Goal: Task Accomplishment & Management: Use online tool/utility

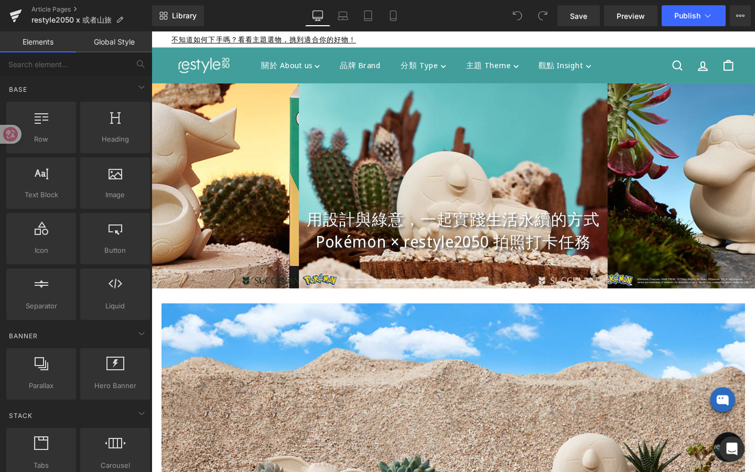
click at [395, 188] on div at bounding box center [469, 193] width 634 height 215
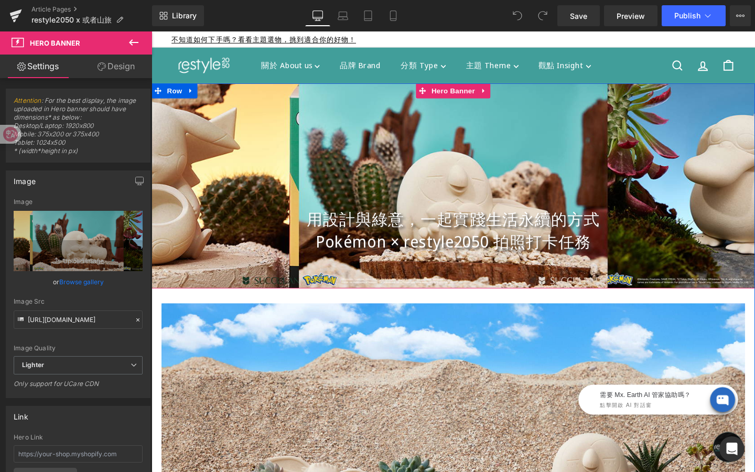
click at [348, 187] on div at bounding box center [469, 193] width 634 height 215
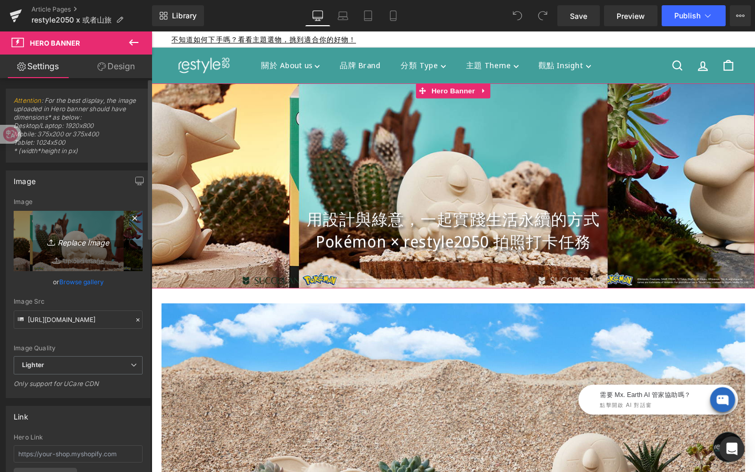
click at [59, 243] on icon "Replace Image" at bounding box center [78, 240] width 84 height 13
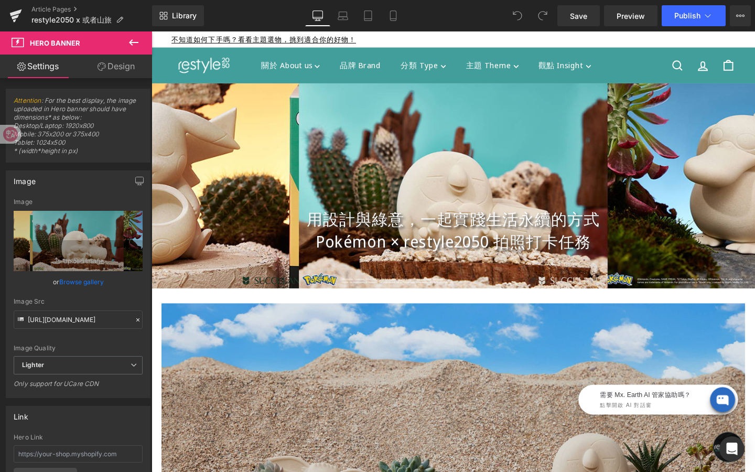
type input "C:\fakepath\FIXE3984.jpg"
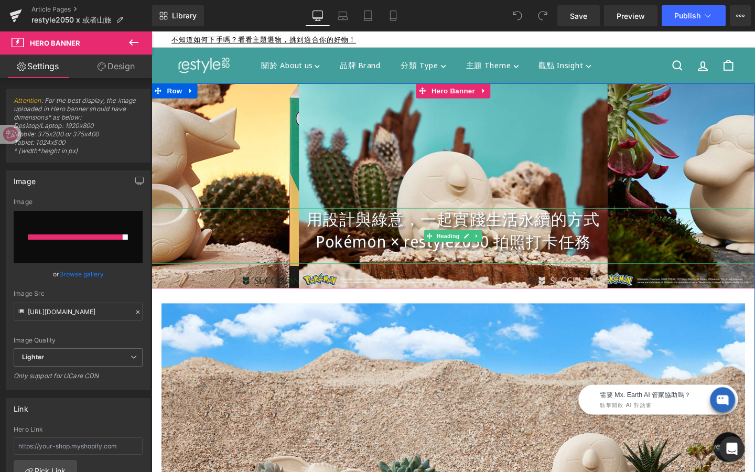
type input "https://ucarecdn.com/e1f2fb58-793c-4471-87b7-3e3a466e7dc7/-/format/auto/-/previ…"
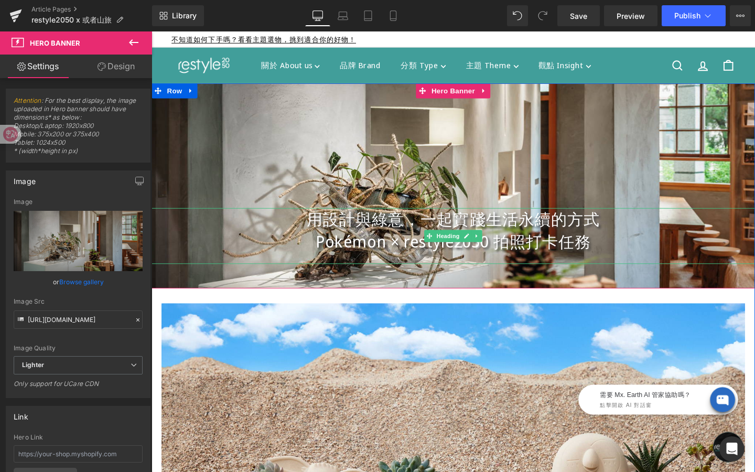
click at [401, 222] on h1 "用設計與綠意，一起實踐生活永續的方式" at bounding box center [469, 229] width 634 height 24
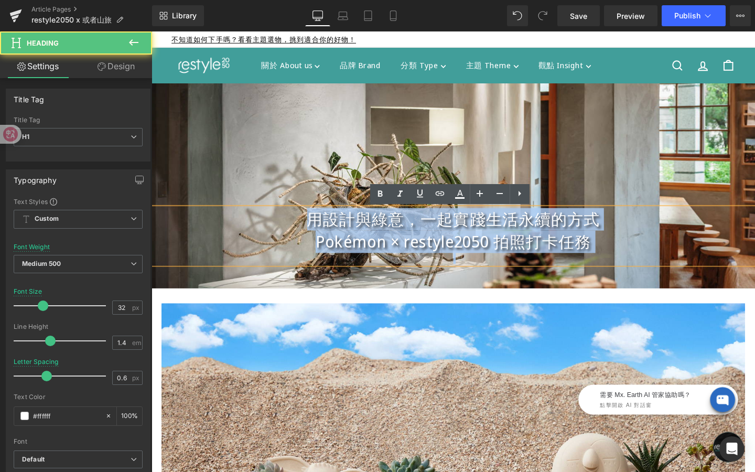
drag, startPoint x: 317, startPoint y: 226, endPoint x: 642, endPoint y: 273, distance: 328.9
click at [642, 273] on div "用設計與綠意，一起實踐生活永續的方式 Pokémon × restyle2050 拍照打卡任務" at bounding box center [469, 246] width 634 height 59
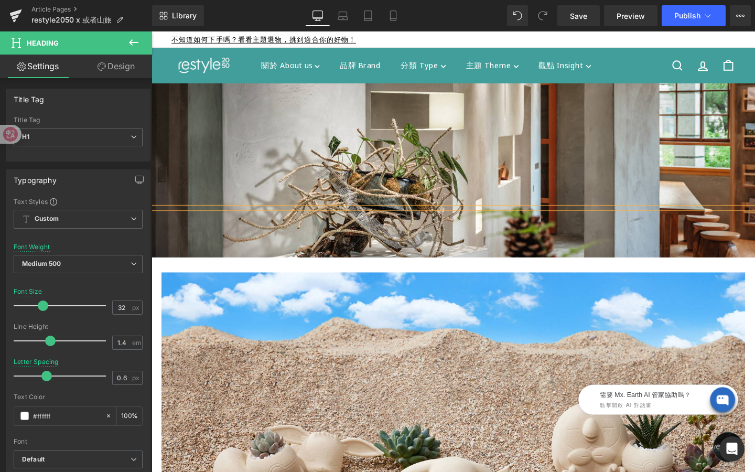
click at [612, 249] on div at bounding box center [469, 177] width 634 height 183
click at [616, 250] on div at bounding box center [469, 177] width 634 height 183
click at [597, 252] on div at bounding box center [469, 177] width 634 height 183
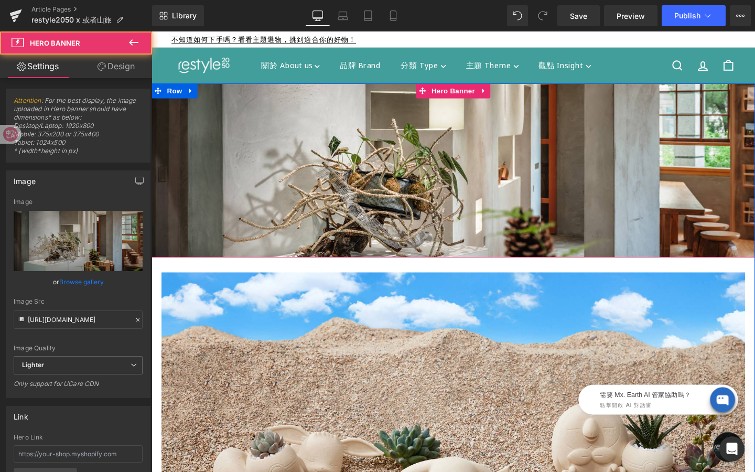
click at [436, 220] on span "Heading" at bounding box center [469, 230] width 634 height 26
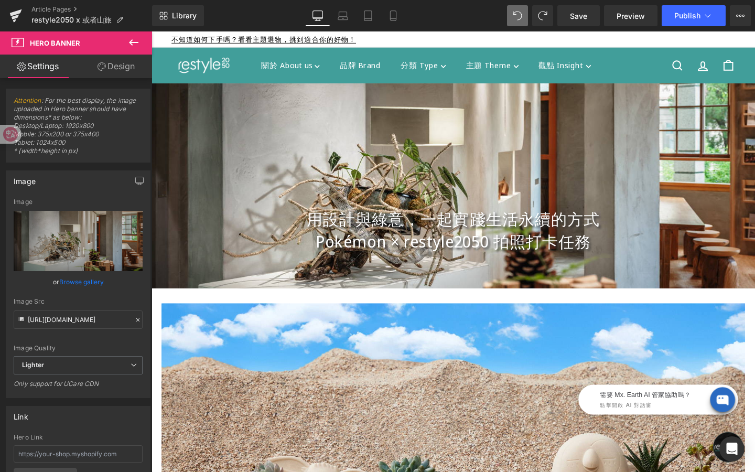
click at [459, 230] on h1 "用設計與綠意，一起實踐生活永續的方式" at bounding box center [469, 229] width 634 height 24
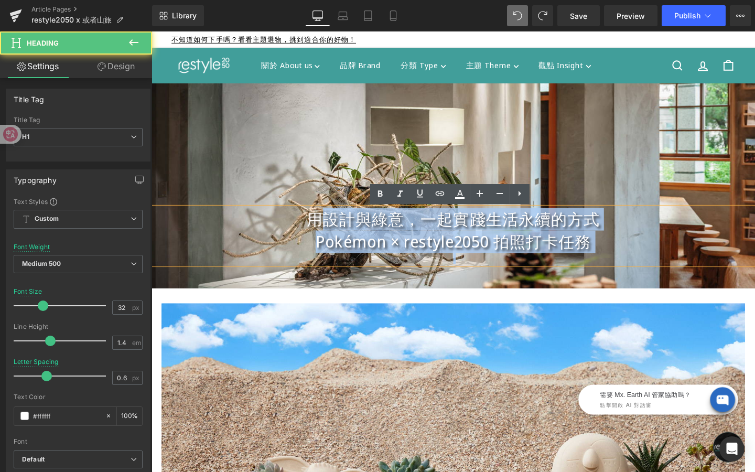
drag, startPoint x: 339, startPoint y: 227, endPoint x: 635, endPoint y: 266, distance: 299.4
click at [635, 266] on div "用設計與綠意，一起實踐生活永續的方式 Pokémon × restyle2050 拍照打卡任務" at bounding box center [469, 246] width 634 height 59
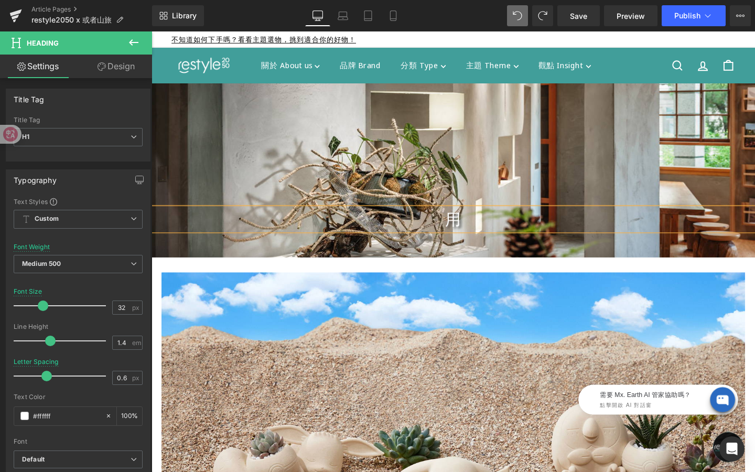
click at [480, 236] on h1 "用" at bounding box center [469, 229] width 634 height 24
click at [472, 230] on h1 "用" at bounding box center [469, 229] width 634 height 24
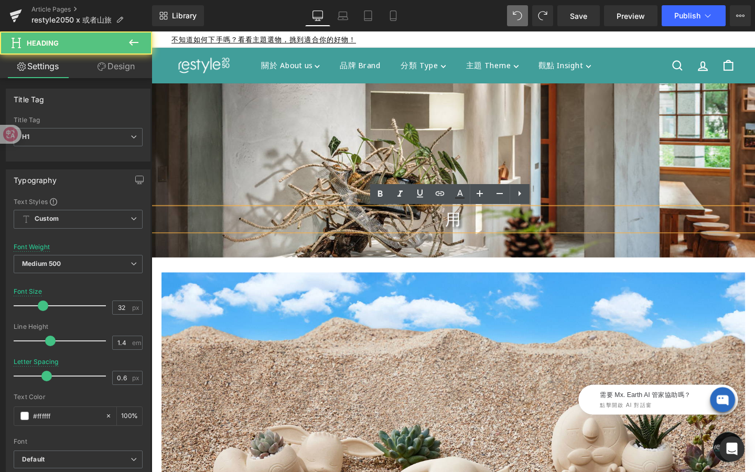
click at [481, 229] on h1 "用" at bounding box center [469, 229] width 634 height 24
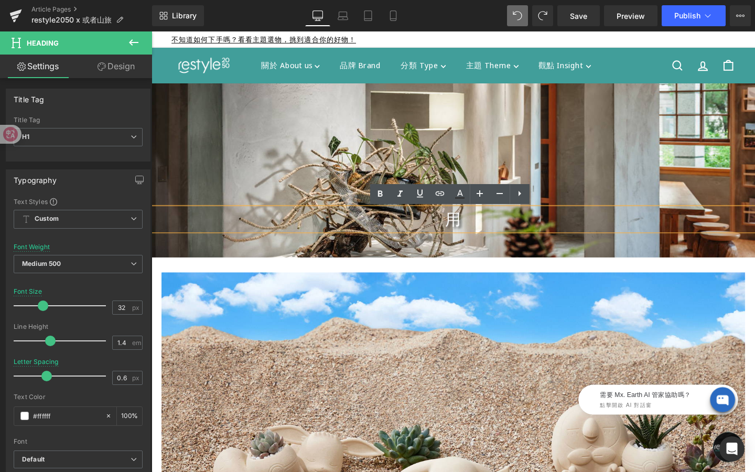
click at [478, 225] on h1 "用" at bounding box center [469, 229] width 634 height 24
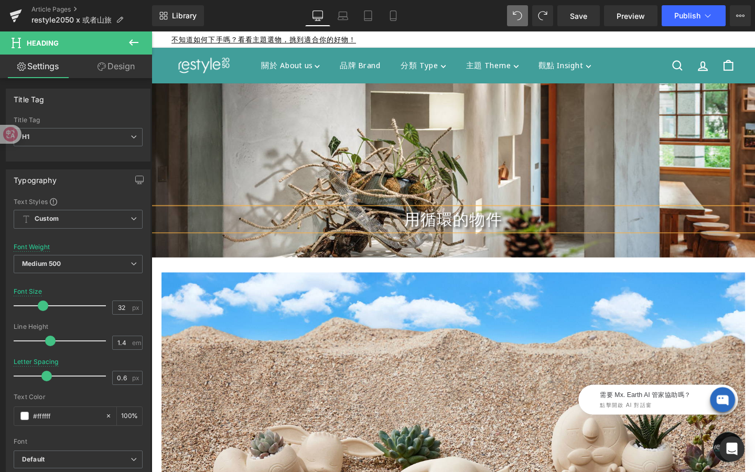
click at [433, 229] on h1 "用循環的物件" at bounding box center [469, 229] width 634 height 24
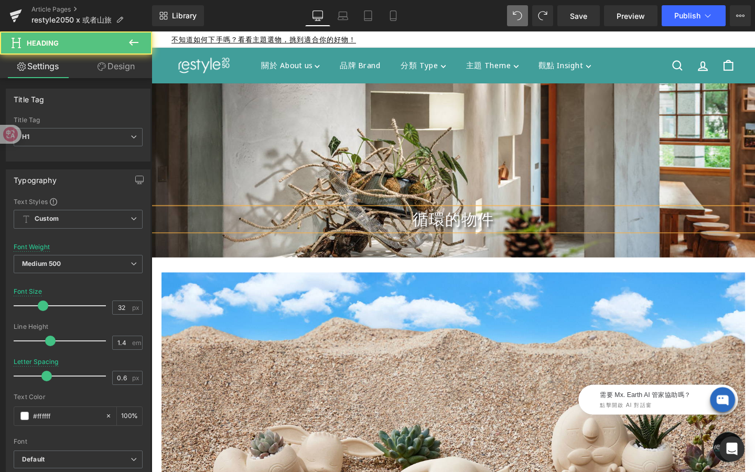
click at [521, 234] on h1 "循環的物件" at bounding box center [469, 229] width 634 height 24
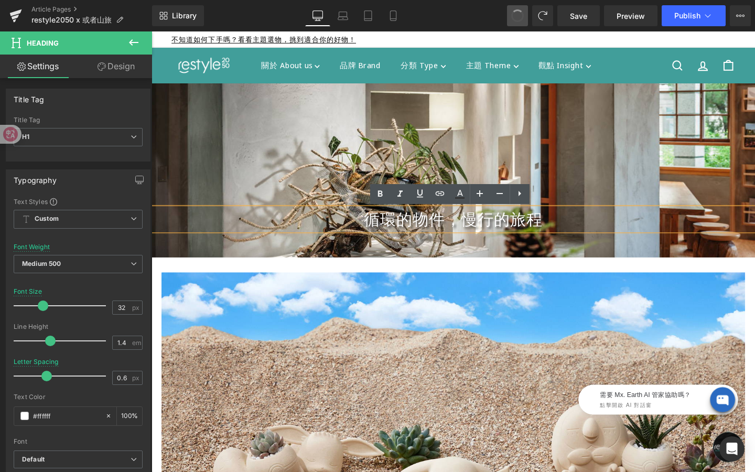
click at [520, 13] on span at bounding box center [518, 16] width 18 height 18
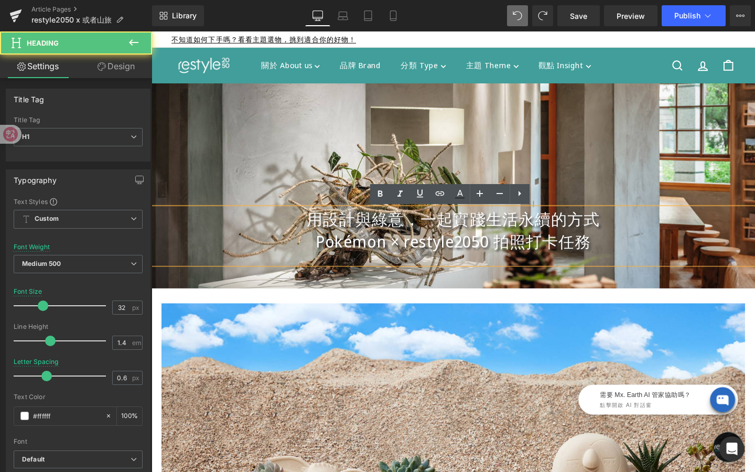
click at [391, 263] on h1 "Pokémon × restyle2050 拍照打卡任務" at bounding box center [469, 253] width 634 height 24
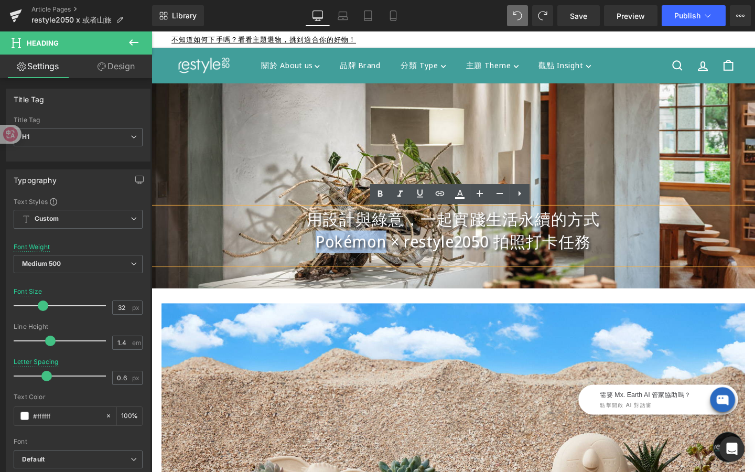
drag, startPoint x: 391, startPoint y: 258, endPoint x: 321, endPoint y: 257, distance: 69.7
click at [321, 257] on h1 "Pokémon × restyle2050 拍照打卡任務" at bounding box center [469, 253] width 634 height 24
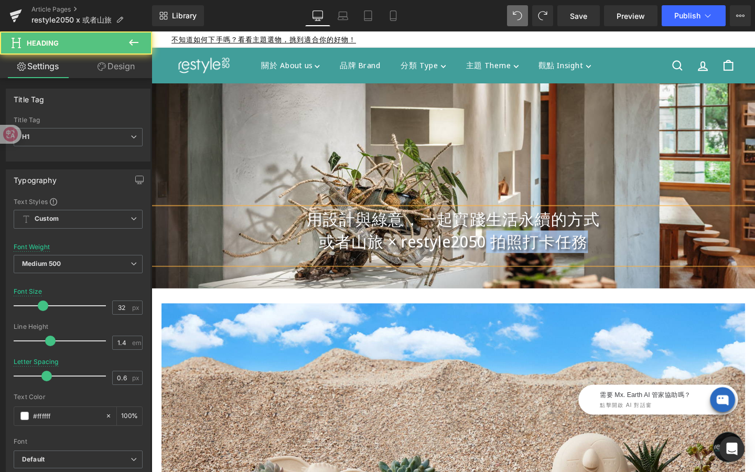
drag, startPoint x: 510, startPoint y: 255, endPoint x: 670, endPoint y: 252, distance: 160.5
click at [670, 252] on h1 "或者山旅 × restyle2050 拍照打卡任務" at bounding box center [469, 253] width 634 height 24
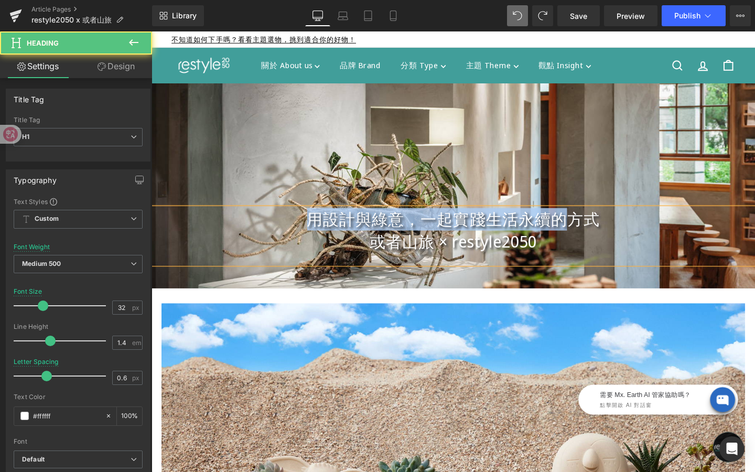
drag, startPoint x: 319, startPoint y: 227, endPoint x: 590, endPoint y: 224, distance: 271.6
click at [590, 225] on h1 "用設計與綠意，一起實踐生活永續的方式" at bounding box center [469, 229] width 634 height 24
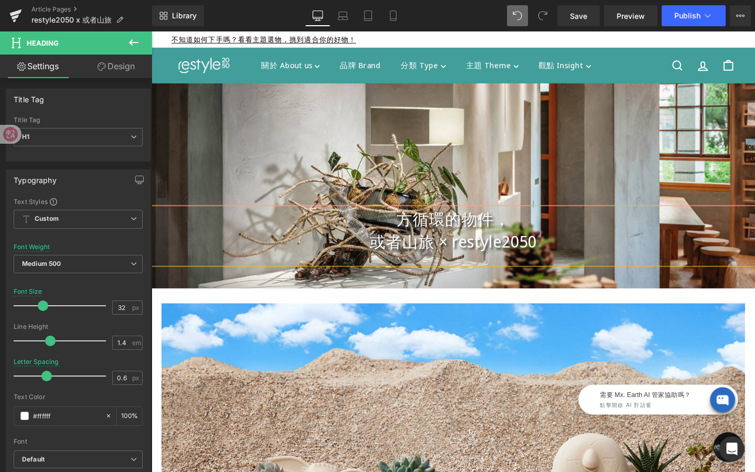
click at [428, 228] on h1 "方循環的物件，" at bounding box center [469, 229] width 634 height 24
click at [513, 232] on h1 "循環的物件，" at bounding box center [469, 229] width 634 height 24
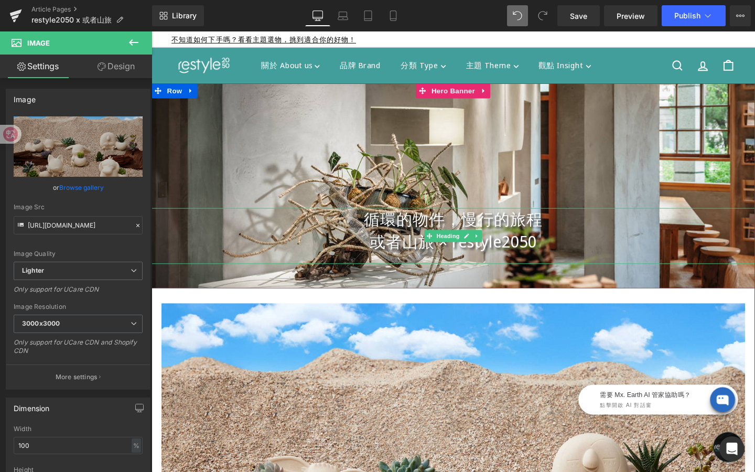
click at [462, 223] on h1 "循環的物件，慢行的旅程" at bounding box center [469, 229] width 634 height 24
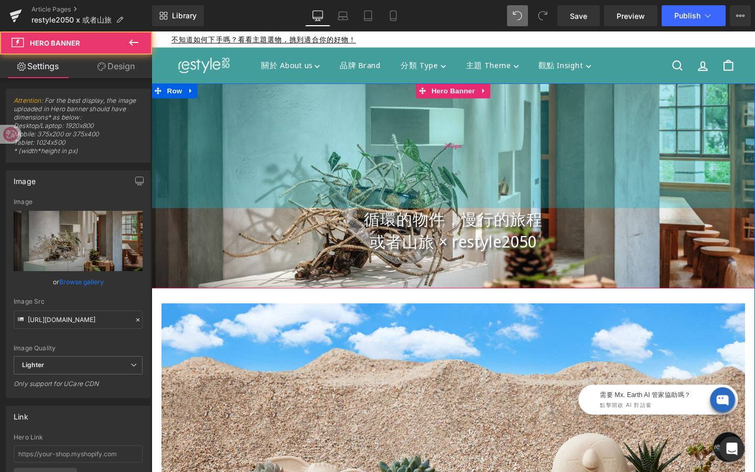
click at [462, 175] on div "250px" at bounding box center [469, 151] width 634 height 131
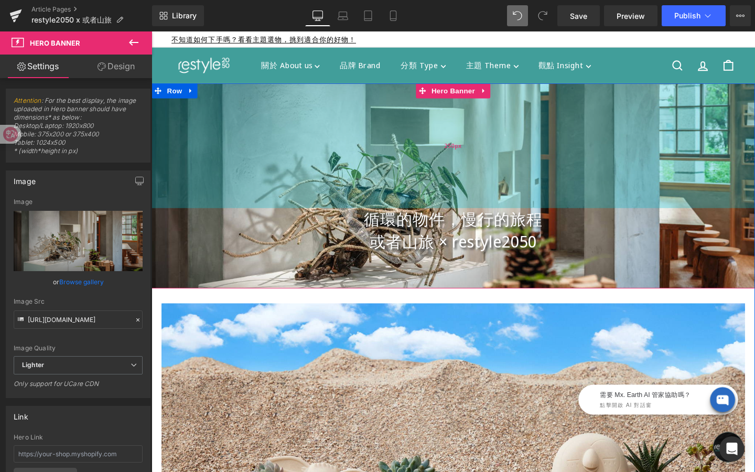
click at [299, 169] on div "250px" at bounding box center [469, 151] width 634 height 131
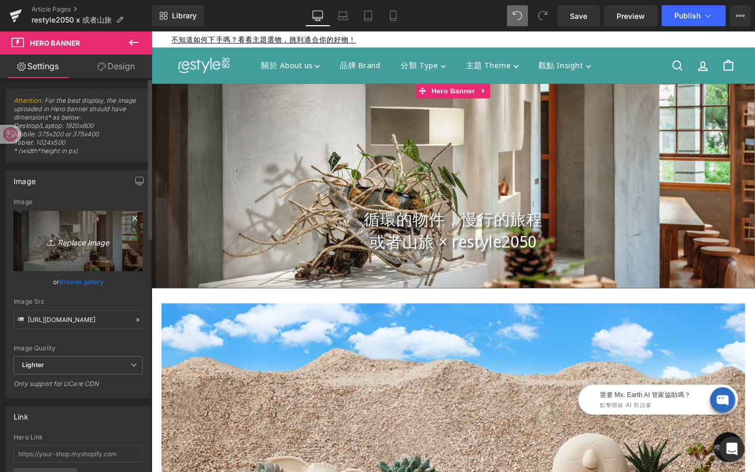
click at [92, 238] on icon "Replace Image" at bounding box center [78, 240] width 84 height 13
type input "C:\fakepath\FIXE3956.jpg"
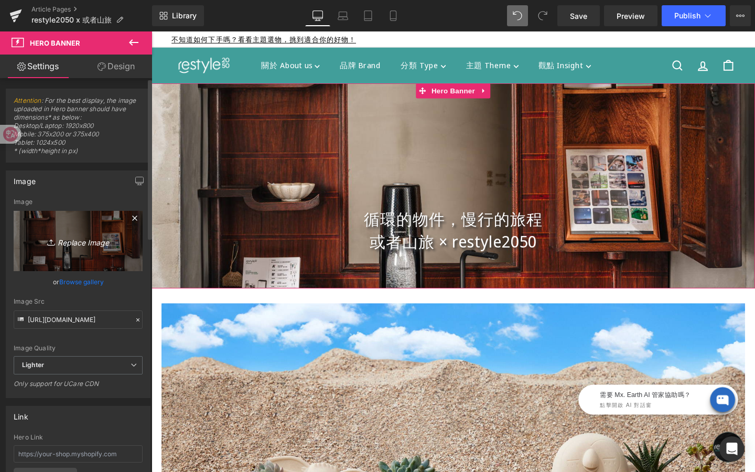
click at [83, 231] on link "Replace Image" at bounding box center [78, 241] width 129 height 60
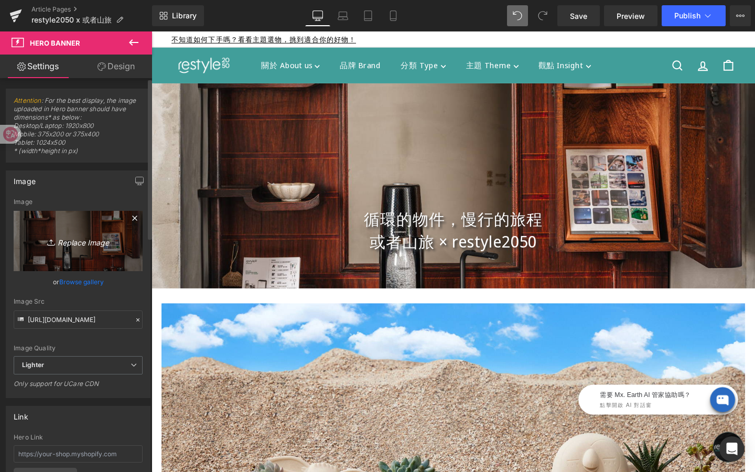
type input "C:\fakepath\FIXE4040.jpg"
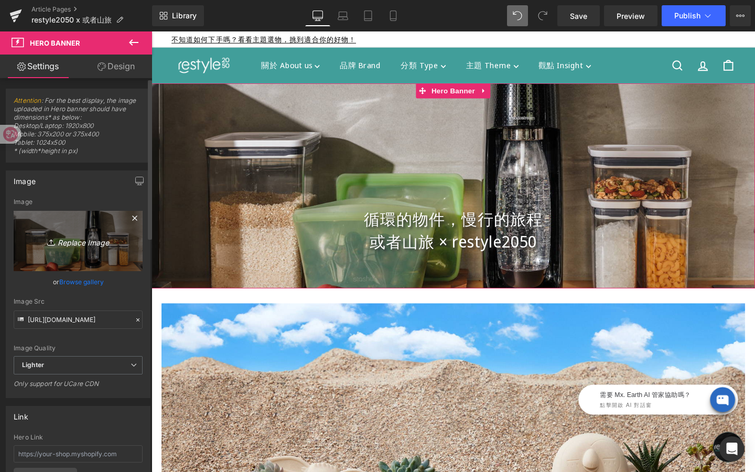
click at [85, 238] on icon "Replace Image" at bounding box center [78, 240] width 84 height 13
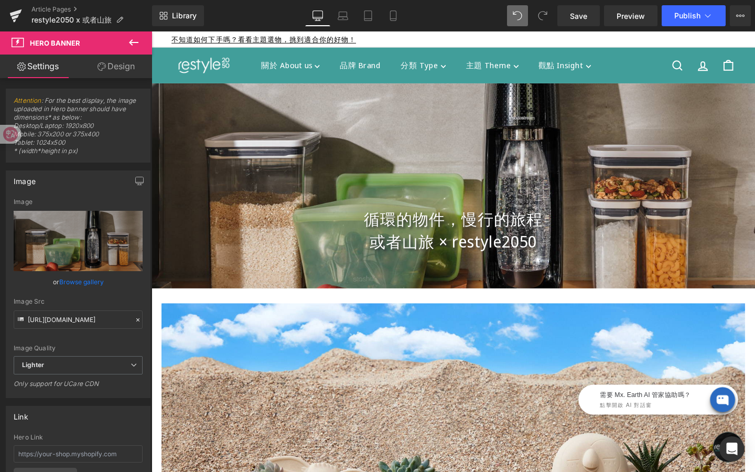
type input "C:\fakepath\FIXE3975.jpg"
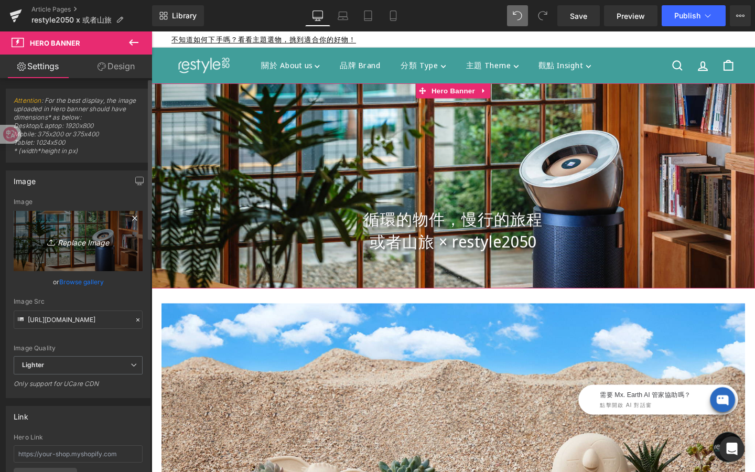
click at [90, 247] on link "Replace Image" at bounding box center [78, 241] width 129 height 60
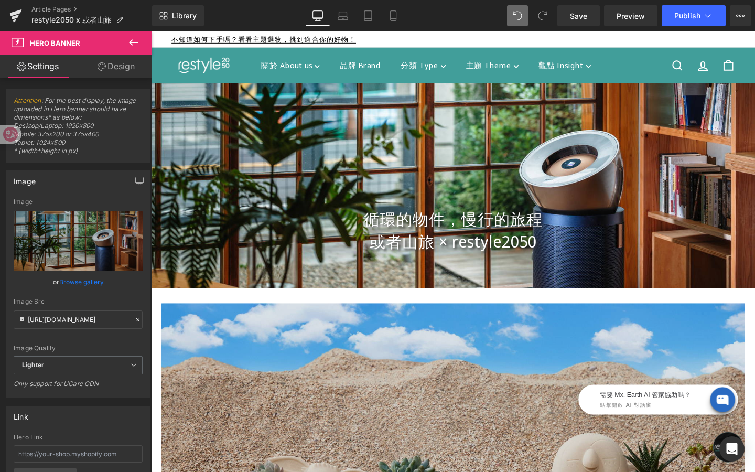
type input "C:\fakepath\或者山旅hero banner_1920*800.jpg"
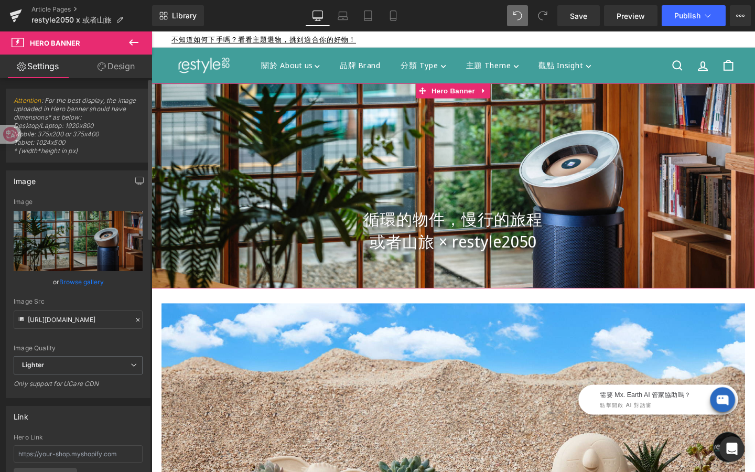
click at [81, 196] on div "Image https://ucarecdn.com/e1f2fb58-793c-4471-87b7-3e3a466e7dc7/-/format/auto/-…" at bounding box center [78, 284] width 145 height 228
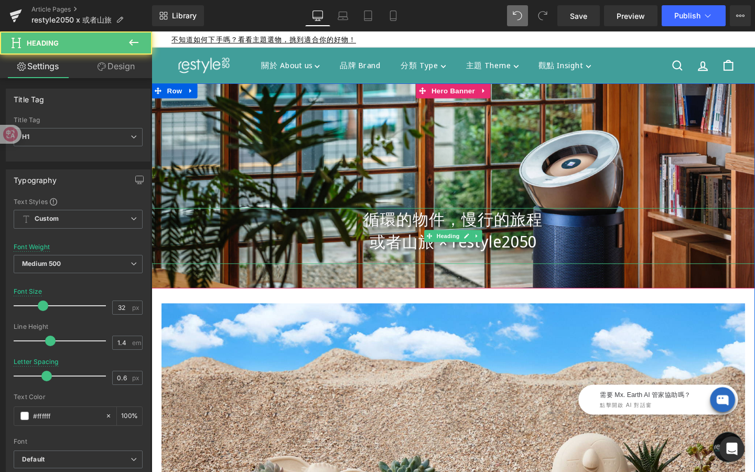
click at [633, 238] on h1 "循環的物件，慢行的旅程" at bounding box center [469, 229] width 634 height 24
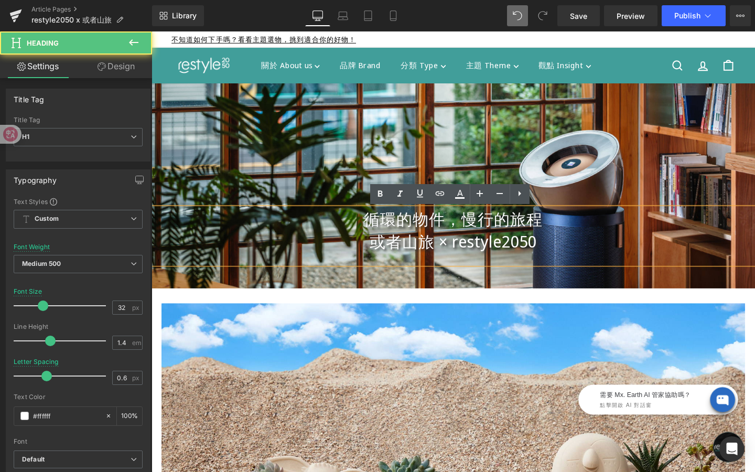
click at [634, 198] on div at bounding box center [469, 193] width 634 height 215
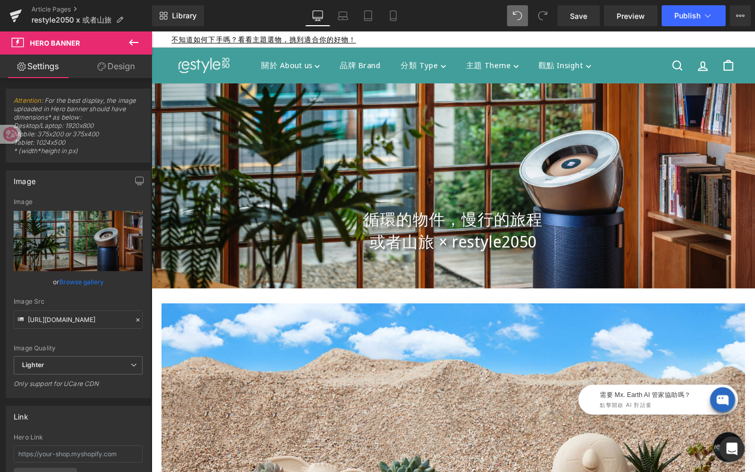
click at [458, 93] on div "循環的物件，慢行的旅程 或者山旅 × restyle2050 Heading Hero Banner 250px 49px" at bounding box center [469, 193] width 634 height 215
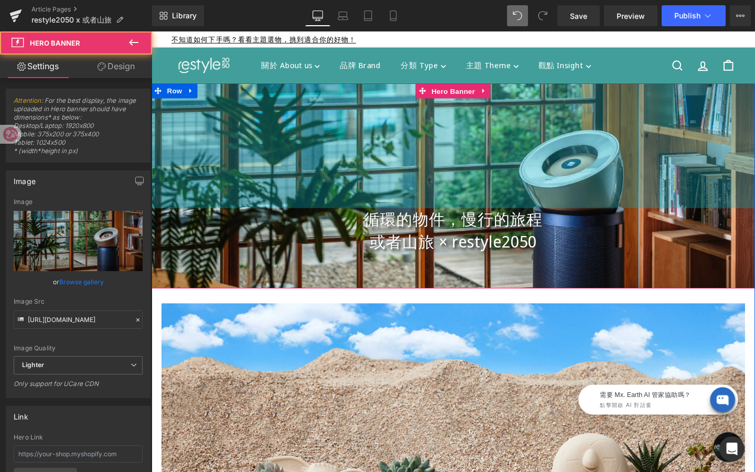
click at [458, 93] on span "Hero Banner" at bounding box center [468, 95] width 51 height 16
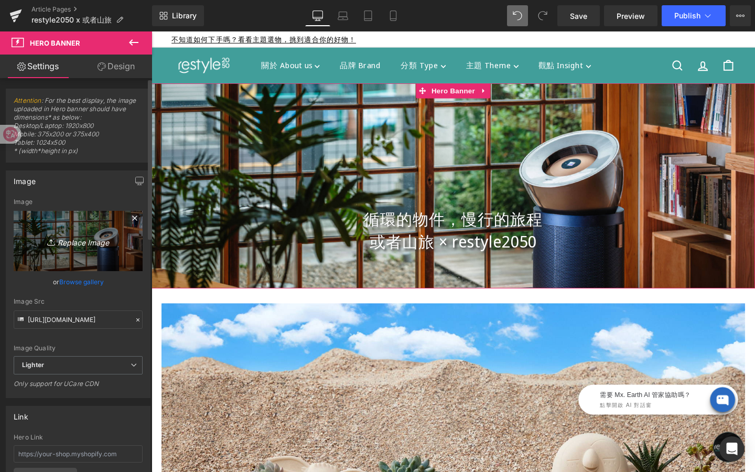
click at [99, 244] on icon "Replace Image" at bounding box center [78, 240] width 84 height 13
type input "C:\fakepath\或者山旅hero banner_1920*800.jpg"
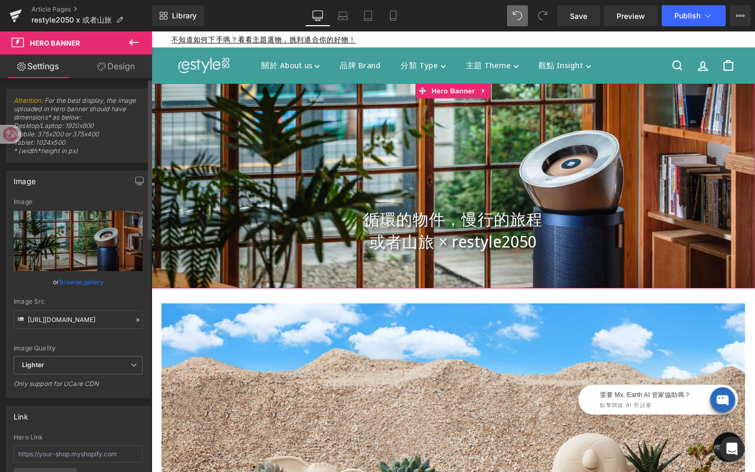
click at [84, 282] on link "Browse gallery" at bounding box center [81, 282] width 45 height 18
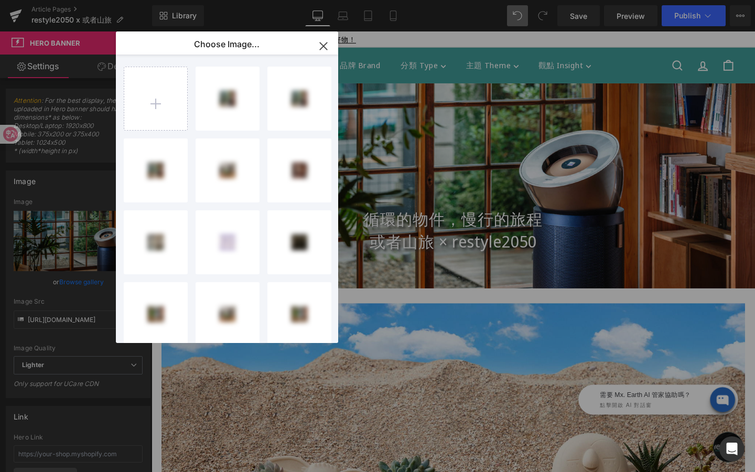
click at [322, 48] on icon "button" at bounding box center [323, 46] width 17 height 17
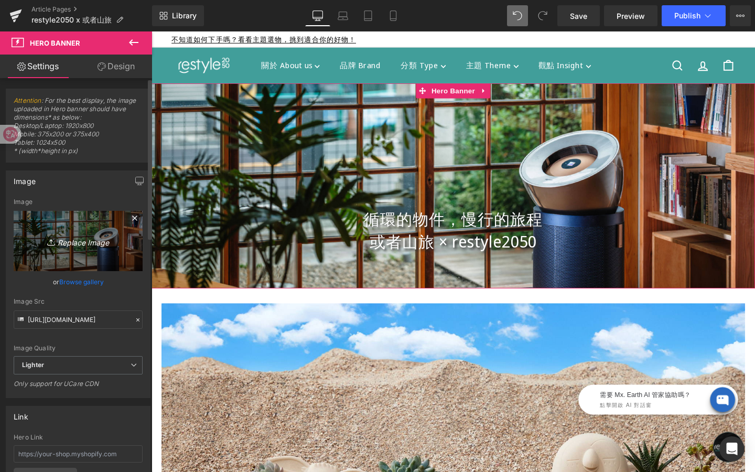
click at [89, 242] on icon "Replace Image" at bounding box center [78, 240] width 84 height 13
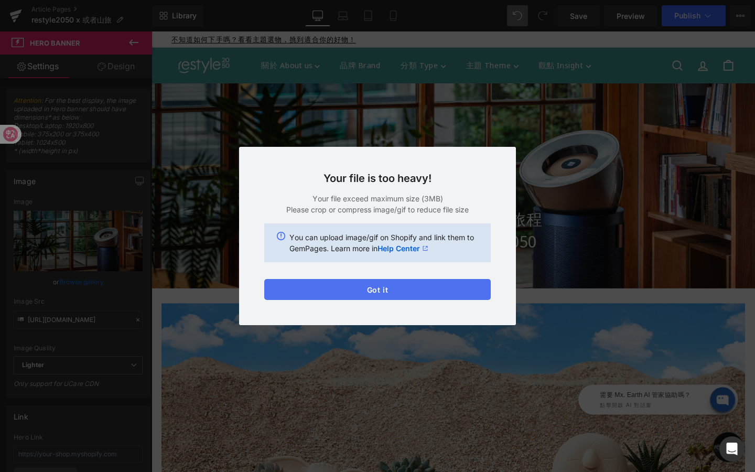
click at [350, 295] on button "Got it" at bounding box center [377, 289] width 227 height 21
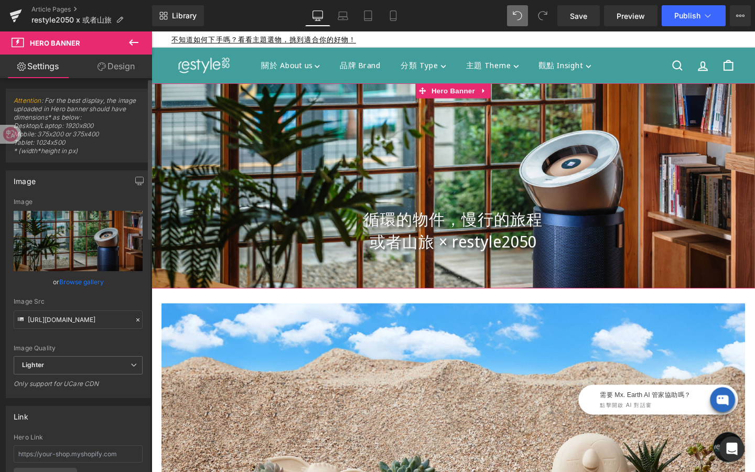
click at [97, 281] on link "Browse gallery" at bounding box center [81, 282] width 45 height 18
click at [97, 0] on div "Hero Banner You are previewing how the will restyle your page. You can not edit…" at bounding box center [377, 0] width 755 height 0
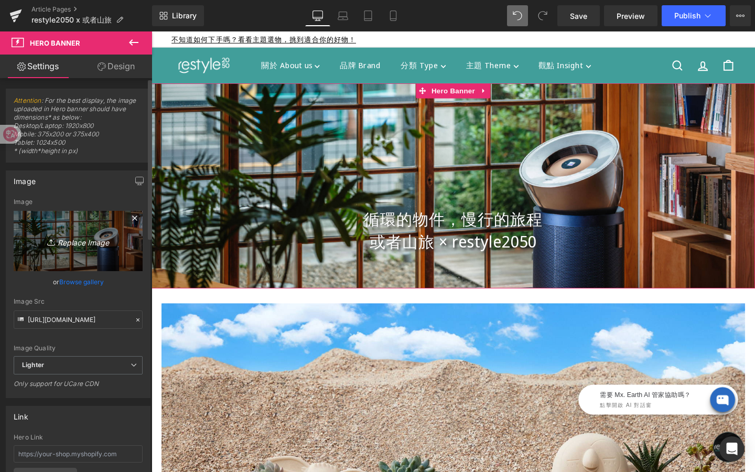
click at [85, 255] on link "Replace Image" at bounding box center [78, 241] width 129 height 60
type input "C:\fakepath\FIXE3956.jpg"
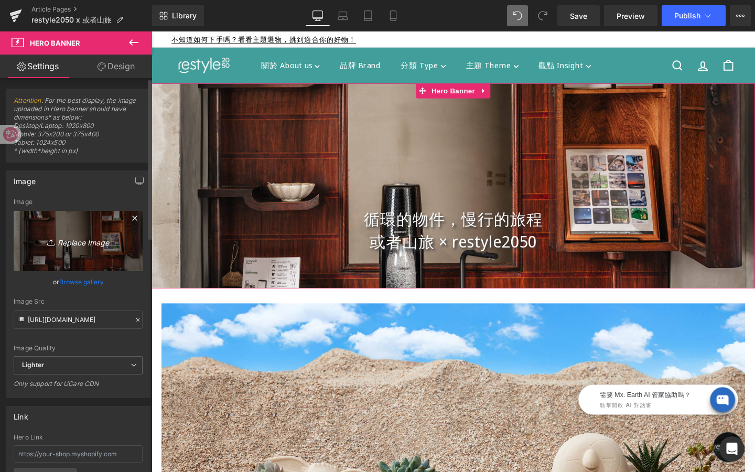
click at [79, 241] on icon "Replace Image" at bounding box center [78, 240] width 84 height 13
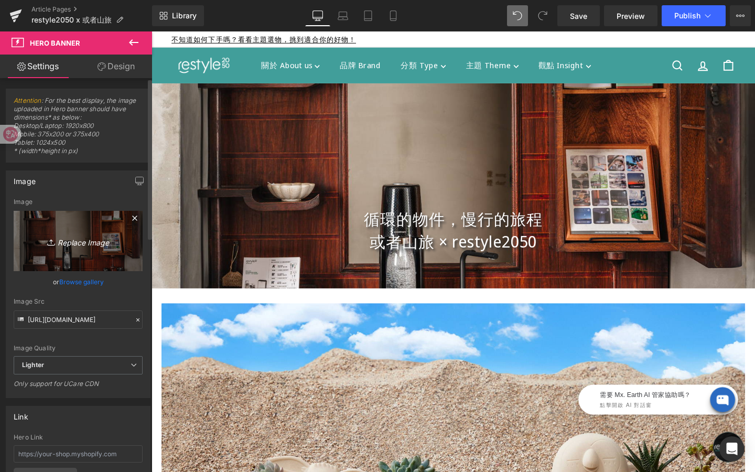
type input "C:\fakepath\或者山旅hero banner_1920*800.jpg"
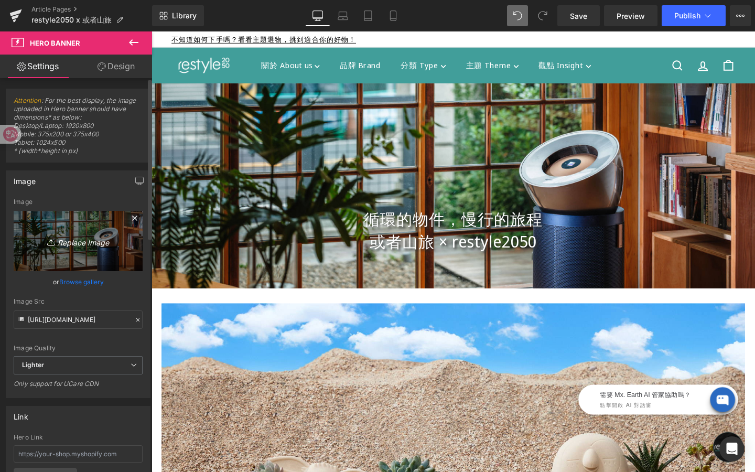
click at [74, 242] on icon "Replace Image" at bounding box center [78, 240] width 84 height 13
type input "C:\fakepath\FIXE3975.jpg"
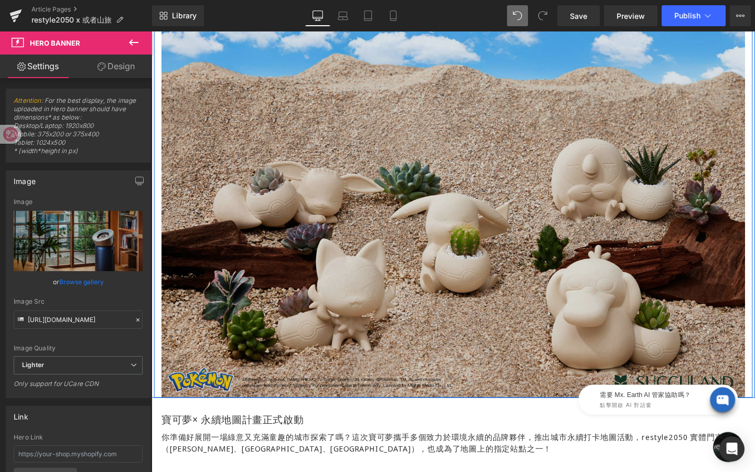
scroll to position [311, 0]
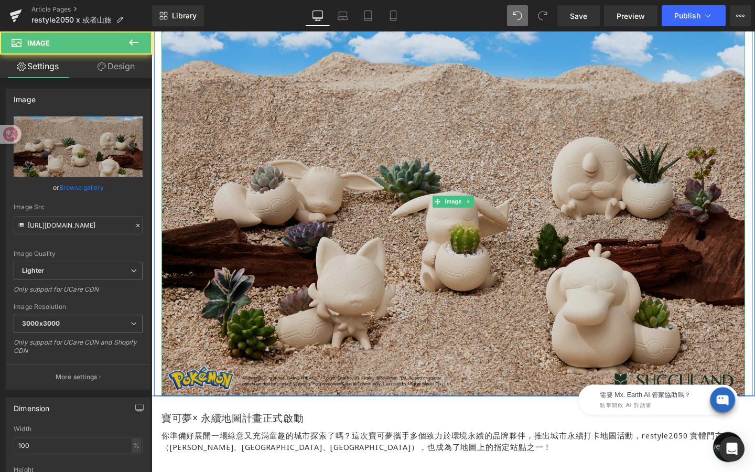
click at [294, 312] on img at bounding box center [468, 210] width 613 height 409
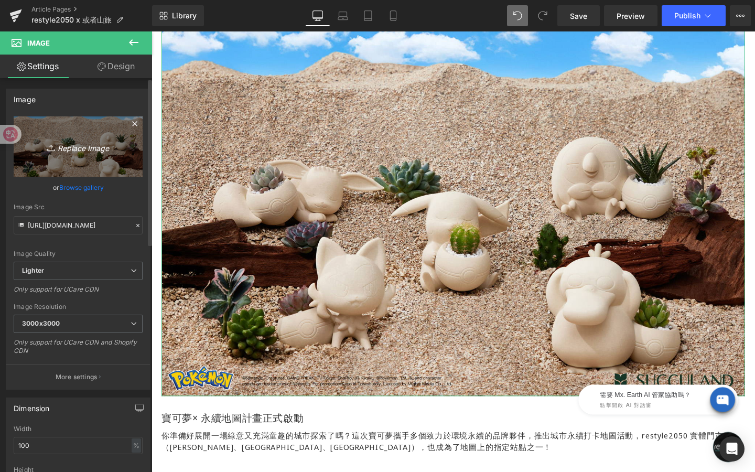
click at [93, 144] on icon "Replace Image" at bounding box center [78, 146] width 84 height 13
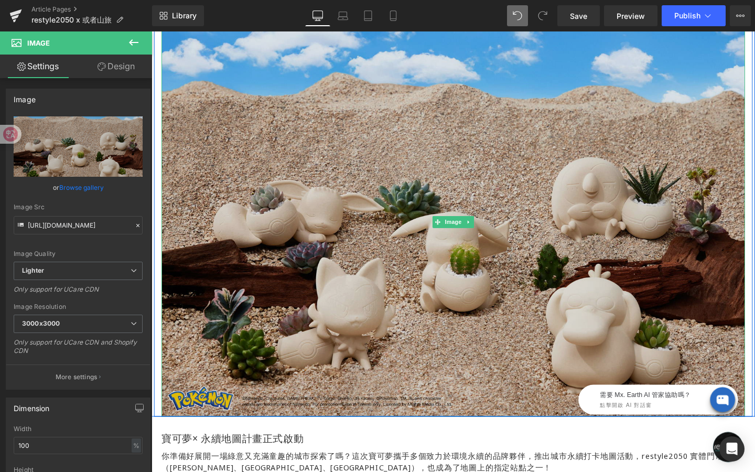
scroll to position [264, 0]
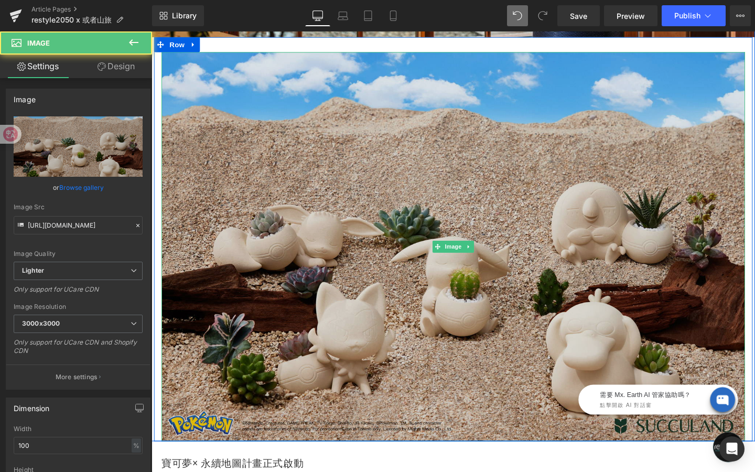
click at [526, 254] on img at bounding box center [468, 257] width 613 height 409
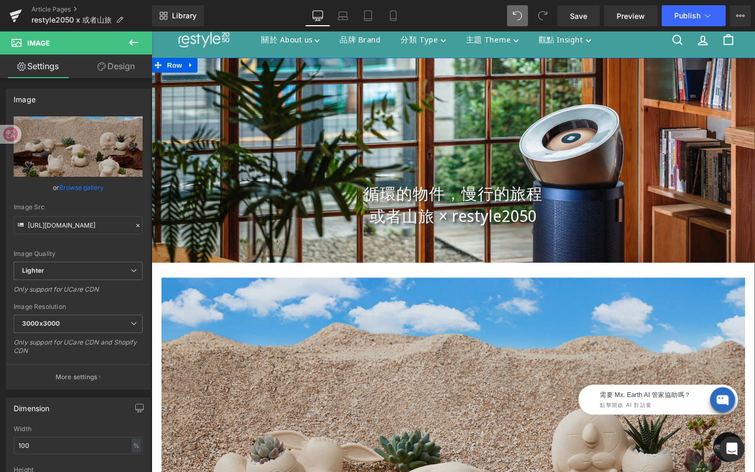
scroll to position [0, 0]
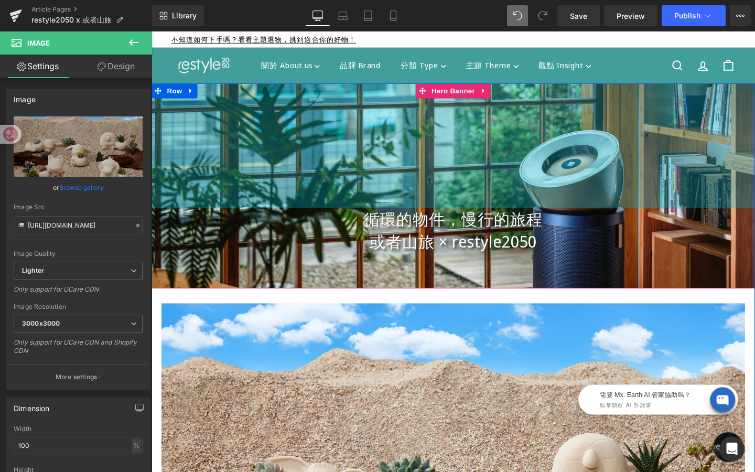
click at [329, 181] on div "250px" at bounding box center [469, 151] width 634 height 131
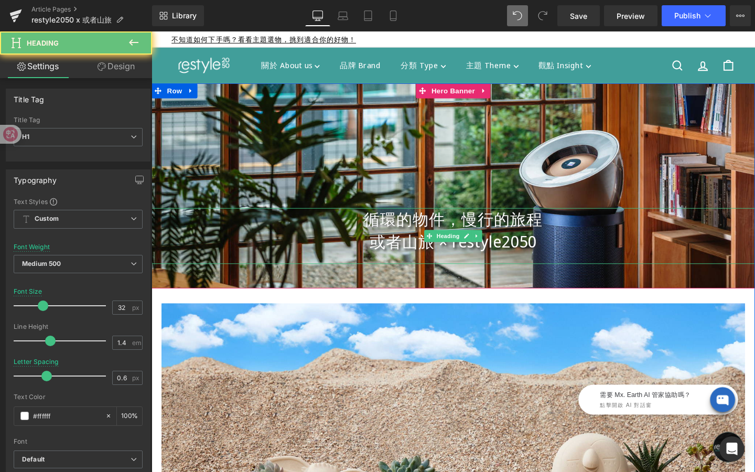
click at [341, 222] on h1 "循環的物件，慢行的旅程" at bounding box center [469, 229] width 634 height 24
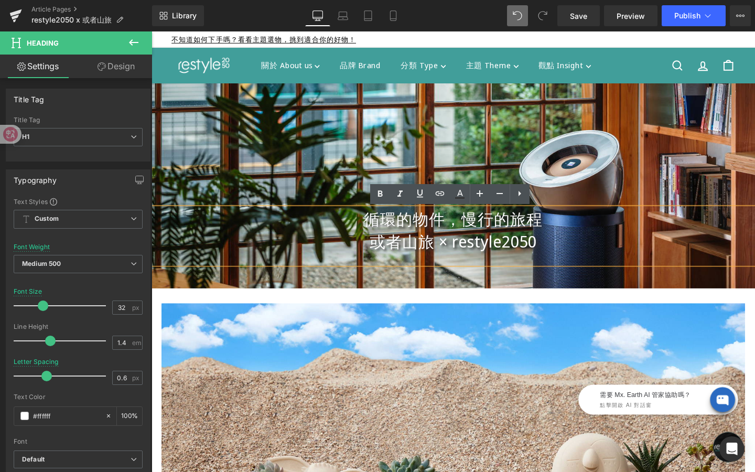
click at [351, 193] on div at bounding box center [469, 193] width 634 height 215
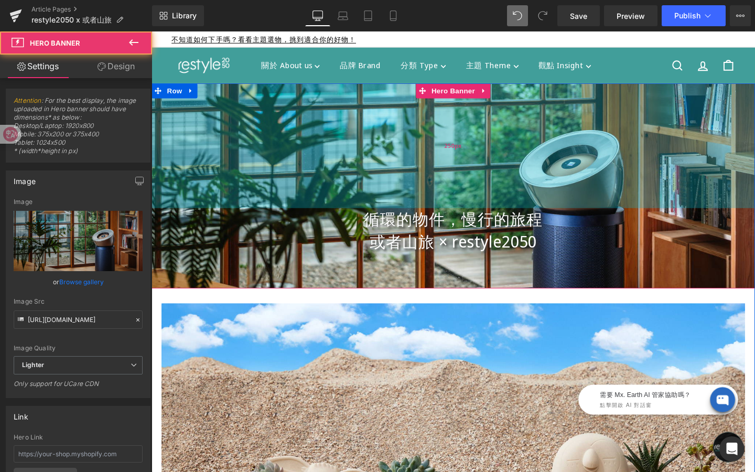
click at [351, 194] on div "循環的物件，慢行的旅程 或者山旅 × restyle2050 Heading Hero Banner 250px 49px" at bounding box center [469, 193] width 634 height 215
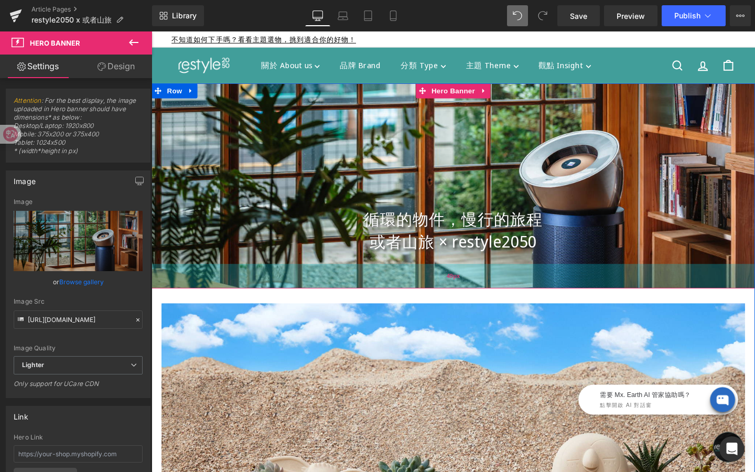
scroll to position [27, 0]
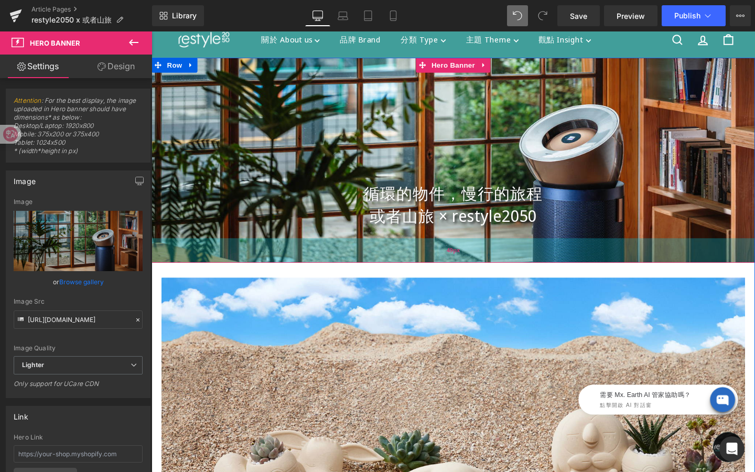
click at [592, 265] on div "49px" at bounding box center [469, 262] width 634 height 26
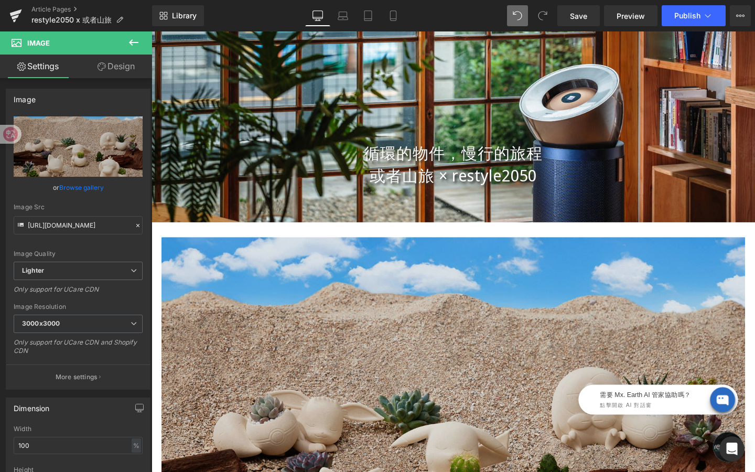
scroll to position [68, 0]
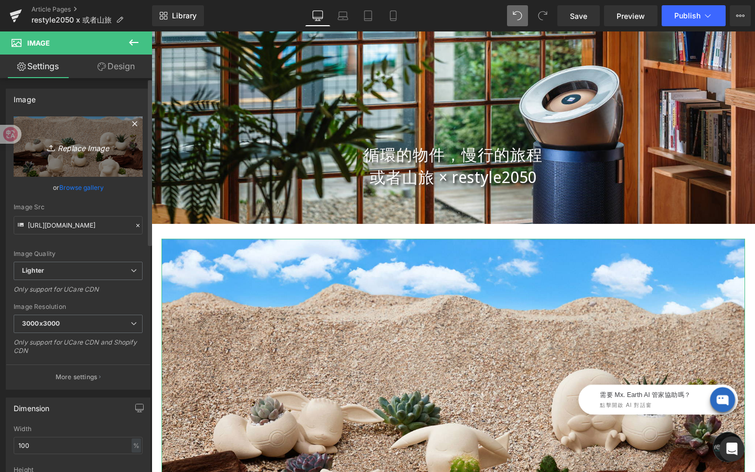
click at [88, 159] on link "Replace Image" at bounding box center [78, 146] width 129 height 60
type input "C:\fakepath\或者山旅hero banner_1920*800.jpg"
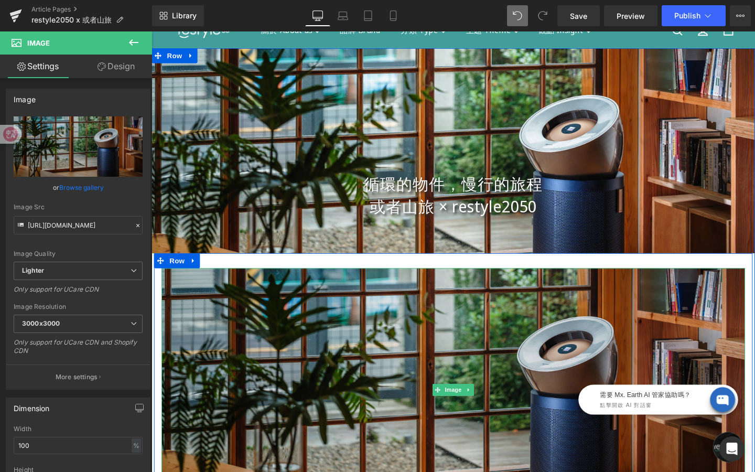
scroll to position [37, 0]
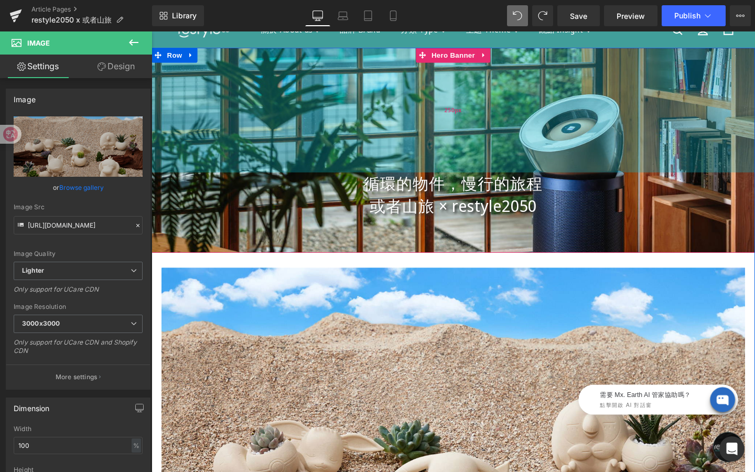
click at [522, 137] on div "250px" at bounding box center [469, 114] width 634 height 131
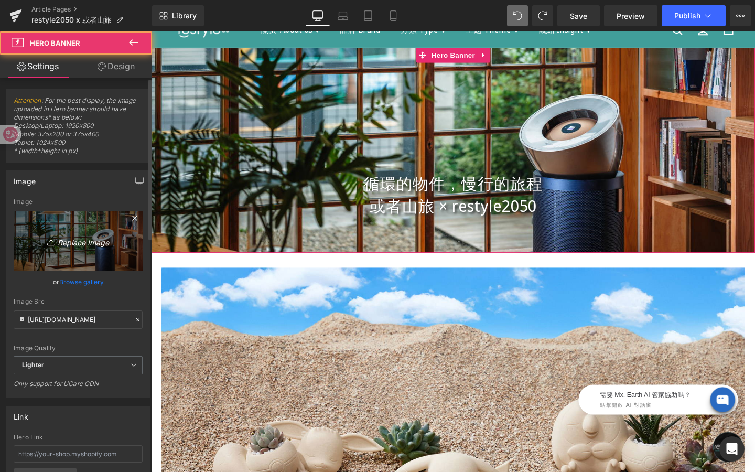
click at [91, 238] on icon "Replace Image" at bounding box center [78, 240] width 84 height 13
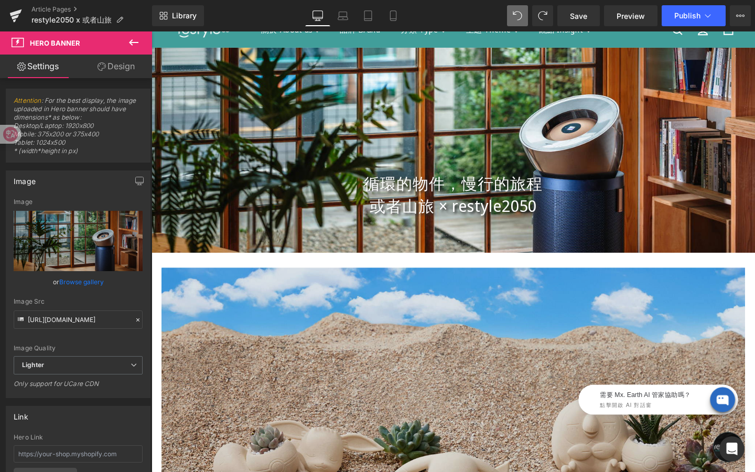
type input "C:\fakepath\或者山旅hero banner_1920*800.jpg"
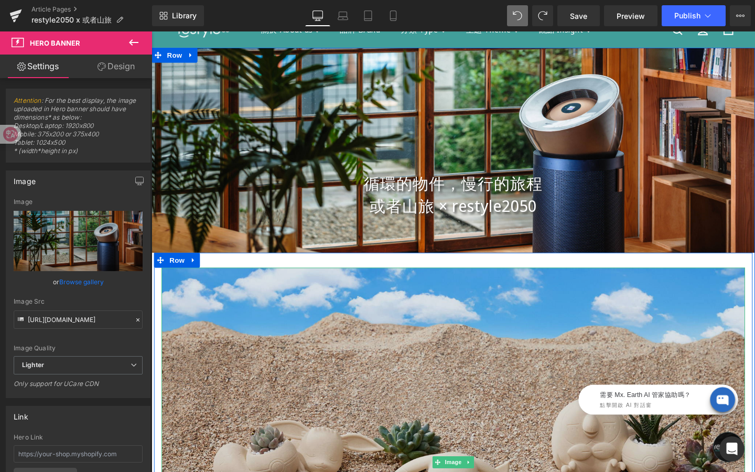
scroll to position [0, 0]
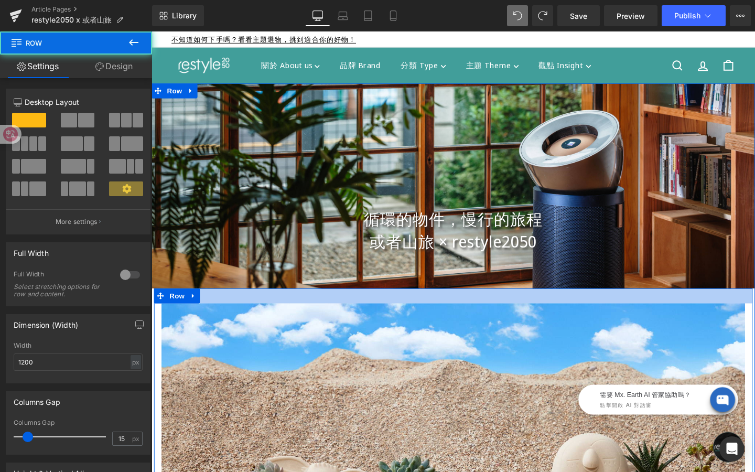
click at [500, 301] on div at bounding box center [468, 309] width 629 height 16
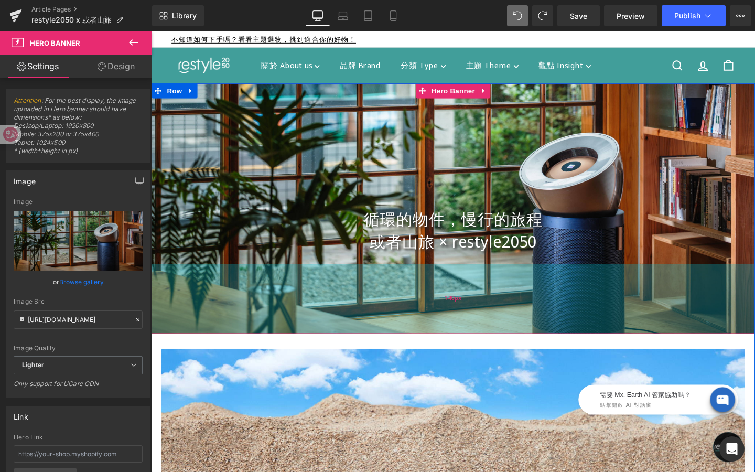
drag, startPoint x: 502, startPoint y: 301, endPoint x: 498, endPoint y: 349, distance: 47.9
click at [499, 349] on div "140px" at bounding box center [469, 312] width 634 height 73
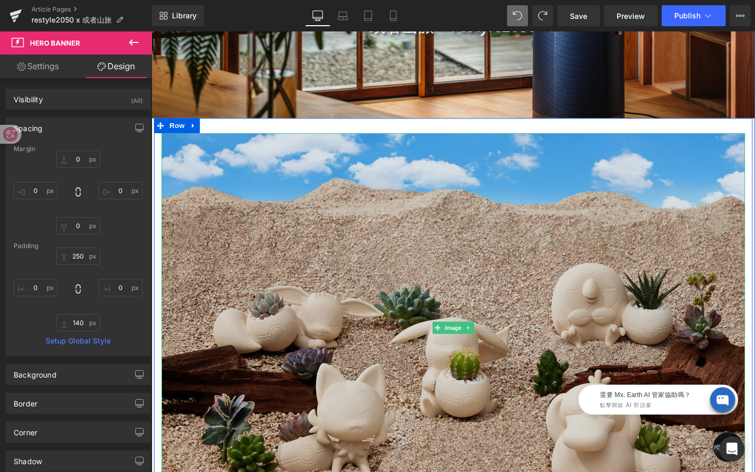
scroll to position [229, 0]
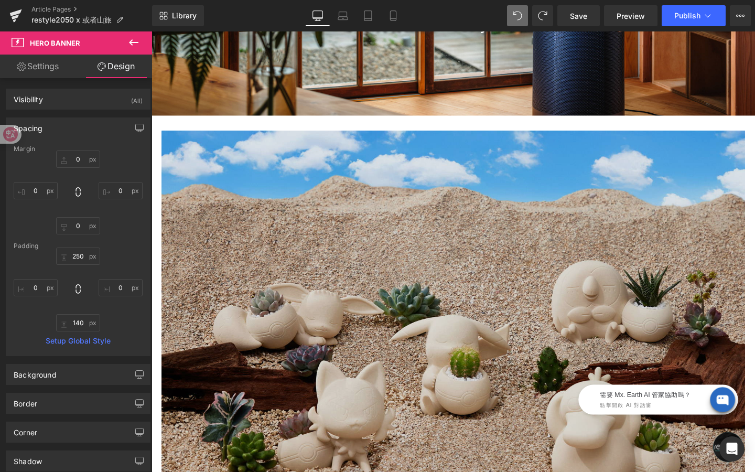
click at [422, 304] on img at bounding box center [468, 340] width 613 height 409
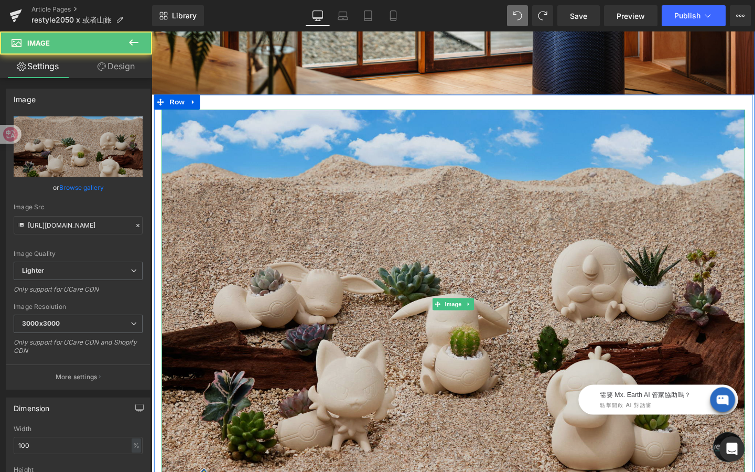
scroll to position [262, 0]
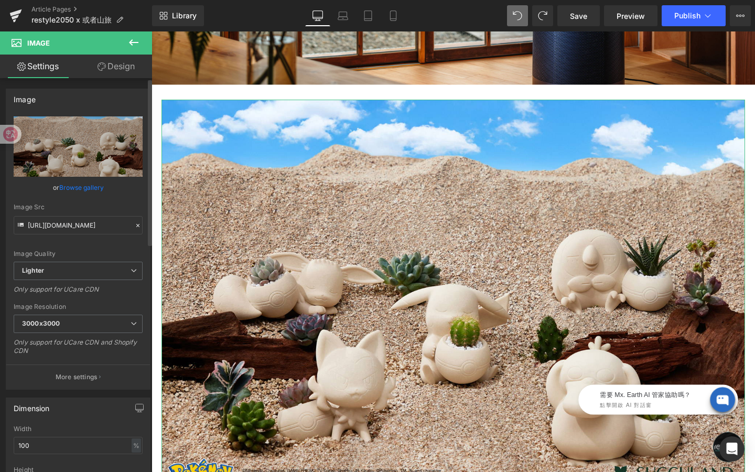
click at [86, 187] on link "Browse gallery" at bounding box center [81, 187] width 45 height 18
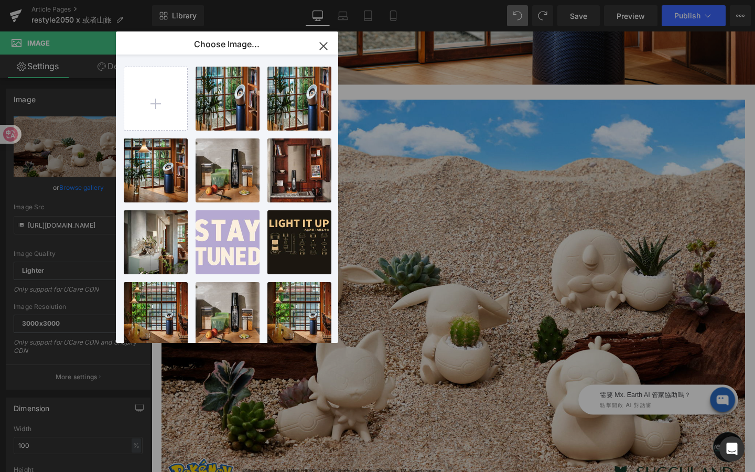
click at [322, 47] on icon "button" at bounding box center [323, 45] width 7 height 7
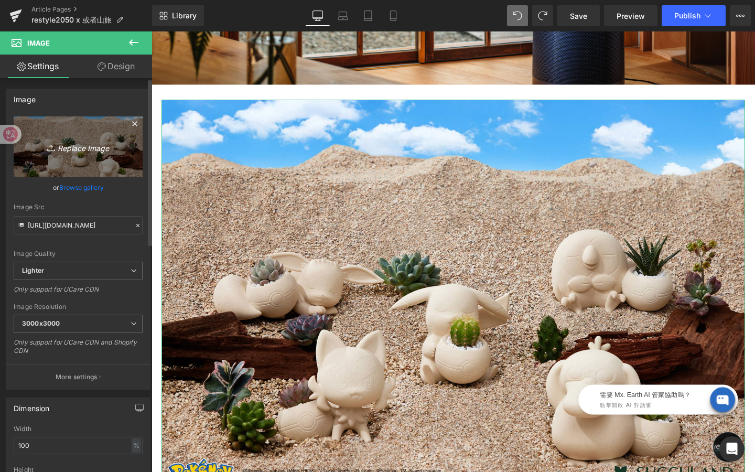
click at [100, 148] on icon "Replace Image" at bounding box center [78, 146] width 84 height 13
type input "C:\fakepath\或者山旅image_1600*900.jpg"
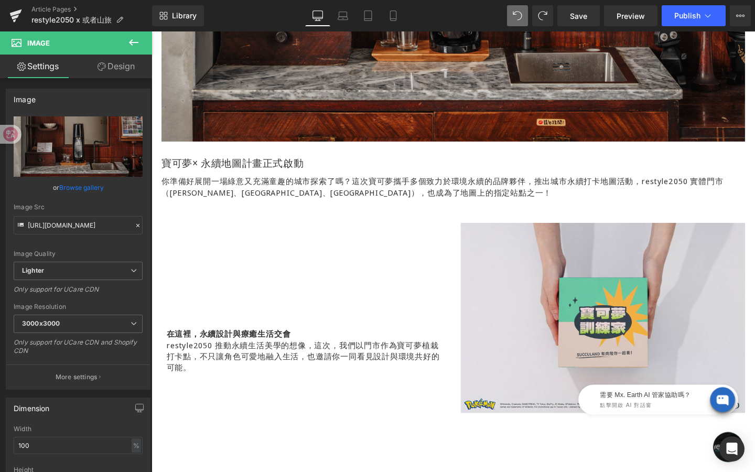
scroll to position [564, 0]
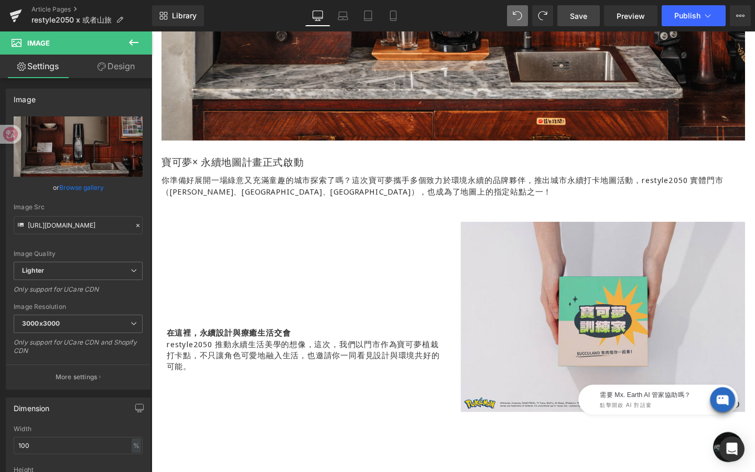
click at [579, 13] on span "Save" at bounding box center [578, 15] width 17 height 11
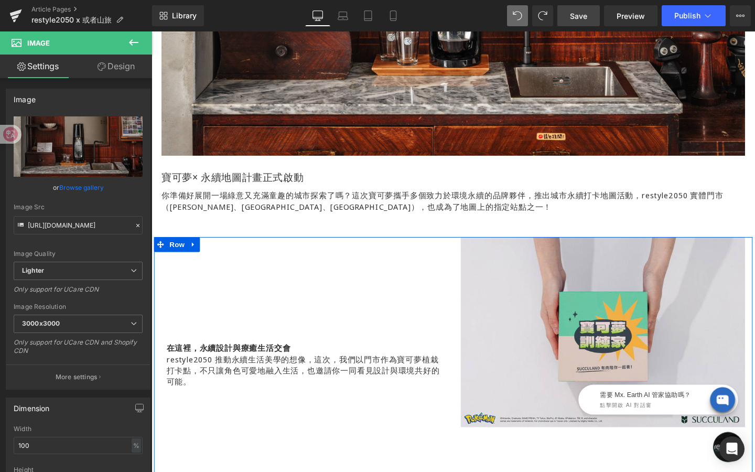
scroll to position [551, 0]
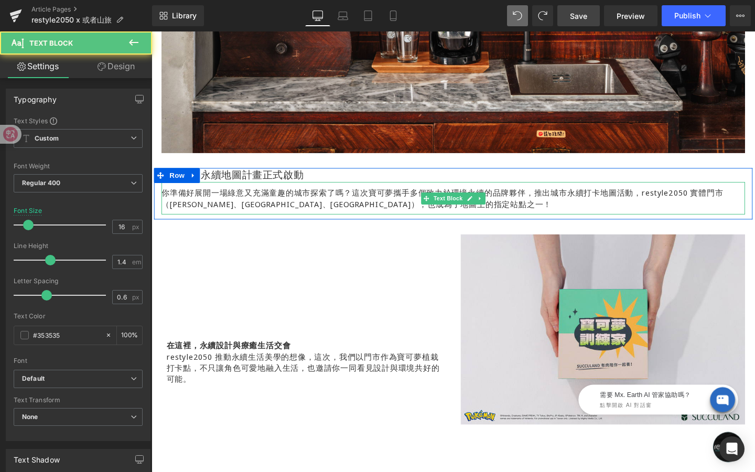
click at [419, 214] on p "你準備好展開一場綠意又充滿童趣的城市探索了嗎？ 這次寶可夢攜手多個致力於環境永續的品牌夥伴，推出城市永續打卡地圖活動，restyle2050 實體門市（林口三…" at bounding box center [468, 207] width 613 height 24
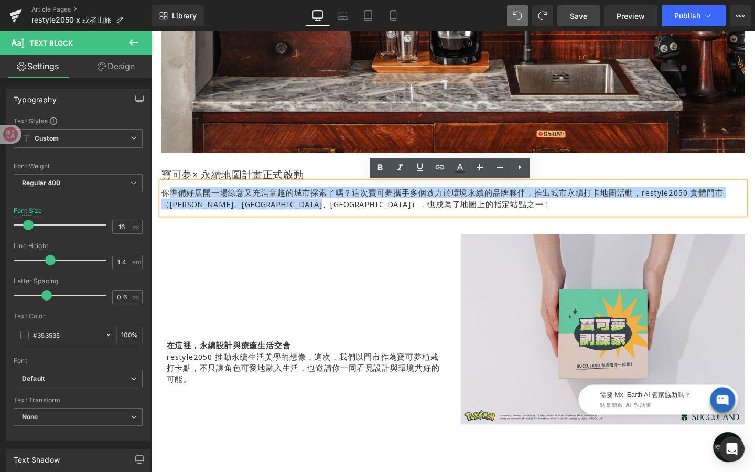
drag, startPoint x: 419, startPoint y: 214, endPoint x: 171, endPoint y: 200, distance: 248.4
click at [171, 200] on p "你準備好展開一場綠意又充滿童趣的城市探索了嗎？ 這次寶可夢攜手多個致力於環境永續的品牌夥伴，推出城市永續打卡地圖活動，restyle2050 實體門市（林口三…" at bounding box center [468, 207] width 613 height 24
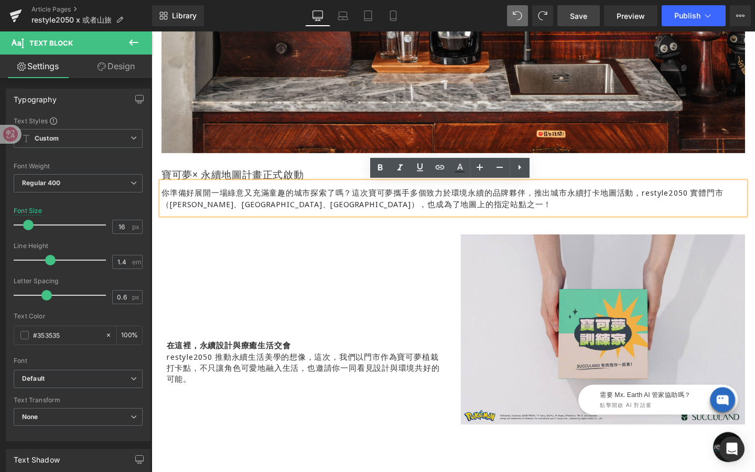
click at [293, 219] on div "你準備好展開一場綠意又充滿童趣的城市探索了嗎？ 這次寶可夢攜手多個致力於環境永續的品牌夥伴，推出城市永續打卡地圖活動，restyle2050 實體門市（林口三…" at bounding box center [468, 207] width 613 height 34
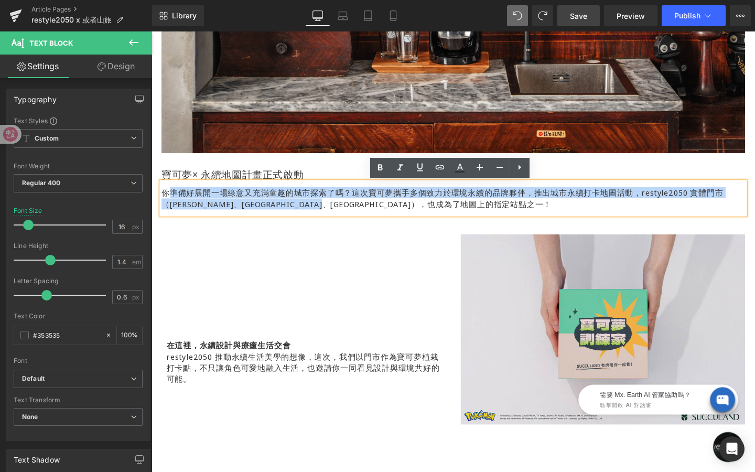
drag, startPoint x: 430, startPoint y: 212, endPoint x: 173, endPoint y: 203, distance: 257.6
click at [173, 203] on p "你準備好展開一場綠意又充滿童趣的城市探索了嗎？ 這次寶可夢攜手多個致力於環境永續的品牌夥伴，推出城市永續打卡地圖活動，restyle2050 實體門市（林口三…" at bounding box center [468, 207] width 613 height 24
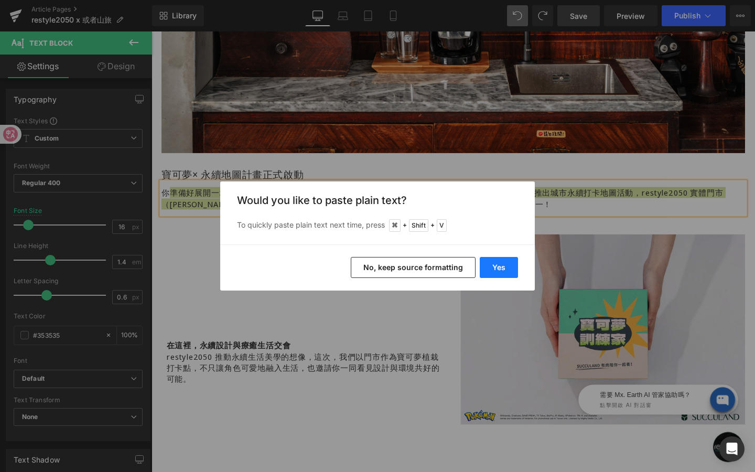
click at [516, 258] on button "Yes" at bounding box center [499, 267] width 38 height 21
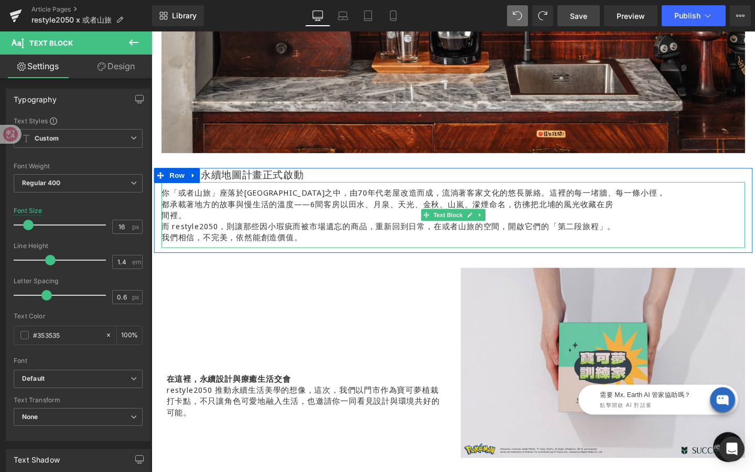
click at [172, 201] on p "你「或者山旅」座落於新竹北埔群山之中，由70年代老屋改造而成，流淌著客家文化的悠長脈絡。這裡的每一堵牆、每一條小徑，" at bounding box center [468, 201] width 613 height 12
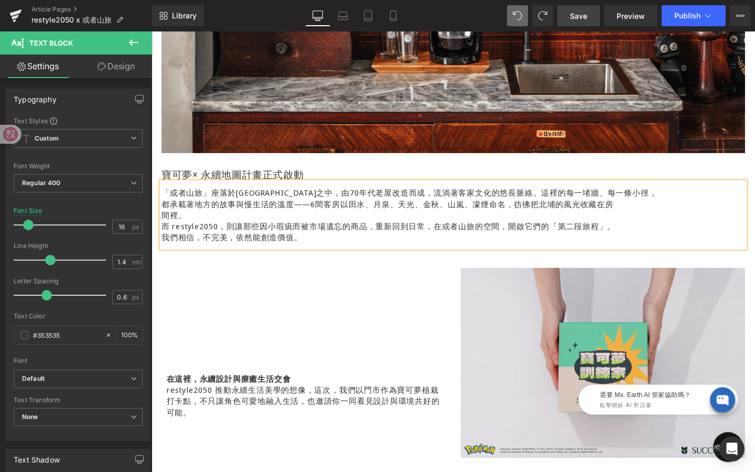
click at [164, 213] on p "都承載著地方的故事與慢生活的溫度——6間客房以田水、月泉、天光、金秋、山嵐、濛煙命名，彷彿把北埔的風光收藏在房" at bounding box center [468, 213] width 613 height 12
click at [197, 214] on span "都承載著地方的故事與慢生活的溫度——6間客房以田水、月泉、天光、金秋、山嵐、濛煙命名，彷彿把北埔的風光收藏在房" at bounding box center [466, 206] width 608 height 23
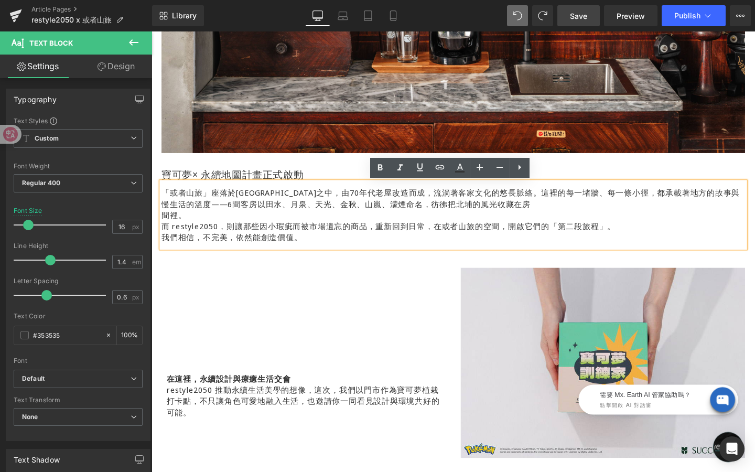
click at [164, 225] on p "間裡。" at bounding box center [468, 225] width 613 height 12
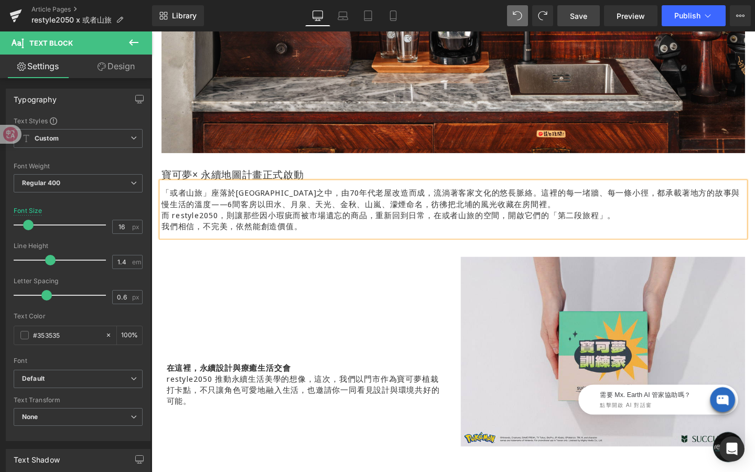
click at [653, 220] on p "而 restyle2050，則讓那些因小瑕疵而被市場遺忘的商品，重新回到日常，在或者山旅的空間，開啟它們的「第二段旅程」。" at bounding box center [468, 225] width 613 height 12
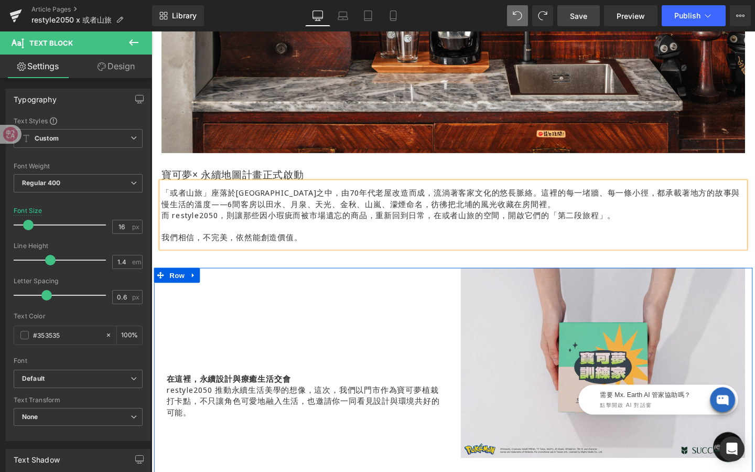
click at [319, 376] on div "在這裡，永續設計與療癒生活交會 restyle2050 推動永續生活美學的想像，這次，我們以門市作為寶可夢植栽打卡點，不只讓角色可愛地融入生活，也邀請你一同看…" at bounding box center [311, 420] width 315 height 280
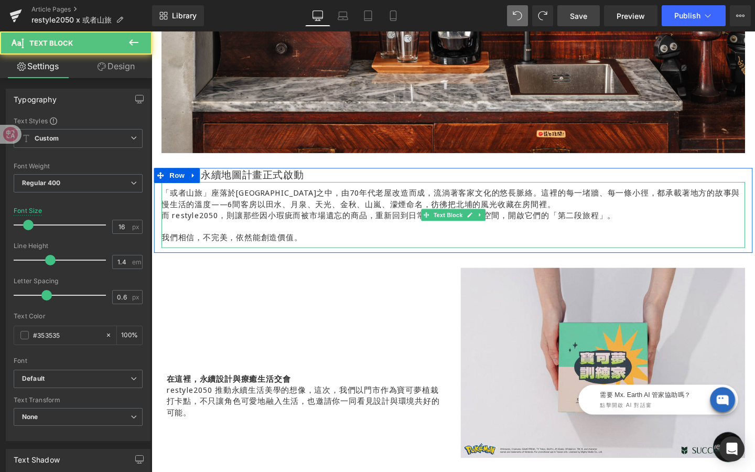
click at [165, 197] on p "「或者山旅」座落於新竹北埔群山之中，由70年代老屋改造而成，流淌著客家文化的悠長脈絡。這裡的每一堵牆、每一條小徑， 都承載著地方的故事與慢生活的溫度——6間客…" at bounding box center [468, 207] width 613 height 24
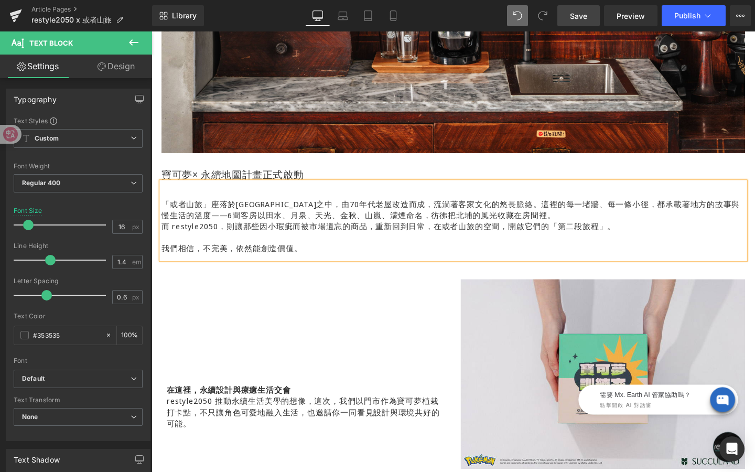
click at [203, 293] on div "在這裡，永續設計與療癒生活交會 restyle2050 推動永續生活美學的想像，這次，我們以門市作為寶可夢植栽打卡點，不只讓角色可愛地融入生活，也邀請你一同看…" at bounding box center [468, 447] width 629 height 311
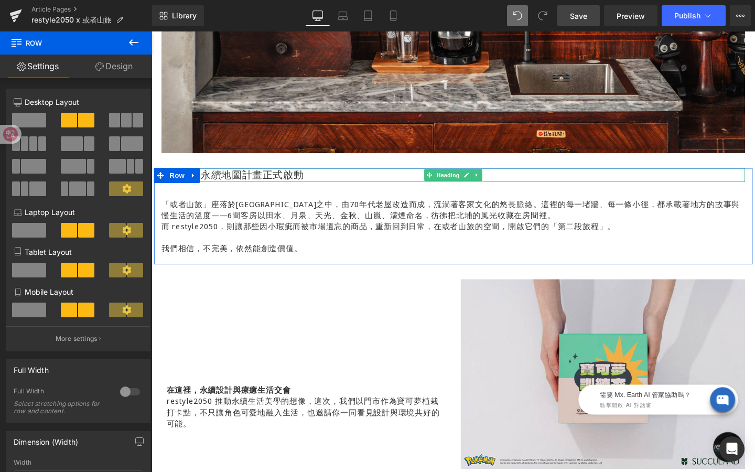
click at [314, 181] on h1 "寶可夢× 永續地圖計畫正式啟動" at bounding box center [468, 182] width 613 height 15
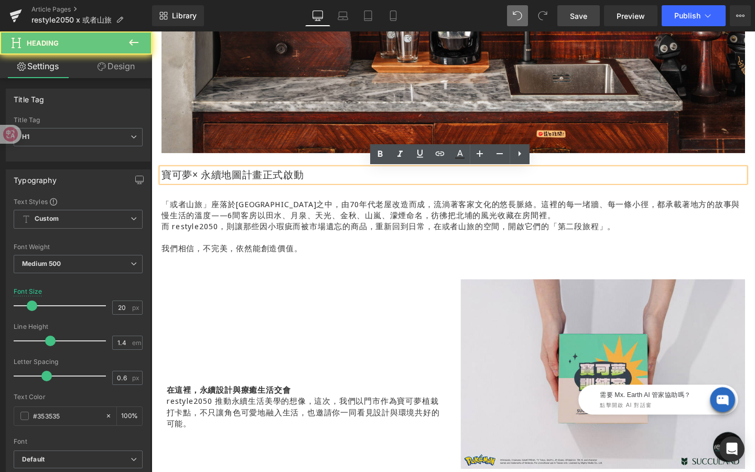
click at [314, 181] on h1 "寶可夢× 永續地圖計畫正式啟動" at bounding box center [468, 182] width 613 height 15
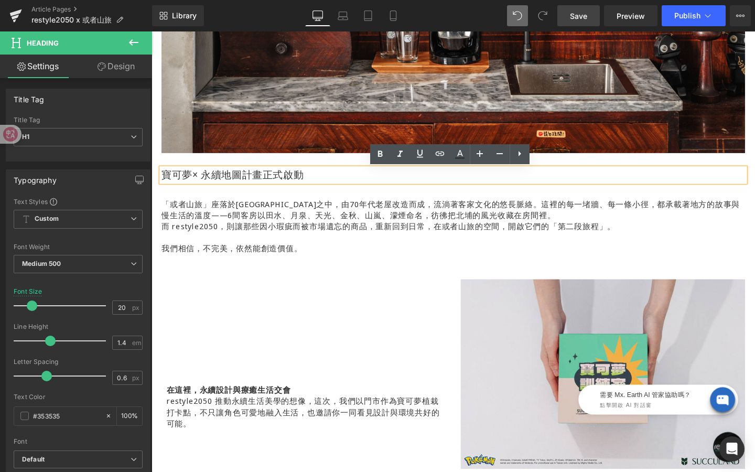
paste div
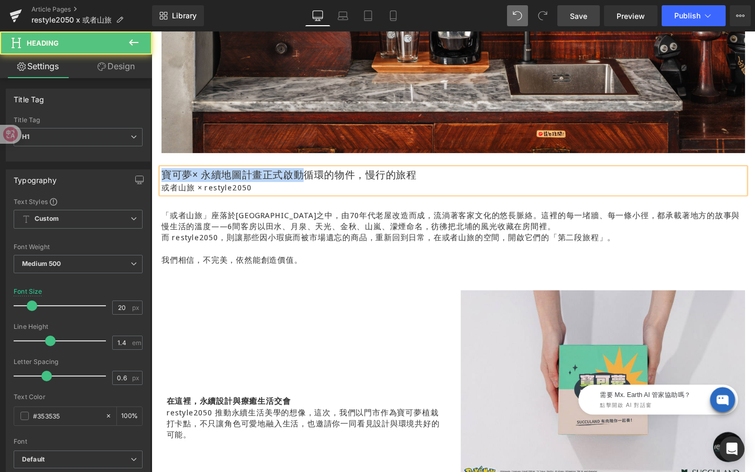
drag, startPoint x: 314, startPoint y: 181, endPoint x: 133, endPoint y: 180, distance: 181.4
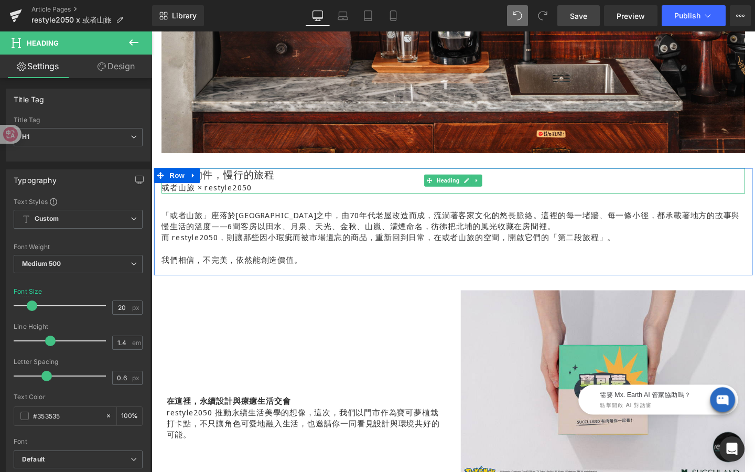
click at [214, 196] on div "或者山旅 × restyle2050" at bounding box center [468, 196] width 613 height 12
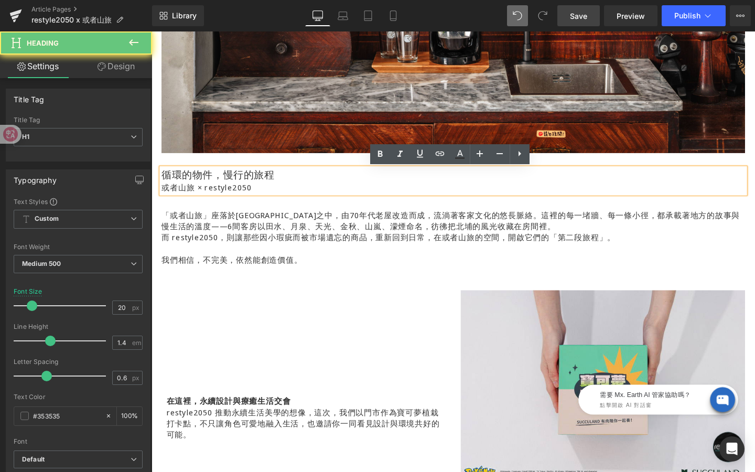
click at [165, 193] on div "或者山旅 × restyle2050" at bounding box center [468, 196] width 613 height 12
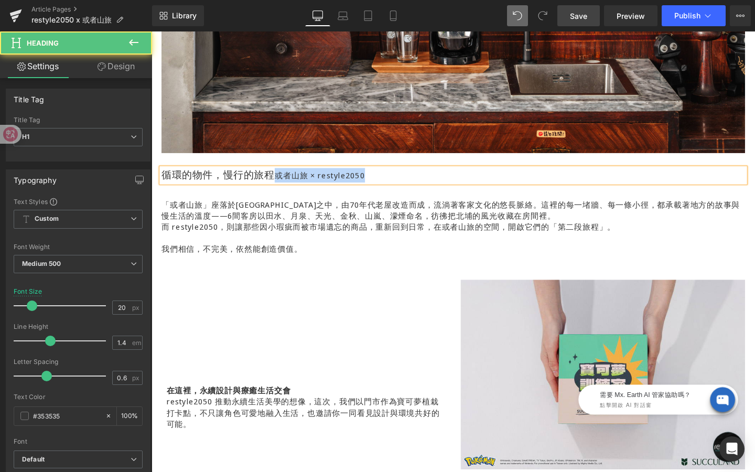
drag, startPoint x: 385, startPoint y: 181, endPoint x: 280, endPoint y: 181, distance: 104.9
click at [280, 181] on h1 "循環的物件，慢行的旅程 或者山旅 × restyle2050" at bounding box center [468, 182] width 613 height 15
drag, startPoint x: 380, startPoint y: 184, endPoint x: 281, endPoint y: 182, distance: 99.1
click at [281, 182] on h1 "循環的物件，慢行的旅程 或者山旅 × restyle2050" at bounding box center [468, 182] width 613 height 15
drag, startPoint x: 384, startPoint y: 182, endPoint x: 281, endPoint y: 181, distance: 103.8
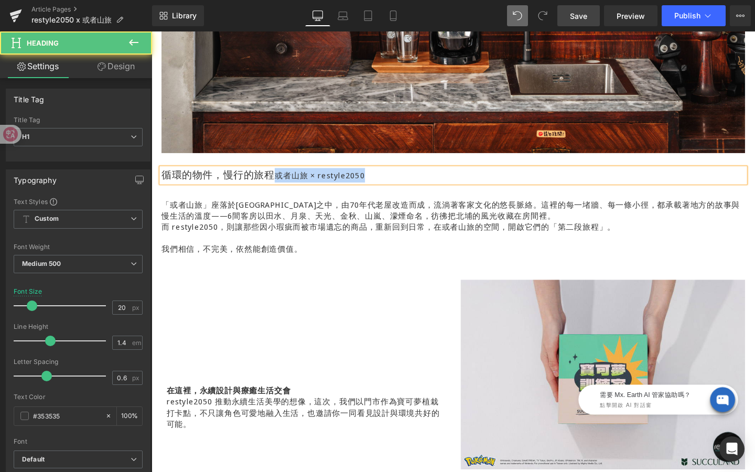
click at [281, 181] on h1 "循環的物件，慢行的旅程 或者山旅 × restyle2050" at bounding box center [468, 182] width 613 height 15
drag, startPoint x: 381, startPoint y: 180, endPoint x: 278, endPoint y: 180, distance: 102.2
click at [278, 180] on h1 "循環的物件，慢行的旅程 或者山旅 × restyle2050" at bounding box center [468, 182] width 613 height 15
copy span "或者山旅 × restyle2050"
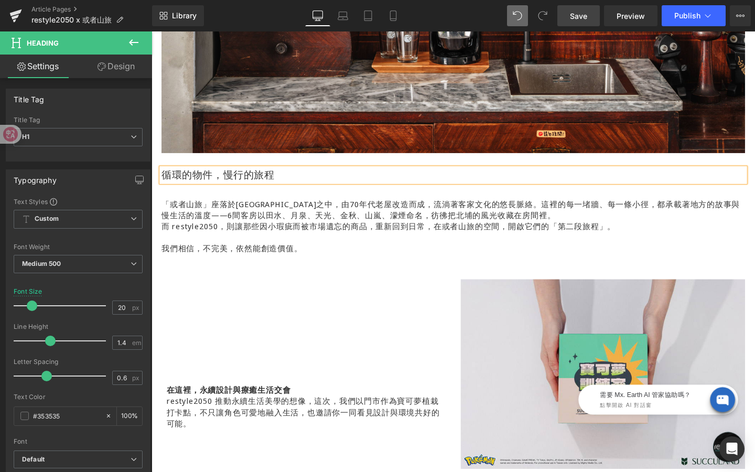
click at [270, 182] on h1 "循環的物件，慢行的旅程" at bounding box center [468, 182] width 613 height 15
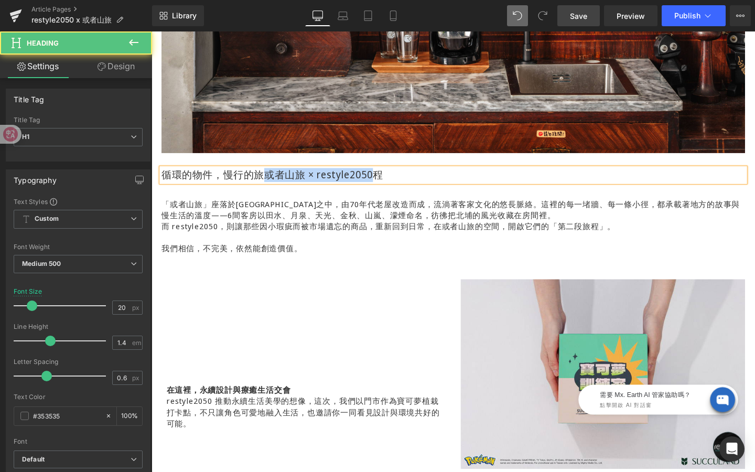
drag, startPoint x: 390, startPoint y: 184, endPoint x: 270, endPoint y: 180, distance: 120.1
click at [270, 180] on h1 "循環的物件，慢行的旅或者山旅 × restyle2050程" at bounding box center [468, 182] width 613 height 15
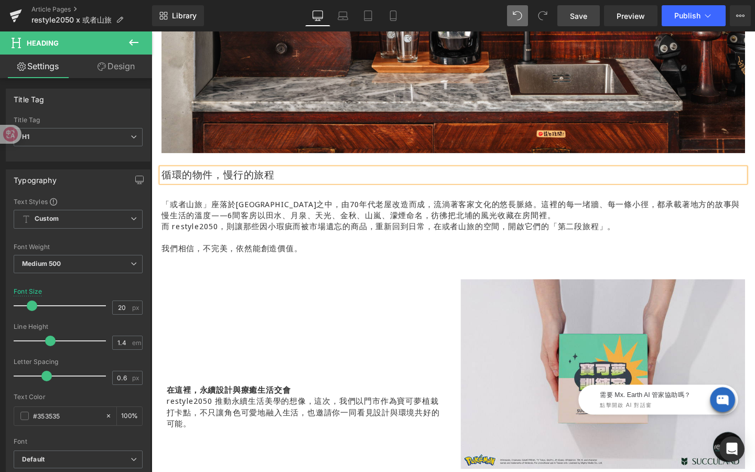
click at [314, 183] on h1 "循環的物件，慢行的旅程" at bounding box center [468, 182] width 613 height 15
click at [348, 247] on p at bounding box center [468, 248] width 613 height 12
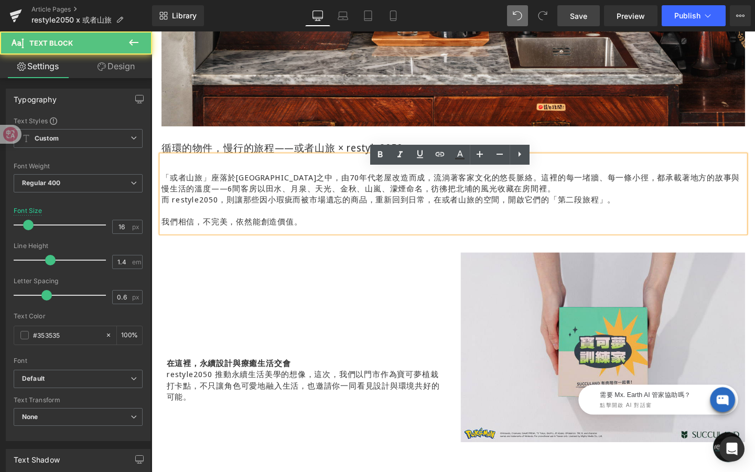
scroll to position [591, 0]
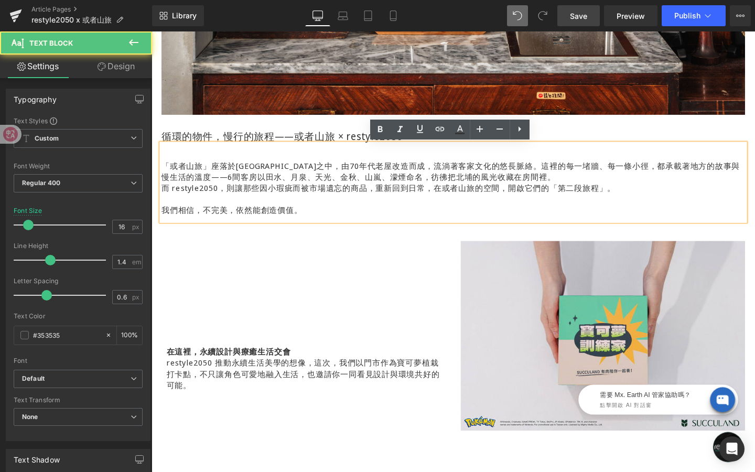
click at [353, 288] on div "在這裡，永續設計與療癒生活交會 restyle2050 推動永續生活美學的想像，這次，我們以門市作為寶可夢植栽打卡點，不只讓角色可愛地融入生活，也邀請你一同看…" at bounding box center [311, 392] width 315 height 280
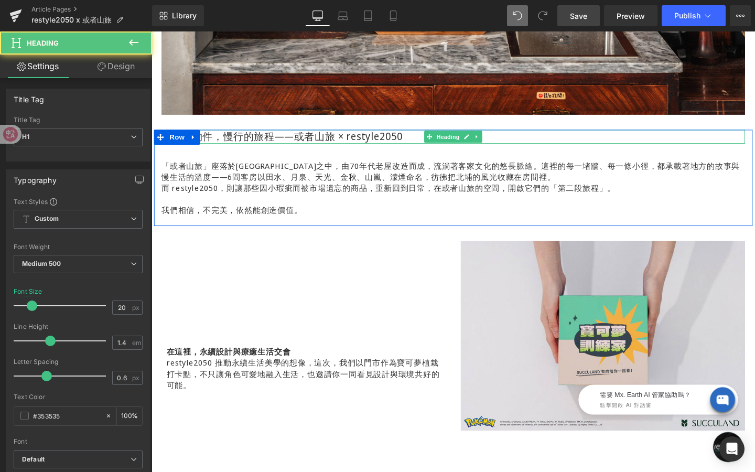
click at [303, 143] on h1 "循環的物件，慢行的旅程——或者山旅 × restyle2050" at bounding box center [468, 142] width 613 height 15
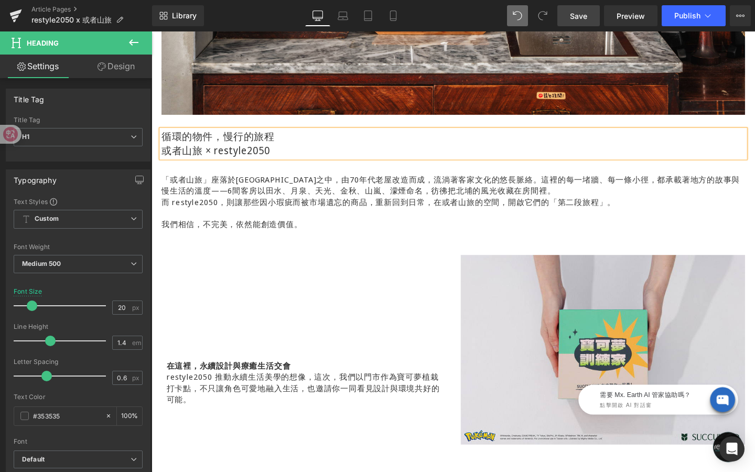
click at [246, 301] on div "在這裡，永續設計與療癒生活交會 restyle2050 推動永續生活美學的想像，這次，我們以門市作為寶可夢植栽打卡點，不只讓角色可愛地融入生活，也邀請你一同看…" at bounding box center [311, 406] width 315 height 280
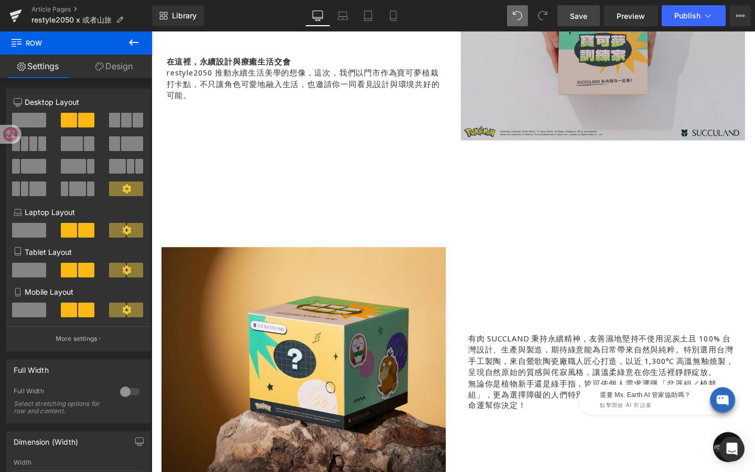
scroll to position [910, 0]
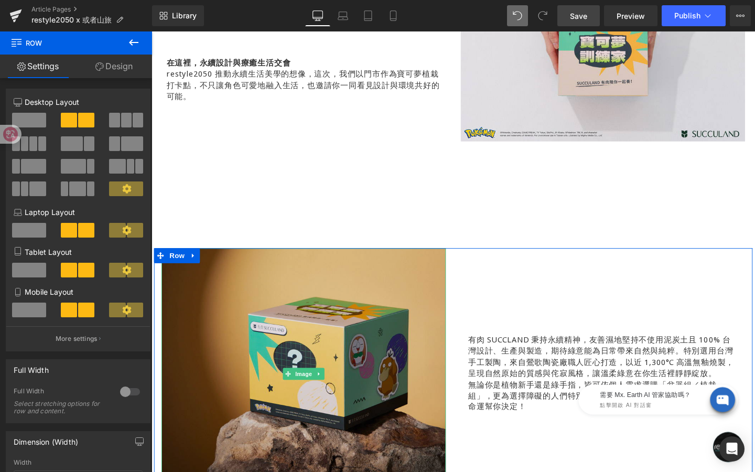
click at [330, 357] on img at bounding box center [311, 391] width 299 height 264
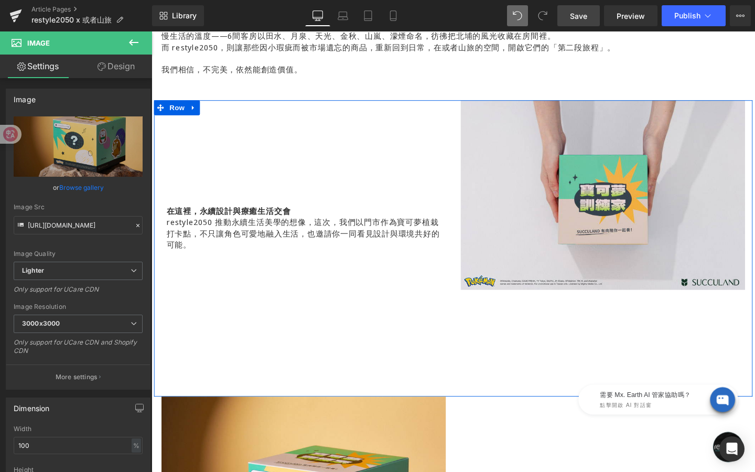
scroll to position [736, 0]
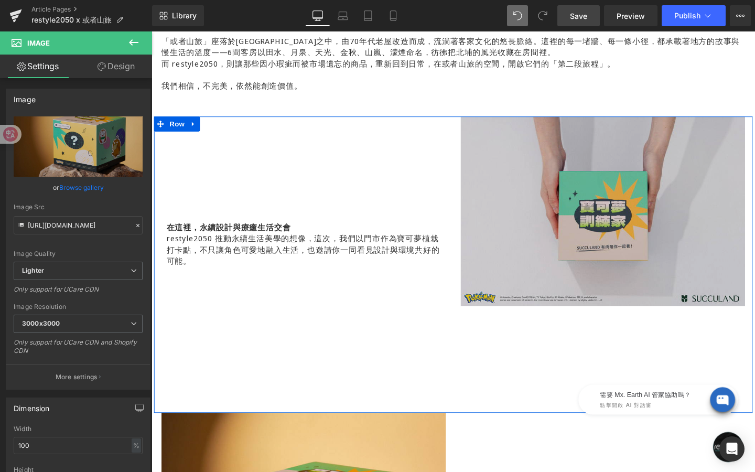
click at [590, 222] on img at bounding box center [626, 220] width 299 height 199
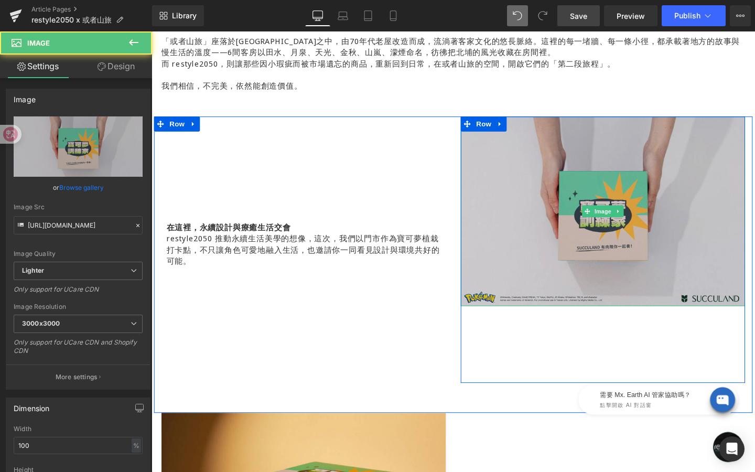
click at [615, 218] on span "Image" at bounding box center [626, 220] width 22 height 13
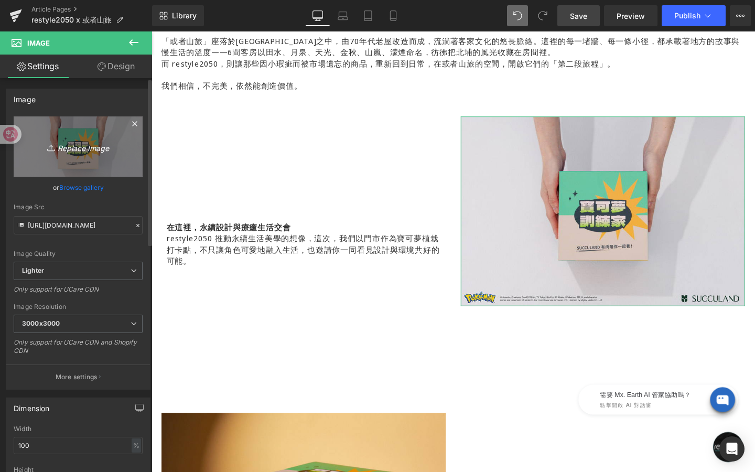
click at [86, 138] on link "Replace Image" at bounding box center [78, 146] width 129 height 60
type input "C:\fakepath\或者山旅image-2_1000*1000.jpg"
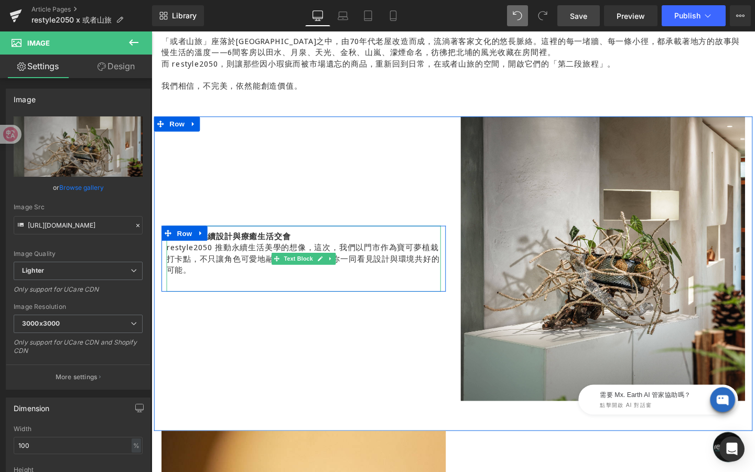
click at [192, 284] on p "restyle2050 推動永續生活美學的想像，這次，我們以門市作為寶可夢植栽打卡點，不只讓角色可愛地融入生活，也邀請你一同看見設計與環境共好的可能。" at bounding box center [311, 270] width 288 height 35
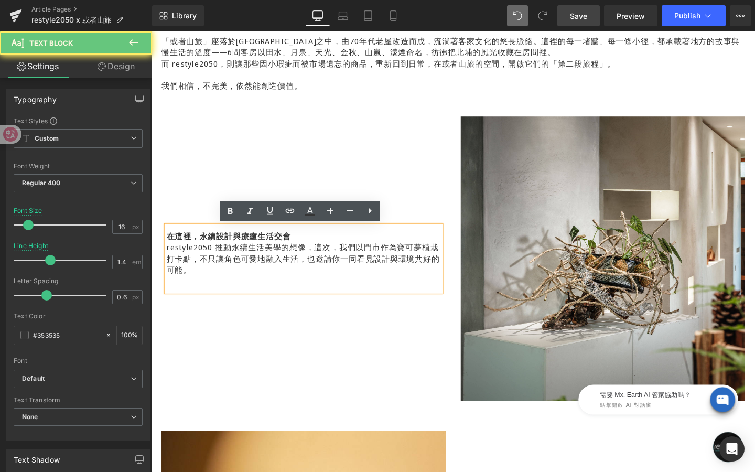
click at [192, 284] on p "restyle2050 推動永續生活美學的想像，這次，我們以門市作為寶可夢植栽打卡點，不只讓角色可愛地融入生活，也邀請你一同看見設計與環境共好的可能。" at bounding box center [311, 270] width 288 height 35
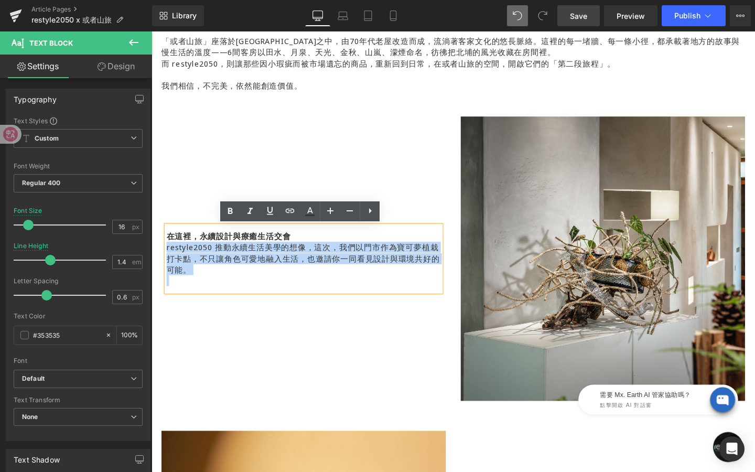
drag, startPoint x: 192, startPoint y: 284, endPoint x: 167, endPoint y: 261, distance: 34.1
click at [167, 261] on p "restyle2050 推動永續生活美學的想像，這次，我們以門市作為寶可夢植栽打卡點，不只讓角色可愛地融入生活，也邀請你一同看見設計與環境共好的可能。" at bounding box center [311, 270] width 288 height 35
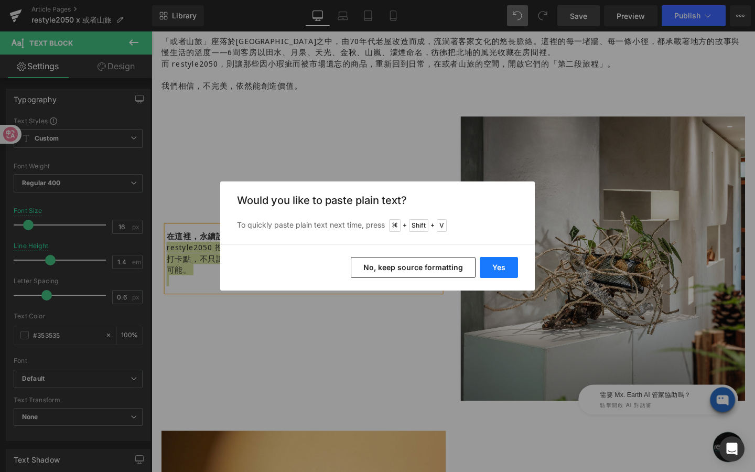
click at [504, 273] on button "Yes" at bounding box center [499, 267] width 38 height 21
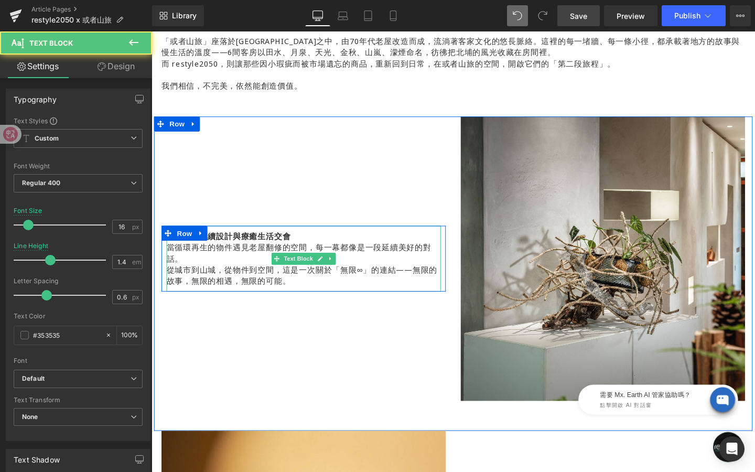
click at [324, 258] on p "當循環再生的物件遇見老屋翻修的空間，每一幕都像是一段延續美好的對話。" at bounding box center [311, 265] width 288 height 24
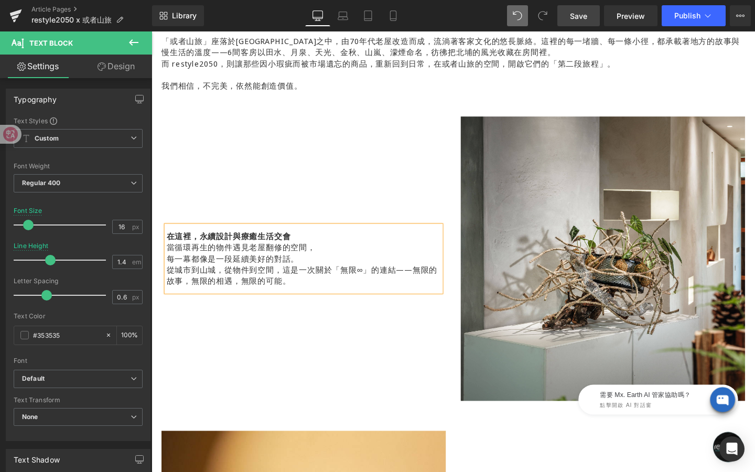
click at [310, 246] on p "在這裡，永續設計與療癒生活交會" at bounding box center [311, 247] width 288 height 12
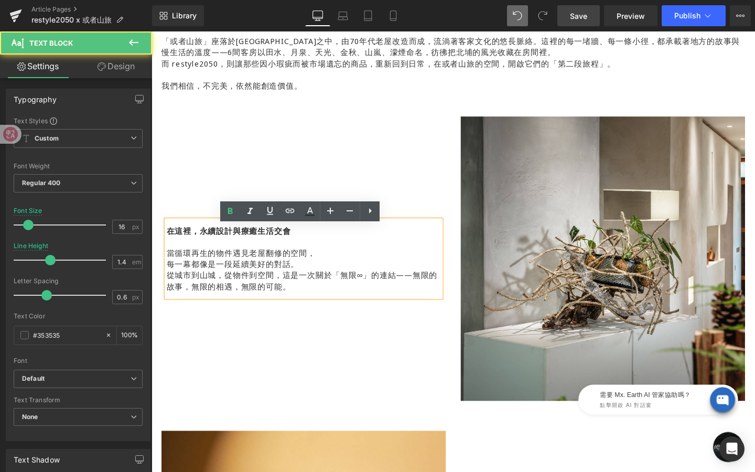
scroll to position [730, 0]
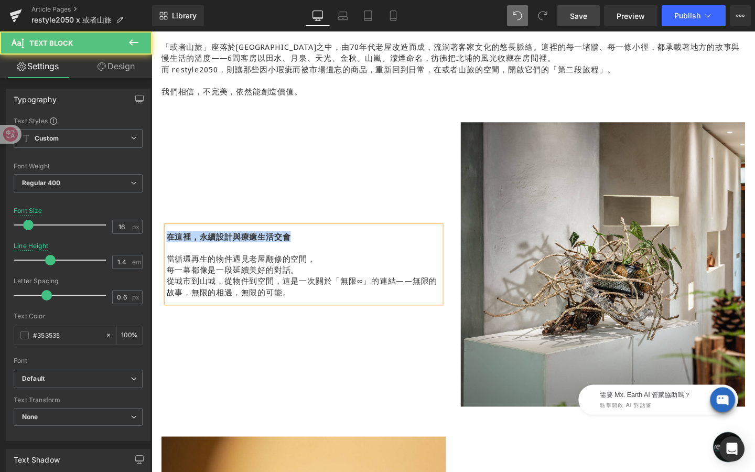
drag, startPoint x: 301, startPoint y: 247, endPoint x: 150, endPoint y: 249, distance: 151.5
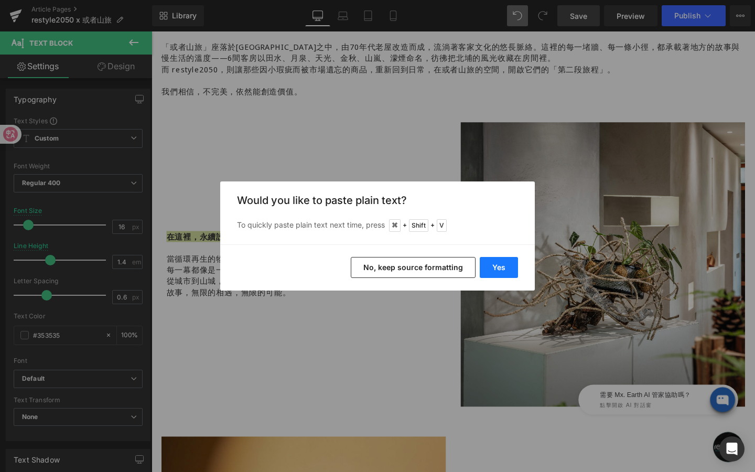
click at [508, 275] on button "Yes" at bounding box center [499, 267] width 38 height 21
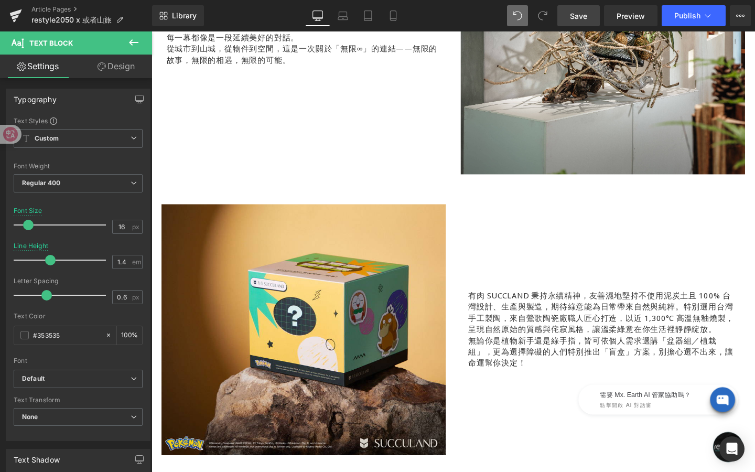
scroll to position [992, 0]
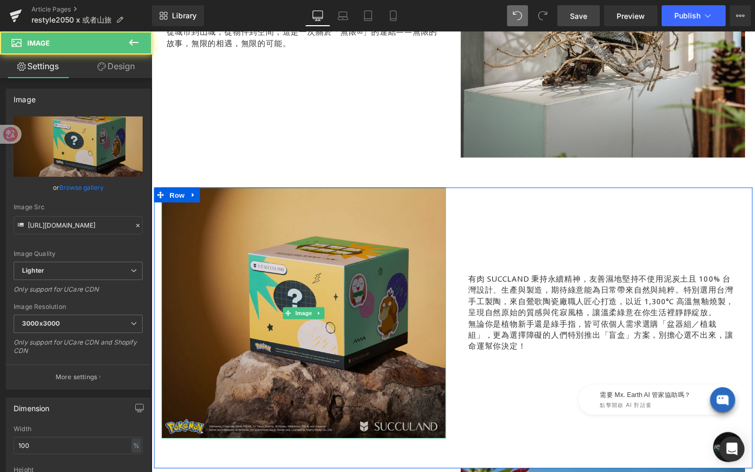
click at [408, 262] on img at bounding box center [311, 328] width 299 height 264
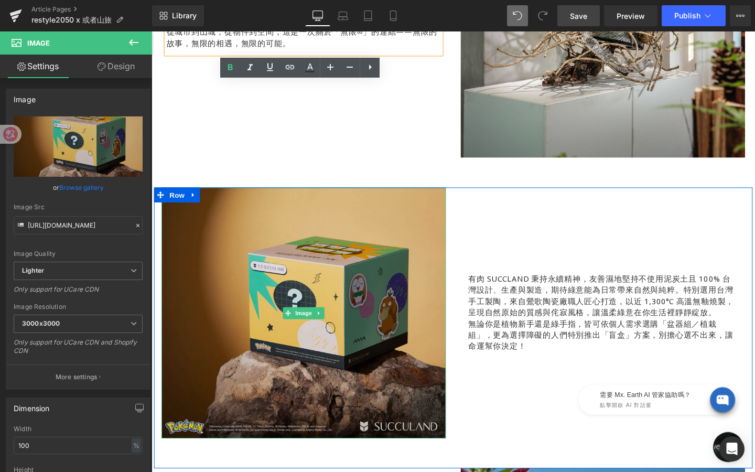
click at [394, 336] on img at bounding box center [311, 328] width 299 height 264
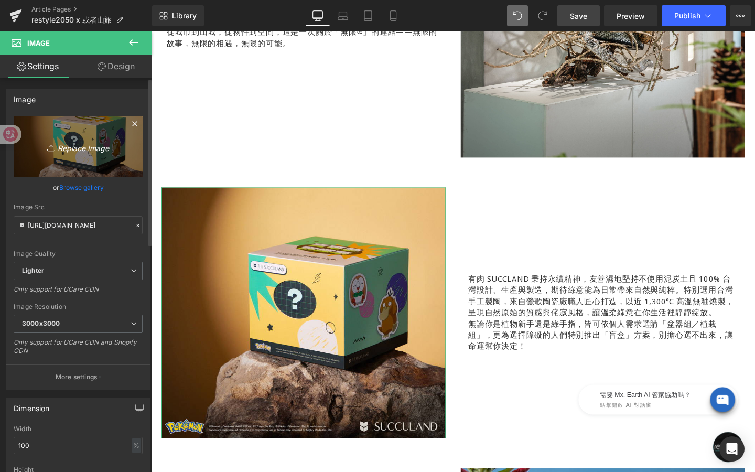
click at [75, 153] on link "Replace Image" at bounding box center [78, 146] width 129 height 60
type input "C:\fakepath\或者山旅 image-3_1000*1000.jpg"
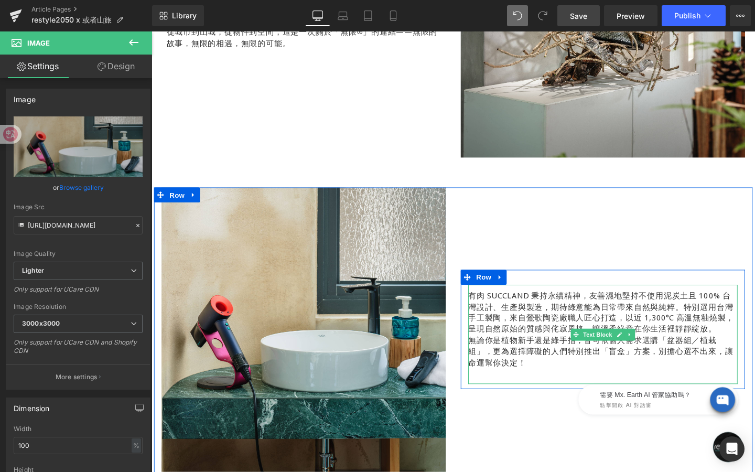
click at [579, 321] on p "有肉 SUCCLAND 秉持永續精神，友善濕地堅持不使用泥炭土且 100% 台灣設計、生產與製造，期待綠意能為日常帶來自然與純粹。特別選用台灣手工製陶，來自鶯…" at bounding box center [625, 326] width 283 height 47
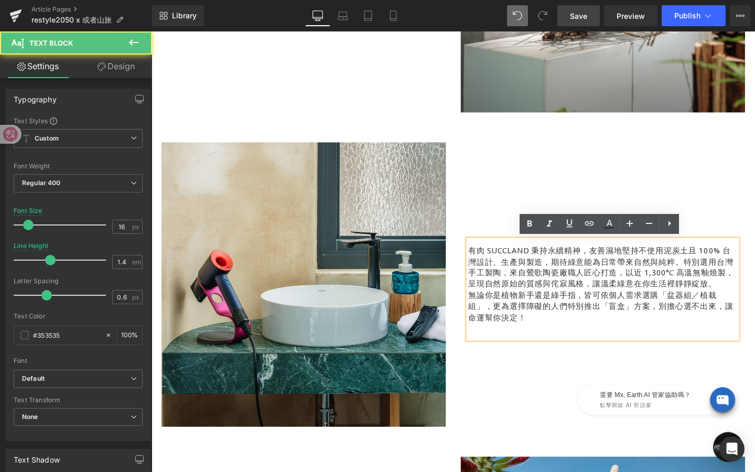
scroll to position [1042, 0]
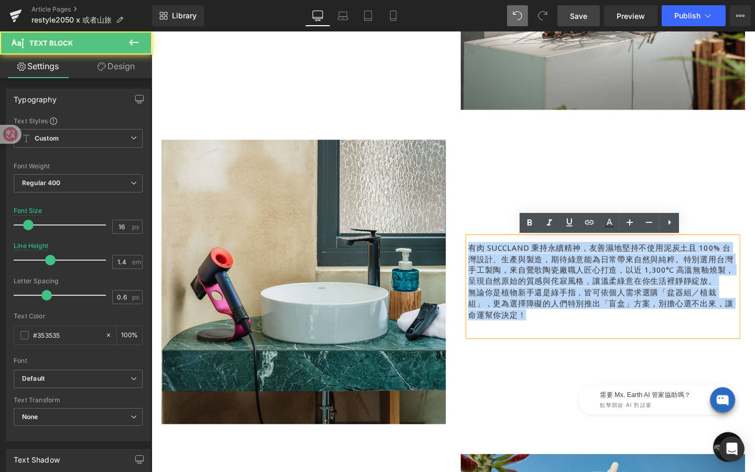
drag, startPoint x: 533, startPoint y: 334, endPoint x: 487, endPoint y: 259, distance: 88.3
click at [487, 259] on div "有肉 SUCCLAND 秉持永續精神，友善濕地堅持不使用泥炭土且 100% 台灣設計、生產與製造，期待綠意能為日常帶來自然與純粹。特別選用台灣手工製陶，來自鶯…" at bounding box center [625, 299] width 283 height 104
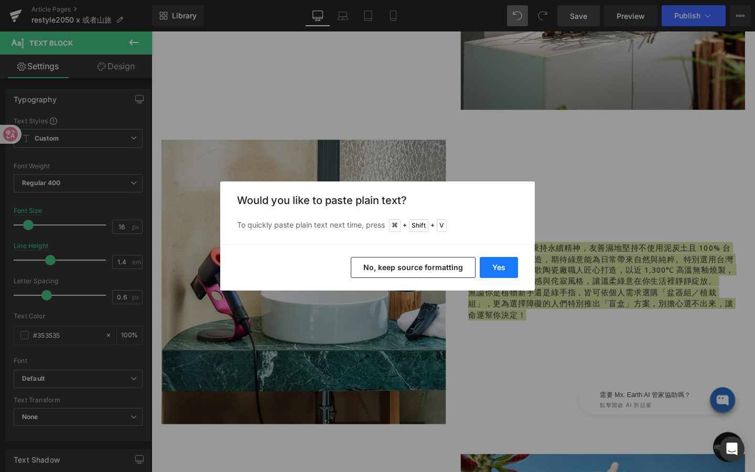
click at [500, 261] on button "Yes" at bounding box center [499, 267] width 38 height 21
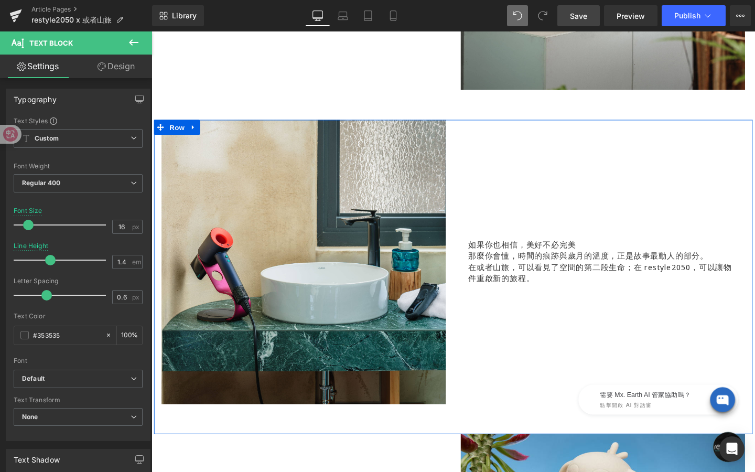
scroll to position [1065, 0]
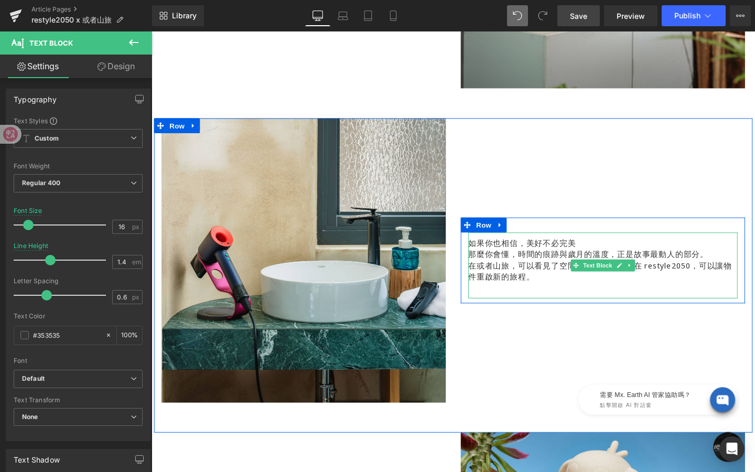
click at [601, 257] on p "如果你也相信，美好不必完美" at bounding box center [625, 254] width 283 height 12
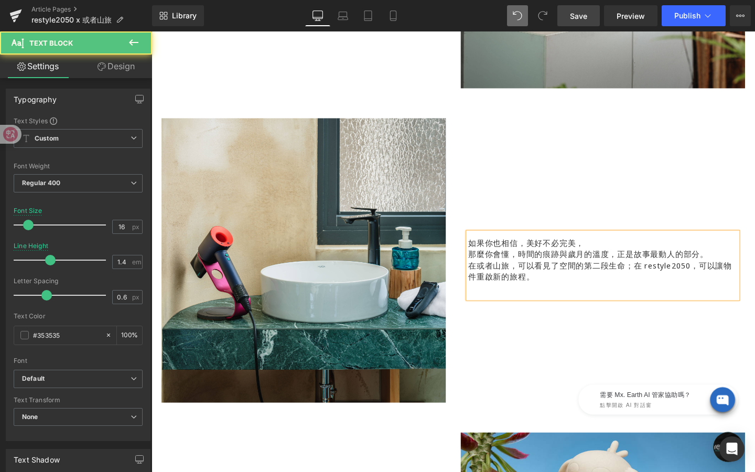
click at [739, 267] on p "那麼你會懂，時間的痕跡與歲月的溫度，正是故事最動人的部分。" at bounding box center [625, 266] width 283 height 12
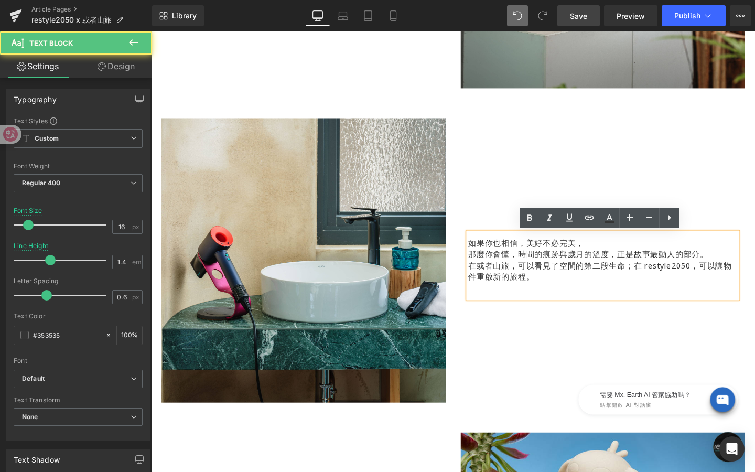
scroll to position [1059, 0]
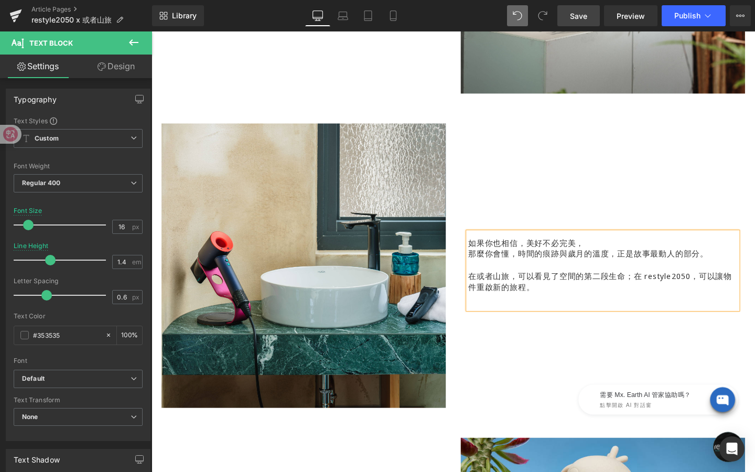
click at [662, 290] on p "在或者山旅，可以看見了空間的第二段生命；在 restyle2050，可以讓物件重啟新的旅程。" at bounding box center [625, 295] width 283 height 24
click at [577, 386] on div "如果你也相信，美好不必完美， 那麼你會懂，時間的痕跡與歲月的溫度，正是故事最動人的部分。 在或者山旅，可以看見了空間的第二段生命； 在 restyle2050…" at bounding box center [626, 277] width 315 height 299
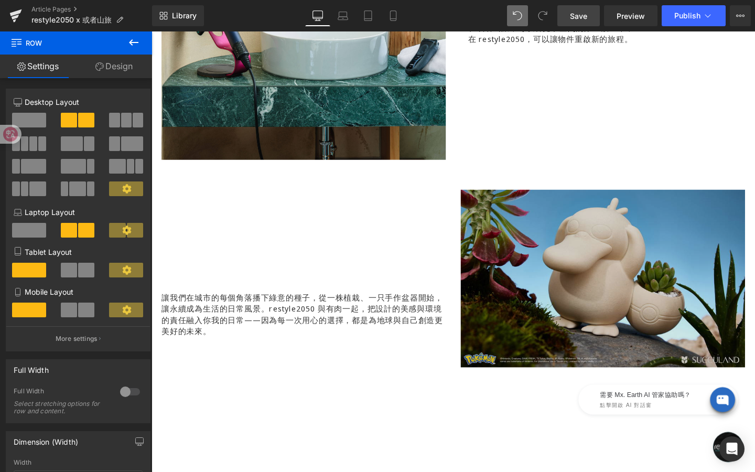
scroll to position [1336, 0]
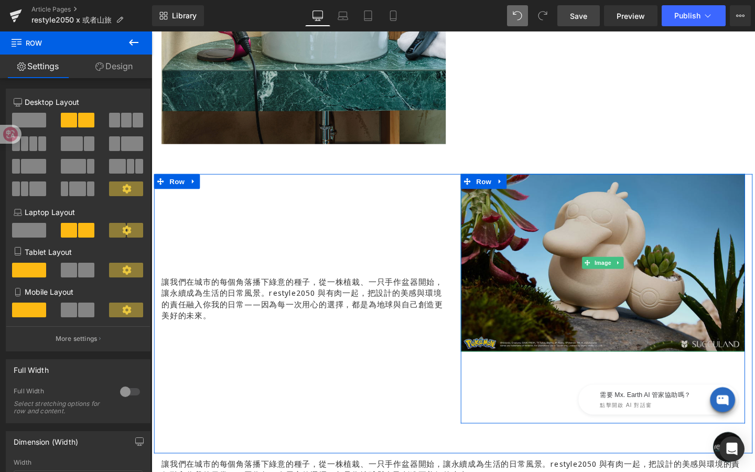
click at [504, 311] on img at bounding box center [626, 274] width 299 height 187
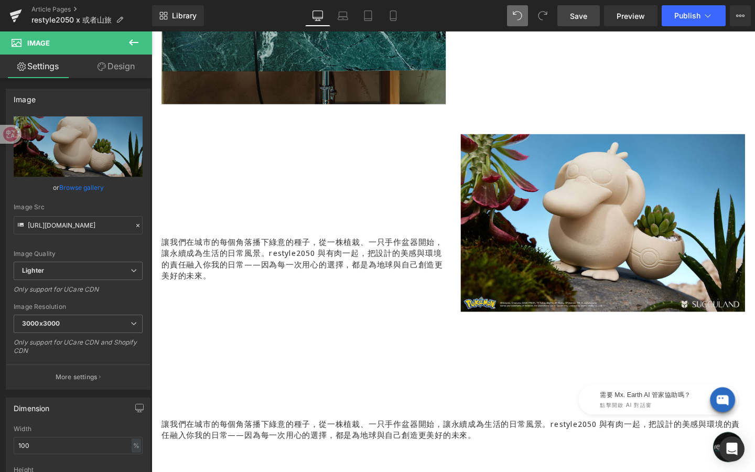
scroll to position [1380, 0]
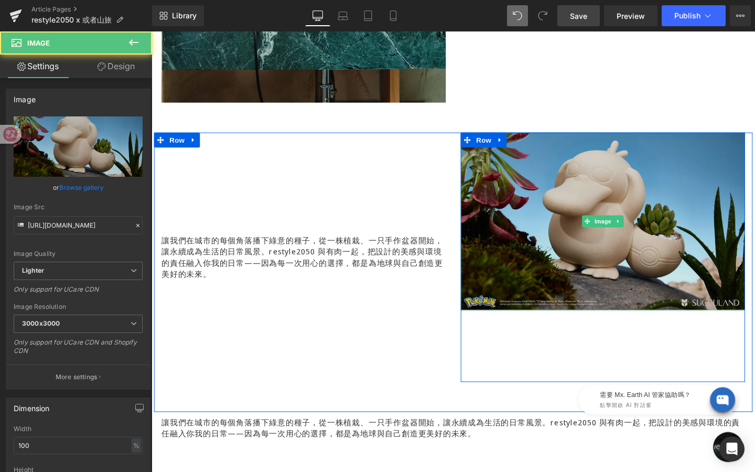
click at [619, 249] on img at bounding box center [626, 231] width 299 height 187
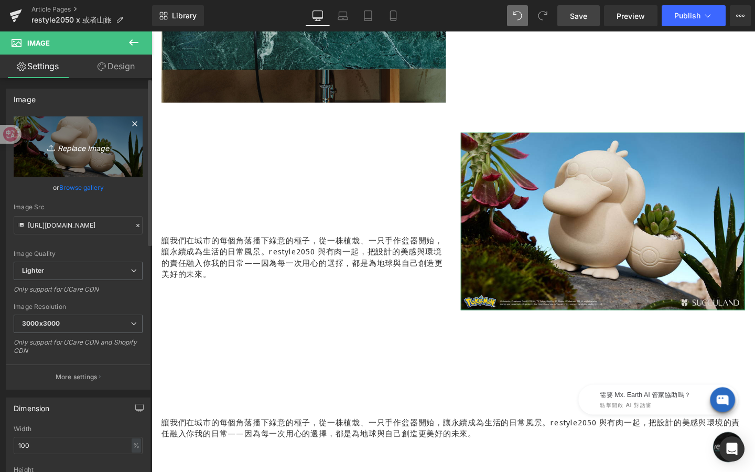
click at [74, 147] on icon "Replace Image" at bounding box center [78, 146] width 84 height 13
type input "C:\fakepath\或者山旅 image-4_1600*900.jpg"
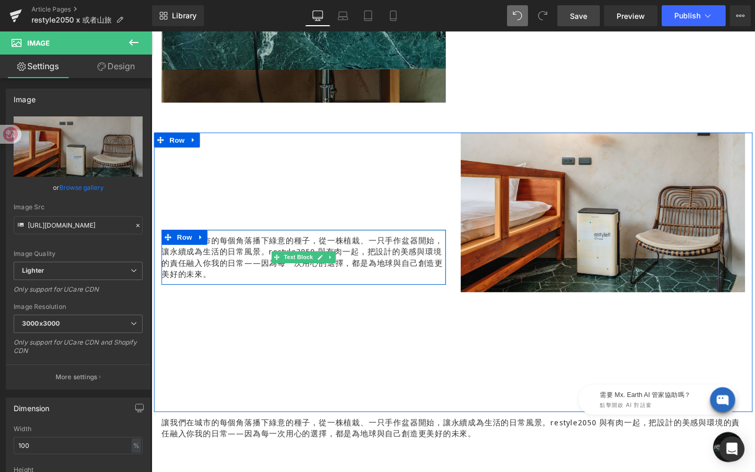
click at [195, 291] on p "讓我們在城市的每個角落播下綠意的種子，從一株植栽、一只手作盆器開始，讓永續成為生活的日常風景。restyle2050 與有肉一起，把設計的美感與環境的責任融入…" at bounding box center [311, 268] width 299 height 47
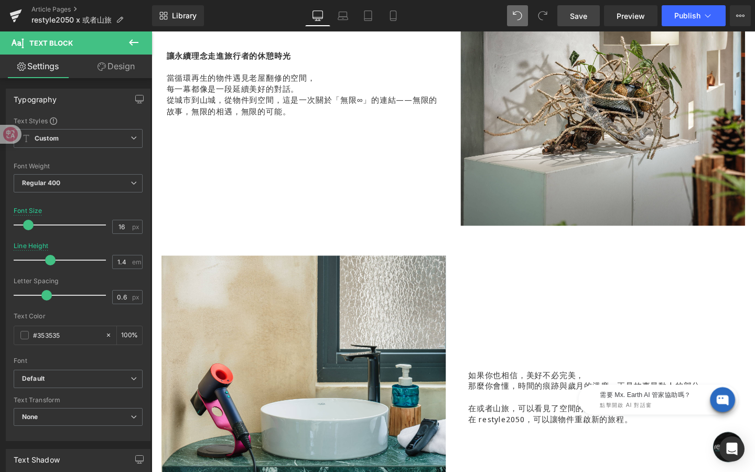
scroll to position [914, 0]
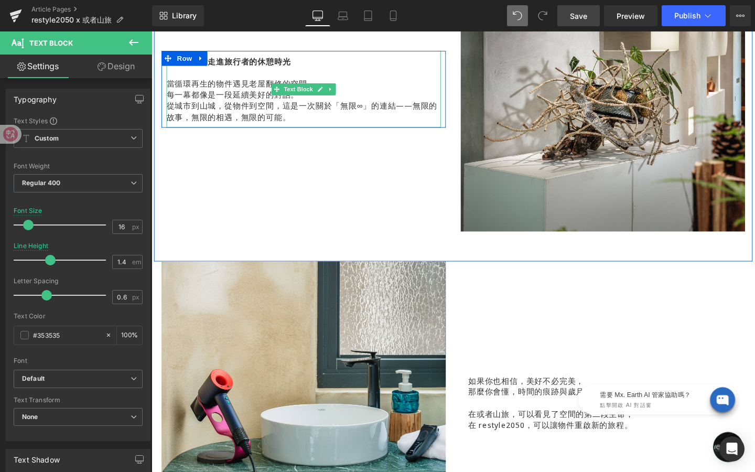
click at [258, 82] on p "當循環再生的物件遇見老屋翻修的空間，" at bounding box center [311, 86] width 288 height 12
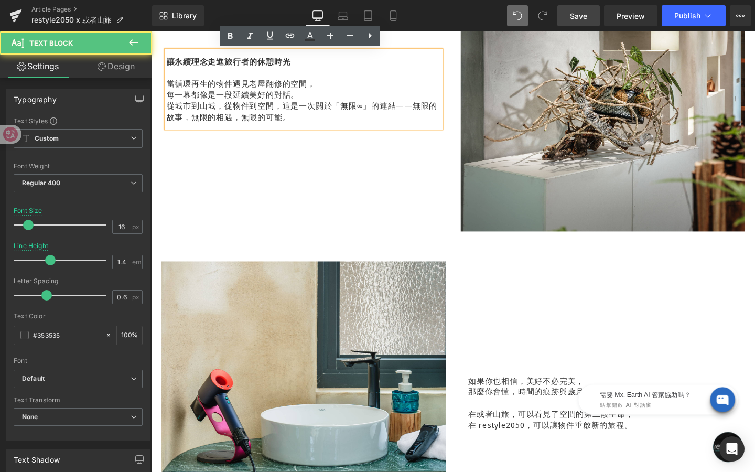
click at [209, 66] on strong "讓永續理念走進旅行者的休憩時光" at bounding box center [232, 63] width 131 height 12
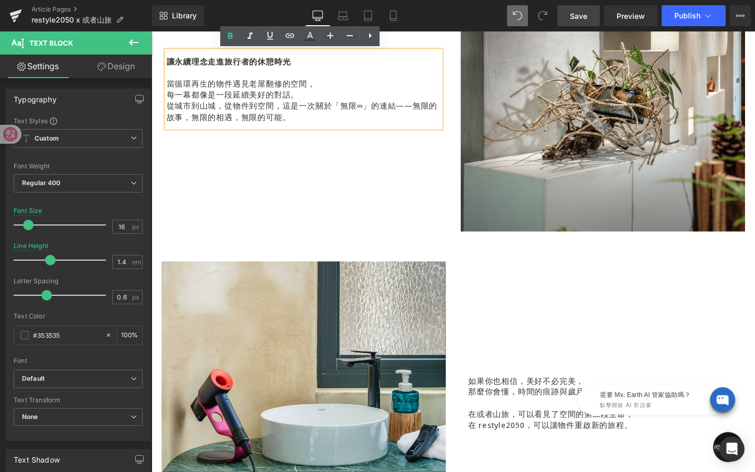
click at [304, 123] on p "從城市到山城，從物件到空間，這是一次關於「無限∞」的連結——無限的故事，無限的相遇，無限的可能。" at bounding box center [311, 116] width 288 height 24
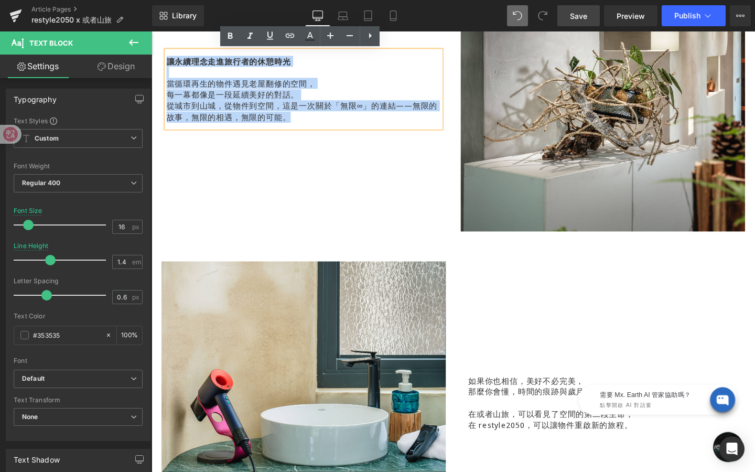
drag, startPoint x: 299, startPoint y: 121, endPoint x: 170, endPoint y: 58, distance: 143.3
click at [170, 58] on div "讓永續理念走進旅行者的休憩時光 當循環再生的物件遇見老屋翻修的空間， 每一幕都像是一段延續美好的對話。 從城市到山城，從物件到空間，這是一次關於「無限∞」的連…" at bounding box center [311, 92] width 299 height 81
copy div "讓永續理念走進旅行者的休憩時光 當循環再生的物件遇見老屋翻修的空間， 每一幕都像是一段延續美好的對話。 從城市到山城，從物件到空間，這是一次關於「無限∞」的連…"
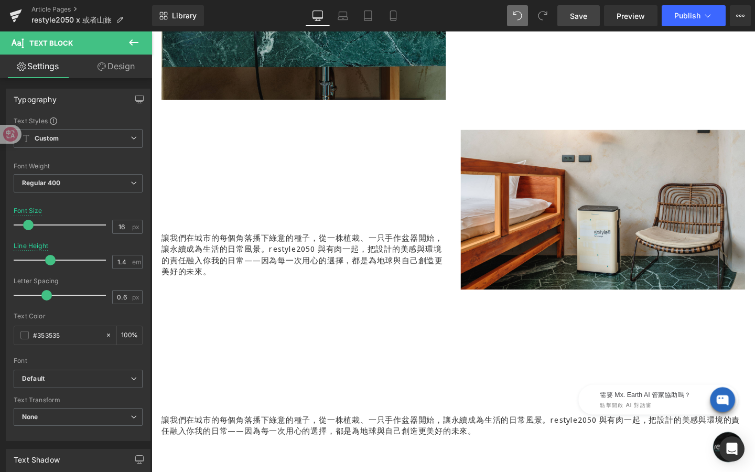
scroll to position [1423, 0]
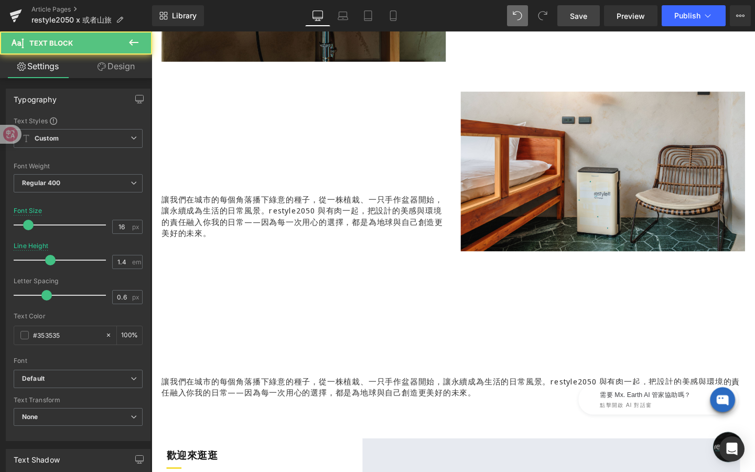
click at [229, 227] on p "讓我們在城市的每個角落播下綠意的種子，從一株植栽、一只手作盆器開始，讓永續成為生活的日常風景。restyle2050 與有肉一起，把設計的美感與環境的責任融入…" at bounding box center [311, 225] width 299 height 47
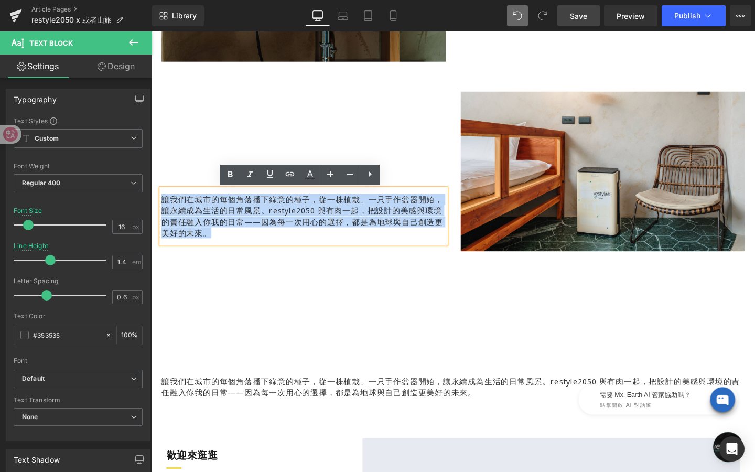
drag, startPoint x: 217, startPoint y: 244, endPoint x: 158, endPoint y: 205, distance: 70.2
click at [158, 205] on div "讓我們在城市的每個角落播下綠意的種子，從一株植栽、一只手作盆器開始，讓永續成為生活的日常風景。restyle2050 與有肉一起，把設計的美感與環境的責任融入…" at bounding box center [311, 226] width 315 height 262
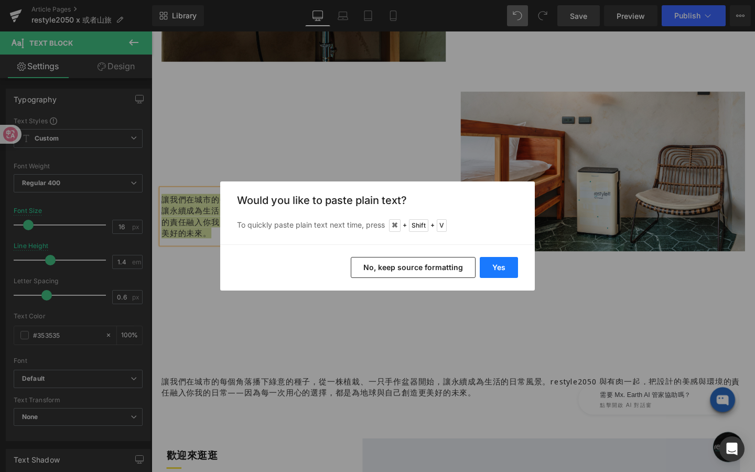
click at [499, 271] on button "Yes" at bounding box center [499, 267] width 38 height 21
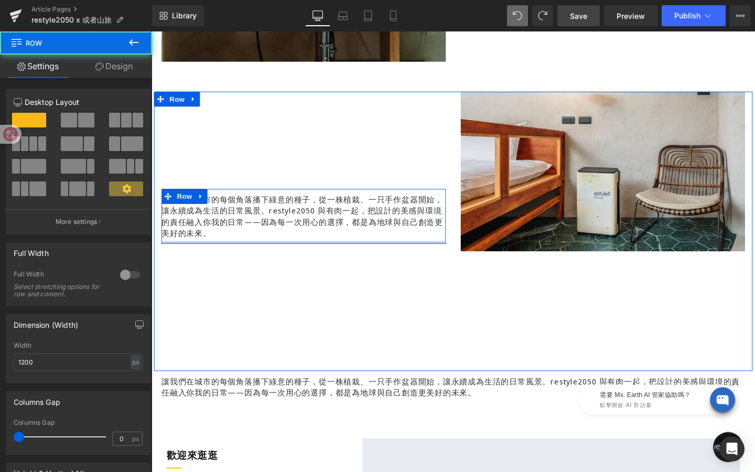
click at [268, 252] on div at bounding box center [311, 253] width 299 height 3
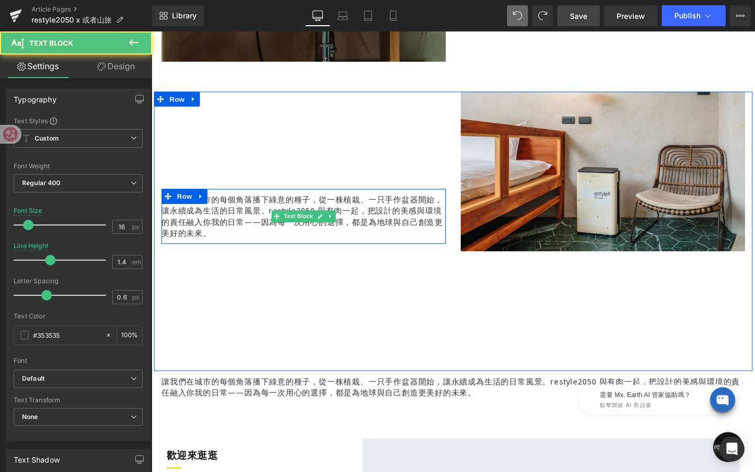
click at [267, 223] on p "讓我們在城市的每個角落播下綠意的種子，從一株植栽、一只手作盆器開始，讓永續成為生活的日常風景。restyle2050 與有肉一起，把設計的美感與環境的責任融入…" at bounding box center [311, 225] width 299 height 47
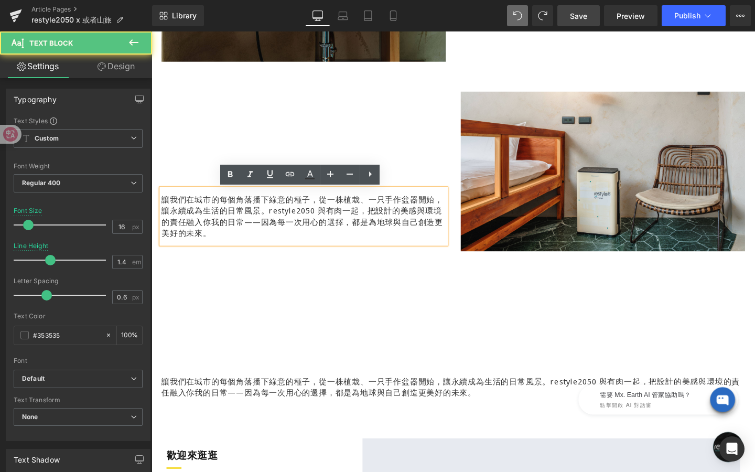
drag, startPoint x: 217, startPoint y: 242, endPoint x: 161, endPoint y: 206, distance: 65.9
click at [162, 206] on div "讓我們在城市的每個角落播下綠意的種子，從一株植栽、一只手作盆器開始，讓永續成為生活的日常風景。restyle2050 與有肉一起，把設計的美感與環境的責任融入…" at bounding box center [311, 226] width 299 height 58
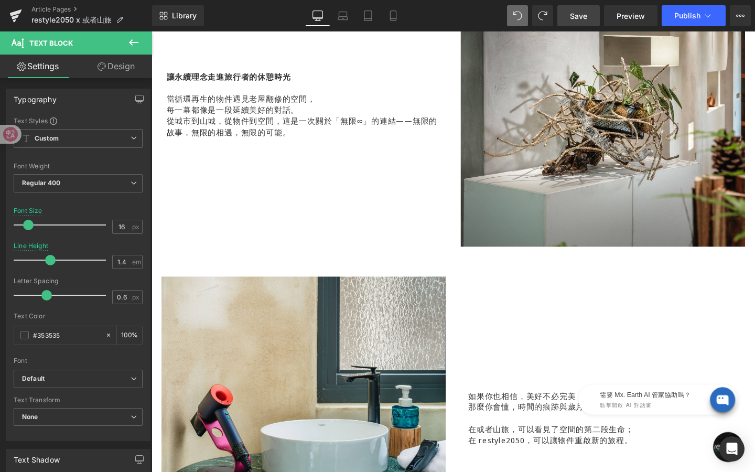
scroll to position [850, 0]
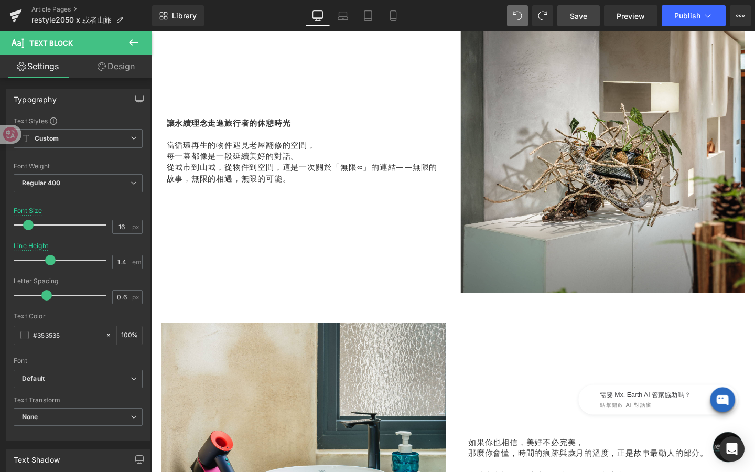
click at [242, 131] on strong "讓永續理念走進旅行者的休憩時光" at bounding box center [232, 128] width 131 height 12
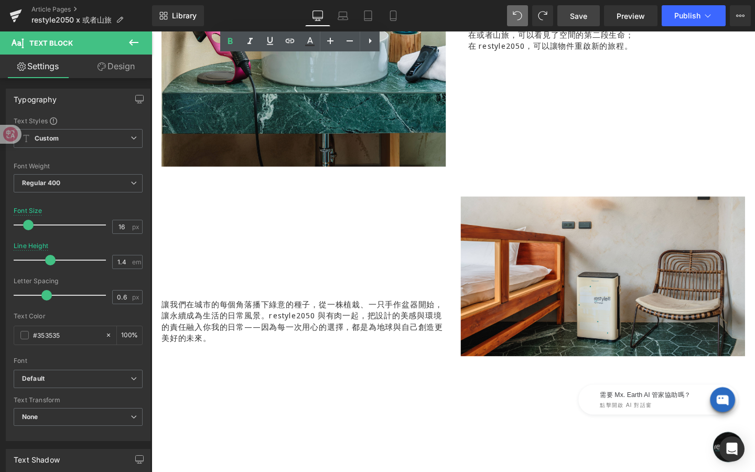
scroll to position [1313, 0]
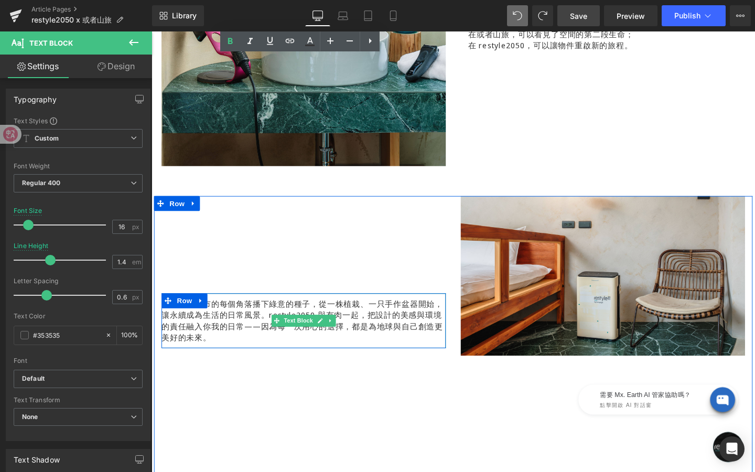
click at [243, 359] on p "讓我們在城市的每個角落播下綠意的種子，從一株植栽、一只手作盆器開始，讓永續成為生活的日常風景。restyle2050 與有肉一起，把設計的美感與環境的責任融入…" at bounding box center [311, 335] width 299 height 47
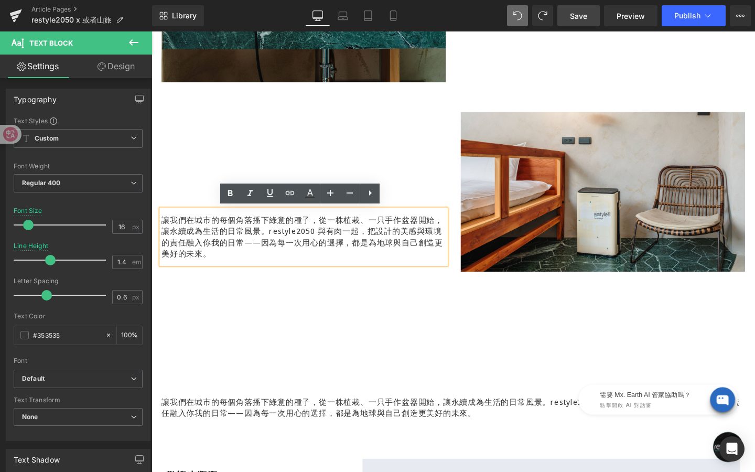
scroll to position [1403, 0]
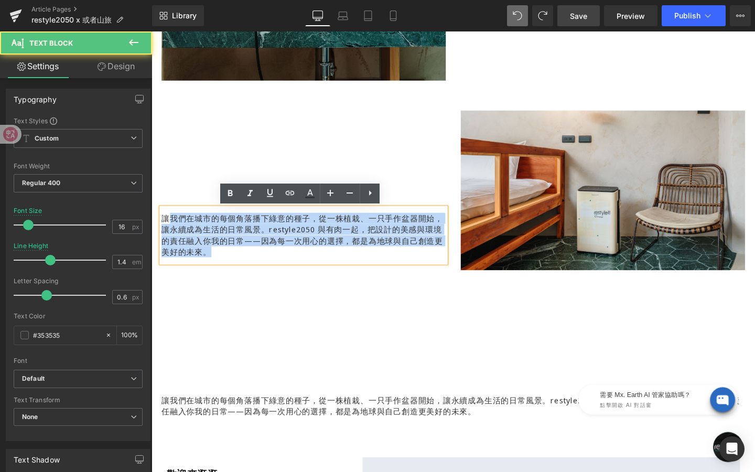
drag, startPoint x: 218, startPoint y: 266, endPoint x: 166, endPoint y: 227, distance: 65.0
click at [166, 227] on p "讓我們在城市的每個角落播下綠意的種子，從一株植栽、一只手作盆器開始，讓永續成為生活的日常風景。restyle2050 與有肉一起，把設計的美感與環境的責任融入…" at bounding box center [311, 245] width 299 height 47
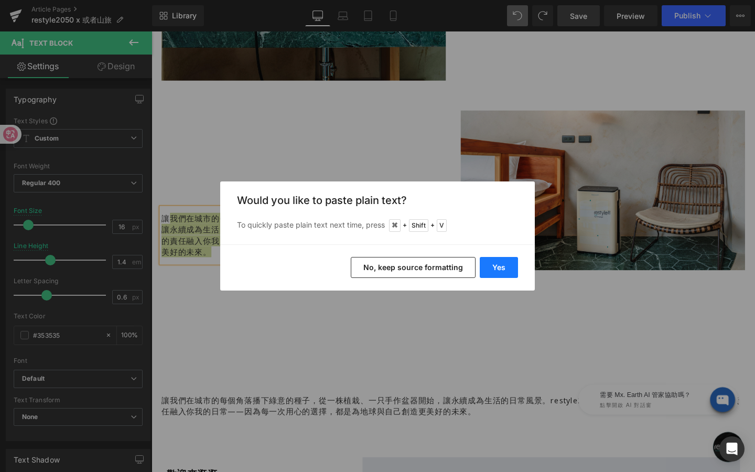
click at [506, 273] on button "Yes" at bounding box center [499, 267] width 38 height 21
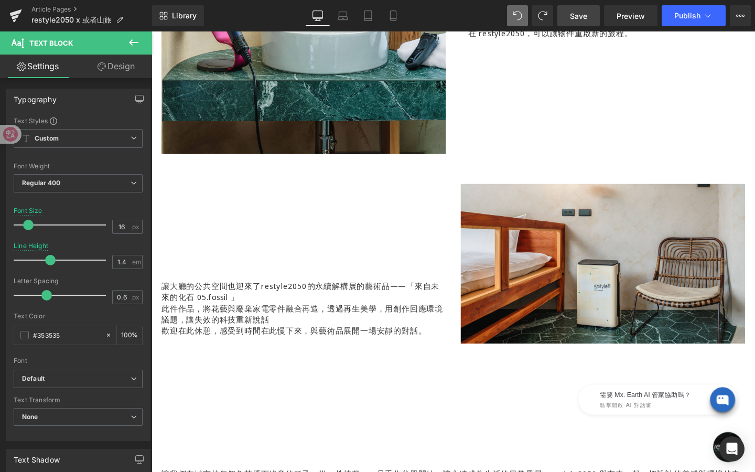
scroll to position [1330, 0]
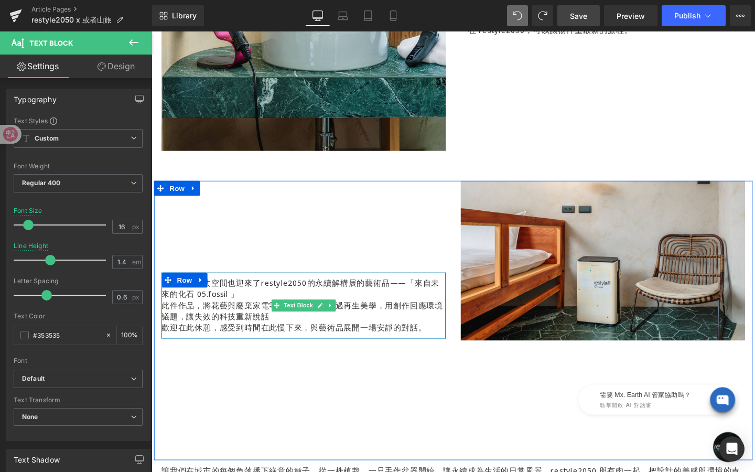
click at [403, 294] on p "讓大廳的公共空間也迎來了restyle2050的永續解構展的藝術品——「來自未來的化石 05.fossil 」" at bounding box center [311, 302] width 299 height 24
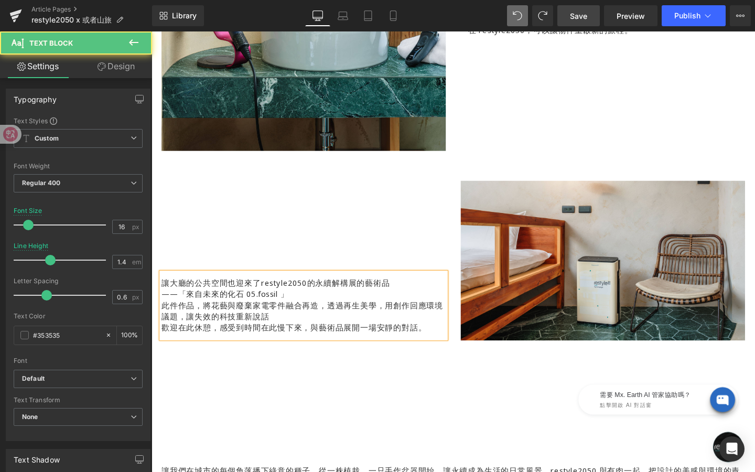
click at [319, 310] on p "——「來自未來的化石 05.fossil 」" at bounding box center [311, 307] width 299 height 12
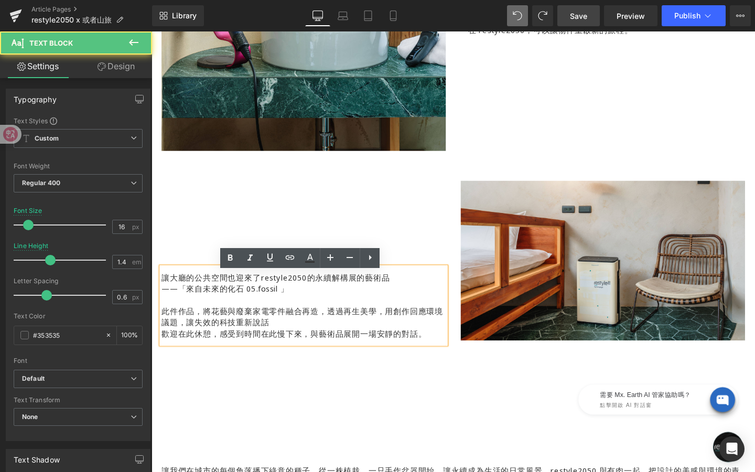
scroll to position [1324, 0]
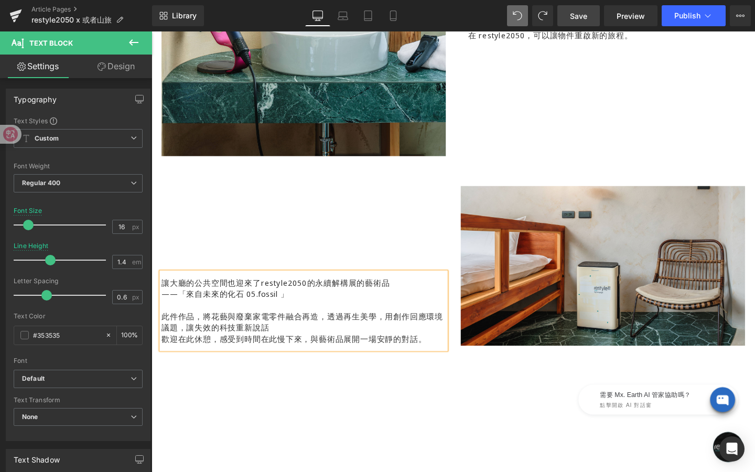
click at [166, 355] on p "歡迎在此休憩，感受到時間在此慢下來，與藝術品展開一場安靜的對話。" at bounding box center [311, 355] width 299 height 12
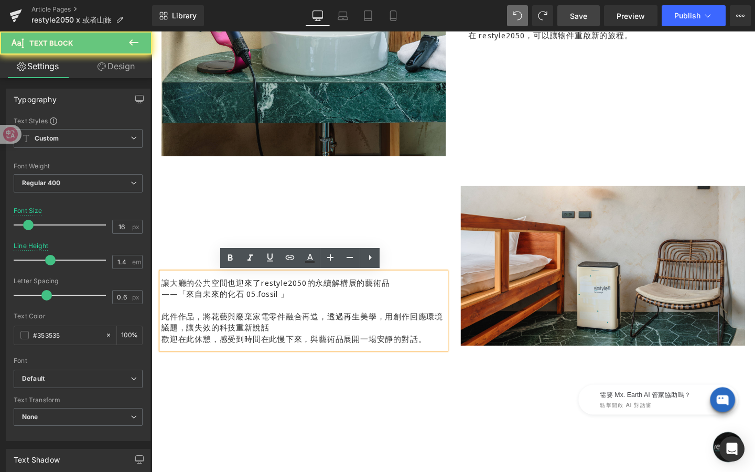
click at [284, 342] on p "此件作品，將花藝與廢棄家電零件融合再造，透過再生美學，用創作回應環境議題，讓失效的科技重新說話" at bounding box center [311, 337] width 299 height 24
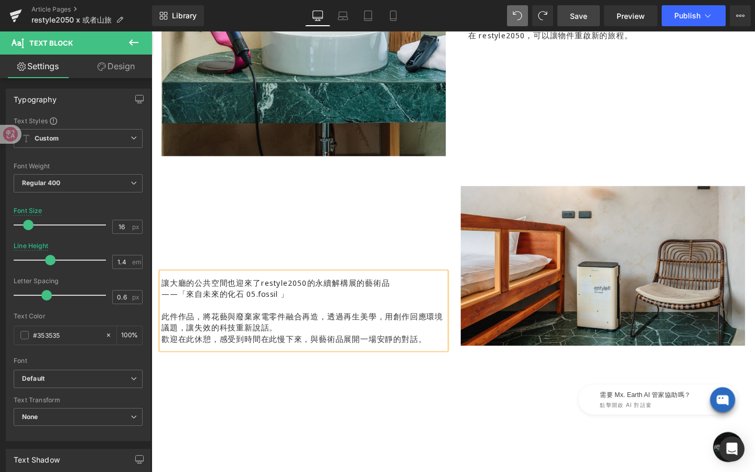
scroll to position [1318, 0]
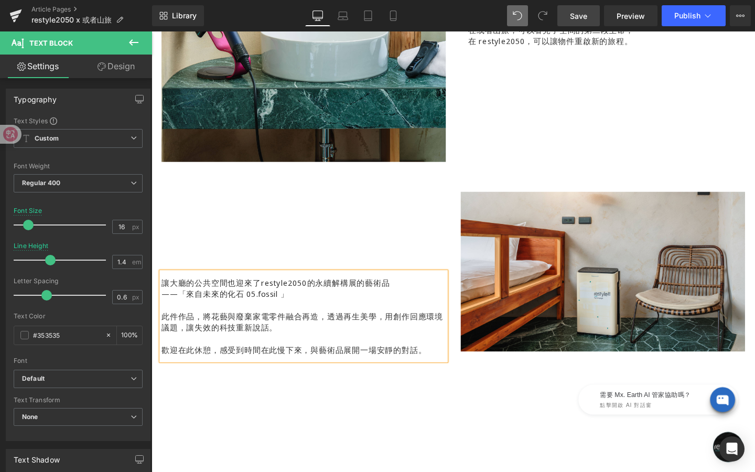
click at [162, 294] on p "讓大廳的公共空間也迎來了restyle2050的永續解構展的藝術品" at bounding box center [311, 295] width 299 height 12
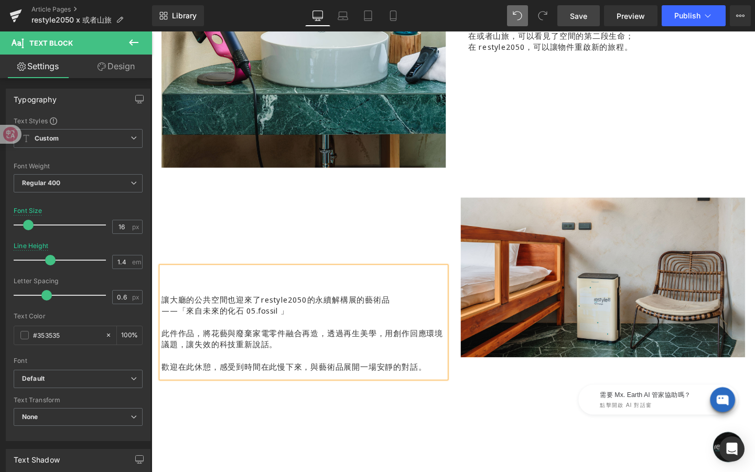
scroll to position [1306, 0]
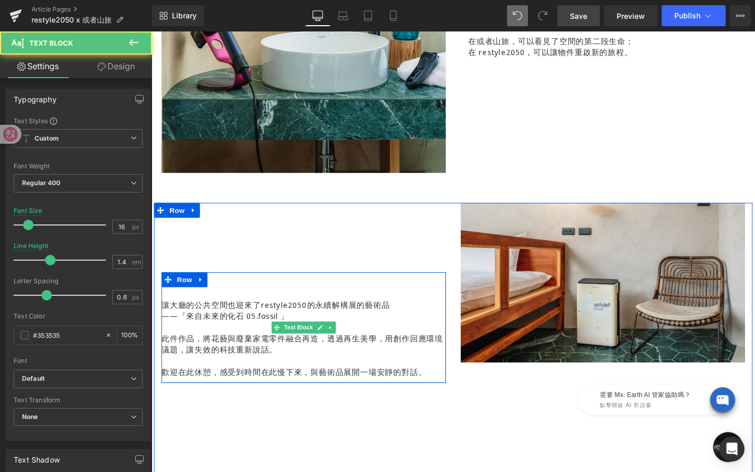
click at [219, 304] on p at bounding box center [311, 307] width 299 height 12
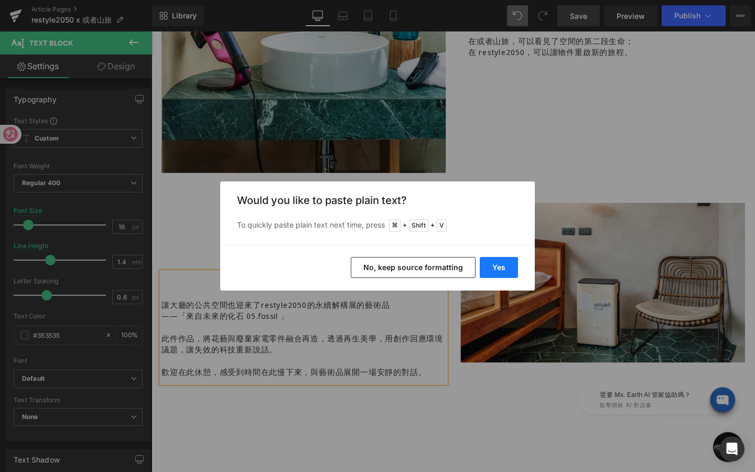
click at [499, 263] on button "Yes" at bounding box center [499, 267] width 38 height 21
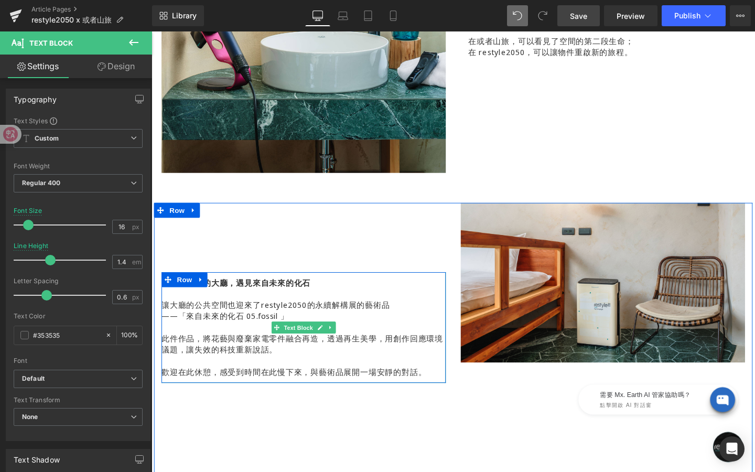
click at [309, 344] on span "Text Block" at bounding box center [305, 343] width 35 height 13
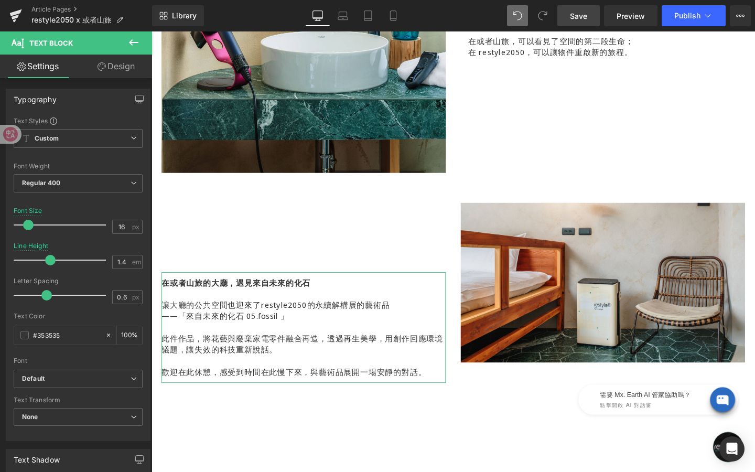
click at [110, 74] on link "Design" at bounding box center [116, 67] width 76 height 24
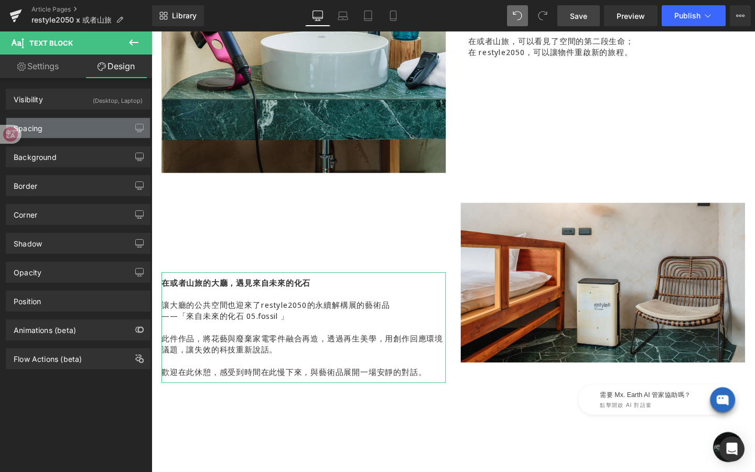
click at [77, 134] on div "Spacing" at bounding box center [78, 128] width 144 height 20
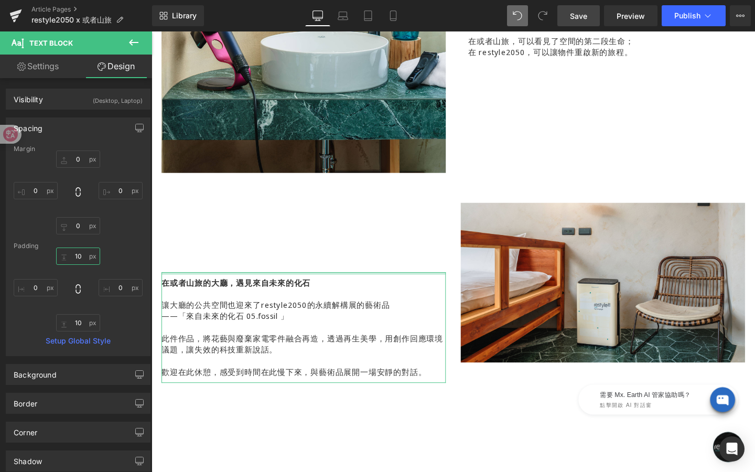
click at [80, 253] on input "10" at bounding box center [78, 255] width 44 height 17
type input "ㄓ"
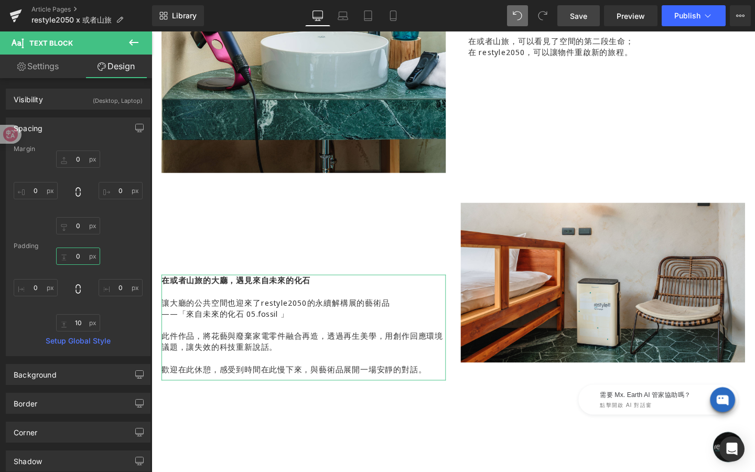
type input "ㄓ"
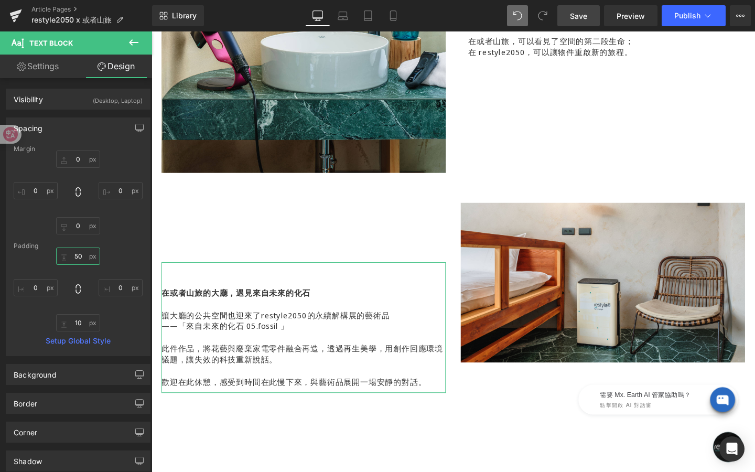
type input "5"
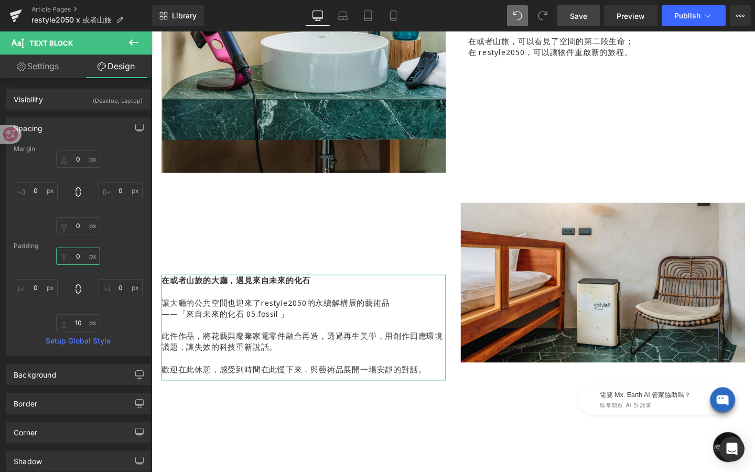
type input "0"
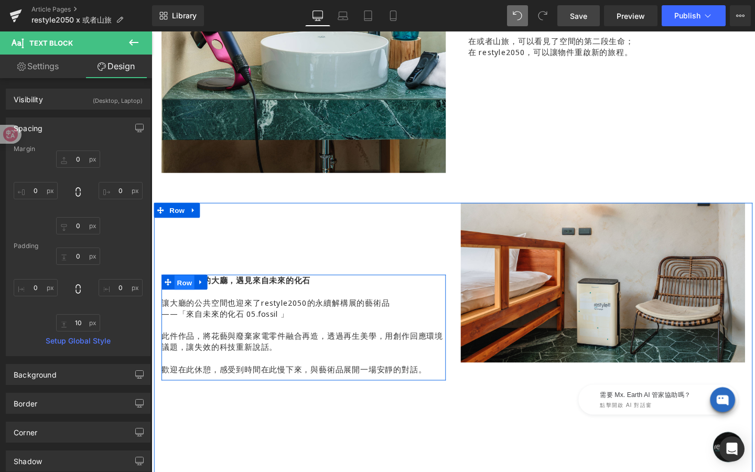
click at [190, 292] on span "Row" at bounding box center [186, 296] width 21 height 16
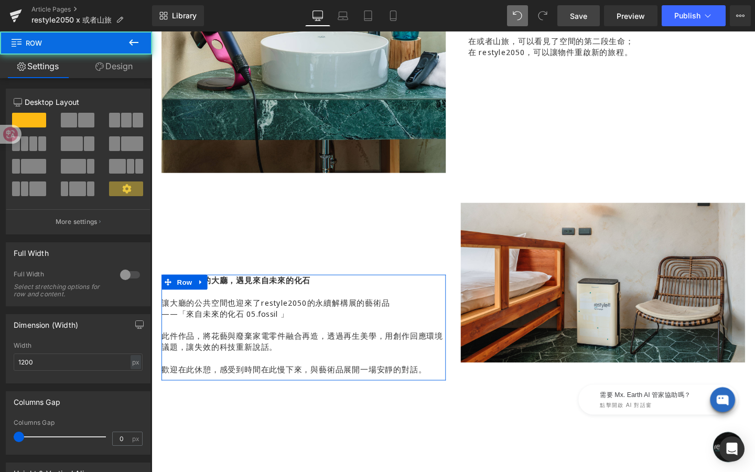
click at [120, 67] on link "Design" at bounding box center [114, 67] width 76 height 24
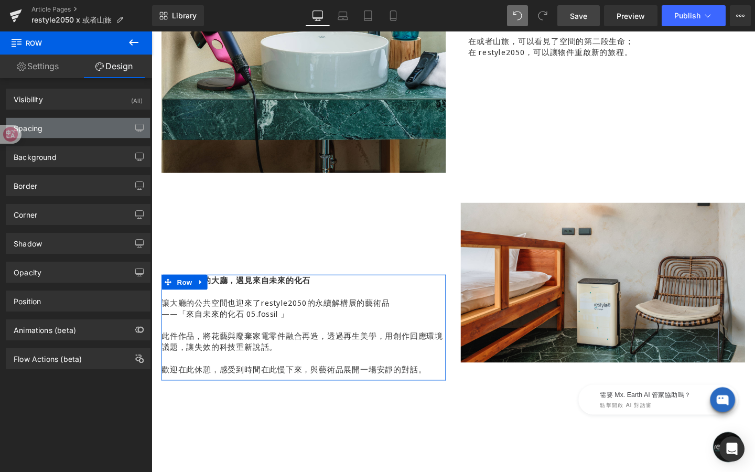
click at [68, 124] on div "Spacing" at bounding box center [78, 128] width 144 height 20
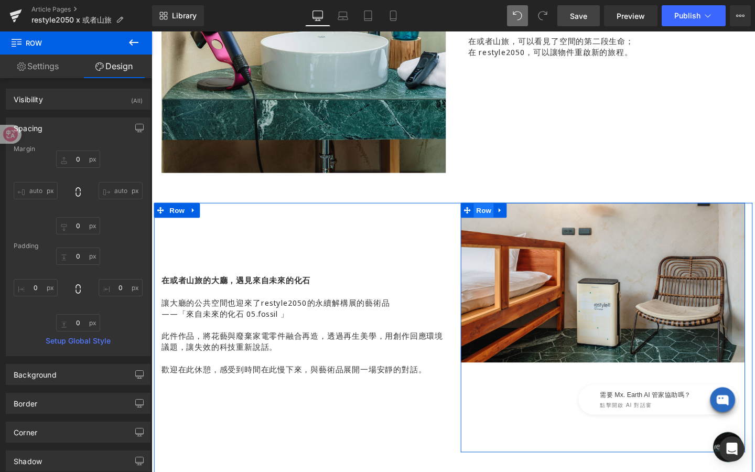
click at [507, 219] on span "Row" at bounding box center [500, 220] width 21 height 16
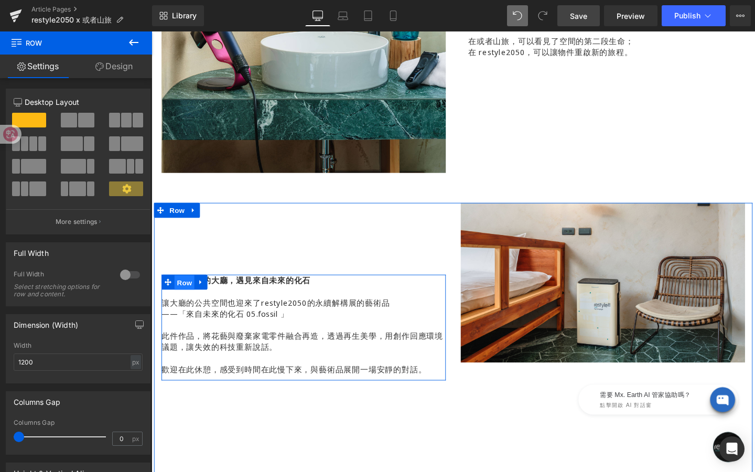
click at [191, 294] on span "Row" at bounding box center [186, 296] width 21 height 16
click at [187, 289] on span "Row" at bounding box center [186, 296] width 21 height 16
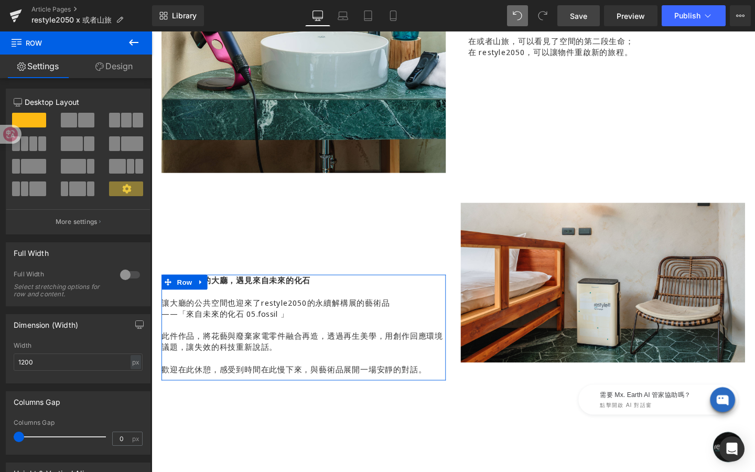
click at [116, 66] on link "Design" at bounding box center [114, 67] width 76 height 24
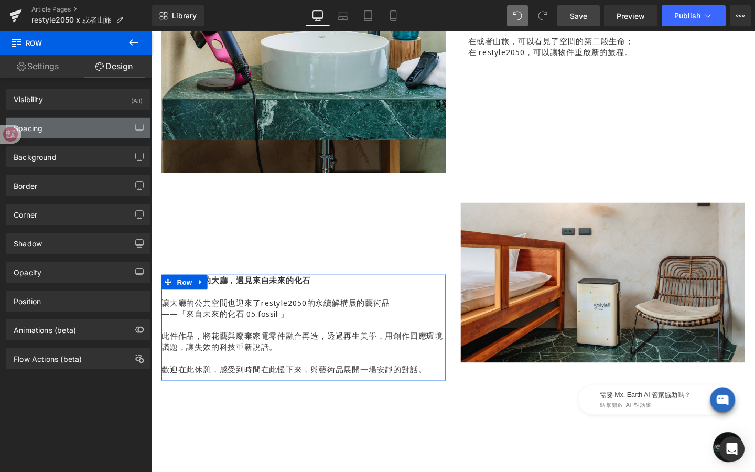
click at [100, 126] on div "Spacing" at bounding box center [78, 128] width 144 height 20
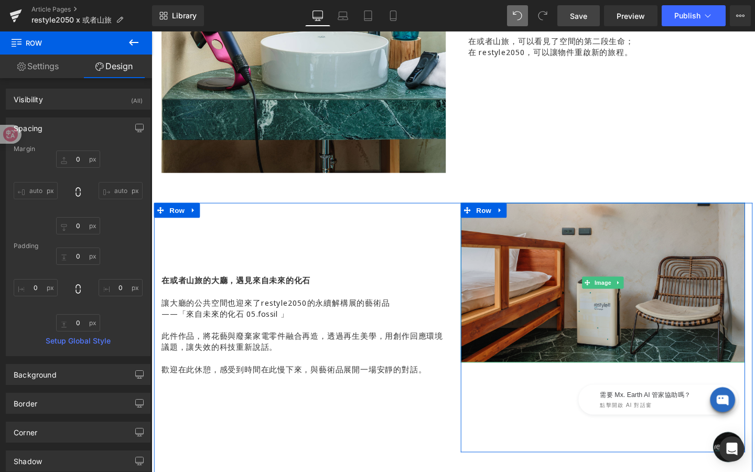
click at [568, 274] on img at bounding box center [626, 296] width 299 height 168
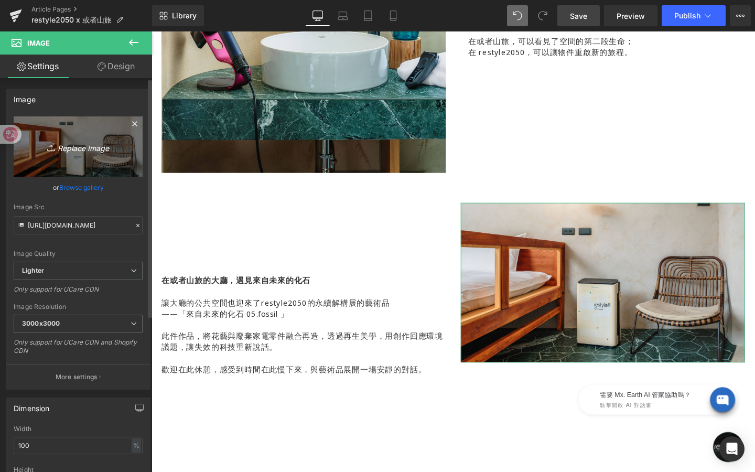
click at [74, 153] on icon "Replace Image" at bounding box center [78, 146] width 84 height 13
type input "C:\fakepath\或者山旅image-2_1000*1000.jpg"
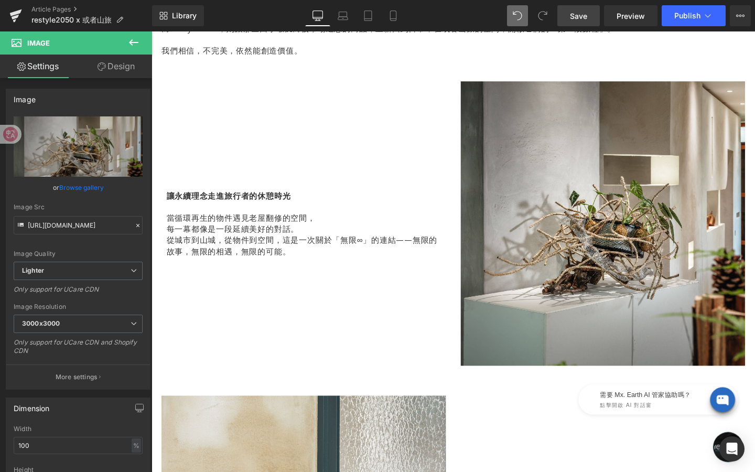
scroll to position [774, 0]
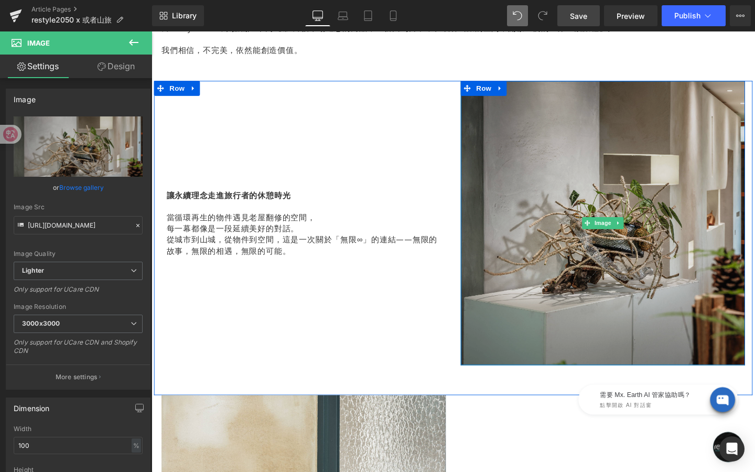
click at [619, 233] on div "Image" at bounding box center [626, 232] width 299 height 299
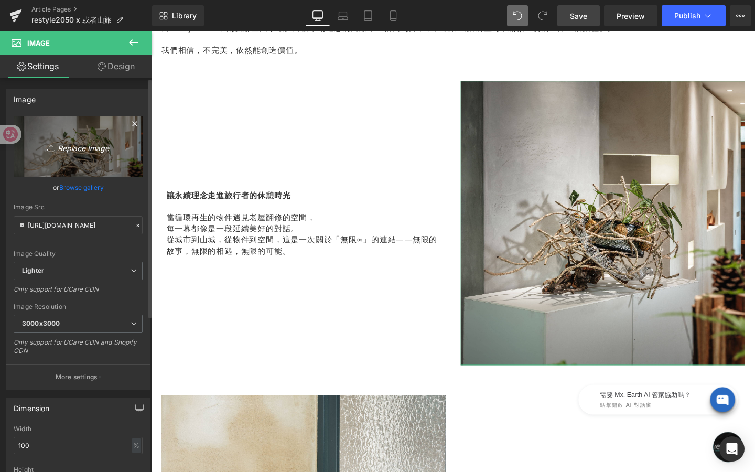
click at [87, 173] on link "Replace Image" at bounding box center [78, 146] width 129 height 60
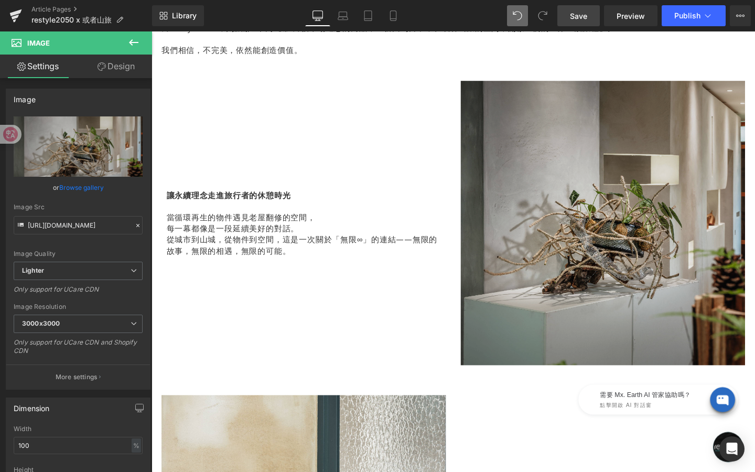
type input "C:\fakepath\或者山旅 image-4_1600*900.jpg"
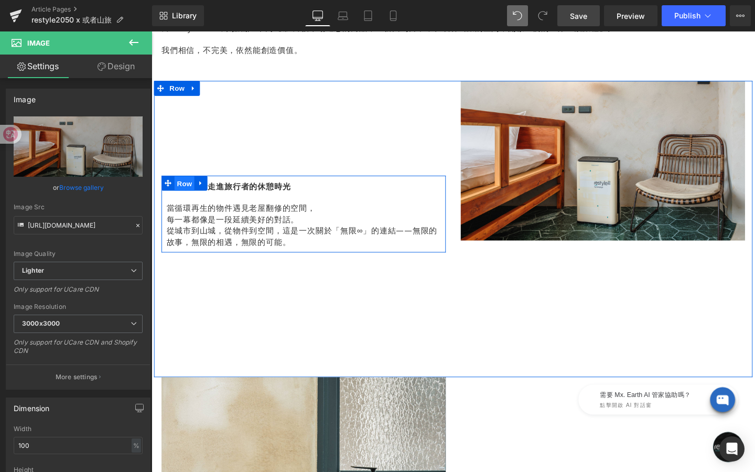
click at [191, 190] on span "Row" at bounding box center [186, 192] width 21 height 16
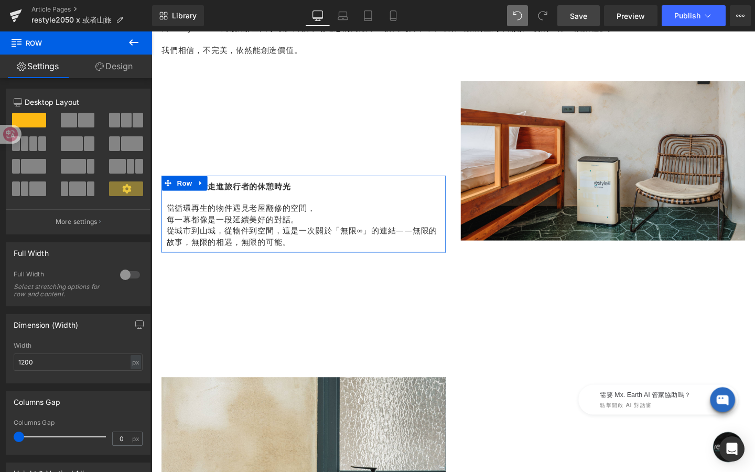
click at [125, 72] on link "Design" at bounding box center [114, 67] width 76 height 24
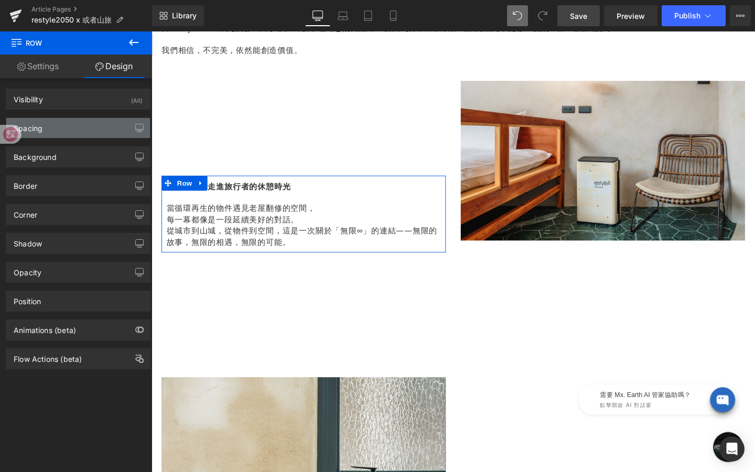
click at [101, 126] on div "Spacing" at bounding box center [78, 128] width 144 height 20
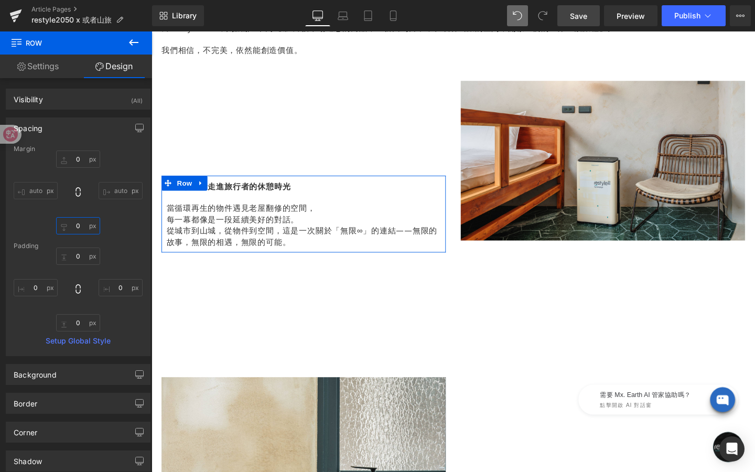
click at [75, 221] on input "text" at bounding box center [78, 225] width 44 height 17
type input "-"
click at [79, 258] on input "text" at bounding box center [78, 255] width 44 height 17
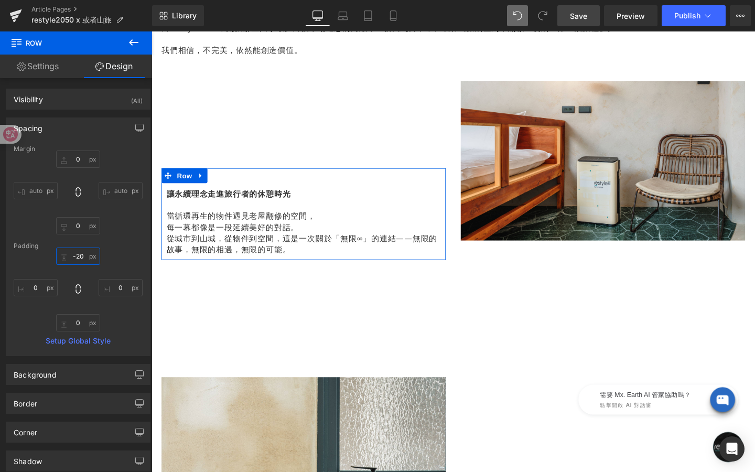
click at [80, 252] on input "-20" at bounding box center [78, 255] width 44 height 17
type input "-100"
click at [87, 253] on input "-100" at bounding box center [78, 255] width 44 height 17
click at [77, 161] on input "text" at bounding box center [78, 158] width 44 height 17
type input "-"
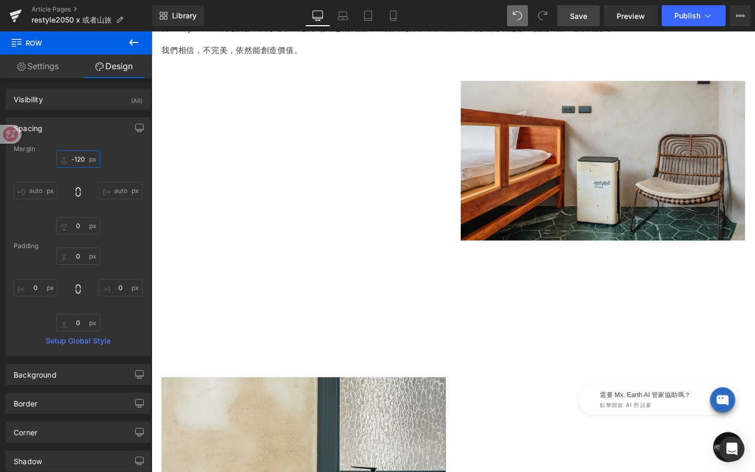
scroll to position [0, 0]
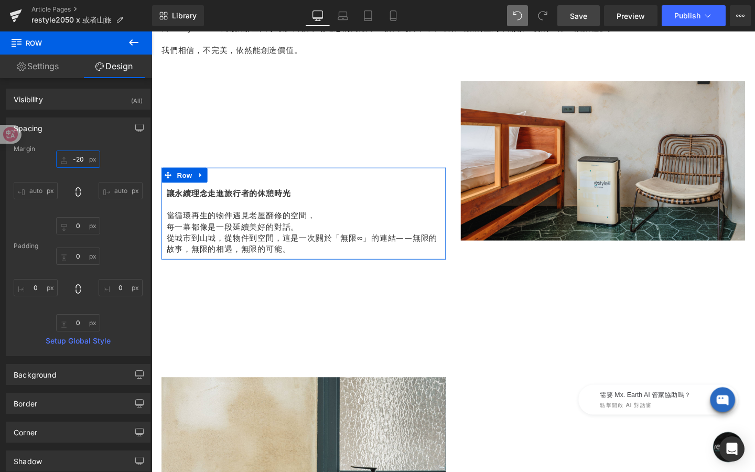
type input "-200"
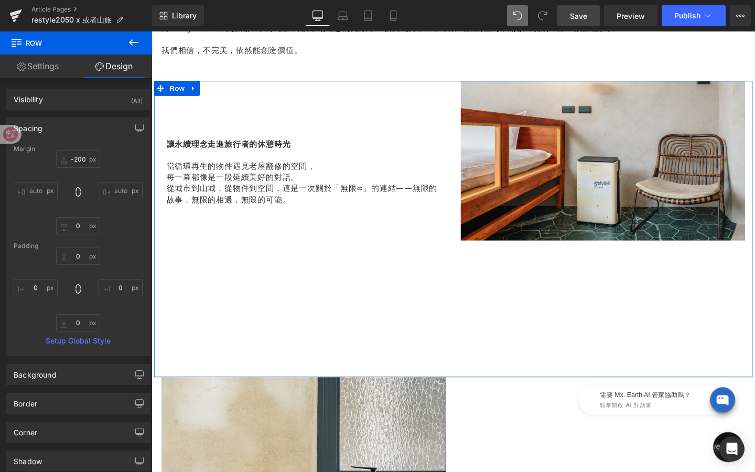
click at [198, 275] on div "讓永續理念走進旅行者的休憩時光 當循環再生的物件遇見老屋翻修的空間， 每一幕都像是一段延續美好的對話。 從城市到山城，從物件到空間，這是一次關於「無限∞」的連…" at bounding box center [311, 223] width 315 height 280
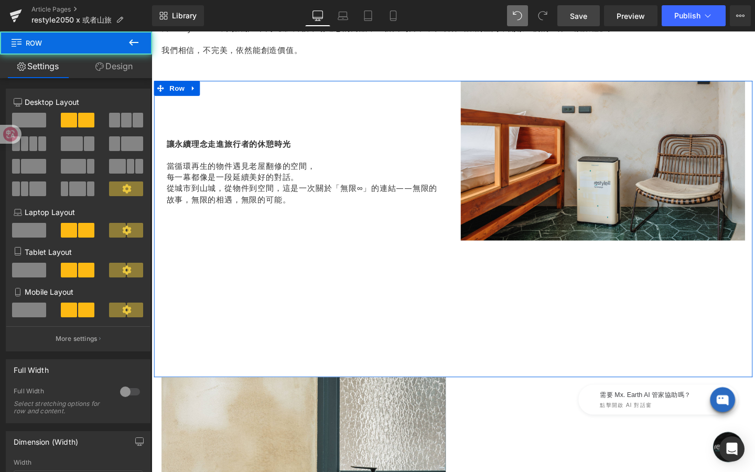
click at [501, 383] on div "讓永續理念走進旅行者的休憩時光 當循環再生的物件遇見老屋翻修的空間， 每一幕都像是一段延續美好的對話。 從城市到山城，從物件到空間，這是一次關於「無限∞」的連…" at bounding box center [468, 238] width 629 height 311
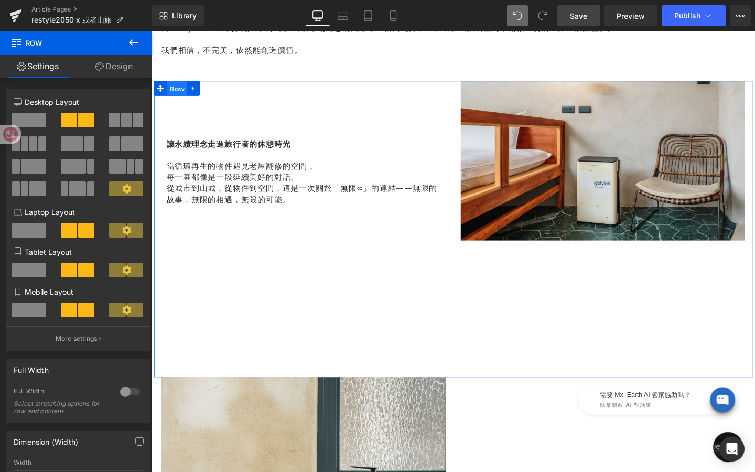
click at [178, 84] on span "Row" at bounding box center [178, 92] width 21 height 16
click at [126, 70] on link "Design" at bounding box center [114, 67] width 76 height 24
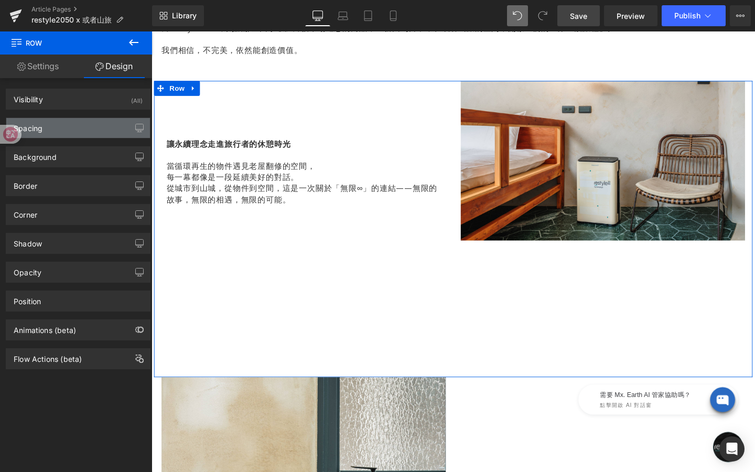
click at [70, 131] on div "Spacing" at bounding box center [78, 128] width 144 height 20
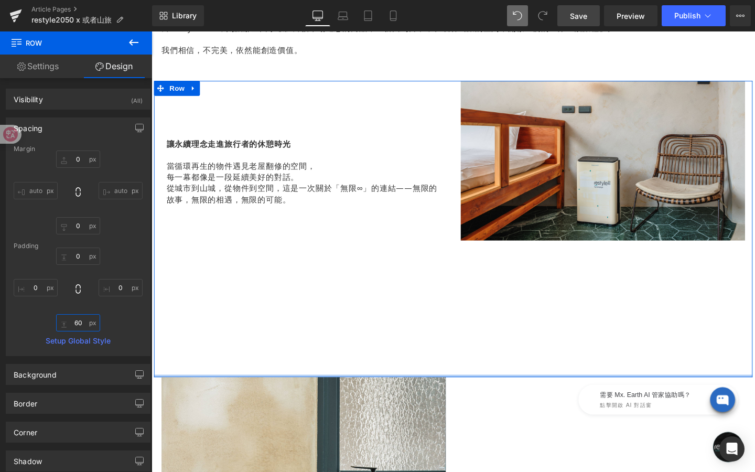
click at [81, 316] on input "60" at bounding box center [78, 322] width 44 height 17
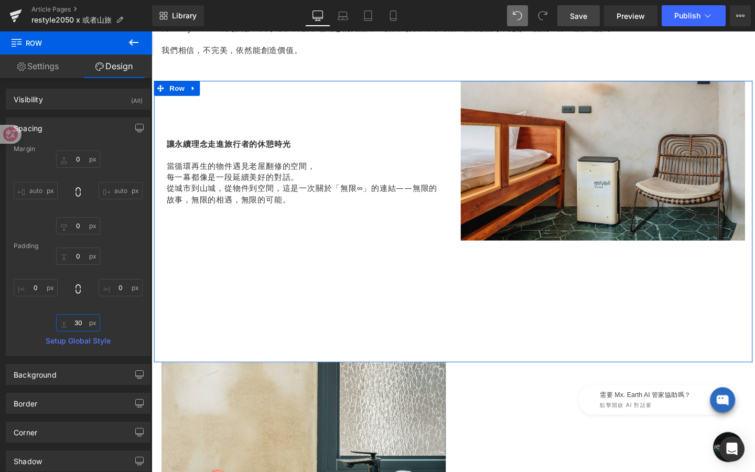
type input "0"
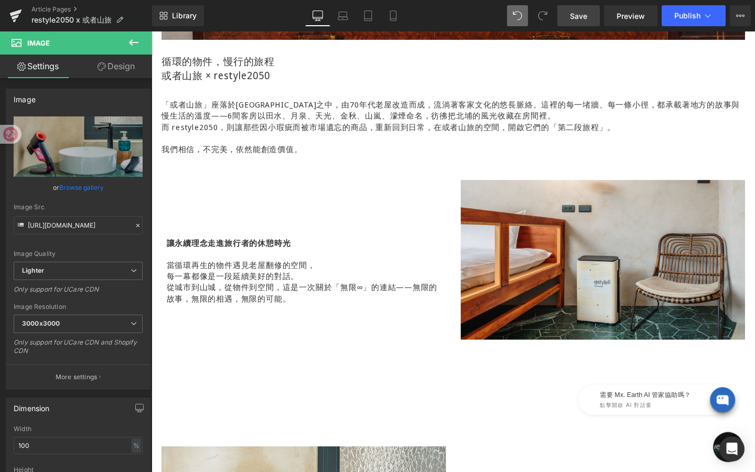
scroll to position [661, 0]
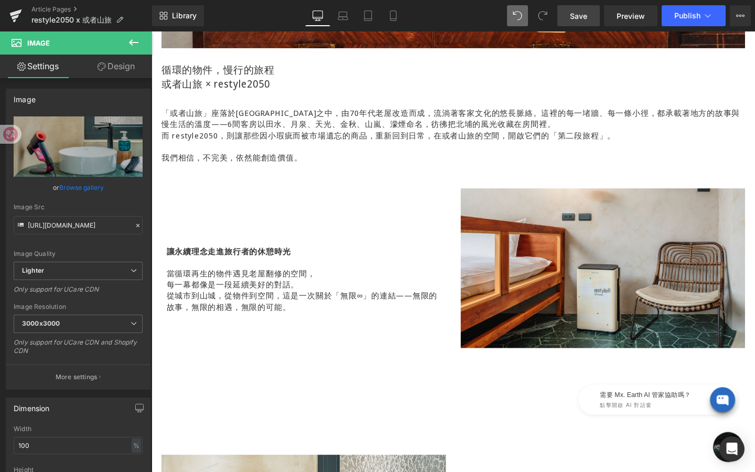
click at [587, 10] on span "Save" at bounding box center [578, 15] width 17 height 11
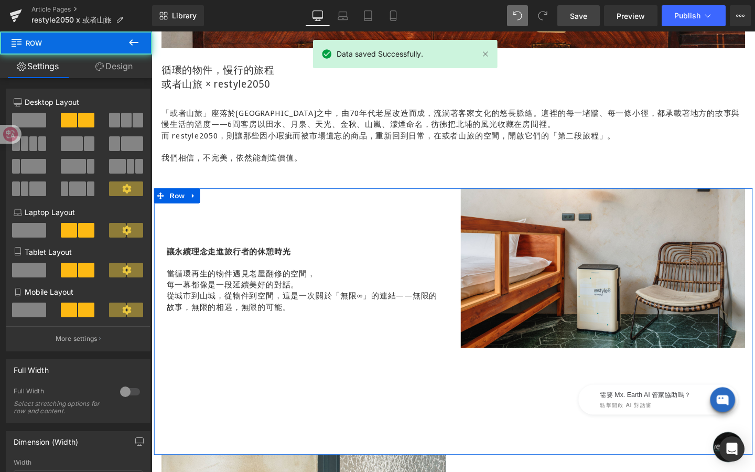
click at [458, 442] on div "讓永續理念走進旅行者的休憩時光 當循環再生的物件遇見老屋翻修的空間， 每一幕都像是一段延續美好的對話。 從城市到山城，從物件到空間，這是一次關於「無限∞」的連…" at bounding box center [311, 337] width 315 height 280
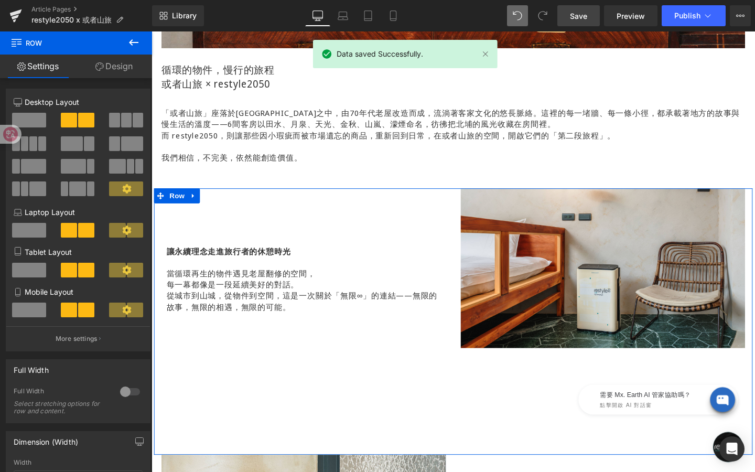
click at [143, 79] on div "6+6 6+6 6+6 Column Size Customizer 6+6 Desktop Layout Laptop Layout Tablet Layo…" at bounding box center [78, 442] width 157 height 729
click at [130, 68] on link "Design" at bounding box center [114, 67] width 76 height 24
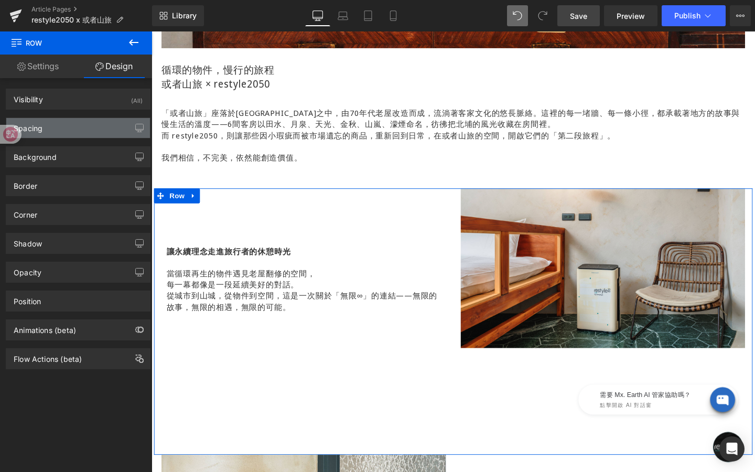
click at [63, 126] on div "Spacing" at bounding box center [78, 128] width 144 height 20
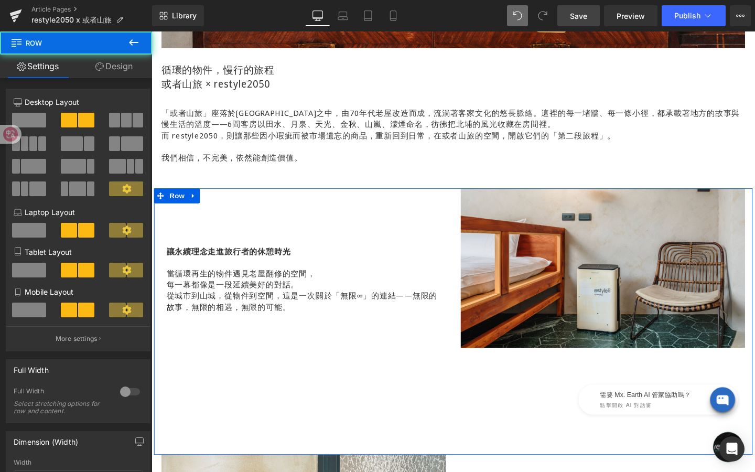
click at [228, 460] on div "讓永續理念走進旅行者的休憩時光 當循環再生的物件遇見老屋翻修的空間， 每一幕都像是一段延續美好的對話。 從城市到山城，從物件到空間，這是一次關於「無限∞」的連…" at bounding box center [311, 337] width 315 height 280
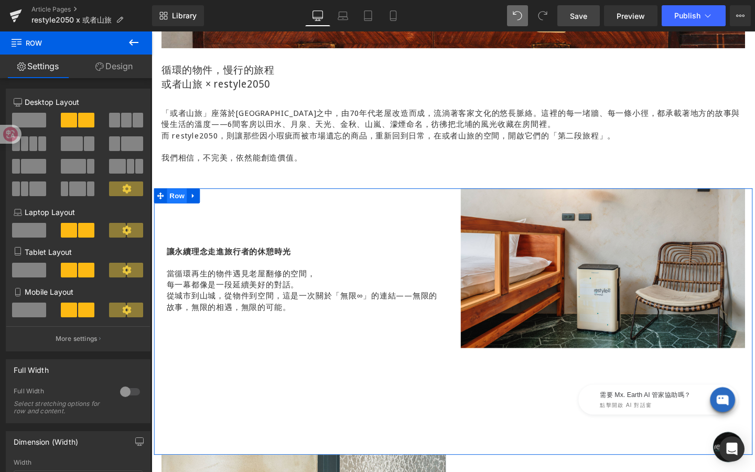
click at [179, 207] on span "Row" at bounding box center [178, 205] width 21 height 16
click at [128, 70] on link "Design" at bounding box center [114, 67] width 76 height 24
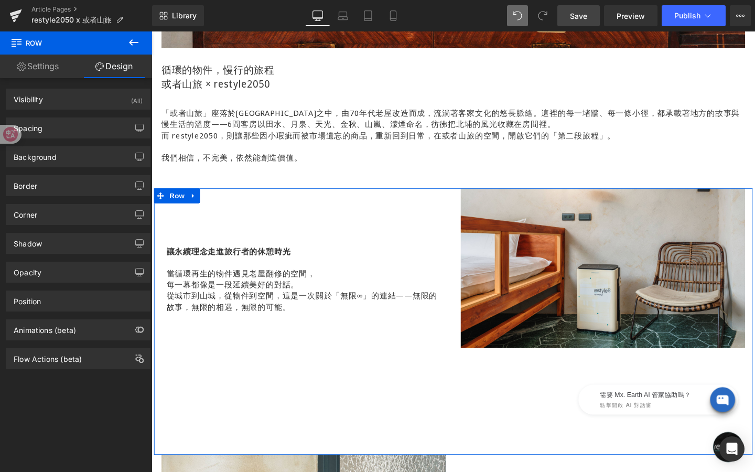
click at [112, 139] on div "Background Color & Image color Color % Image Replace Image Upload image or Brow…" at bounding box center [78, 152] width 157 height 29
click at [117, 127] on div "Spacing" at bounding box center [78, 128] width 144 height 20
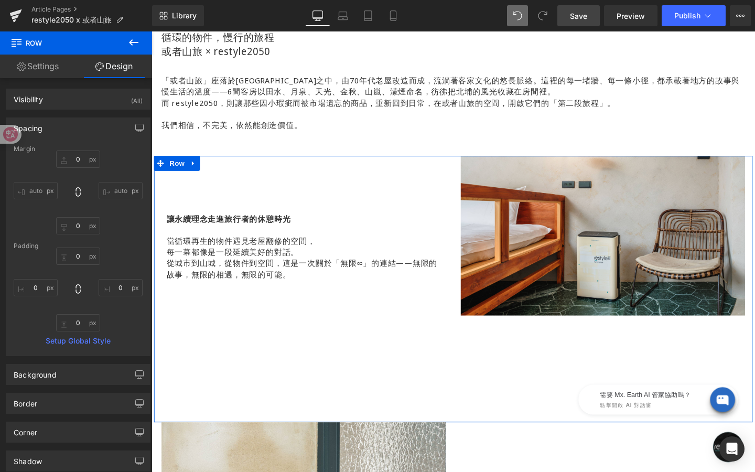
scroll to position [699, 0]
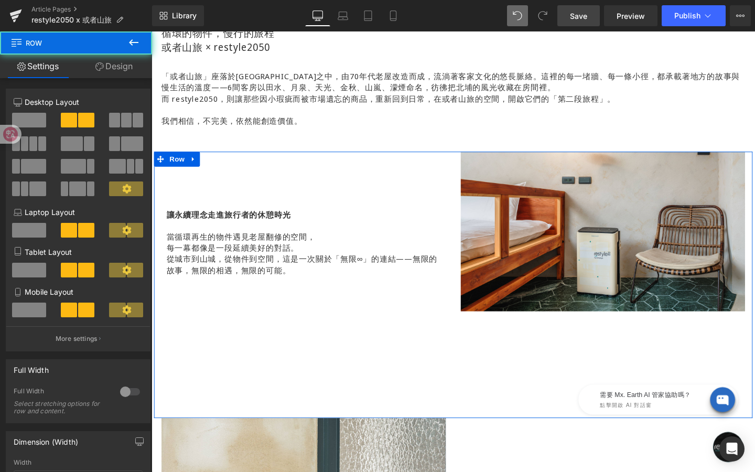
click at [305, 413] on div "讓永續理念走進旅行者的休憩時光 當循環再生的物件遇見老屋翻修的空間， 每一幕都像是一段延續美好的對話。 從城市到山城，從物件到空間，這是一次關於「無限∞」的連…" at bounding box center [311, 298] width 315 height 280
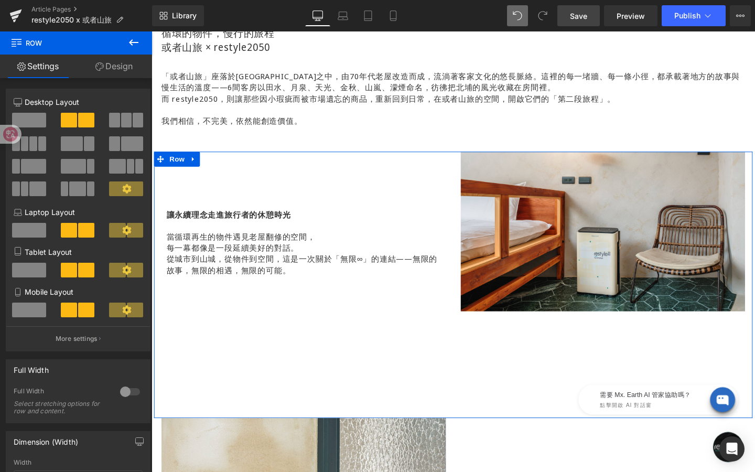
click at [37, 230] on span at bounding box center [29, 230] width 34 height 15
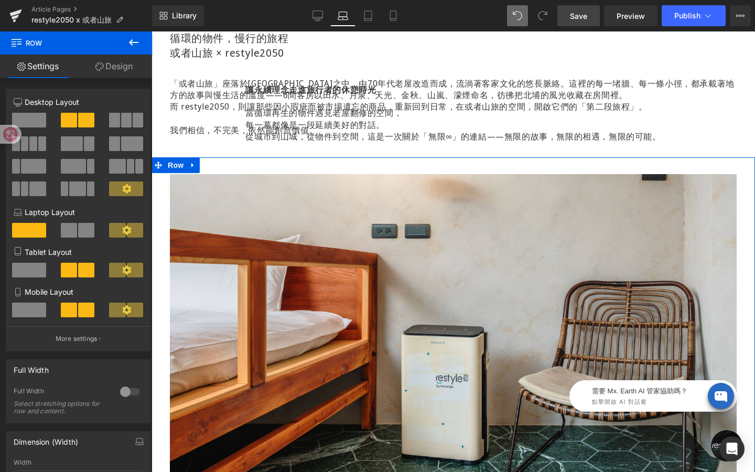
scroll to position [595, 0]
click at [33, 278] on button at bounding box center [29, 271] width 35 height 16
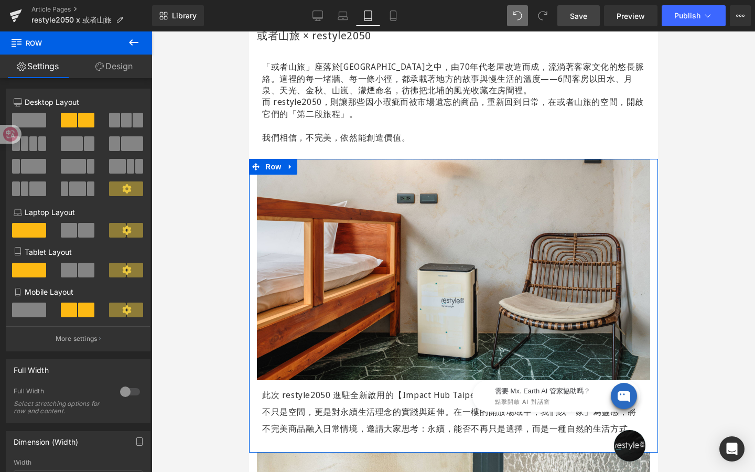
click at [30, 310] on span at bounding box center [29, 310] width 34 height 15
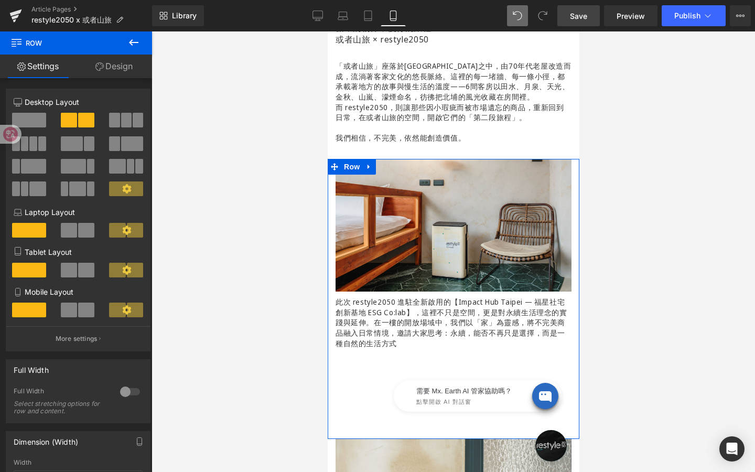
click at [73, 227] on span at bounding box center [69, 230] width 16 height 15
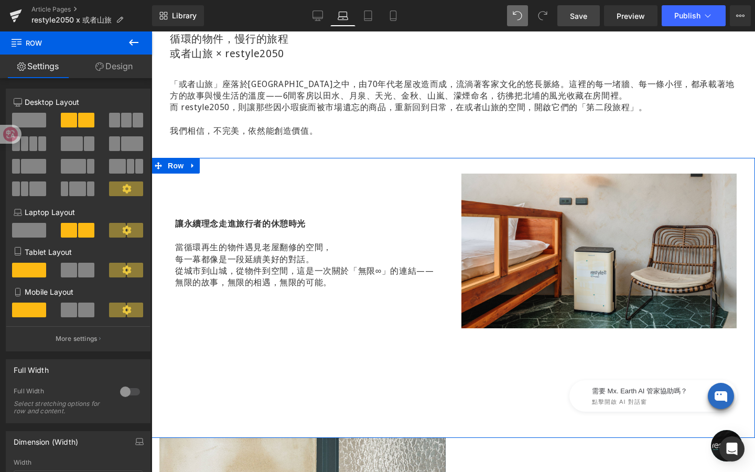
click at [79, 273] on span at bounding box center [86, 270] width 16 height 15
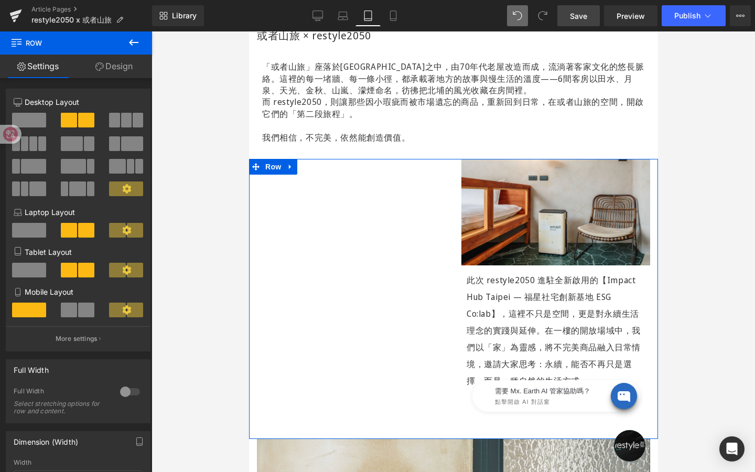
click at [85, 311] on span at bounding box center [86, 310] width 16 height 15
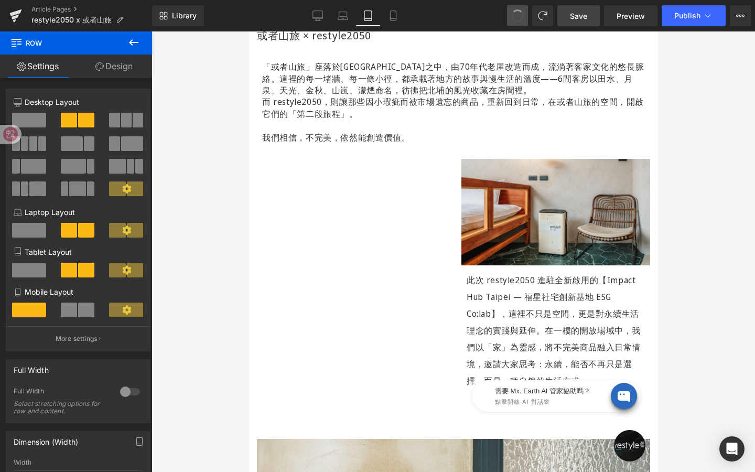
click at [518, 13] on span at bounding box center [517, 15] width 15 height 15
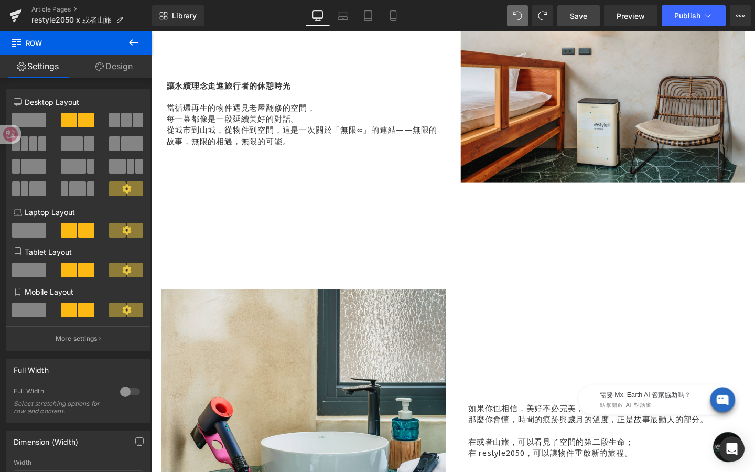
scroll to position [853, 0]
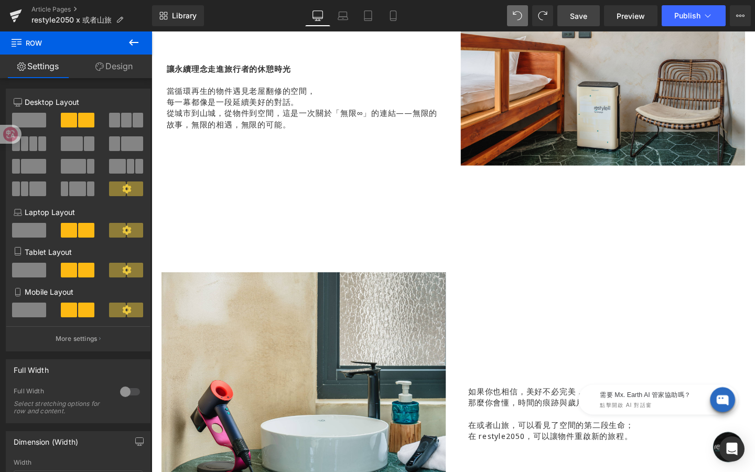
click at [493, 287] on div "Image 如果你也相信，美好不必完美， 那麼你會懂，時間的痕跡與歲月的溫度，正是故事最動人的部分。 在或者山旅，可以看見了空間的第二段生命； 在 resty…" at bounding box center [468, 450] width 629 height 330
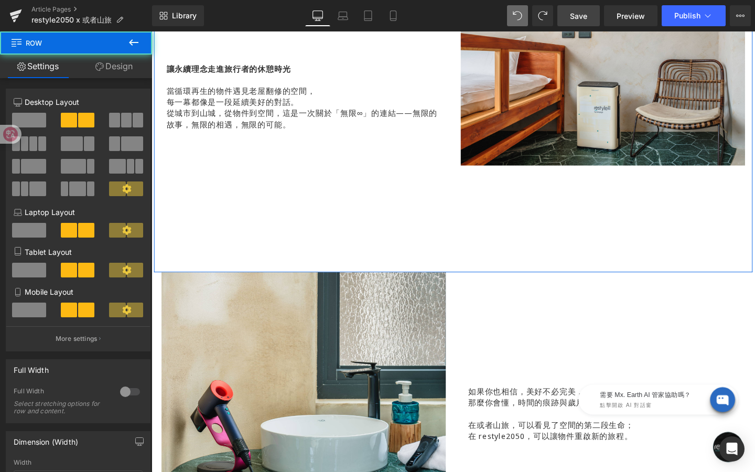
drag, startPoint x: 434, startPoint y: 283, endPoint x: 433, endPoint y: 247, distance: 35.7
click at [433, 246] on div "讓永續理念走進旅行者的休憩時光 當循環再生的物件遇見老屋翻修的空間， 每一幕都像是一段延續美好的對話。 從城市到山城，從物件到空間，這是一次關於「無限∞」的連…" at bounding box center [468, 145] width 629 height 280
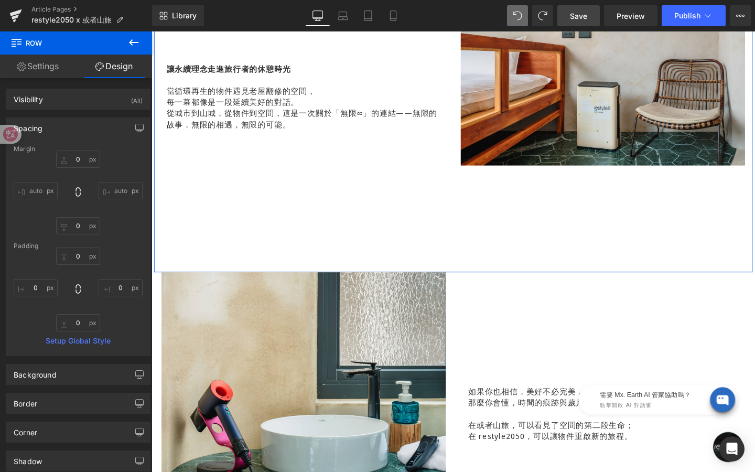
drag, startPoint x: 437, startPoint y: 282, endPoint x: 430, endPoint y: 218, distance: 64.9
click at [430, 218] on div "讓永續理念走進旅行者的休憩時光 當循環再生的物件遇見老屋翻修的空間， 每一幕都像是一段延續美好的對話。 從城市到山城，從物件到空間，這是一次關於「無限∞」的連…" at bounding box center [468, 145] width 629 height 280
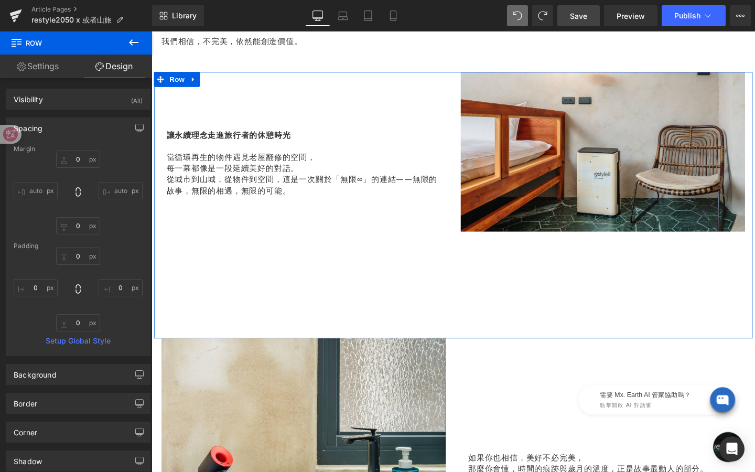
scroll to position [783, 0]
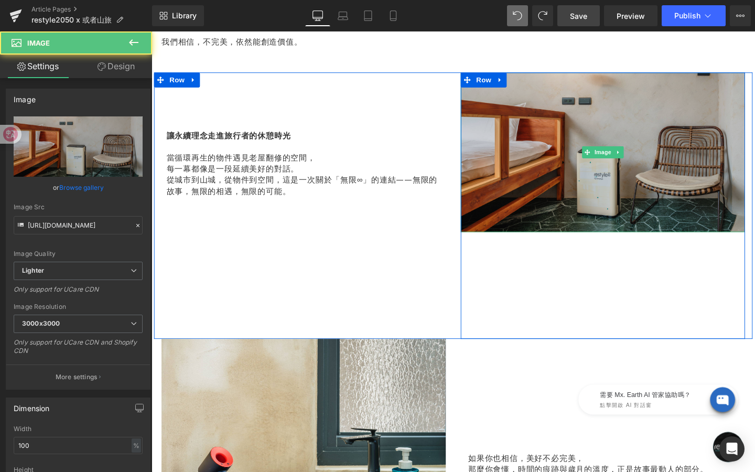
click at [525, 221] on img at bounding box center [626, 158] width 299 height 168
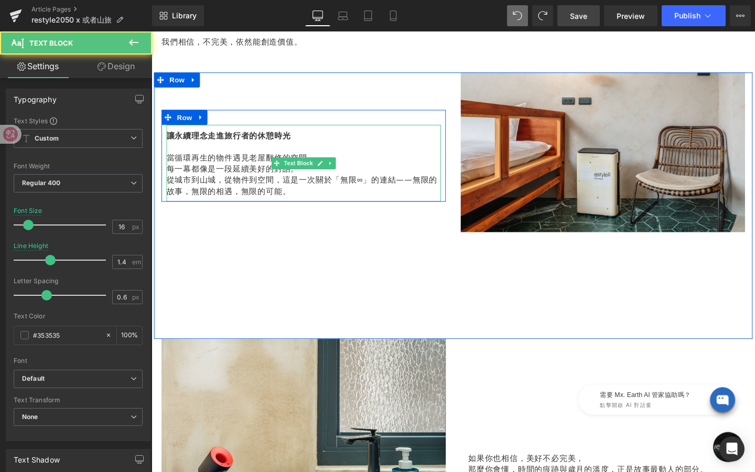
click at [338, 184] on p "從城市到山城，從物件到空間，這是一次關於「無限∞」的連結——無限的故事，無限的相遇，無限的可能。" at bounding box center [311, 193] width 288 height 24
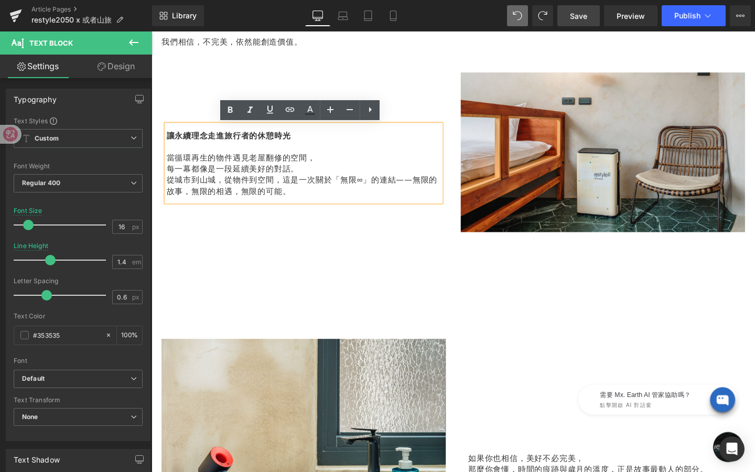
click at [285, 257] on div "讓永續理念走進旅行者的休憩時光 當循環再生的物件遇見老屋翻修的空間， 每一幕都像是一段延續美好的對話。 從城市到山城，從物件到空間，這是一次關於「無限∞」的連…" at bounding box center [311, 214] width 315 height 280
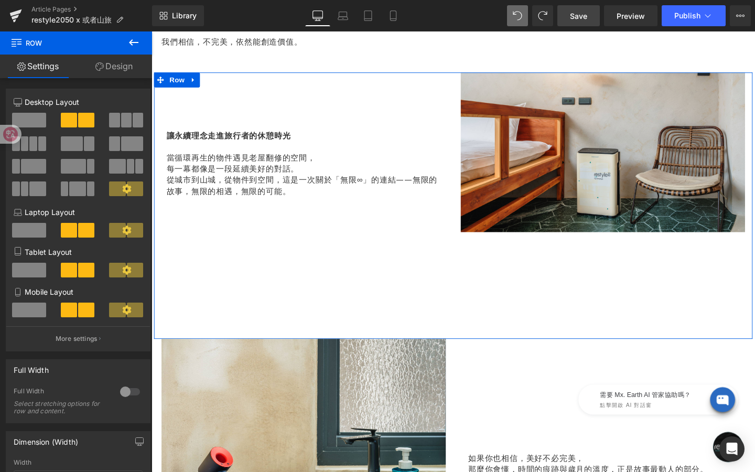
drag, startPoint x: 344, startPoint y: 353, endPoint x: 340, endPoint y: 249, distance: 104.4
click at [340, 249] on div "讓永續理念走進旅行者的休憩時光 當循環再生的物件遇見老屋翻修的空間， 每一幕都像是一段延續美好的對話。 從城市到山城，從物件到空間，這是一次關於「無限∞」的連…" at bounding box center [468, 214] width 629 height 280
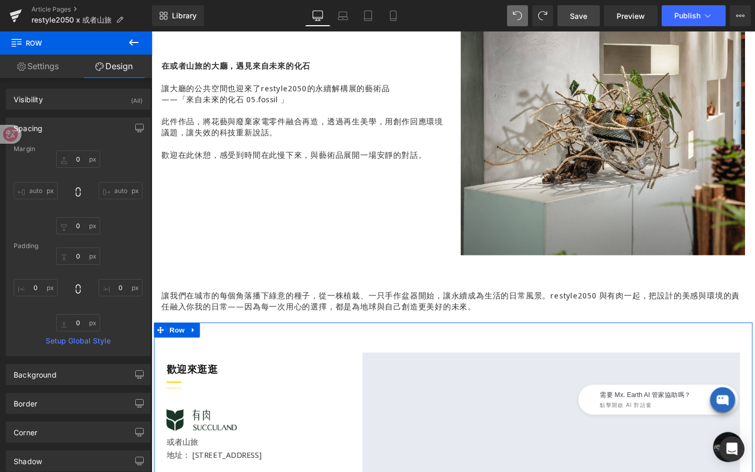
scroll to position [1502, 0]
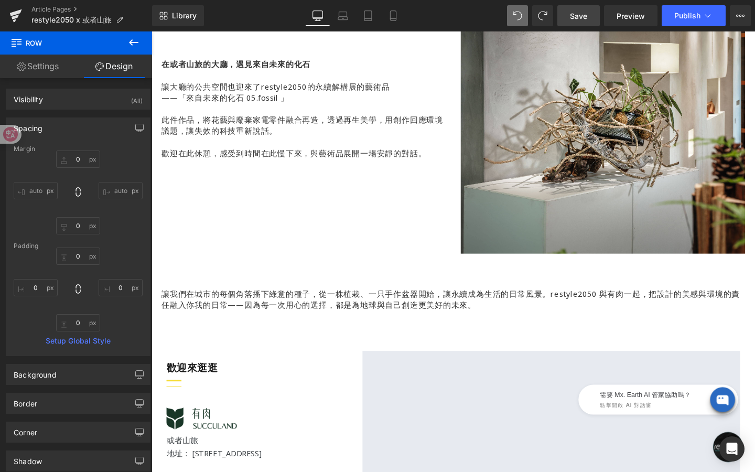
click at [275, 326] on div "讓我們在城市的每個角落播下綠意的種子，從一株植栽、一只手作盆器開始，讓永續成為生活的日常風景。restyle2050 與有肉一起，把設計的美感與環境的責任融入…" at bounding box center [468, 313] width 613 height 34
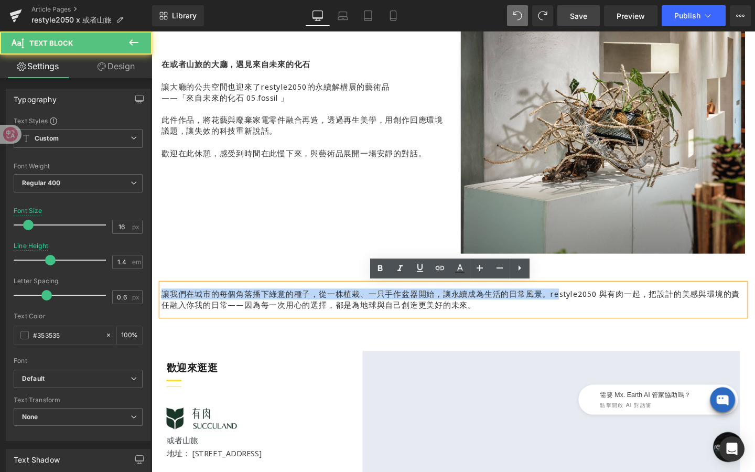
drag, startPoint x: 164, startPoint y: 305, endPoint x: 578, endPoint y: 310, distance: 414.2
click at [579, 310] on p "讓我們在城市的每個角落播下綠意的種子，從一株植栽、一只手作盆器開始，讓永續成為生活的日常風景。restyle2050 與有肉一起，把設計的美感與環境的責任融入…" at bounding box center [468, 313] width 613 height 24
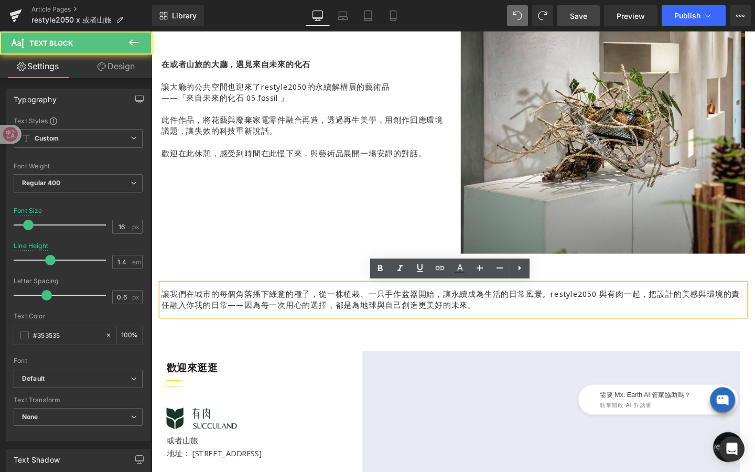
click at [516, 328] on div "讓我們在城市的每個角落播下綠意的種子，從一株植栽、一只手作盆器開始，讓永續成為生活的日常風景。restyle2050 與有肉一起，把設計的美感與環境的責任融入…" at bounding box center [468, 313] width 613 height 34
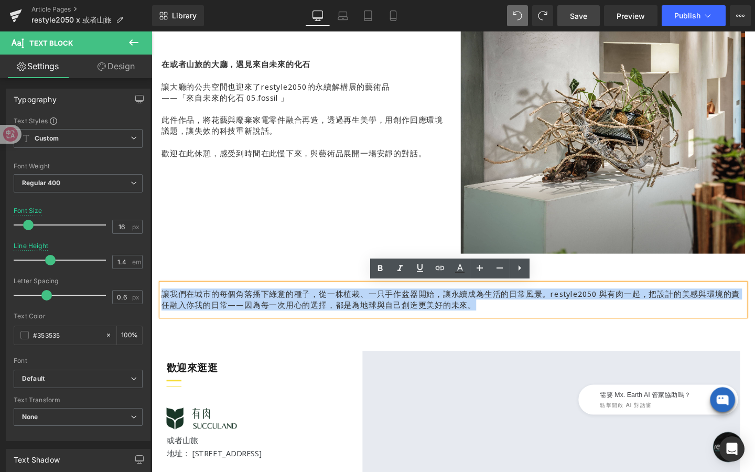
drag, startPoint x: 515, startPoint y: 328, endPoint x: 114, endPoint y: 307, distance: 402.2
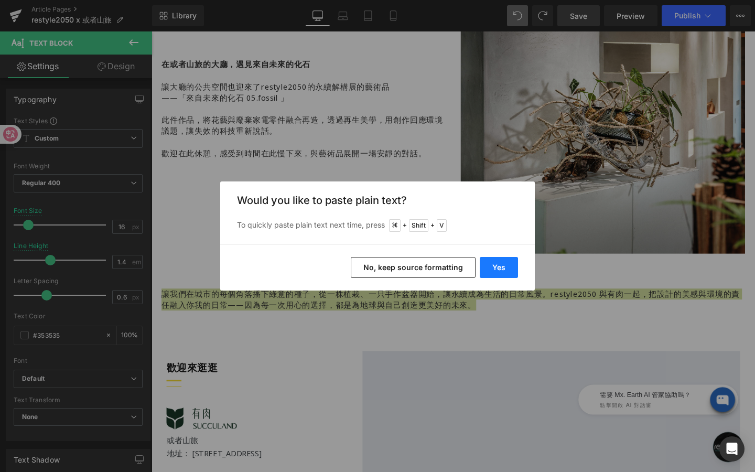
click at [502, 263] on button "Yes" at bounding box center [499, 267] width 38 height 21
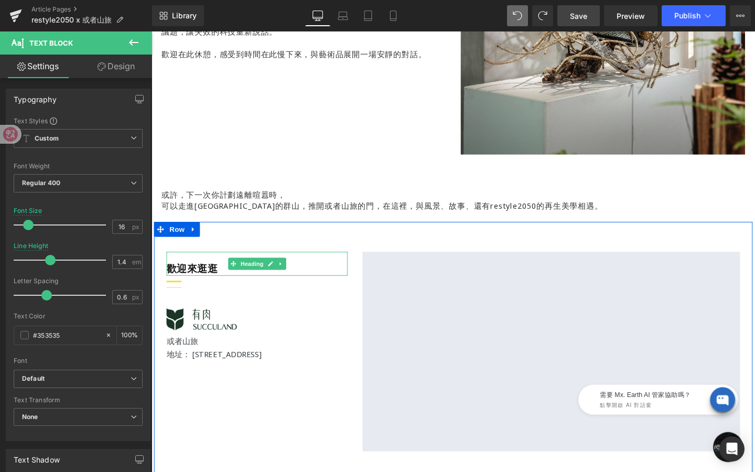
scroll to position [1606, 0]
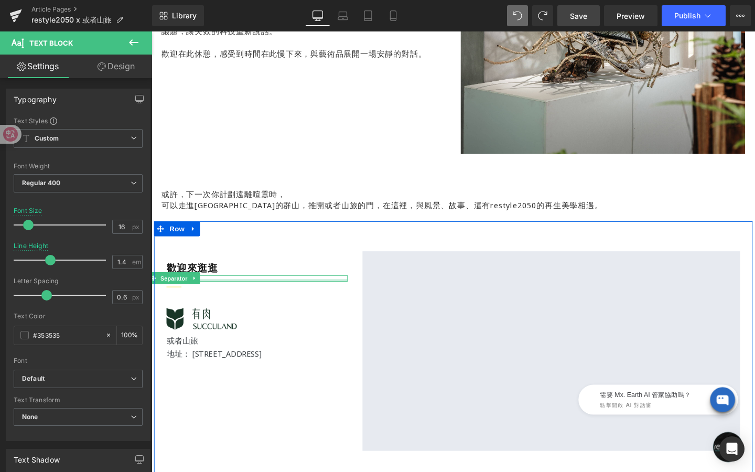
click at [177, 292] on span "Separator" at bounding box center [175, 291] width 33 height 13
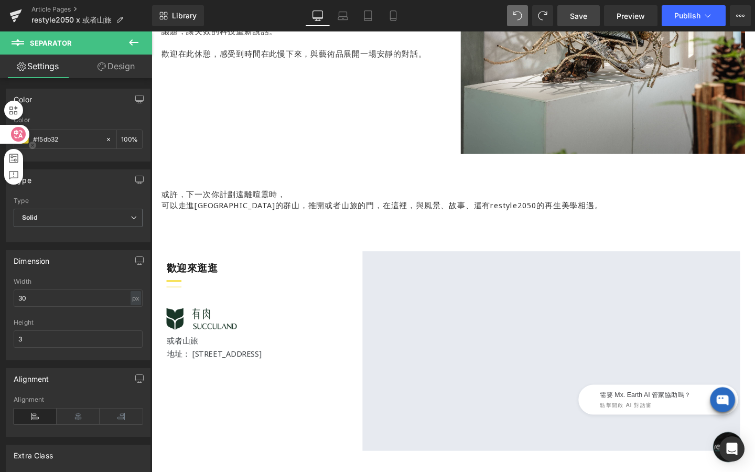
click at [25, 140] on div at bounding box center [14, 134] width 29 height 19
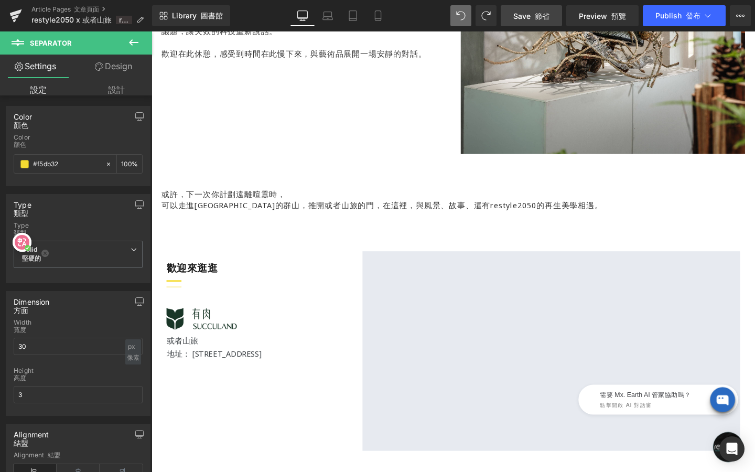
drag, startPoint x: 22, startPoint y: 136, endPoint x: 21, endPoint y: 244, distance: 108.0
click at [21, 244] on icon at bounding box center [22, 242] width 15 height 15
click at [20, 259] on icon at bounding box center [18, 259] width 9 height 8
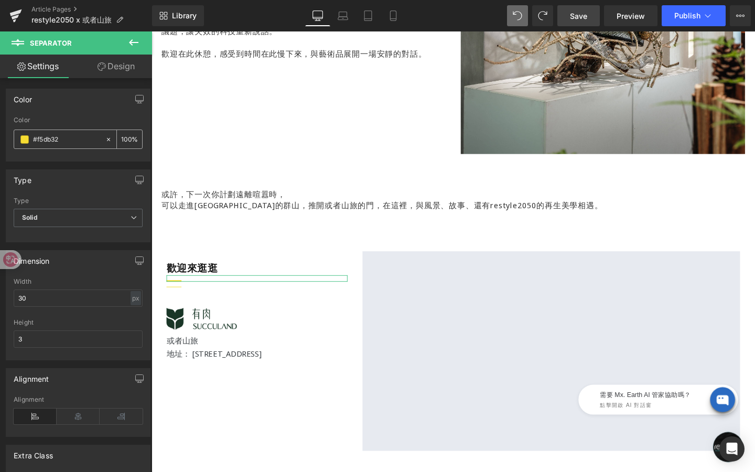
click at [26, 138] on span at bounding box center [24, 139] width 8 height 8
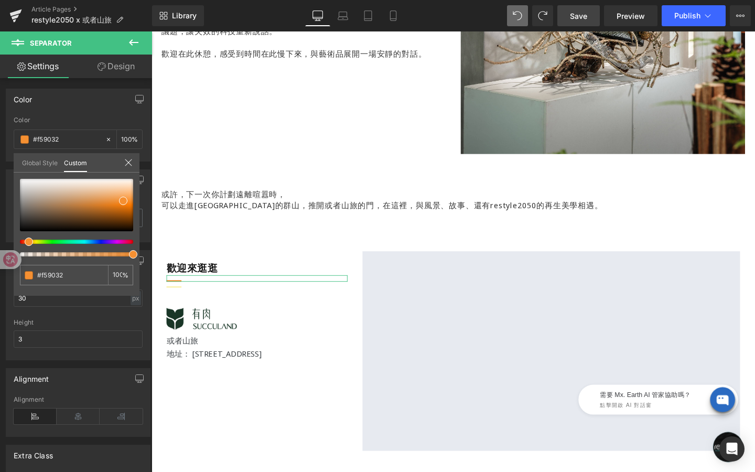
drag, startPoint x: 36, startPoint y: 241, endPoint x: 24, endPoint y: 241, distance: 11.5
click at [25, 241] on span at bounding box center [29, 242] width 8 height 8
drag, startPoint x: 123, startPoint y: 201, endPoint x: 121, endPoint y: 215, distance: 14.8
click at [121, 215] on span at bounding box center [122, 215] width 8 height 8
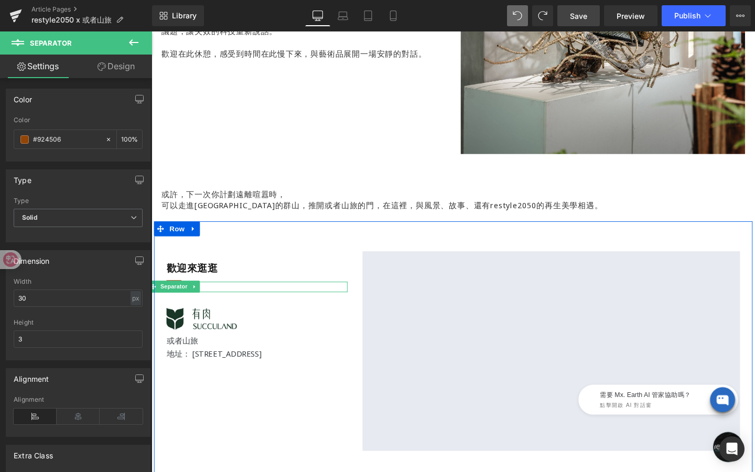
click at [176, 300] on div "Separator" at bounding box center [262, 300] width 190 height 11
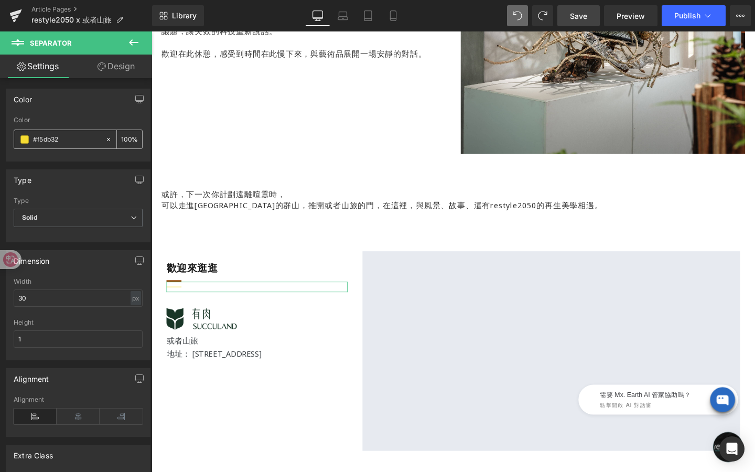
click at [23, 139] on span at bounding box center [24, 139] width 8 height 8
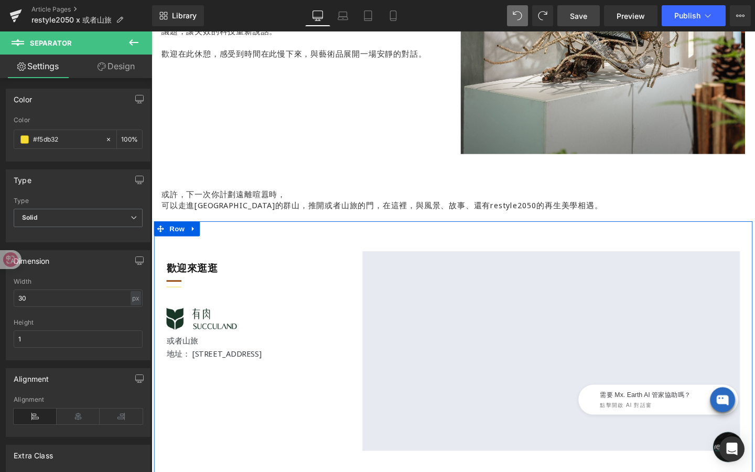
click at [176, 286] on div "歡迎來逛逛 Heading Separator Separator Image 或者山旅 地址： 31441新竹縣北埔鄉長興街5號 Text Block Row" at bounding box center [262, 323] width 206 height 120
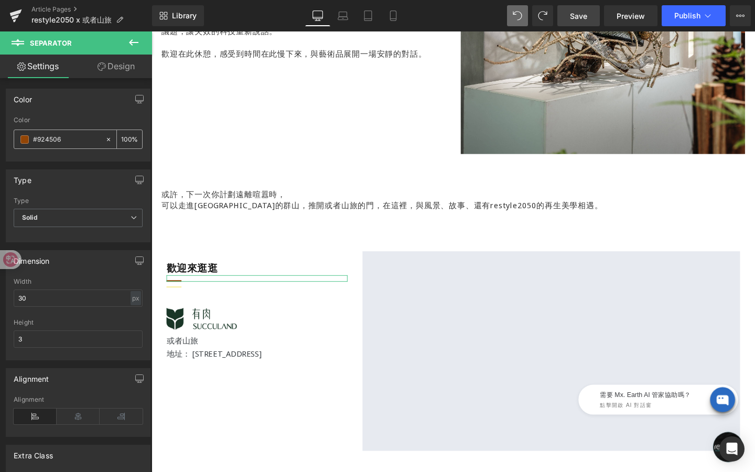
click at [82, 139] on input "#924506" at bounding box center [66, 140] width 67 height 12
drag, startPoint x: 82, startPoint y: 139, endPoint x: 0, endPoint y: 138, distance: 82.3
click at [0, 138] on div "Color rgba(146, 69, 6, 1) Color #924506 100 %" at bounding box center [78, 121] width 157 height 81
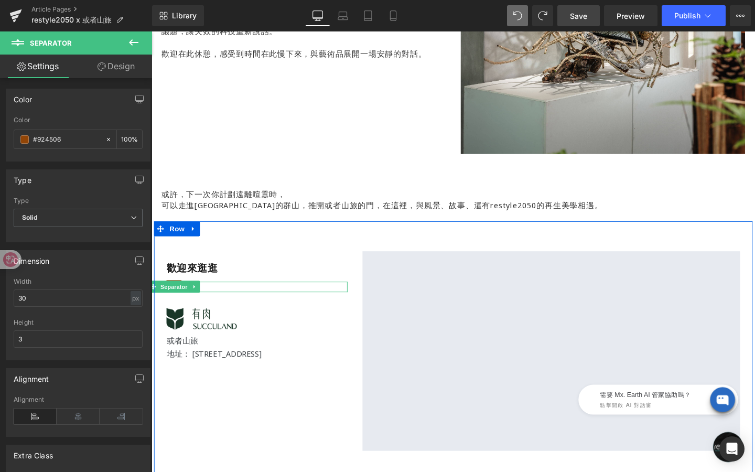
click at [175, 299] on div "Separator" at bounding box center [262, 300] width 190 height 11
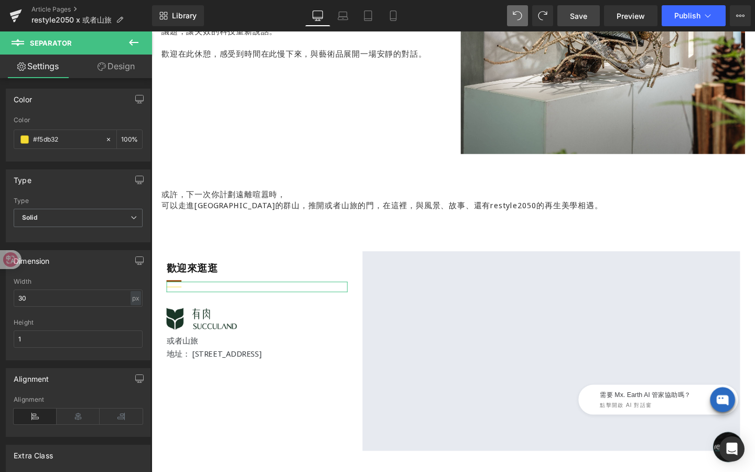
drag, startPoint x: 70, startPoint y: 135, endPoint x: 0, endPoint y: 134, distance: 69.7
click at [0, 134] on div "Color rgb(245, 219, 50) Color #f5db32 100 %" at bounding box center [78, 121] width 157 height 81
drag, startPoint x: 70, startPoint y: 138, endPoint x: 8, endPoint y: 138, distance: 61.9
click at [8, 138] on div "rgb(245, 219, 50) Color #f5db32 100 %" at bounding box center [78, 138] width 144 height 45
paste input "924506"
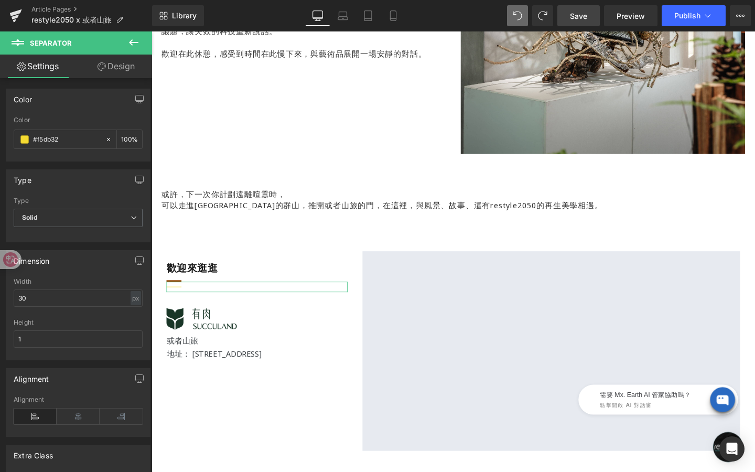
type input "#924506"
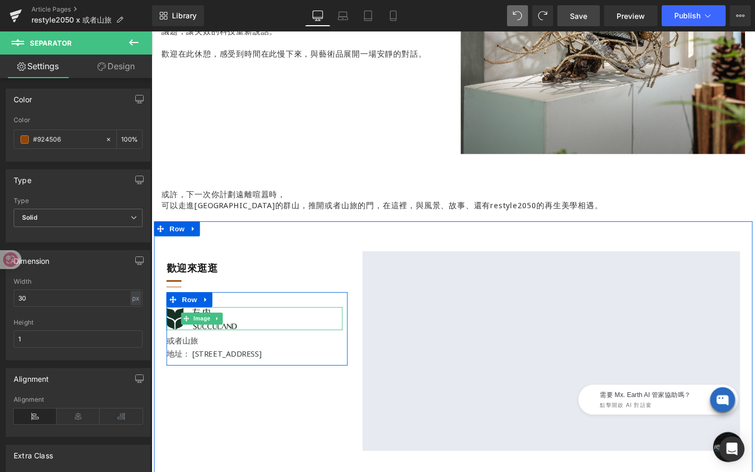
click at [181, 328] on img at bounding box center [204, 333] width 74 height 25
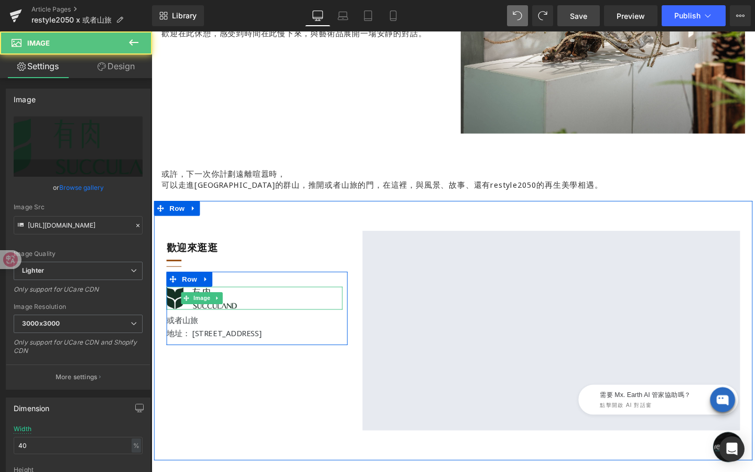
scroll to position [1632, 0]
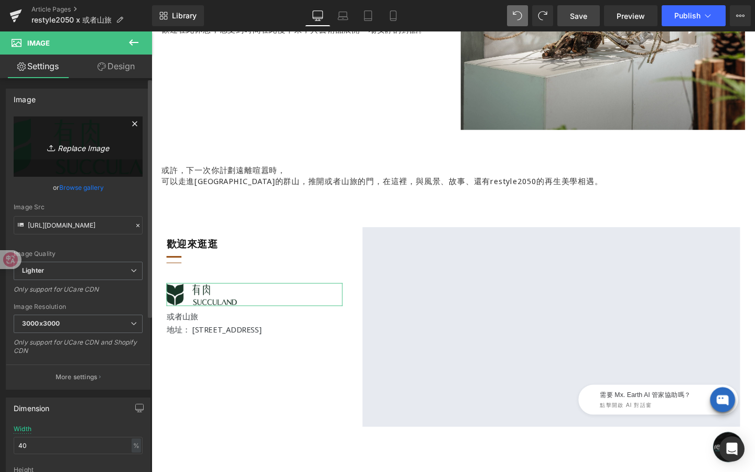
click at [82, 149] on icon "Replace Image" at bounding box center [78, 146] width 84 height 13
click at [97, 157] on link "Replace Image" at bounding box center [78, 146] width 129 height 60
type input "C:\fakepath\或者山旅_logo.png"
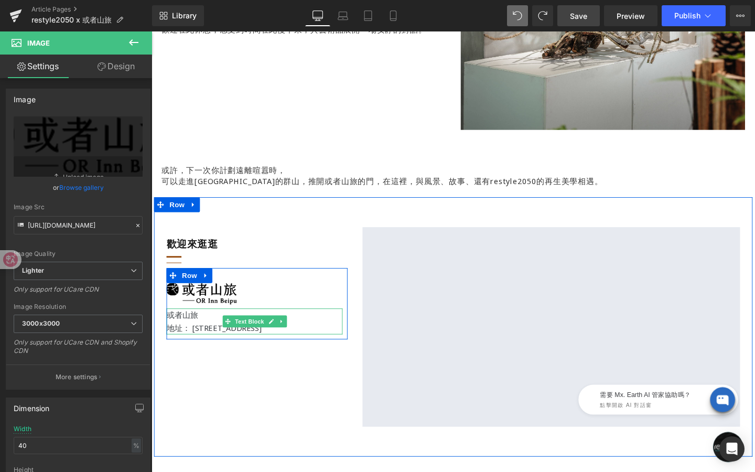
click at [169, 329] on div at bounding box center [168, 318] width 3 height 76
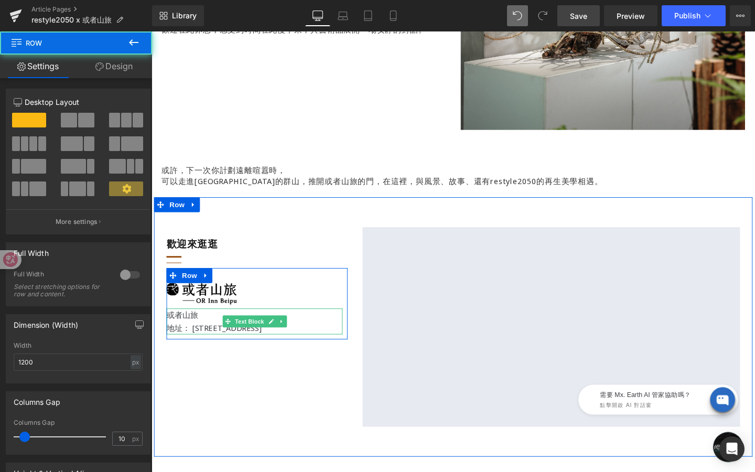
click at [177, 329] on span "或者山旅" at bounding box center [184, 330] width 34 height 12
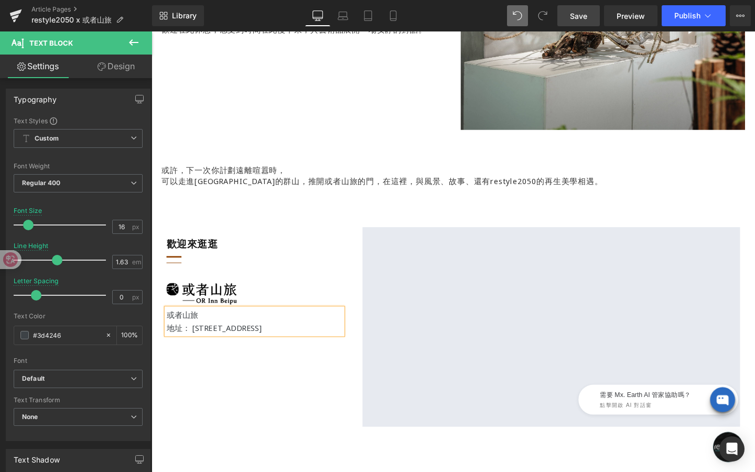
click at [181, 329] on span "或者山旅" at bounding box center [184, 330] width 34 height 12
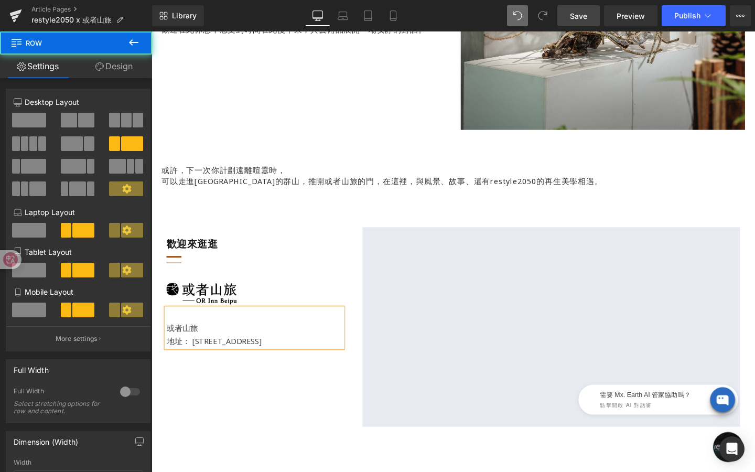
click at [221, 407] on div "歡迎來逛逛 Heading Separator Separator Image 或者山旅 地址： 31441新竹縣北埔鄉長興街5號 Text Block Ro…" at bounding box center [468, 342] width 629 height 273
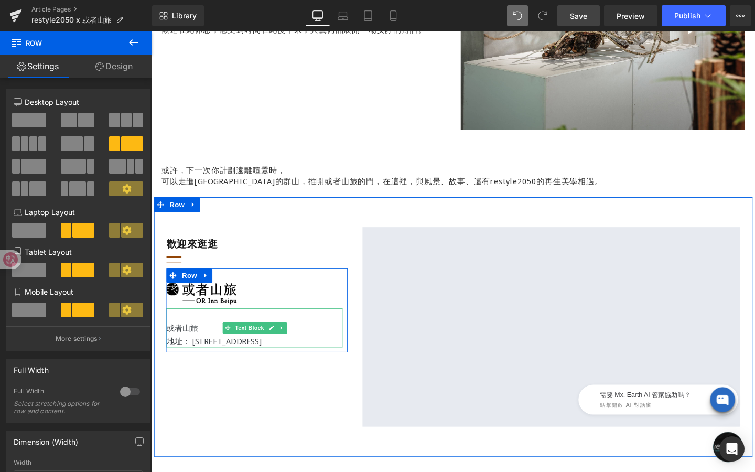
click at [171, 344] on span "或者山旅" at bounding box center [184, 343] width 34 height 12
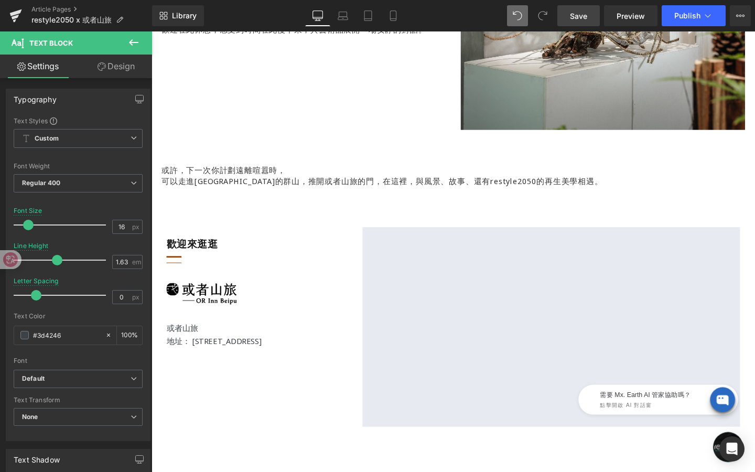
click at [134, 41] on icon at bounding box center [133, 42] width 13 height 13
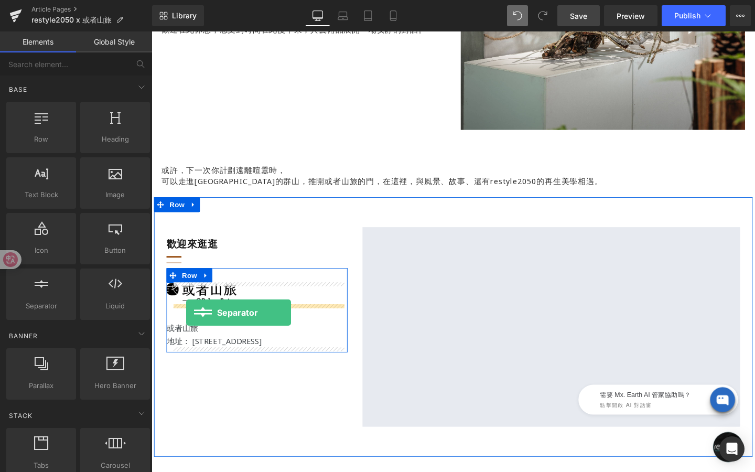
drag, startPoint x: 199, startPoint y: 338, endPoint x: 187, endPoint y: 327, distance: 16.3
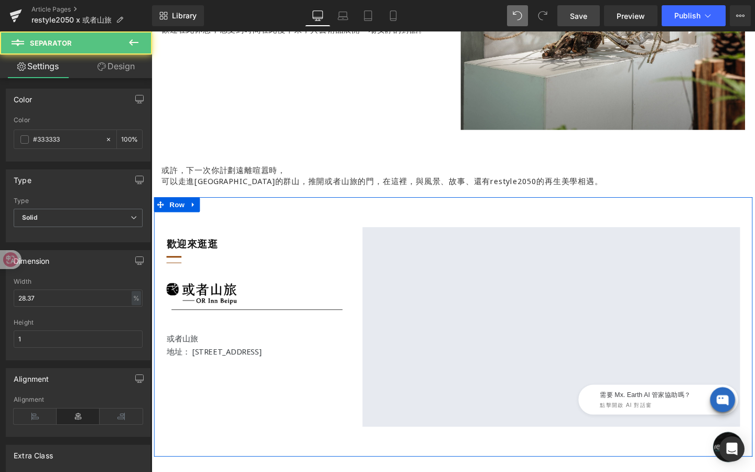
click at [246, 448] on div "歡迎來逛逛 Heading Separator Separator Image Separator 或者山旅 地址： 31441新竹縣北埔鄉長興街5號 Tex…" at bounding box center [468, 342] width 629 height 273
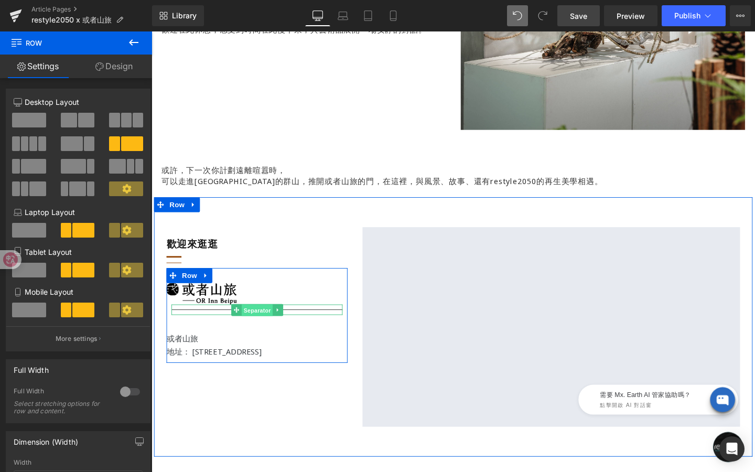
click at [263, 325] on span "Separator" at bounding box center [262, 324] width 33 height 13
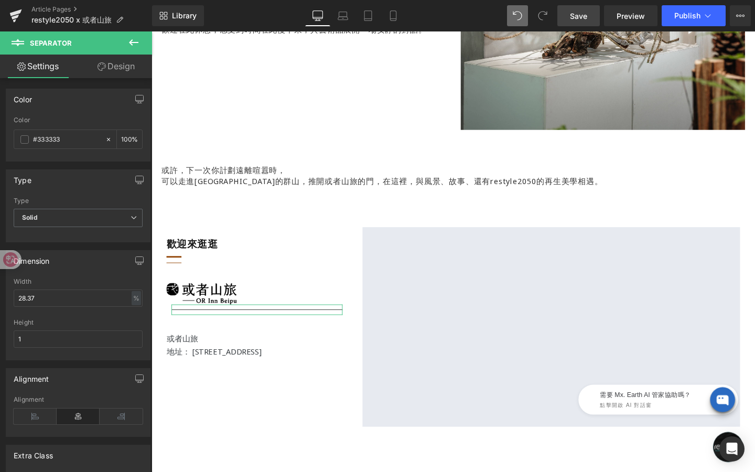
click at [122, 68] on link "Design" at bounding box center [116, 67] width 76 height 24
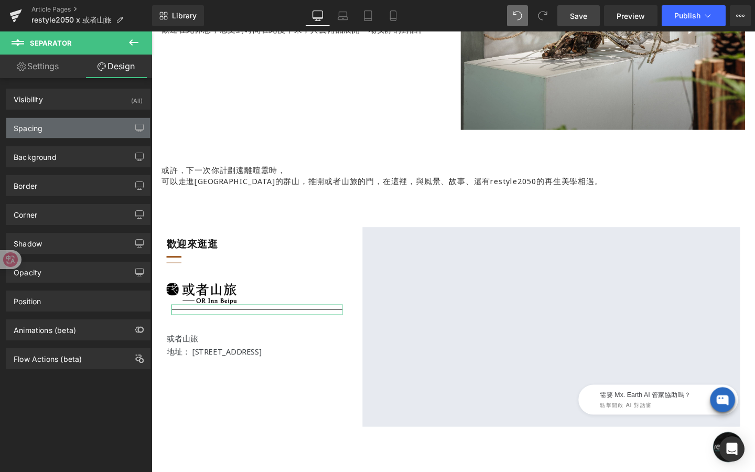
click at [72, 124] on div "Spacing" at bounding box center [78, 128] width 144 height 20
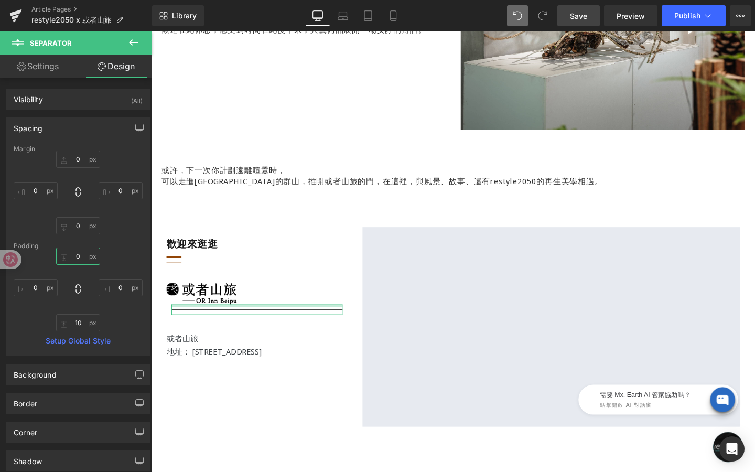
click at [84, 254] on input "0" at bounding box center [78, 255] width 44 height 17
click at [127, 314] on div "0 0 10 0" at bounding box center [78, 289] width 129 height 84
click at [77, 220] on input "0" at bounding box center [78, 225] width 44 height 17
click at [76, 159] on input "0" at bounding box center [78, 158] width 44 height 17
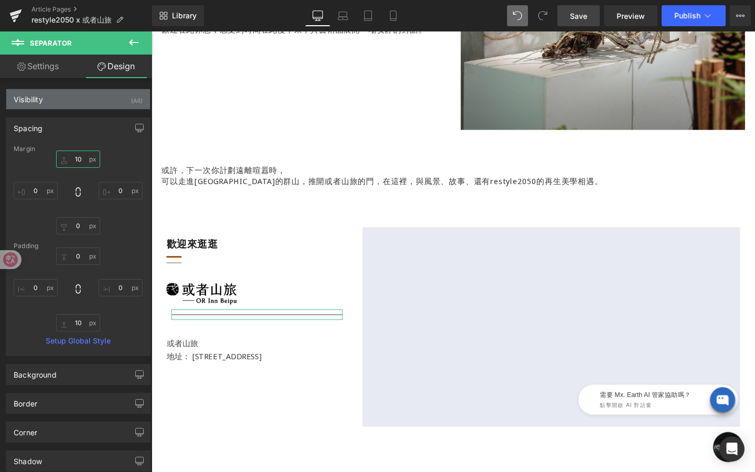
type input "0"
type input "5"
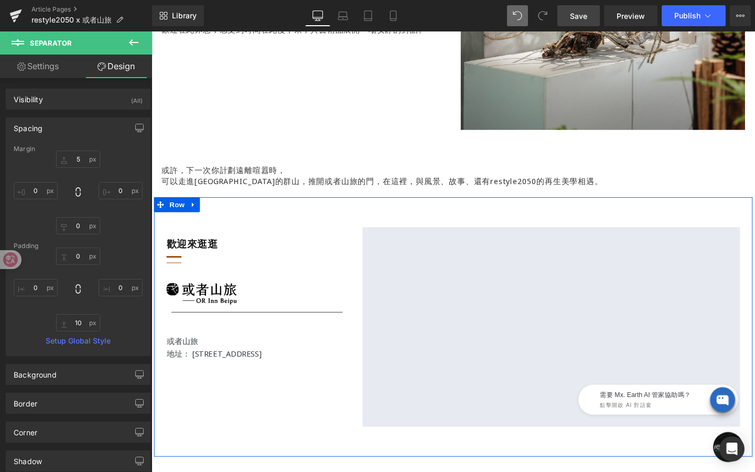
click at [209, 429] on div "歡迎來逛逛 Heading Separator Separator Image Separator 或者山旅 地址： 31441新竹縣北埔鄉長興街5號 Tex…" at bounding box center [468, 342] width 629 height 273
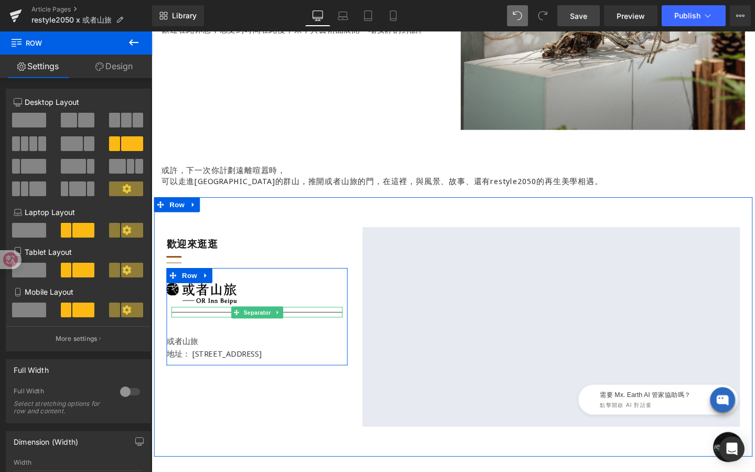
click at [250, 326] on span "Separator" at bounding box center [262, 326] width 33 height 13
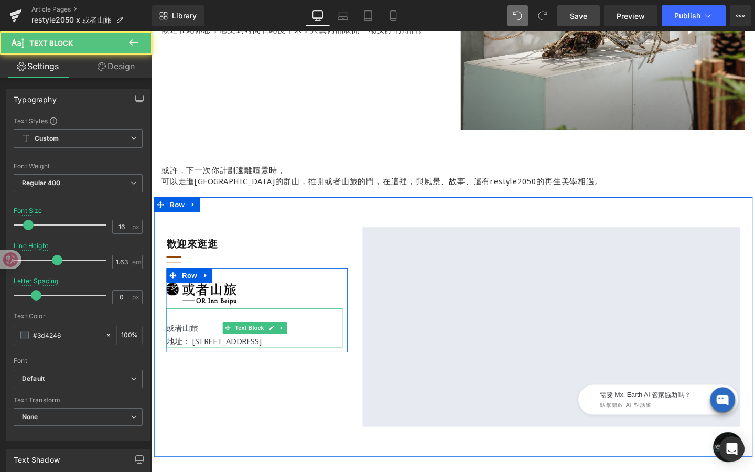
click at [170, 340] on span "或者山旅" at bounding box center [184, 343] width 34 height 12
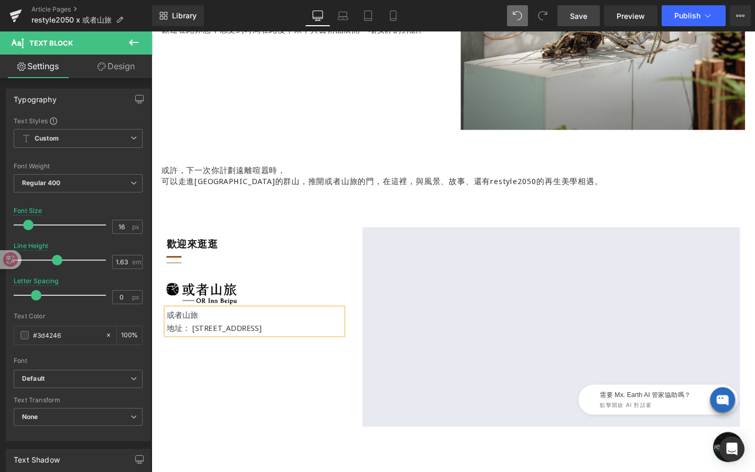
click at [222, 396] on div "歡迎來逛逛 Heading Separator Separator Image 或者山旅 地址： 31441新竹縣北埔鄉長興街5號 Text Block Ro…" at bounding box center [468, 342] width 629 height 273
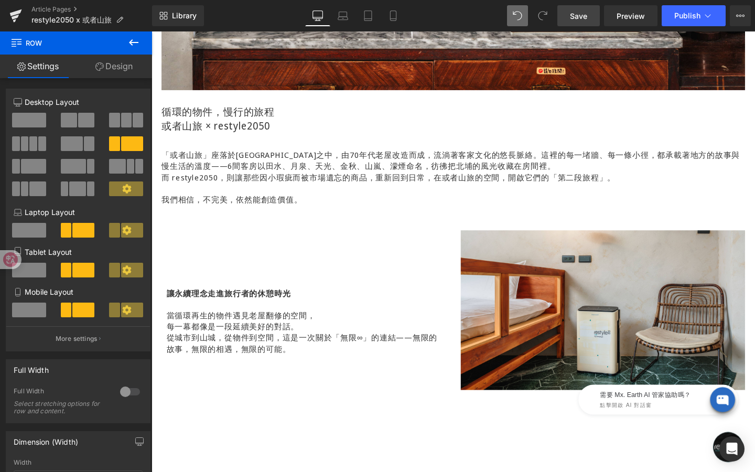
scroll to position [627, 0]
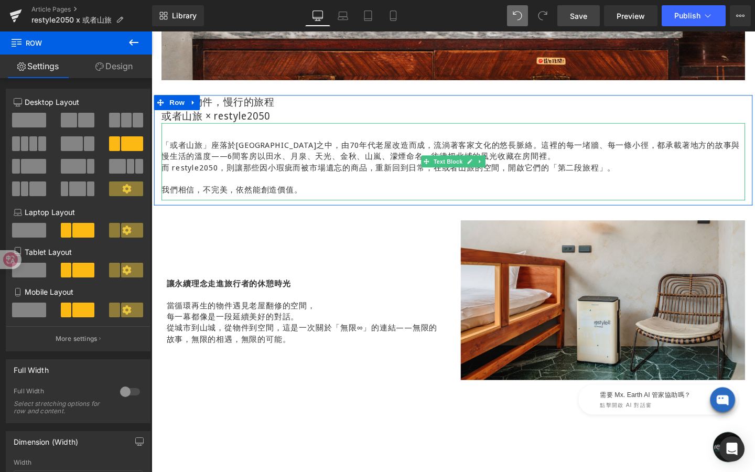
click at [544, 159] on p "「或者山旅」座落於新竹北埔群山之中，由70年代老屋改造而成，流淌著客家文化的悠長脈絡。這裡的每一堵牆、每一條小徑， 都承載著地方的故事與慢生活的溫度——6間客…" at bounding box center [468, 157] width 613 height 24
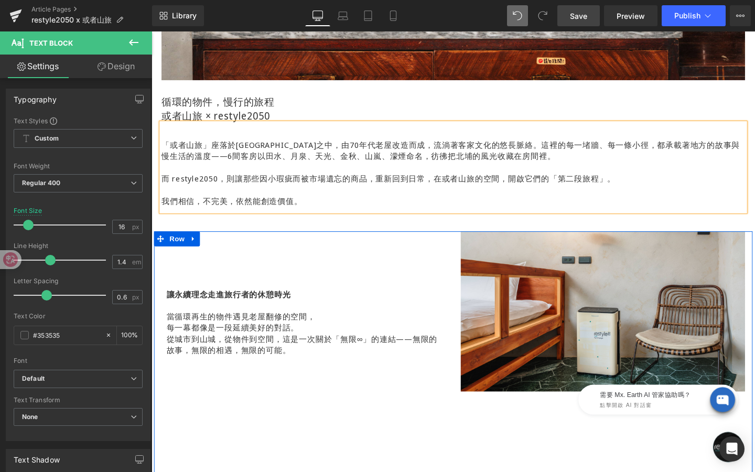
click at [419, 415] on div "讓永續理念走進旅行者的休憩時光 當循環再生的物件遇見老屋翻修的空間， 每一幕都像是一段延續美好的對話。 從城市到山城，從物件到空間，這是一次關於「無限∞」的連…" at bounding box center [311, 382] width 315 height 280
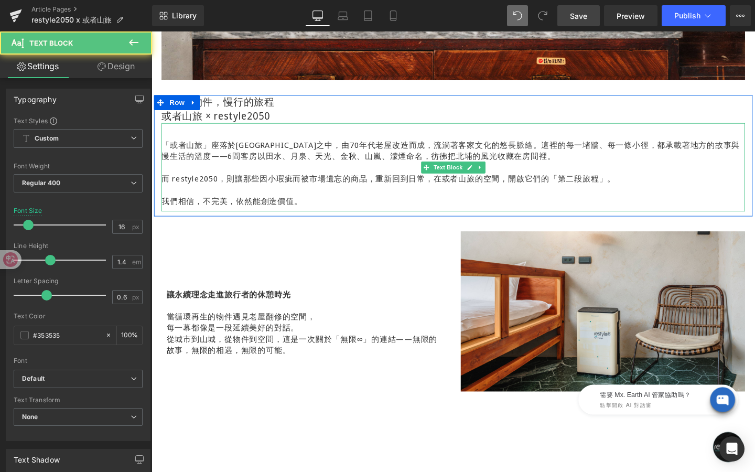
click at [525, 154] on p "「或者山旅」座落於新竹北埔群山之中，由70年代老屋改造而成，流淌著客家文化的悠長脈絡。這裡的每一堵牆、每一條小徑， 都承載著地方的故事與慢生活的溫度——6間客…" at bounding box center [468, 157] width 613 height 24
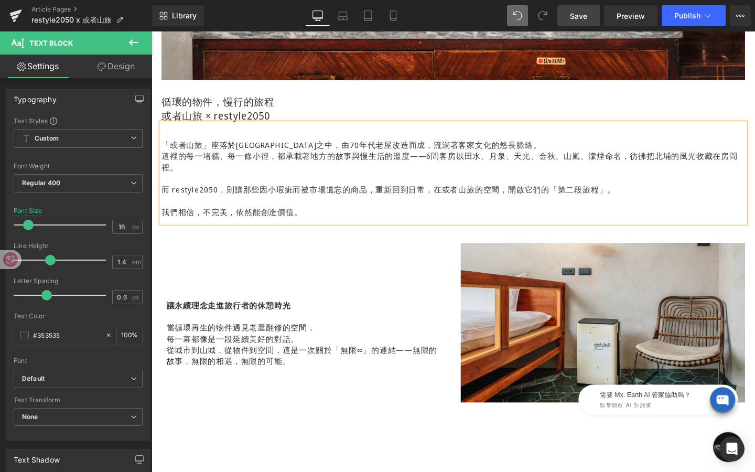
click at [653, 161] on span "都承載著地方的故事與慢生活的溫度——6間客房以田水、月泉、天光、金秋、山嵐、濛煙命名，彷彿把北埔的風光收藏在房" at bounding box center [521, 163] width 475 height 12
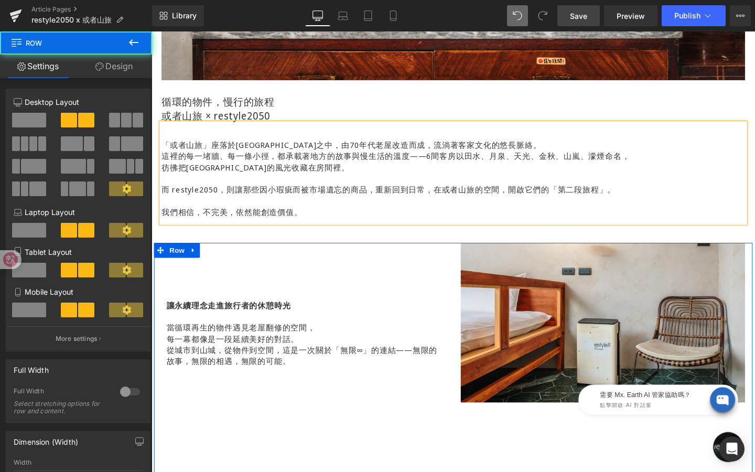
click at [344, 437] on div "讓永續理念走進旅行者的休憩時光 當循環再生的物件遇見老屋翻修的空間， 每一幕都像是一段延續美好的對話。 從城市到山城，從物件到空間，這是一次關於「無限∞」的連…" at bounding box center [311, 394] width 315 height 280
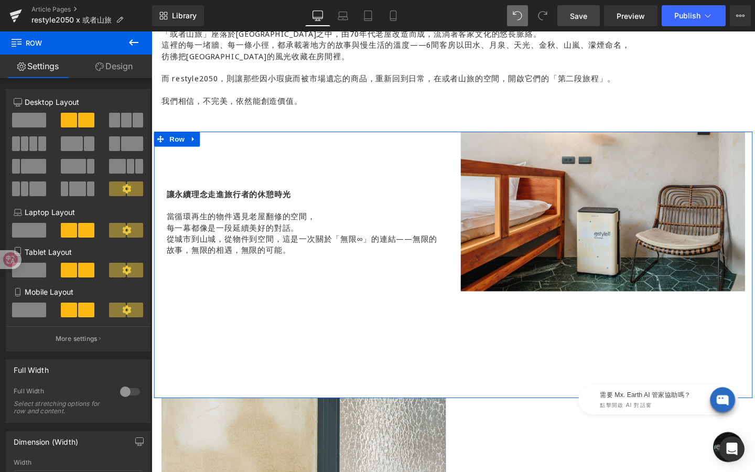
scroll to position [743, 0]
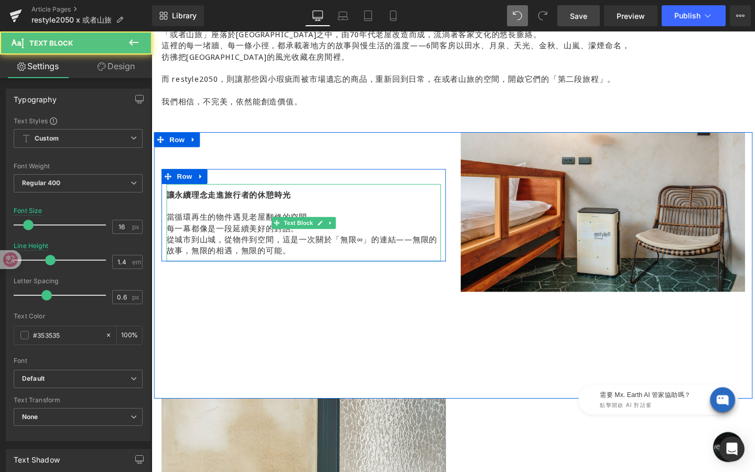
click at [408, 251] on p "從城市到山城，從物件到空間，這是一次關於「無限∞」的連結——無限的故事，無限的相遇，無限的可能。" at bounding box center [311, 256] width 288 height 24
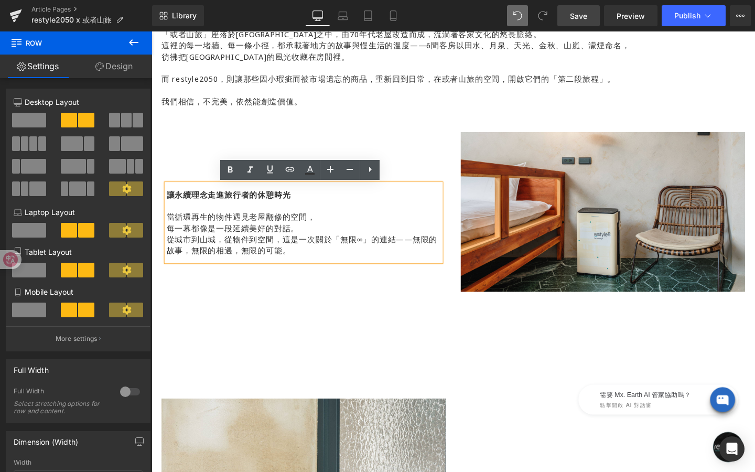
click at [402, 341] on div "讓永續理念走進旅行者的休憩時光 當循環再生的物件遇見老屋翻修的空間， 每一幕都像是一段延續美好的對話。 從城市到山城，從物件到空間，這是一次關於「無限∞」的連…" at bounding box center [311, 277] width 315 height 280
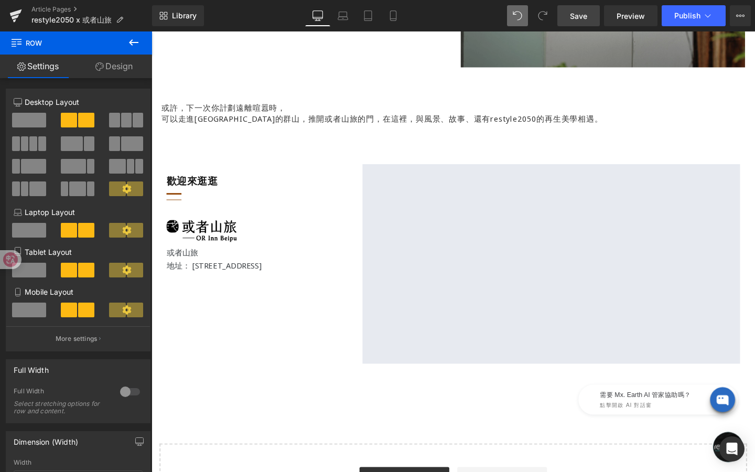
scroll to position [1719, 0]
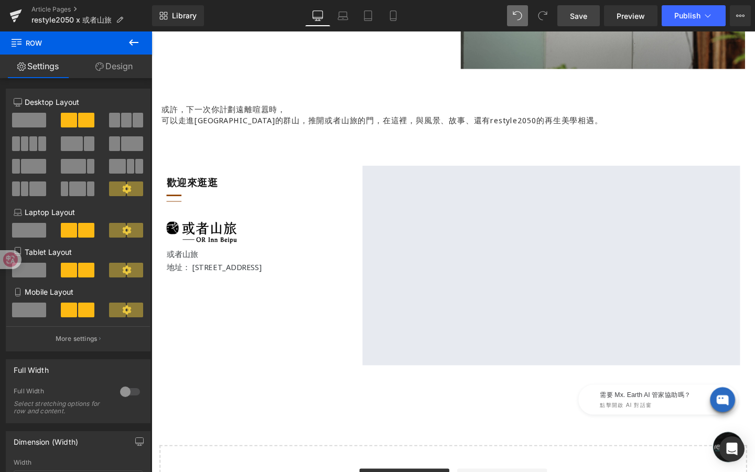
click at [576, 14] on span "Save" at bounding box center [578, 15] width 17 height 11
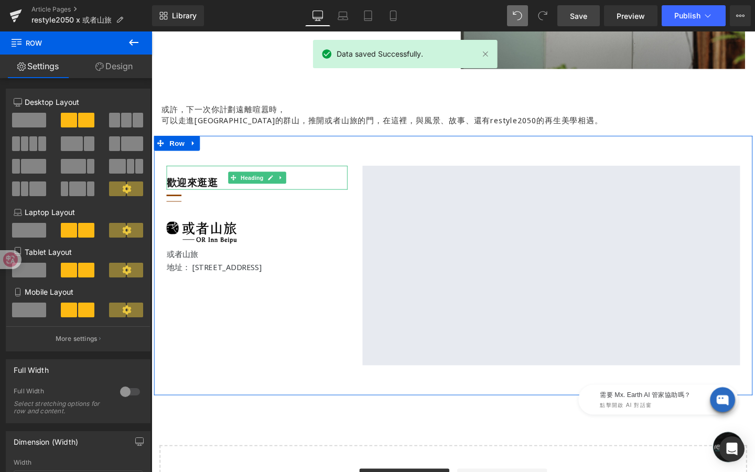
click at [254, 183] on span "Heading" at bounding box center [257, 185] width 28 height 13
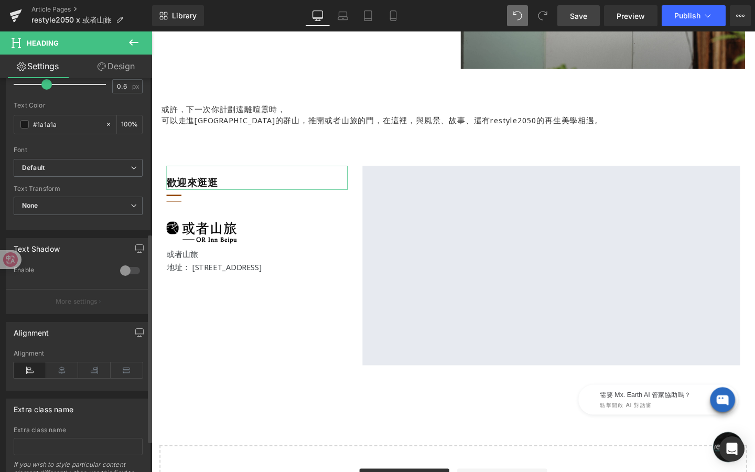
scroll to position [350, 0]
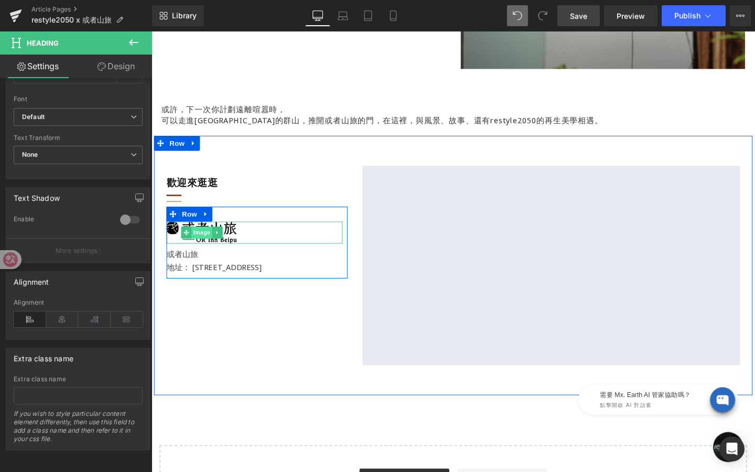
click at [210, 246] on span "Image" at bounding box center [204, 242] width 22 height 13
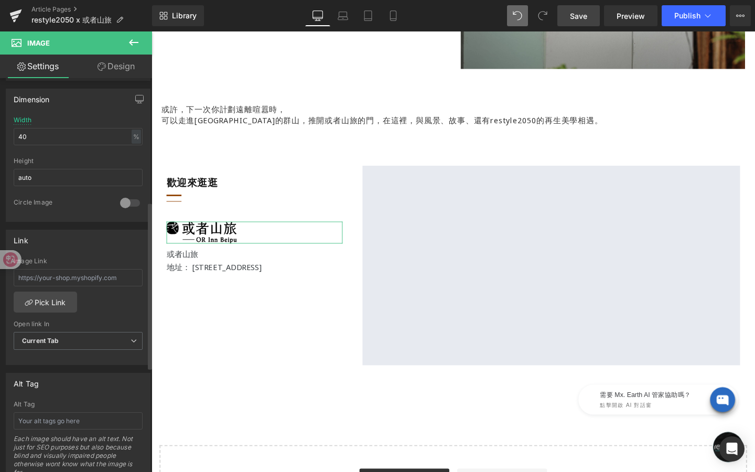
scroll to position [349, 0]
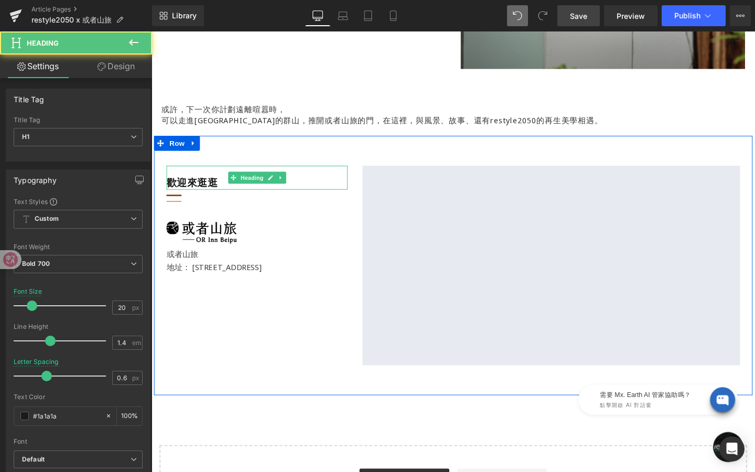
click at [342, 188] on h1 "歡迎來逛逛" at bounding box center [262, 190] width 190 height 15
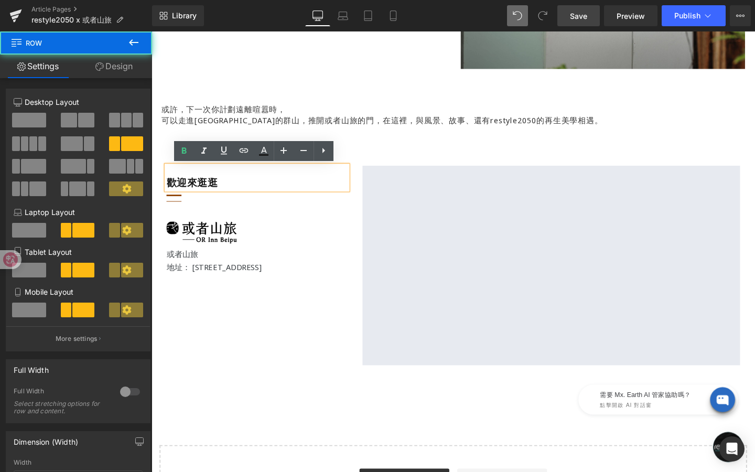
click at [308, 352] on div "歡迎來逛逛 Heading Separator Separator Image 或者山旅 地址： 31441新竹縣北埔鄉長興街5號 Text Block Ro…" at bounding box center [468, 277] width 629 height 273
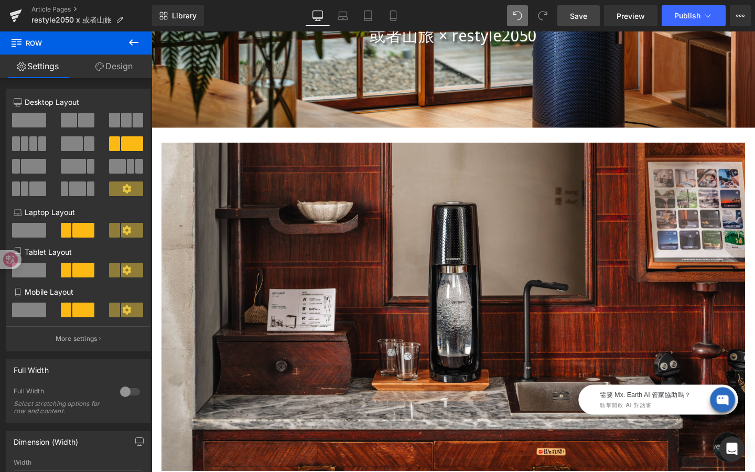
scroll to position [217, 0]
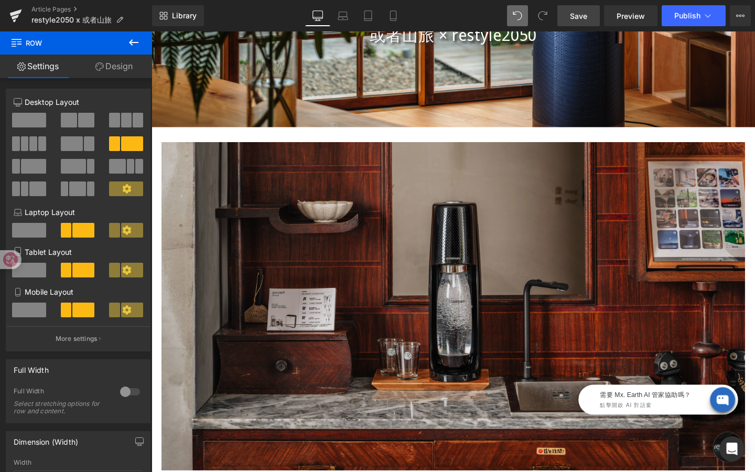
click at [351, 225] on img at bounding box center [468, 320] width 613 height 345
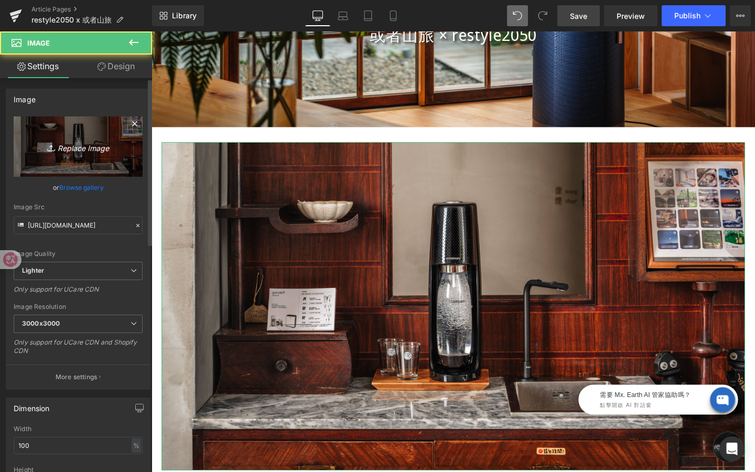
click at [92, 148] on icon "Replace Image" at bounding box center [78, 146] width 84 height 13
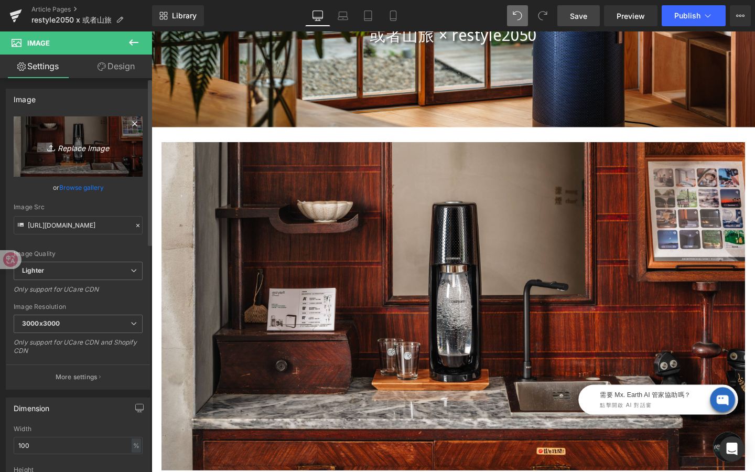
type input "C:\fakepath\或者山旅image-2_1920*1080.jpg"
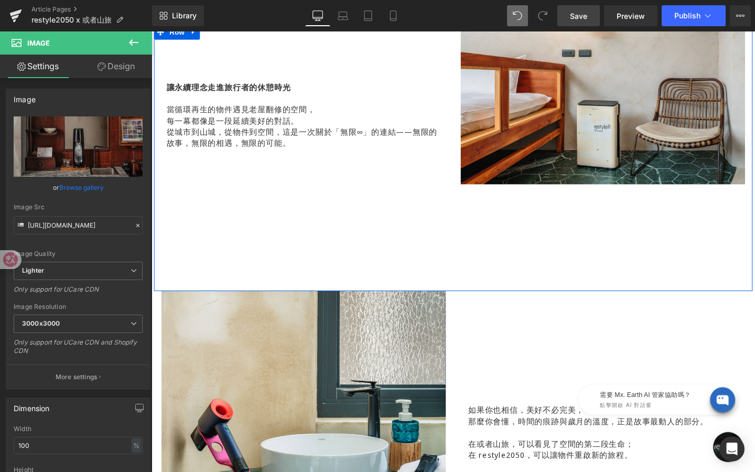
scroll to position [917, 0]
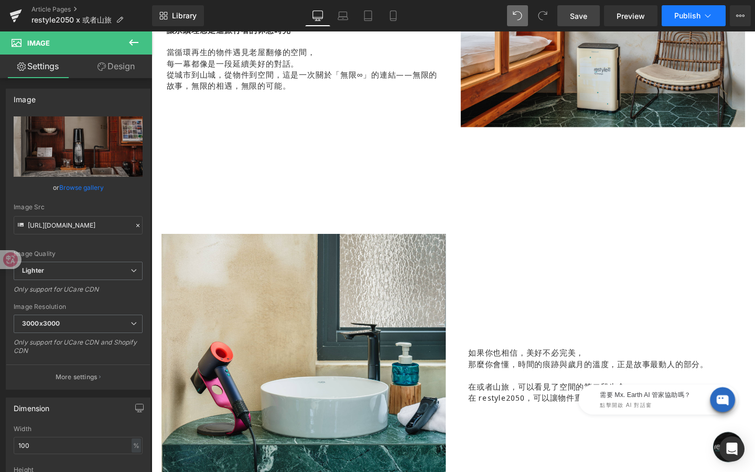
click at [679, 15] on span "Publish" at bounding box center [687, 16] width 26 height 8
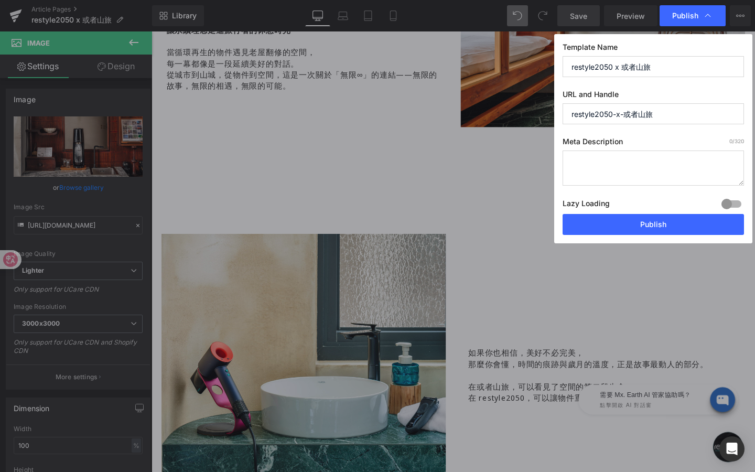
click at [666, 112] on input "restyle2050-x-或者山旅" at bounding box center [653, 113] width 181 height 21
drag, startPoint x: 661, startPoint y: 110, endPoint x: 538, endPoint y: 116, distance: 122.3
click at [538, 116] on div "Publish Template Name restyle2050 x 或者山旅 URL and Handle restyle2050-x-或者山旅 Meta…" at bounding box center [377, 236] width 755 height 472
paste input "OR Inn Beipu"
type input "or-inn-beipu"
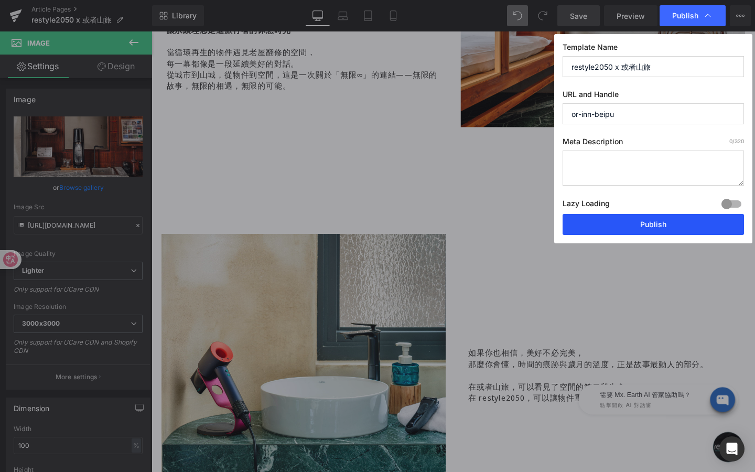
click at [626, 221] on button "Publish" at bounding box center [653, 224] width 181 height 21
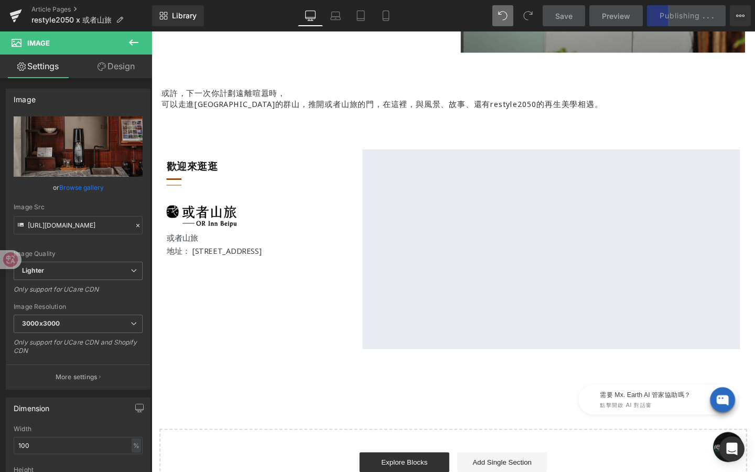
scroll to position [1722, 0]
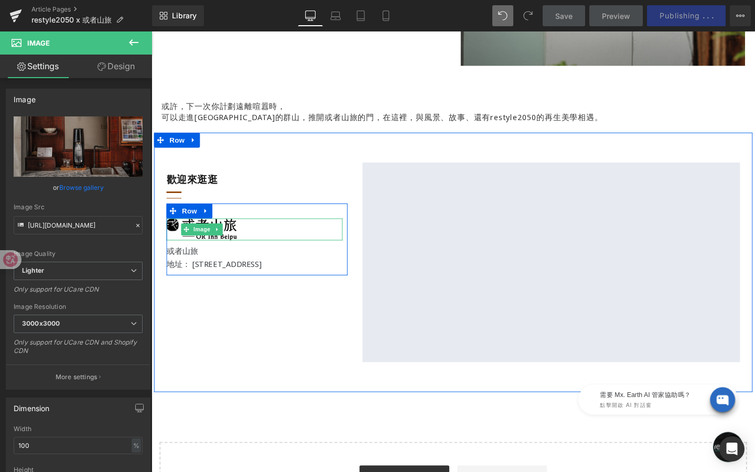
click at [237, 244] on img at bounding box center [204, 239] width 74 height 23
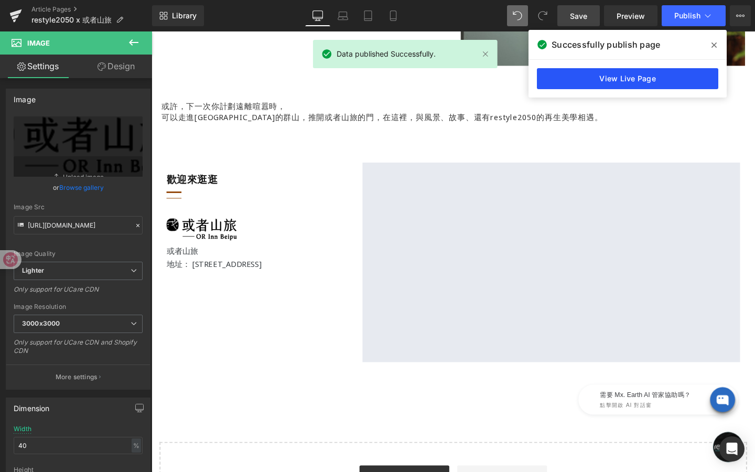
click at [607, 76] on link "View Live Page" at bounding box center [627, 78] width 181 height 21
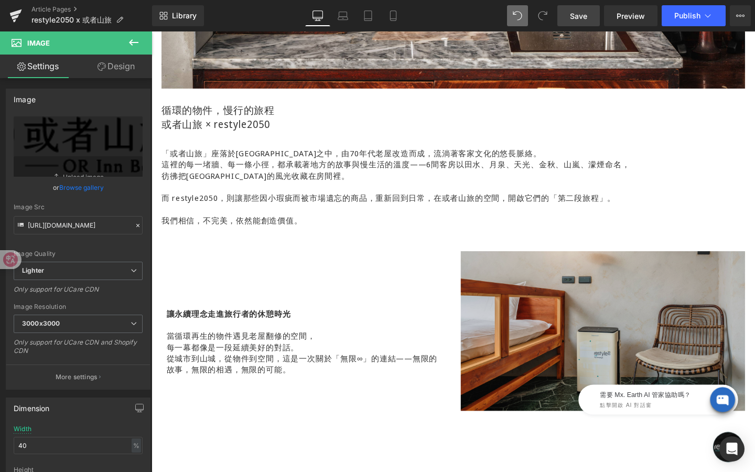
scroll to position [669, 0]
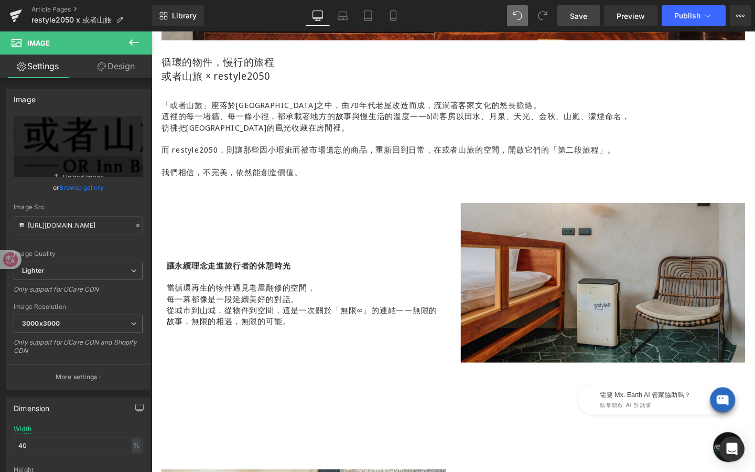
click at [627, 301] on div "Image" at bounding box center [626, 296] width 299 height 168
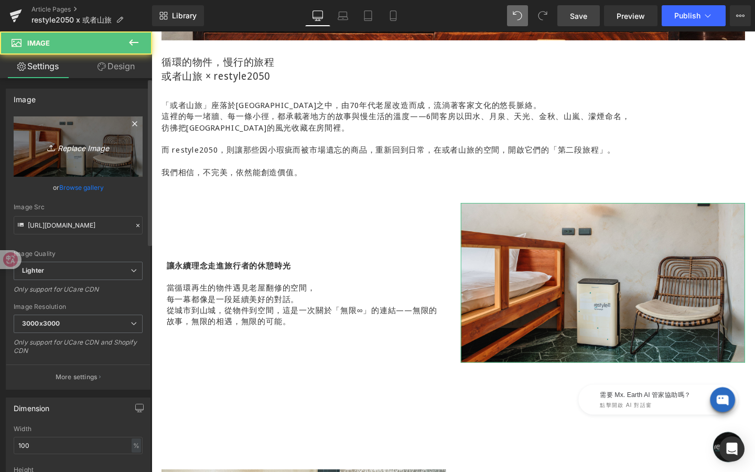
click at [83, 158] on link "Replace Image" at bounding box center [78, 146] width 129 height 60
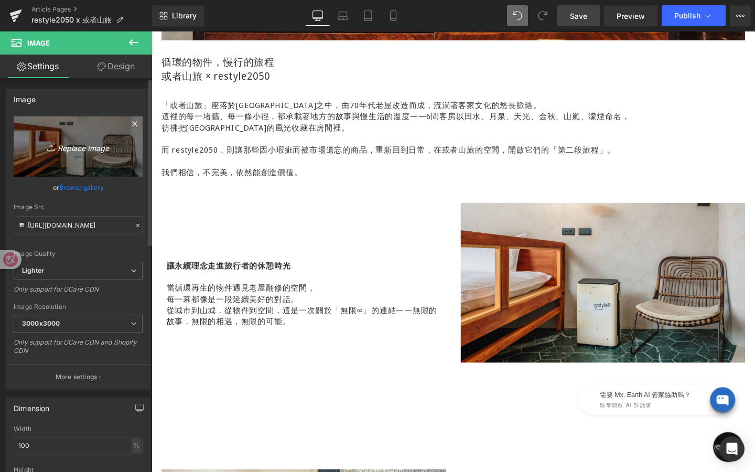
type input "C:\fakepath\或者山旅 image-6_1000*1000.jpg"
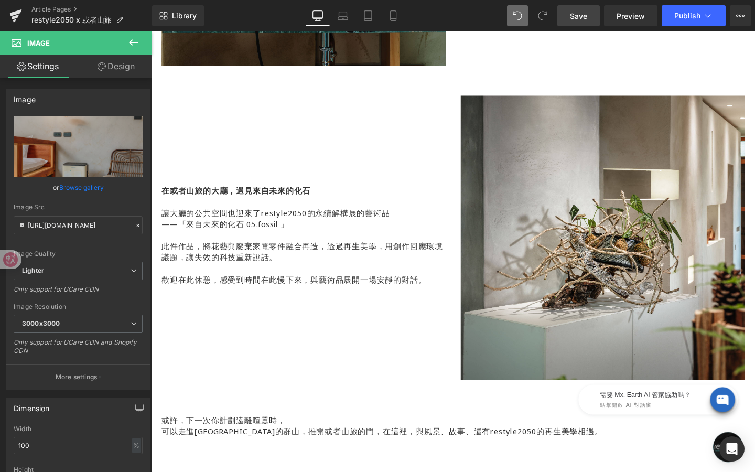
scroll to position [1413, 0]
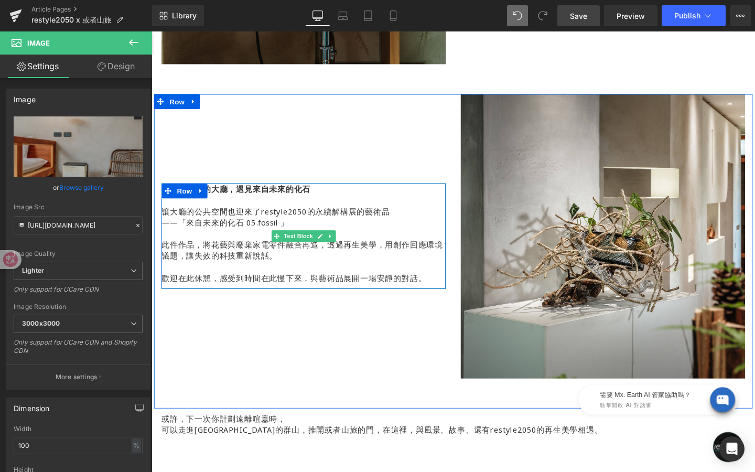
click at [307, 241] on div "在或者山旅的大廳，遇見來自未來的化石 讓大廳的公共空間也迎來了restyle2050的永續解構展的藝術品 ——「來自未來的化石 05.fossil 」 此件作…" at bounding box center [311, 246] width 299 height 111
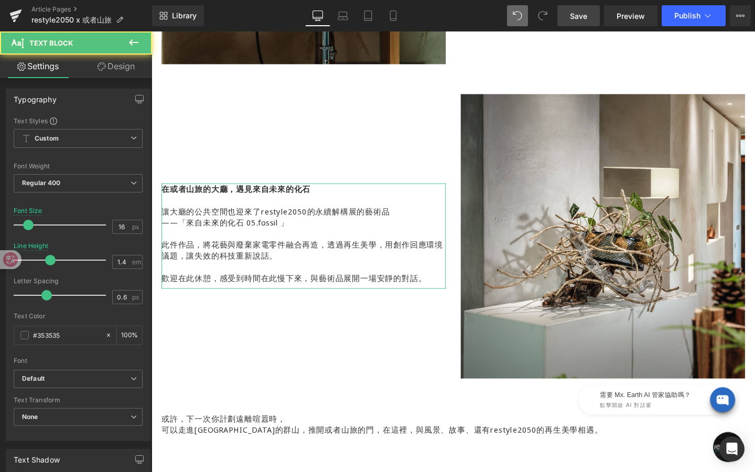
click at [112, 66] on link "Design" at bounding box center [116, 67] width 76 height 24
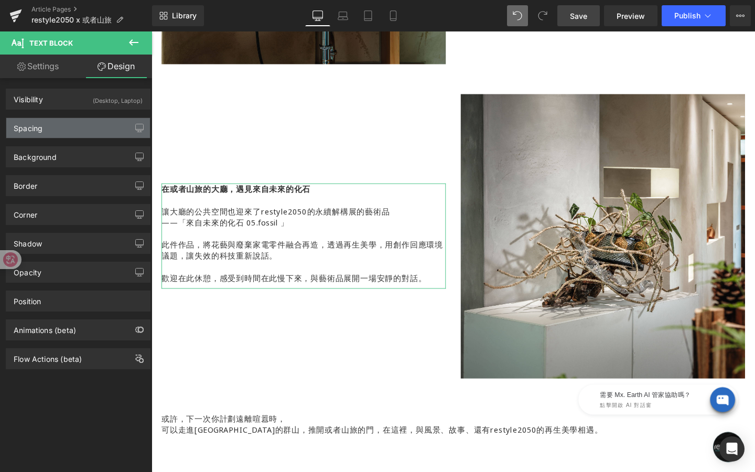
click at [87, 127] on div "Spacing" at bounding box center [78, 128] width 144 height 20
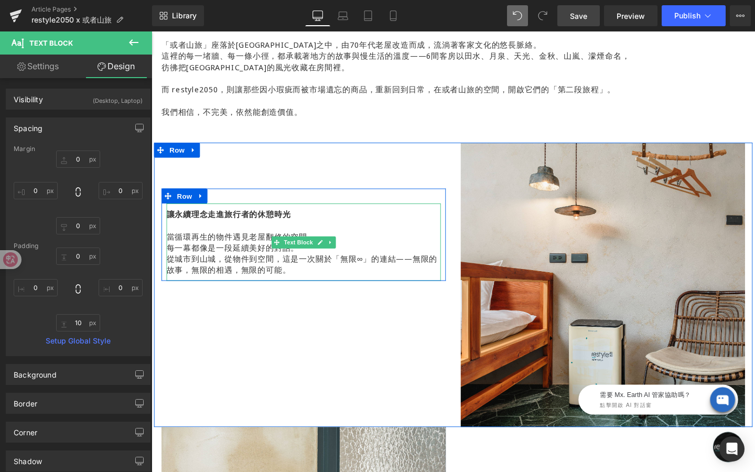
scroll to position [752, 0]
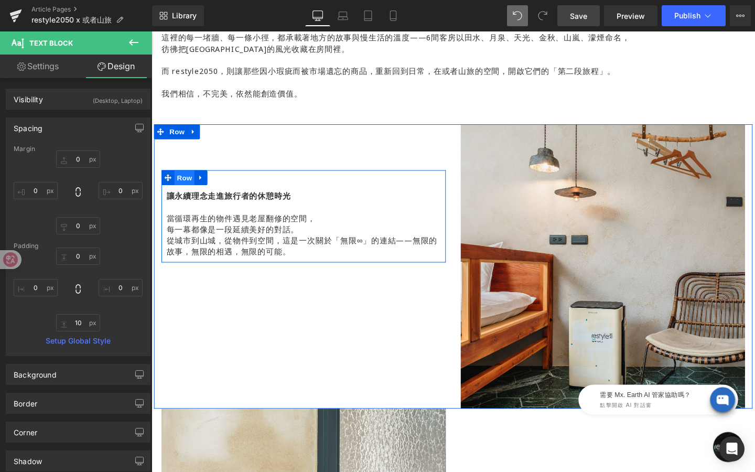
click at [191, 187] on span "Row" at bounding box center [186, 185] width 21 height 16
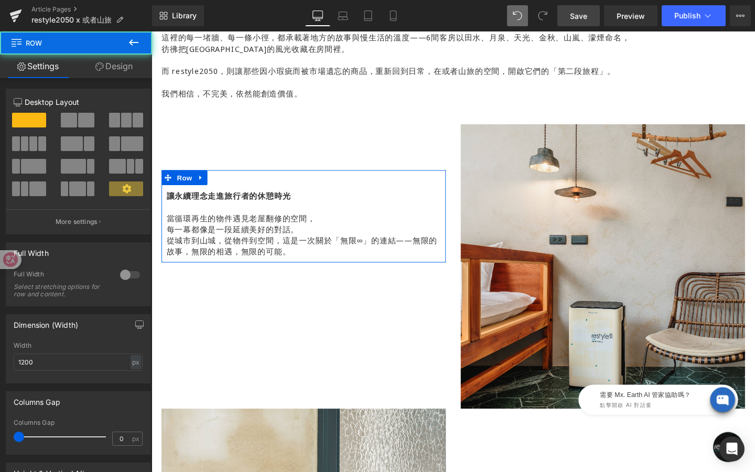
click at [123, 72] on link "Design" at bounding box center [114, 67] width 76 height 24
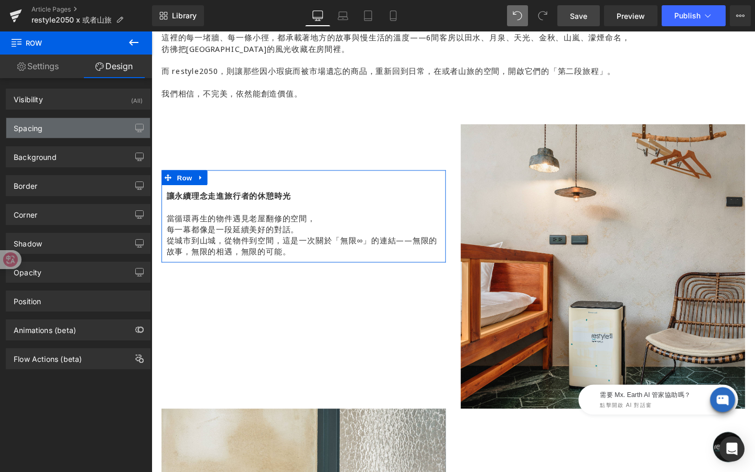
click at [88, 132] on div "Spacing" at bounding box center [78, 128] width 144 height 20
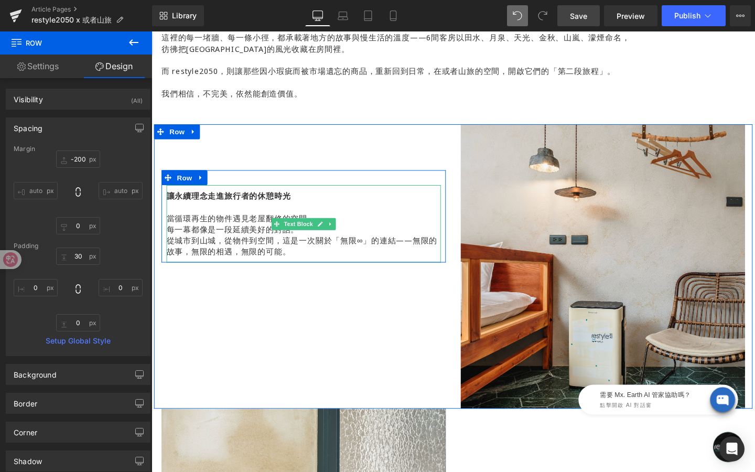
click at [301, 234] on div "讓永續理念走進旅行者的休憩時光 當循環再生的物件遇見老屋翻修的空間， 每一幕都像是一段延續美好的對話。 從城市到山城，從物件到空間，這是一次關於「無限∞」的連…" at bounding box center [311, 233] width 288 height 81
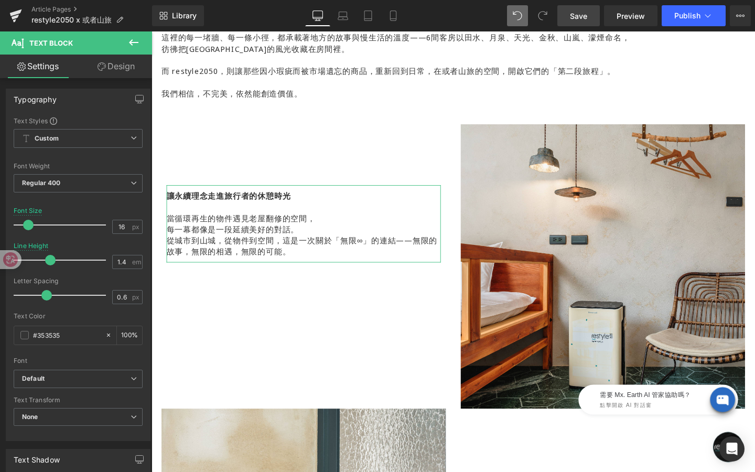
click at [116, 62] on link "Design" at bounding box center [116, 67] width 76 height 24
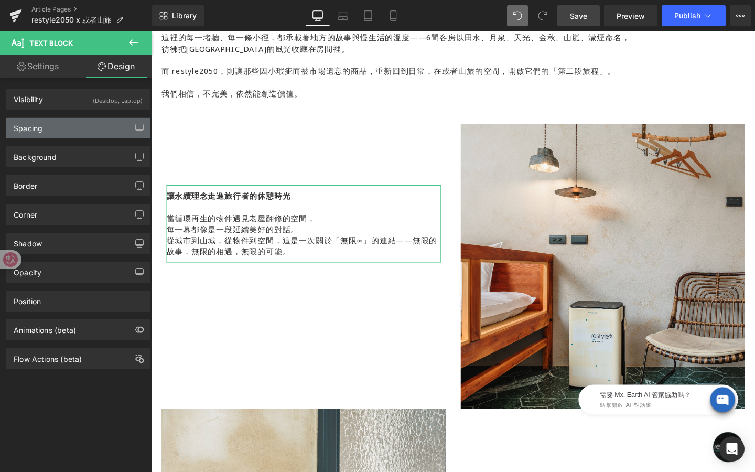
click at [74, 123] on div "Spacing" at bounding box center [78, 128] width 144 height 20
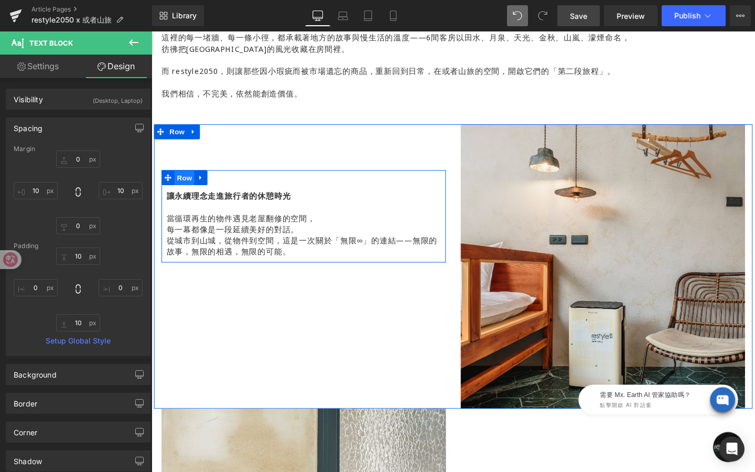
click at [181, 182] on span "Row" at bounding box center [186, 186] width 21 height 16
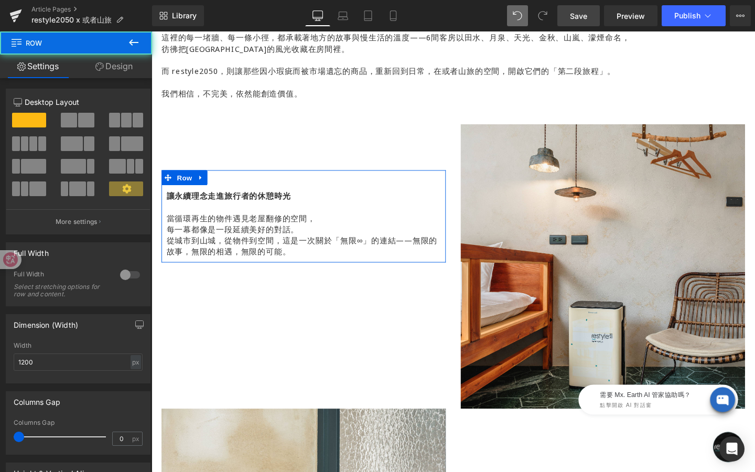
click at [104, 72] on link "Design" at bounding box center [114, 67] width 76 height 24
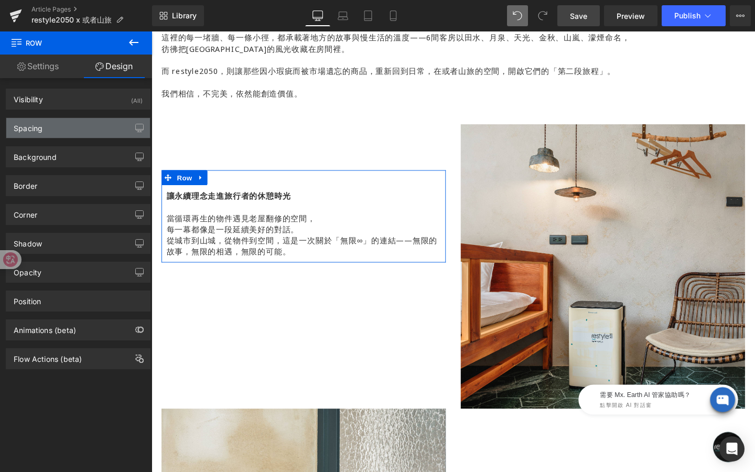
click at [94, 130] on div "Spacing" at bounding box center [78, 128] width 144 height 20
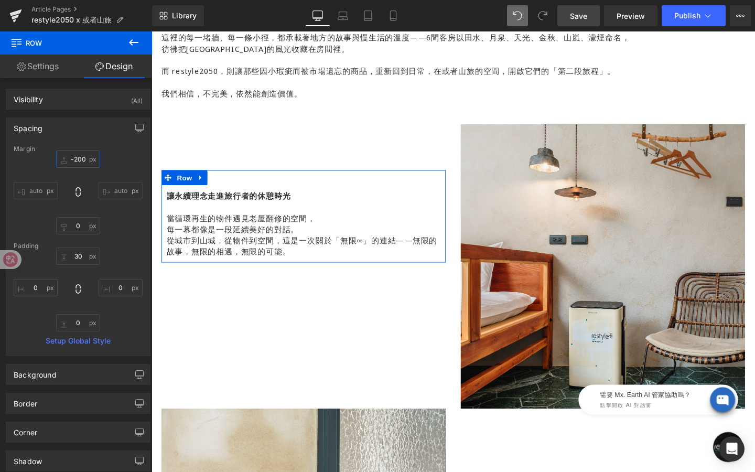
click at [80, 156] on input "-200" at bounding box center [78, 158] width 44 height 17
type input "-"
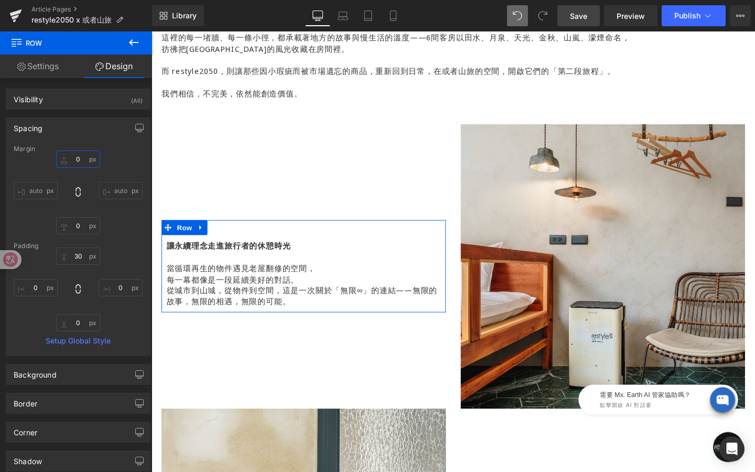
type input "0"
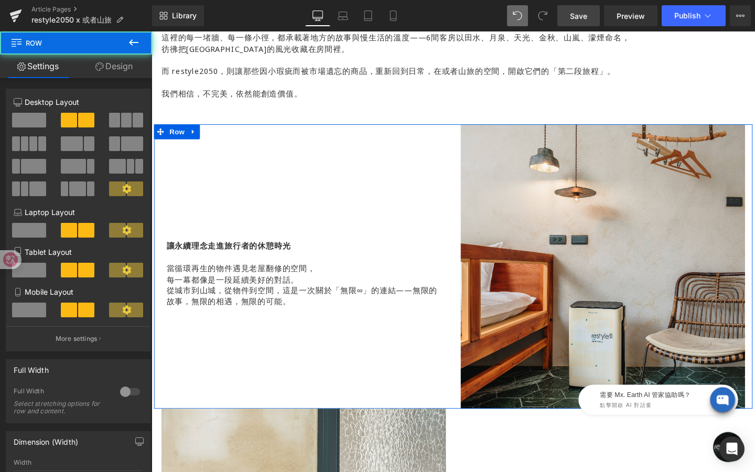
click at [259, 378] on div "讓永續理念走進旅行者的休憩時光 當循環再生的物件遇見老屋翻修的空間， 每一幕都像是一段延續美好的對話。 從城市到山城，從物件到空間，這是一次關於「無限∞」的連…" at bounding box center [311, 278] width 315 height 299
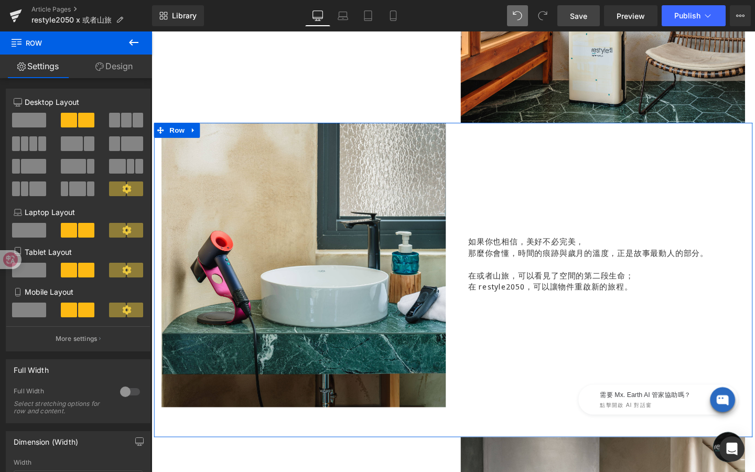
scroll to position [1054, 0]
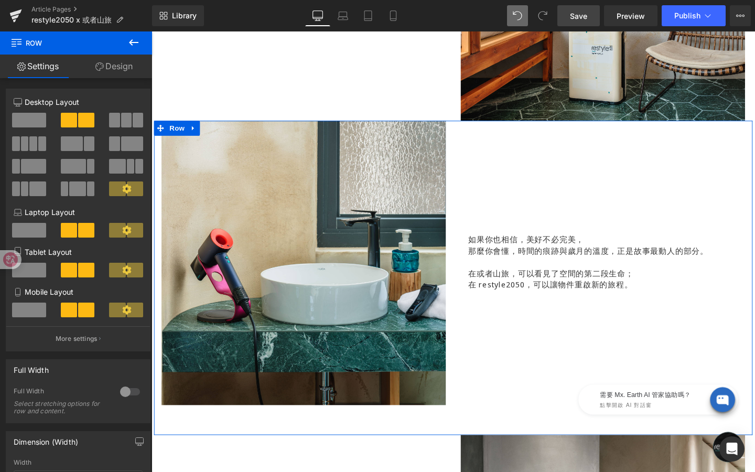
click at [447, 440] on div "Image 如果你也相信，美好不必完美， 那麼你會懂，時間的痕跡與歲月的溫度，正是故事最動人的部分。 在或者山旅，可以看見了空間的第二段生命； 在 resty…" at bounding box center [468, 290] width 629 height 330
click at [139, 63] on link "Design" at bounding box center [114, 67] width 76 height 24
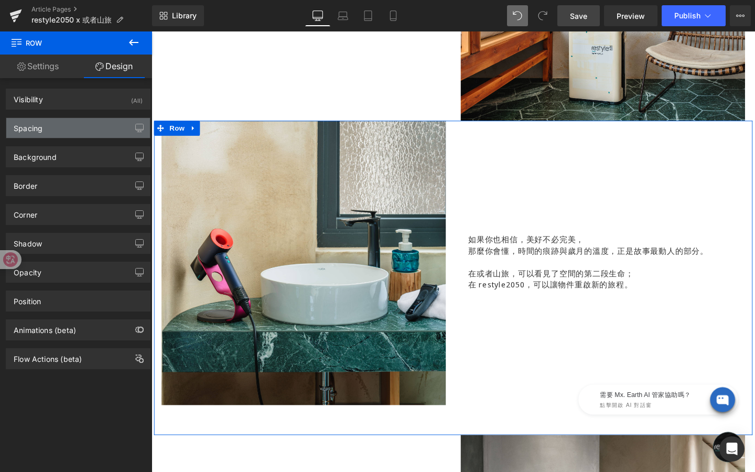
click at [90, 127] on div "Spacing" at bounding box center [78, 128] width 144 height 20
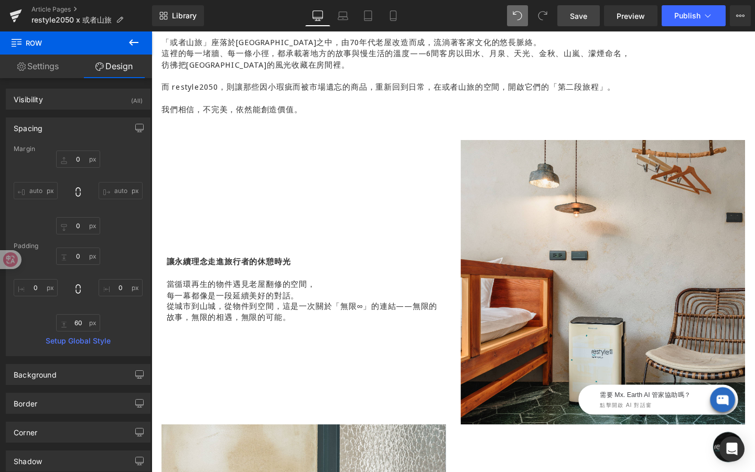
scroll to position [724, 0]
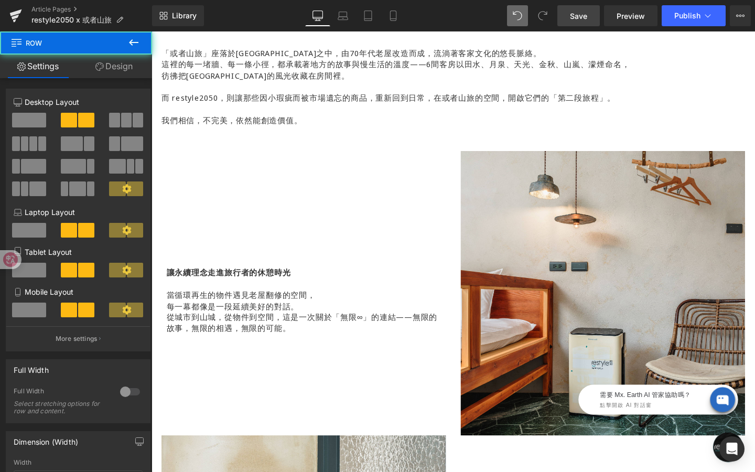
click at [241, 194] on div "讓永續理念走進旅行者的休憩時光 當循環再生的物件遇見老屋翻修的空間， 每一幕都像是一段延續美好的對話。 從城市到山城，從物件到空間，這是一次關於「無限∞」的連…" at bounding box center [311, 306] width 315 height 299
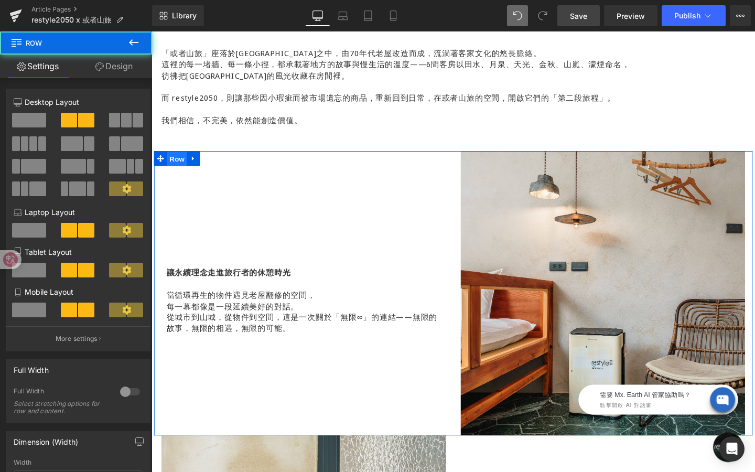
click at [181, 166] on span "Row" at bounding box center [178, 166] width 21 height 16
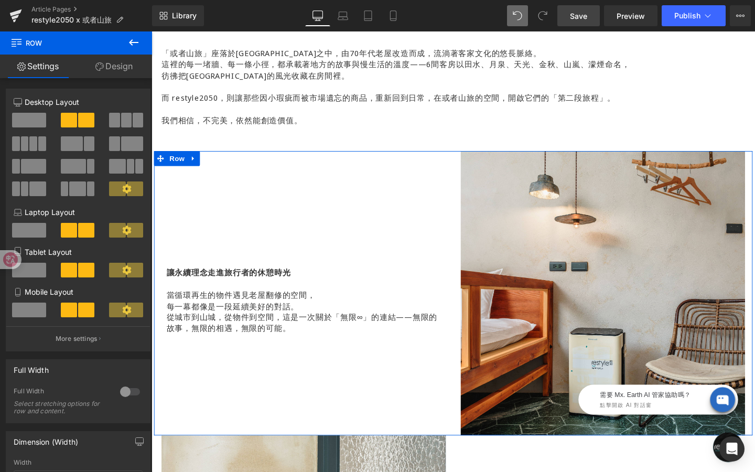
click at [112, 62] on link "Design" at bounding box center [114, 67] width 76 height 24
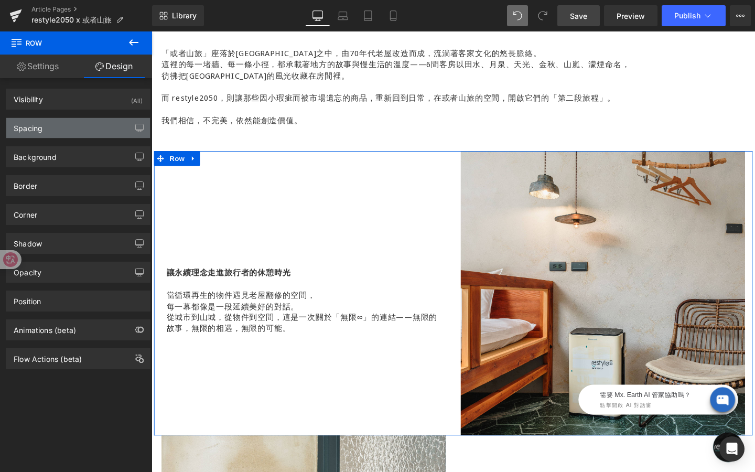
click at [92, 132] on div "Spacing" at bounding box center [78, 128] width 144 height 20
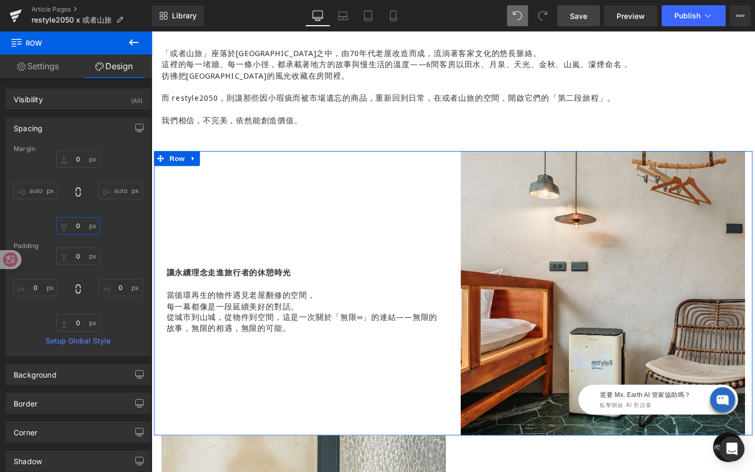
click at [89, 230] on input "text" at bounding box center [78, 225] width 44 height 17
type input "60"
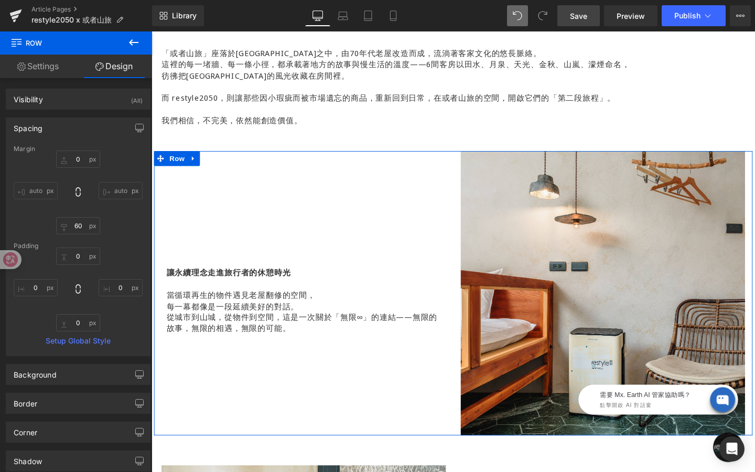
click at [191, 436] on div "讓永續理念走進旅行者的休憩時光 當循環再生的物件遇見老屋翻修的空間， 每一幕都像是一段延續美好的對話。 從城市到山城，從物件到空間，這是一次關於「無限∞」的連…" at bounding box center [311, 306] width 315 height 299
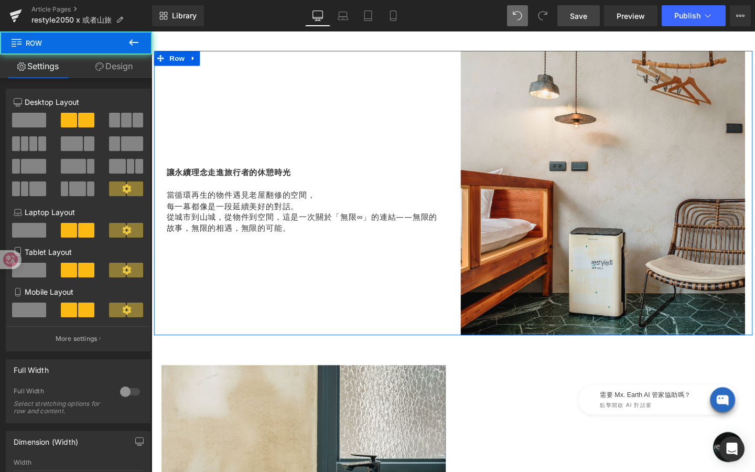
scroll to position [829, 0]
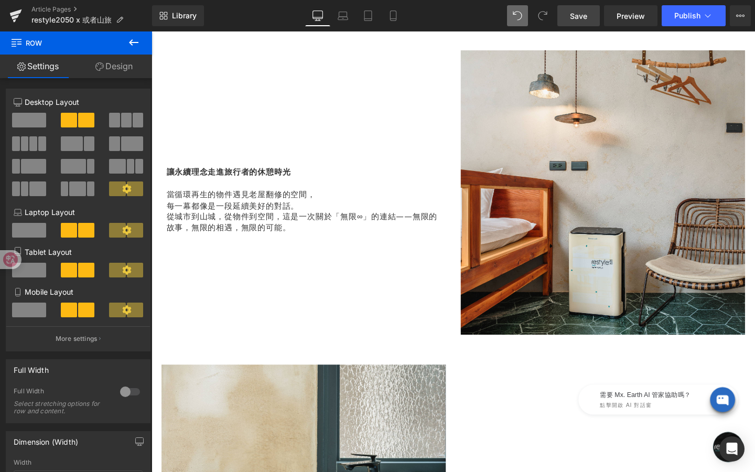
click at [269, 372] on div "循環的物件，慢行的旅程 或者山旅 × restyle2050 Heading Hero Banner 250px 140px Image Row Row 循環…" at bounding box center [469, 375] width 634 height 2236
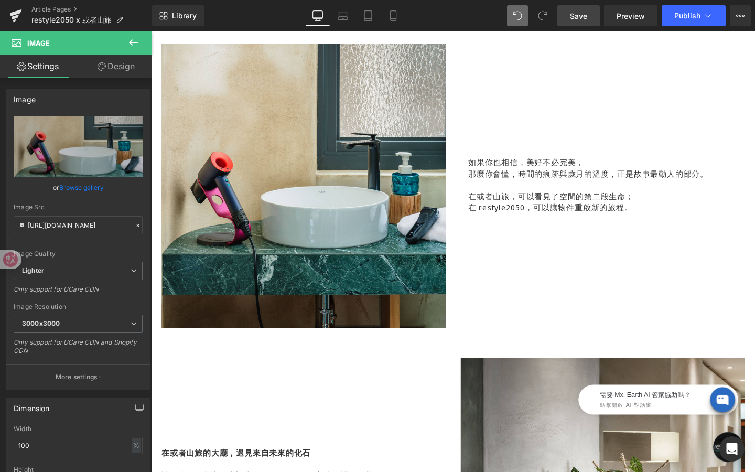
scroll to position [1171, 0]
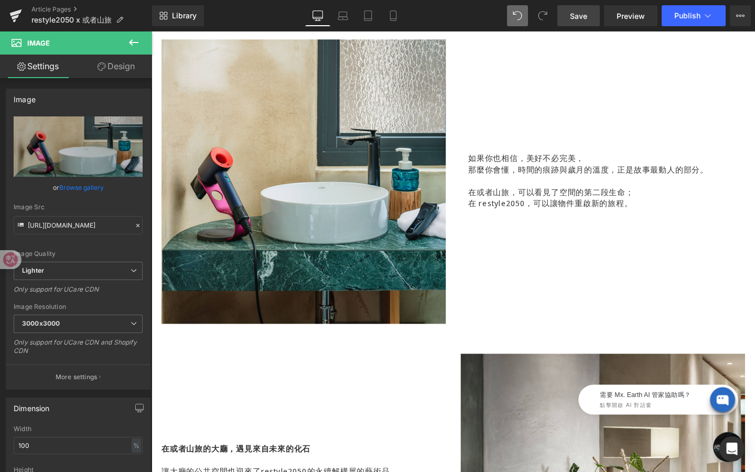
click at [576, 12] on span "Save" at bounding box center [578, 15] width 17 height 11
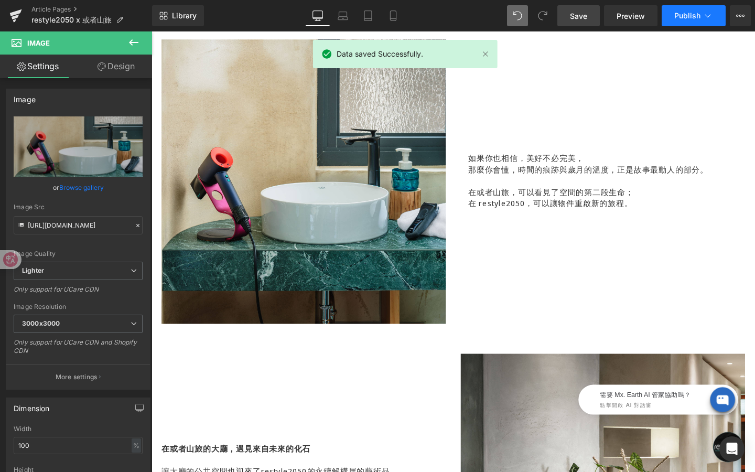
click at [692, 13] on span "Publish" at bounding box center [687, 16] width 26 height 8
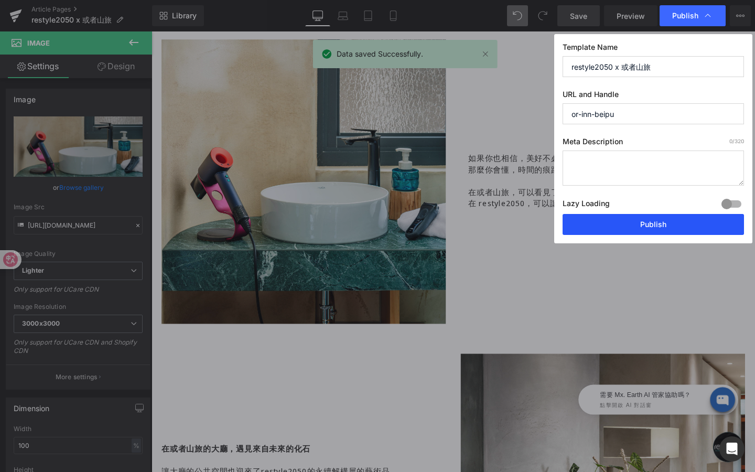
click at [655, 225] on button "Publish" at bounding box center [653, 224] width 181 height 21
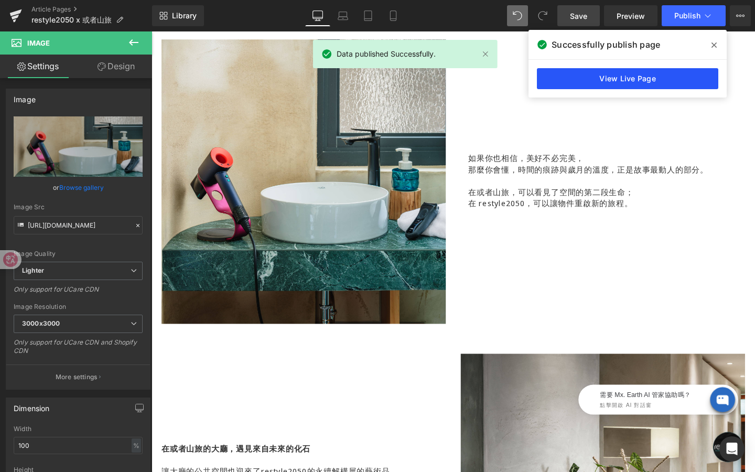
click at [652, 74] on link "View Live Page" at bounding box center [627, 78] width 181 height 21
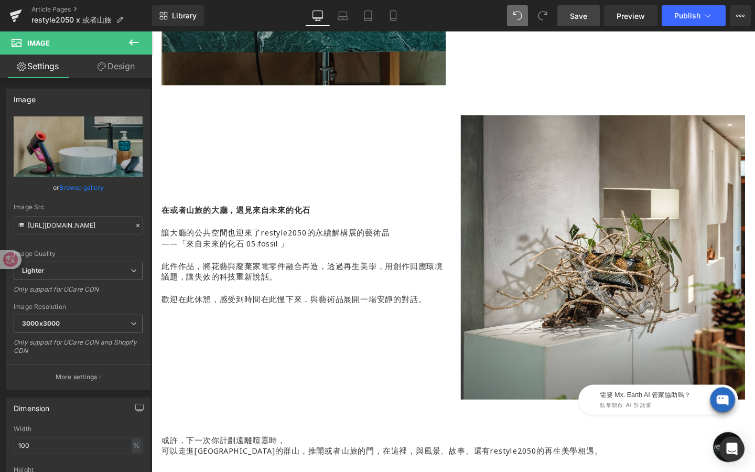
scroll to position [1479, 0]
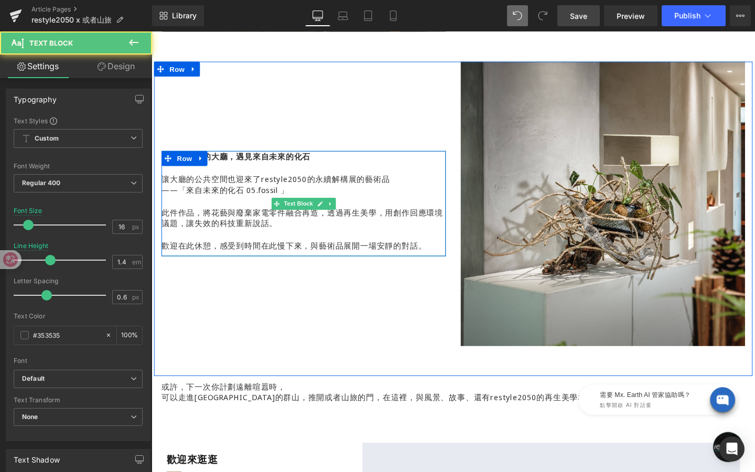
click at [400, 218] on p "此件作品，將花藝與廢棄家電零件融合再造，透過再生美學，用創作回應環境議題，讓失效的科技重新說話。" at bounding box center [311, 227] width 299 height 24
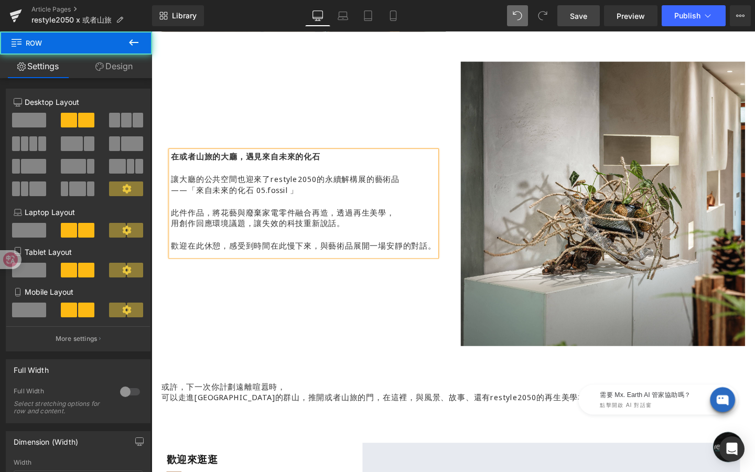
click at [389, 352] on div "在或者山旅的大廳，遇見來自未來的化石 讓大廳的公共空間也迎來了restyle2050的永續解構展的藝術品 ——「來自未來的化石 05.fossil 」 此件作…" at bounding box center [311, 212] width 315 height 299
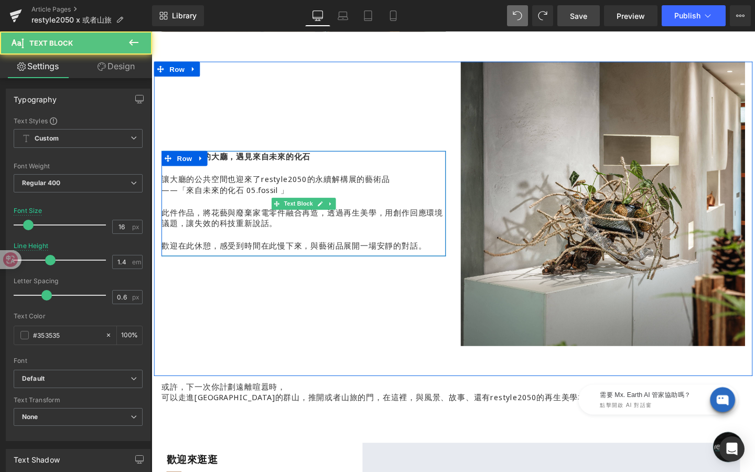
click at [396, 219] on p "此件作品，將花藝與廢棄家電零件融合再造，透過再生美學，用創作回應環境議題，讓失效的科技重新說話。" at bounding box center [311, 227] width 299 height 24
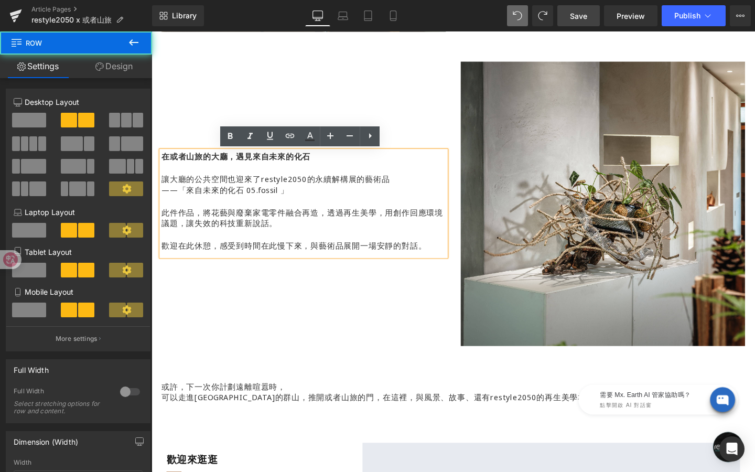
click at [409, 333] on div "在或者山旅的大廳，遇見來自未來的化石 讓大廳的公共空間也迎來了restyle2050的永續解構展的藝術品 ——「來自未來的化石 05.fossil 」 此件作…" at bounding box center [311, 212] width 315 height 299
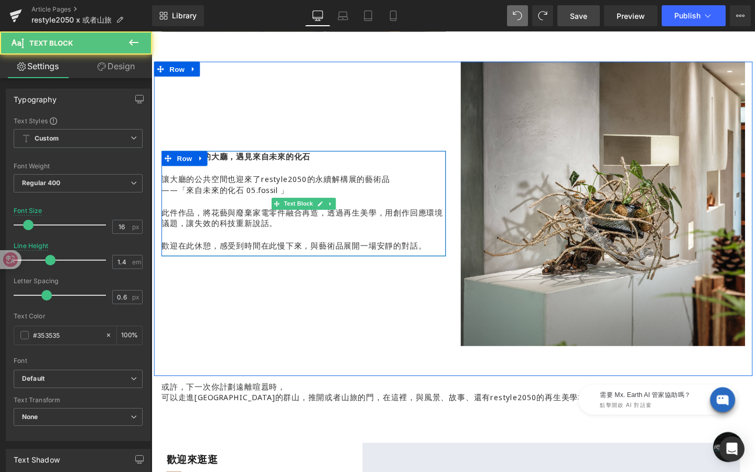
click at [335, 225] on p "此件作品，將花藝與廢棄家電零件融合再造，透過再生美學，用創作回應環境議題，讓失效的科技重新說話。" at bounding box center [311, 227] width 299 height 24
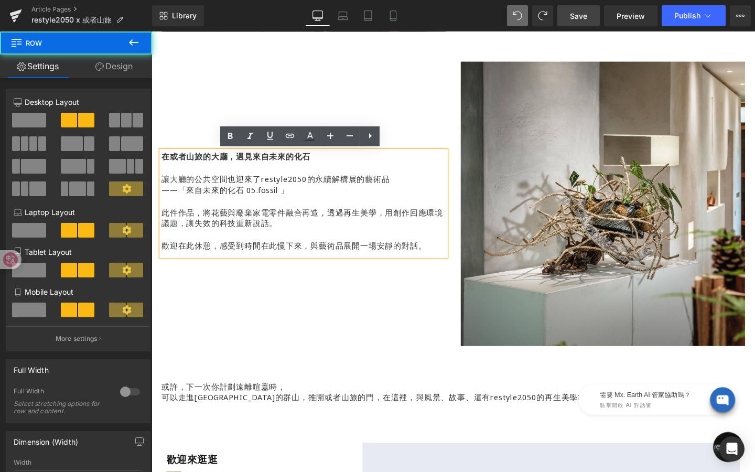
click at [372, 347] on div "在或者山旅的大廳，遇見來自未來的化石 讓大廳的公共空間也迎來了restyle2050的永續解構展的藝術品 ——「來自未來的化石 05.fossil 」 此件作…" at bounding box center [311, 212] width 315 height 299
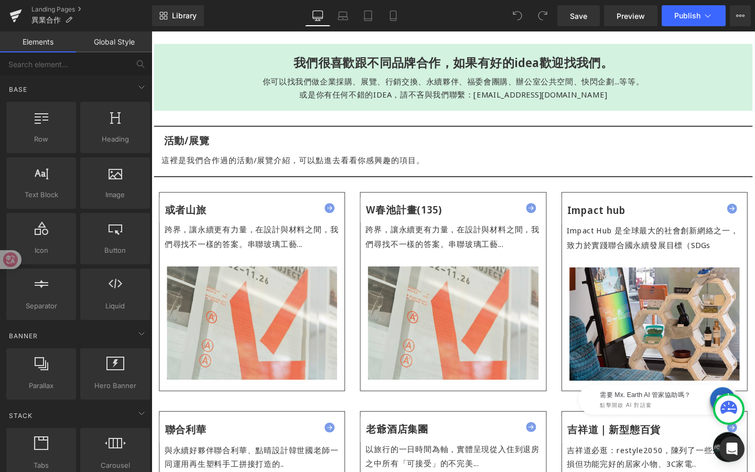
scroll to position [277, 0]
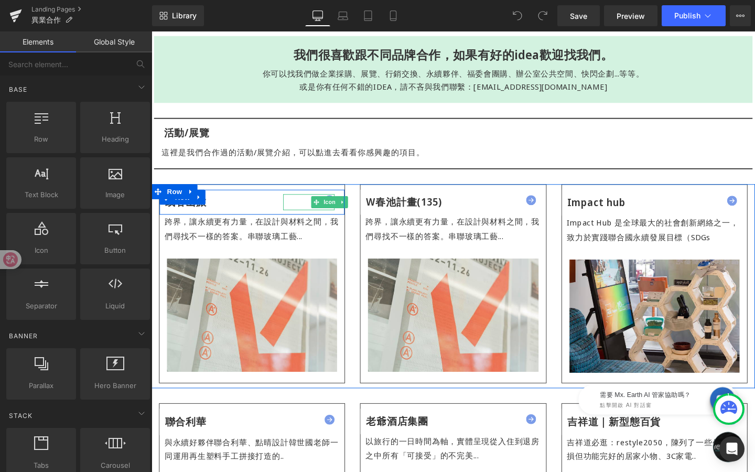
click at [341, 208] on div "Icon" at bounding box center [317, 210] width 55 height 17
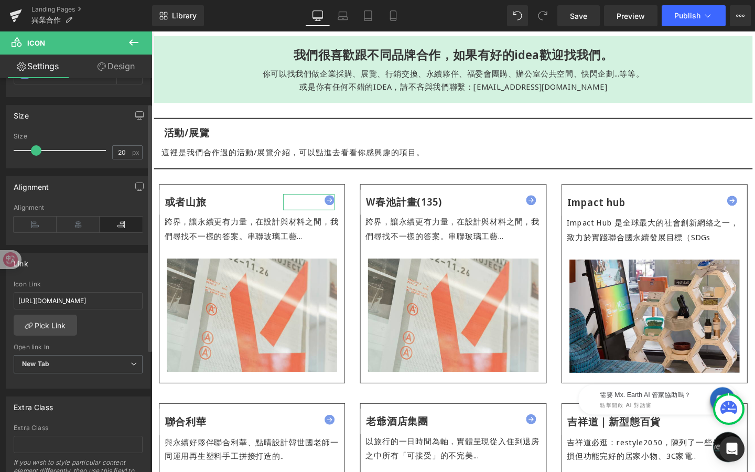
scroll to position [234, 0]
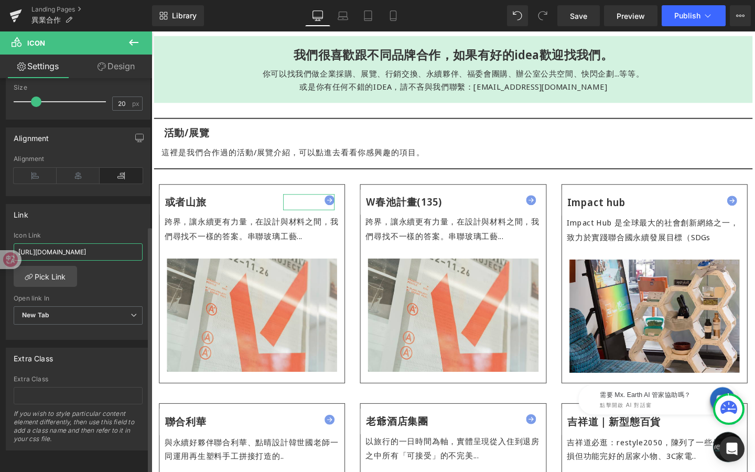
click at [90, 243] on input "[URL][DOMAIN_NAME]" at bounding box center [78, 251] width 129 height 17
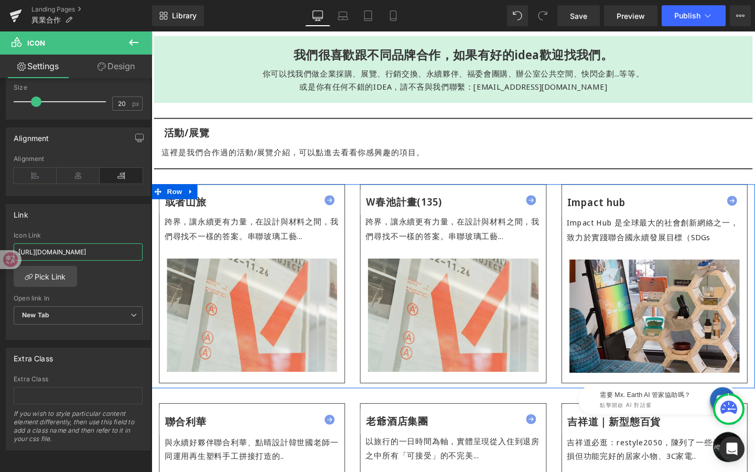
drag, startPoint x: 170, startPoint y: 275, endPoint x: 155, endPoint y: 252, distance: 27.2
paste input "or-inn-beipu?_ab=0&key=1755505849693"
type input "[URL][DOMAIN_NAME]"
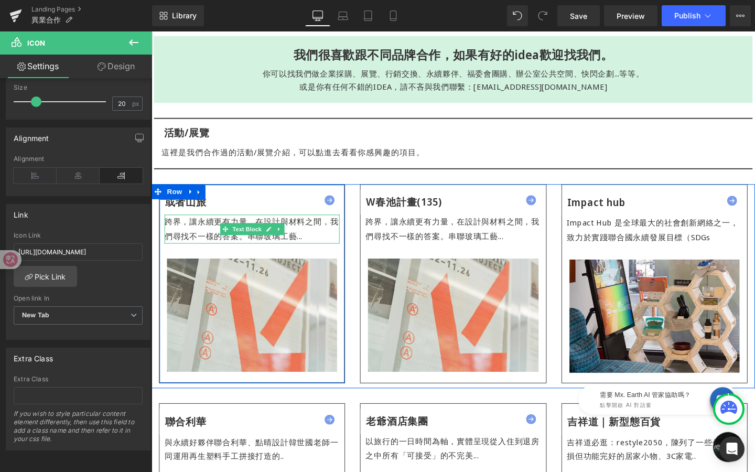
click at [210, 244] on div "跨界，讓永續更有力量，在設計與材料之間，我們尋找不一樣的答案。 串聯玻璃工藝..." at bounding box center [257, 239] width 184 height 30
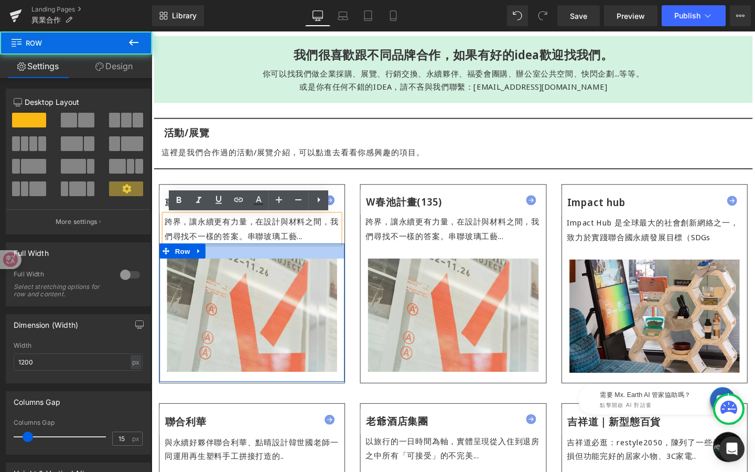
click at [212, 255] on div at bounding box center [257, 262] width 195 height 16
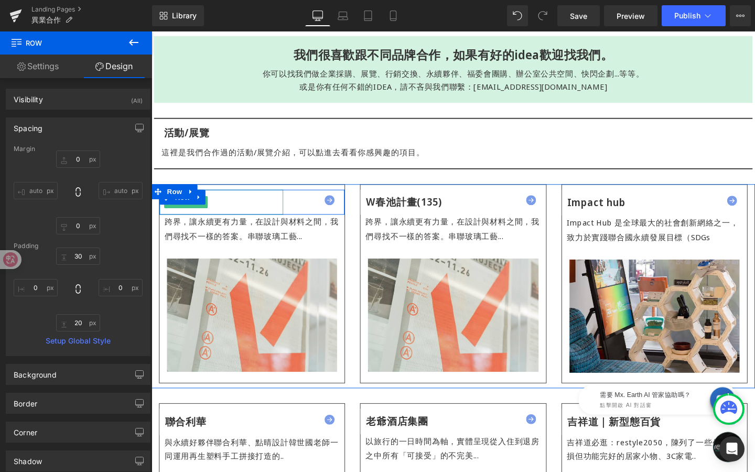
click at [241, 210] on div "或者山旅" at bounding box center [225, 211] width 130 height 26
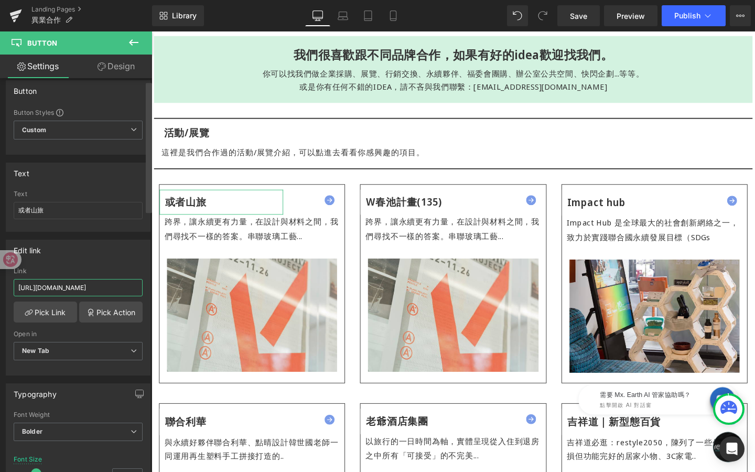
scroll to position [0, 92]
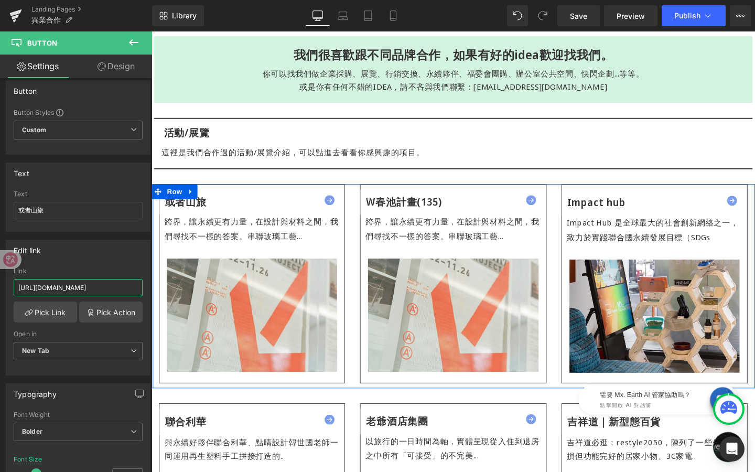
drag, startPoint x: 169, startPoint y: 319, endPoint x: 153, endPoint y: 303, distance: 23.4
paste input "or-inn-beipu?_ab=0&key=1755505849693"
type input "[URL][DOMAIN_NAME]"
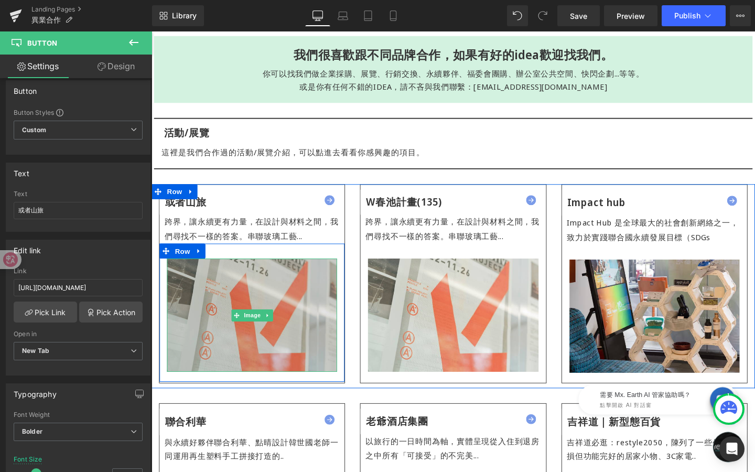
click at [233, 291] on img at bounding box center [257, 330] width 179 height 120
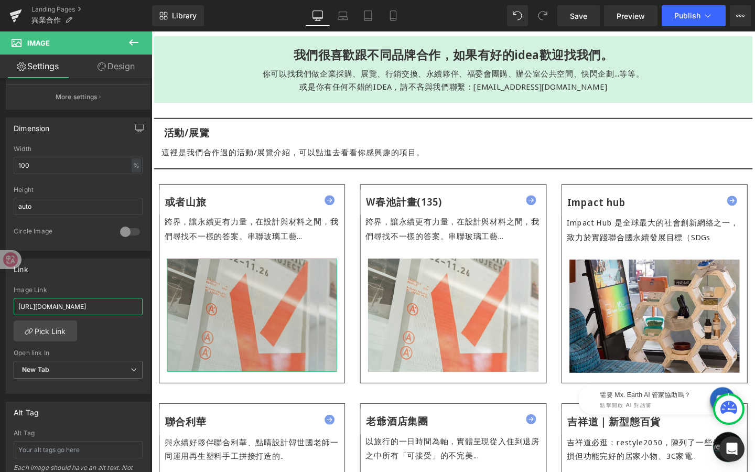
scroll to position [0, 92]
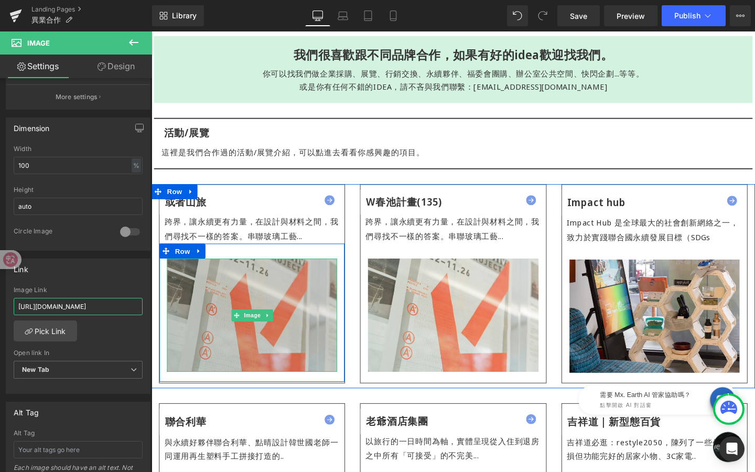
drag, startPoint x: 170, startPoint y: 335, endPoint x: 170, endPoint y: 316, distance: 18.9
paste input "or-inn-beipu?_ab=0&key=1755505849693"
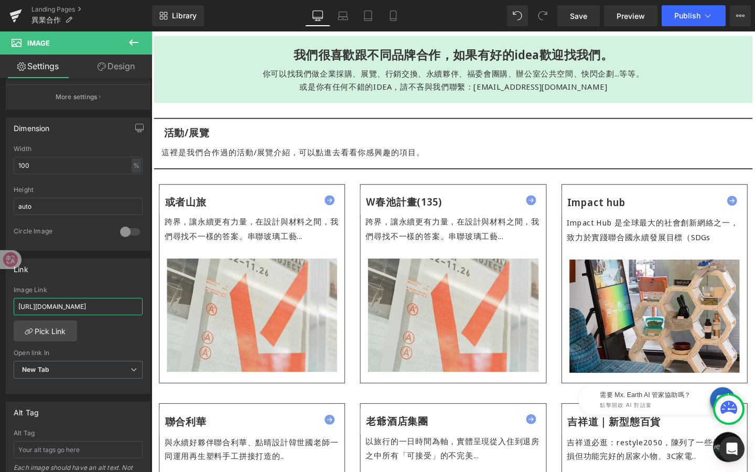
type input "[URL][DOMAIN_NAME]"
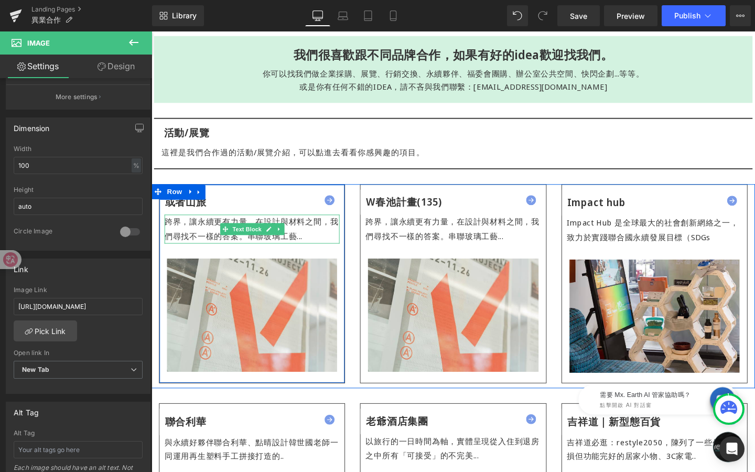
click at [273, 249] on span "串聯玻璃工藝..." at bounding box center [281, 247] width 58 height 12
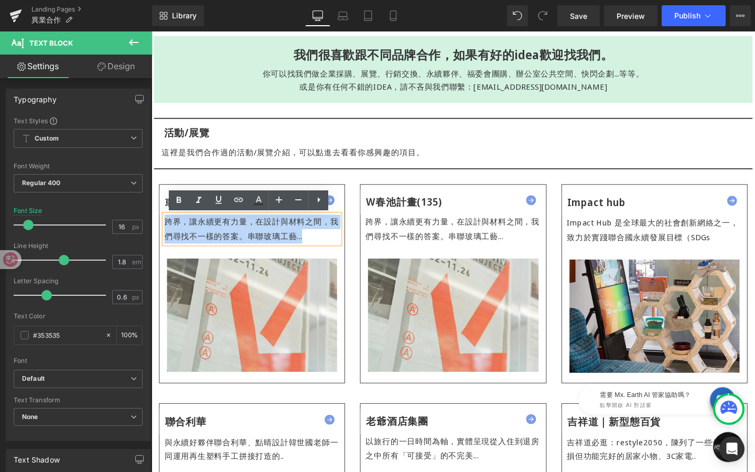
drag, startPoint x: 169, startPoint y: 231, endPoint x: 312, endPoint y: 246, distance: 143.9
click at [312, 246] on div "跨界，讓永續更有力量，在設計與材料之間，我們尋找不一樣的答案。 串聯玻璃工藝..." at bounding box center [257, 239] width 184 height 30
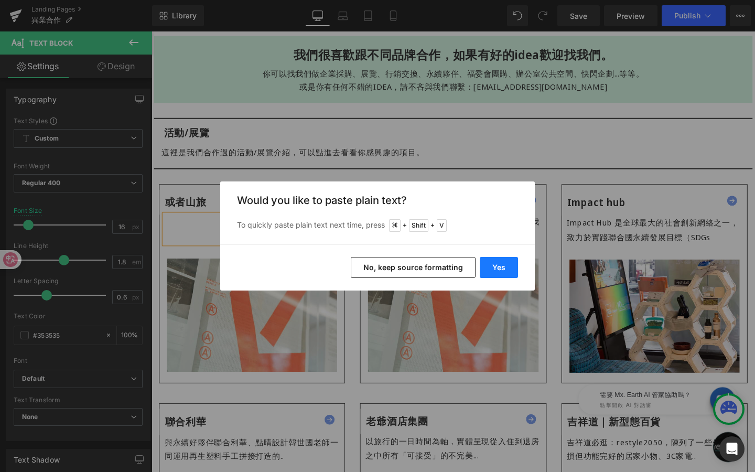
click at [497, 265] on button "Yes" at bounding box center [499, 267] width 38 height 21
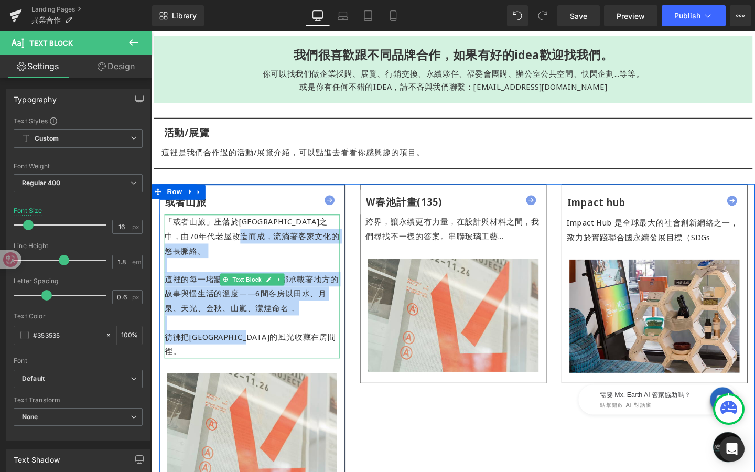
drag, startPoint x: 305, startPoint y: 246, endPoint x: 333, endPoint y: 353, distance: 111.2
click at [333, 353] on div "「或者山旅」座落於[GEOGRAPHIC_DATA]之中，由70年代老屋改造而成，流淌著客家文化的悠長脈絡。 這裡的每一堵牆、每一條小徑，都承載著地方的故事與…" at bounding box center [257, 299] width 184 height 151
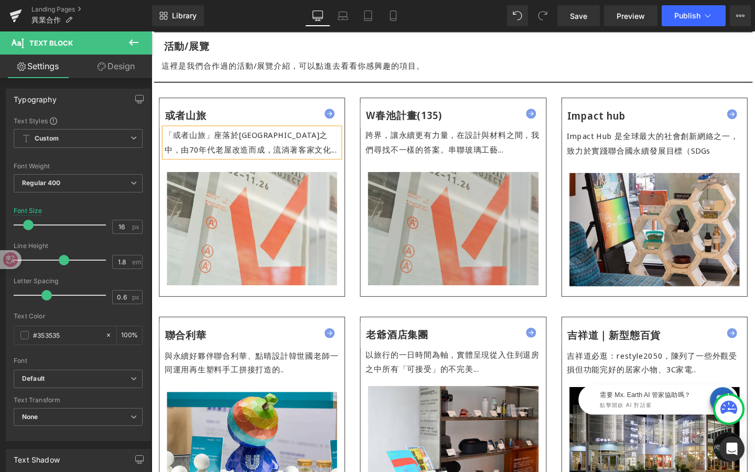
scroll to position [332, 0]
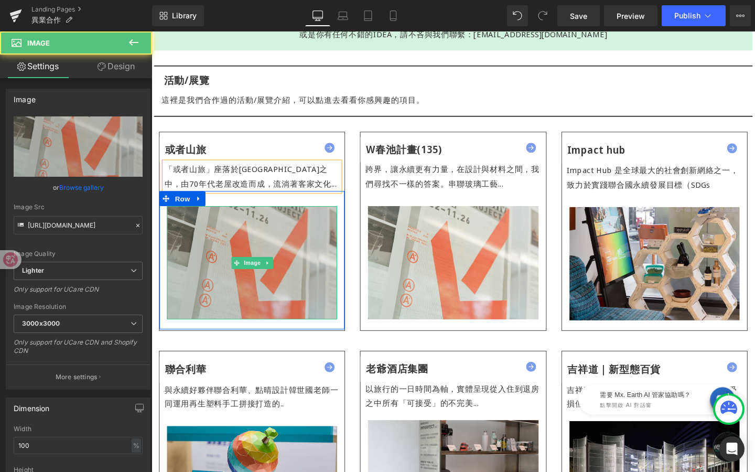
click at [303, 247] on img at bounding box center [257, 275] width 179 height 120
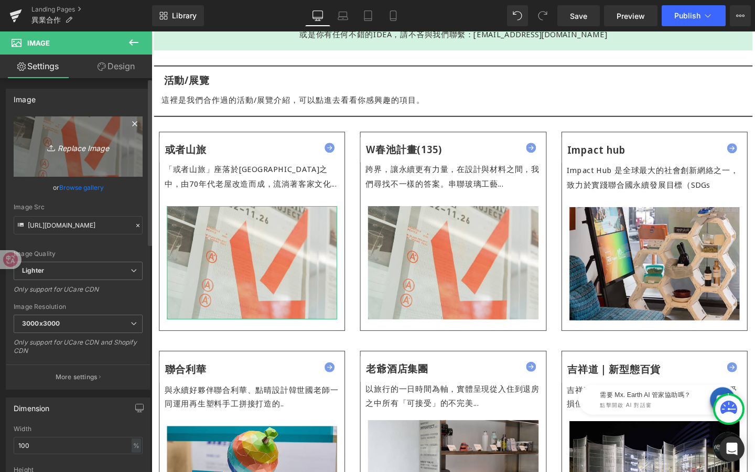
click at [76, 157] on link "Replace Image" at bounding box center [78, 146] width 129 height 60
type input "C:\fakepath\或者山旅hero banner_1920*800.jpg"
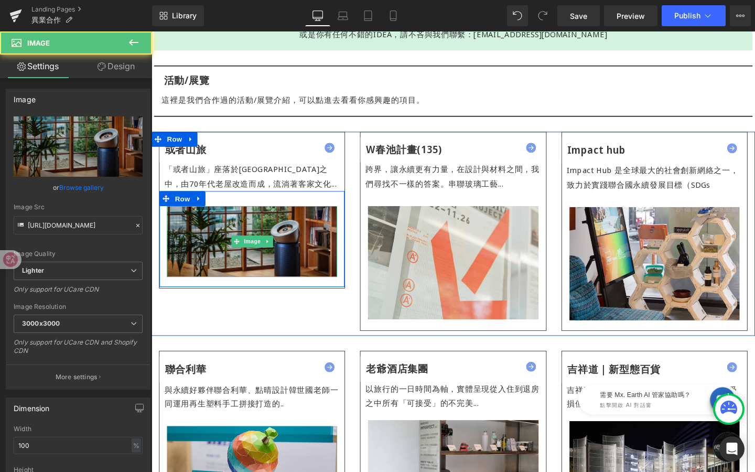
click at [288, 277] on img at bounding box center [257, 252] width 179 height 74
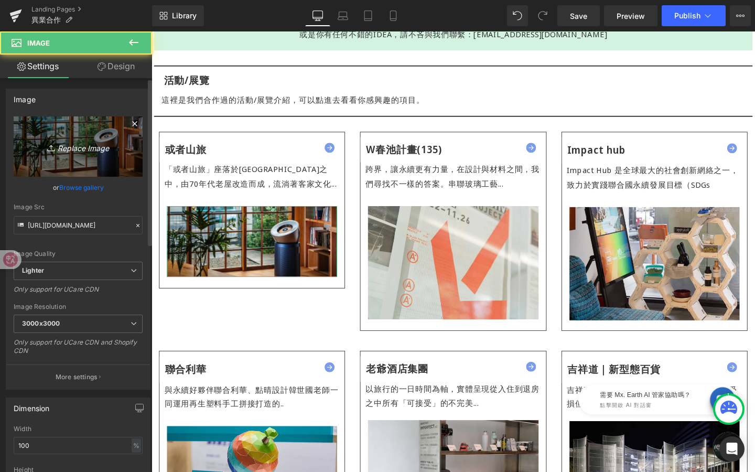
click at [73, 142] on icon "Replace Image" at bounding box center [78, 146] width 84 height 13
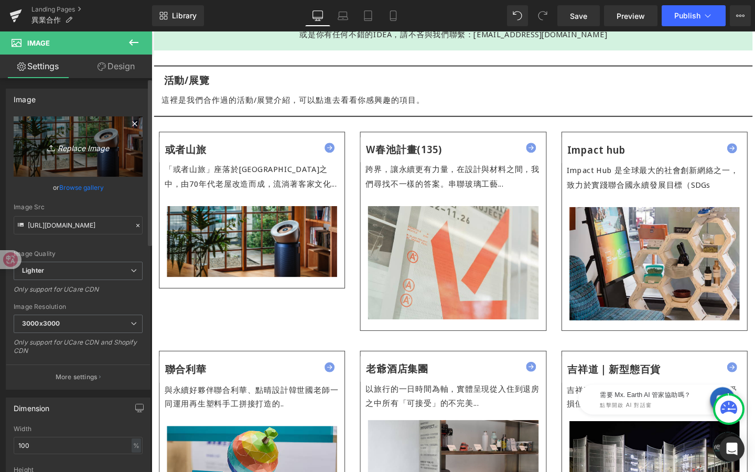
type input "C:\fakepath\或者山旅-異業合作banner.jpg"
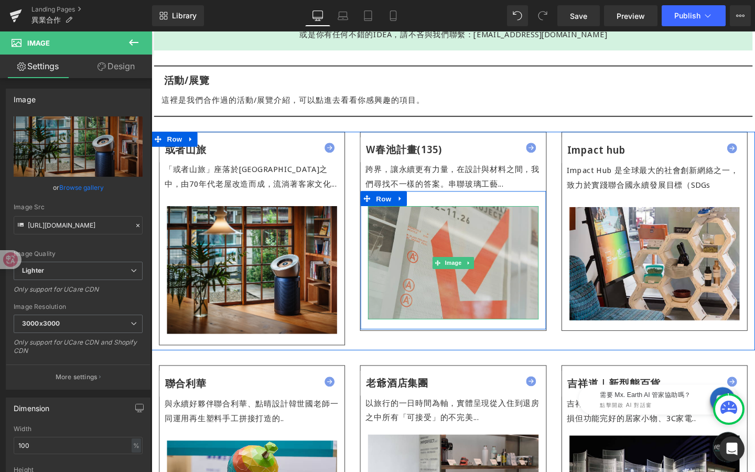
click at [453, 264] on img at bounding box center [468, 275] width 179 height 120
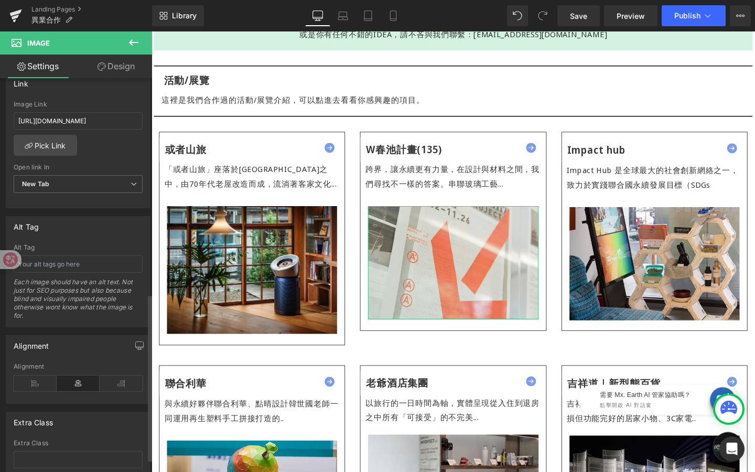
scroll to position [537, 0]
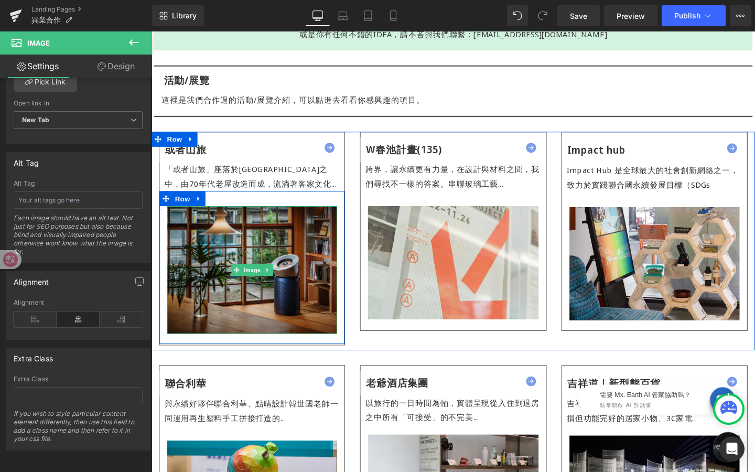
click at [289, 294] on img at bounding box center [257, 282] width 179 height 134
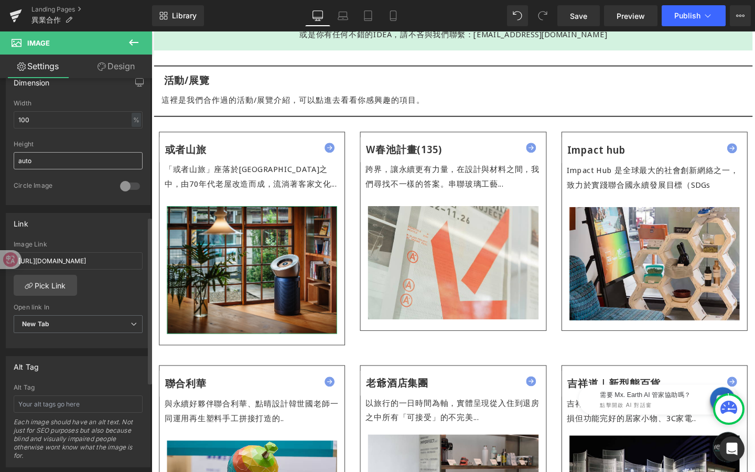
scroll to position [320, 0]
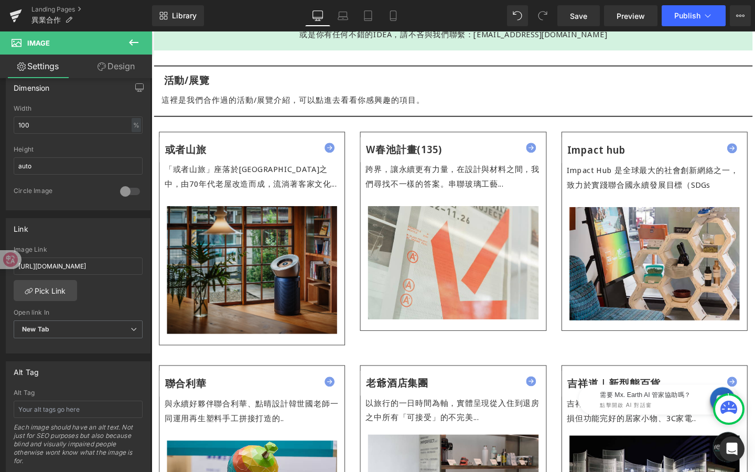
click at [273, 273] on img at bounding box center [257, 282] width 179 height 134
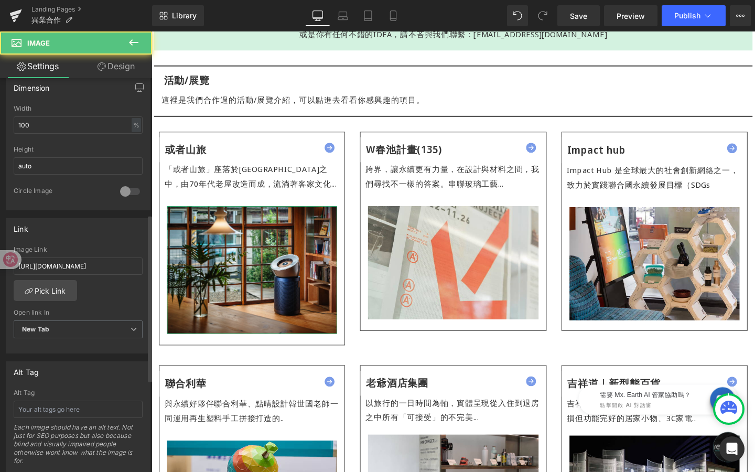
click at [133, 188] on div at bounding box center [129, 191] width 25 height 17
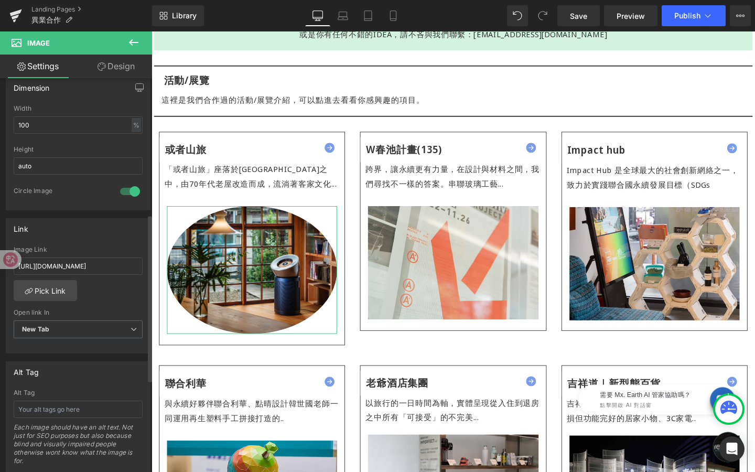
click at [133, 188] on div at bounding box center [129, 191] width 25 height 17
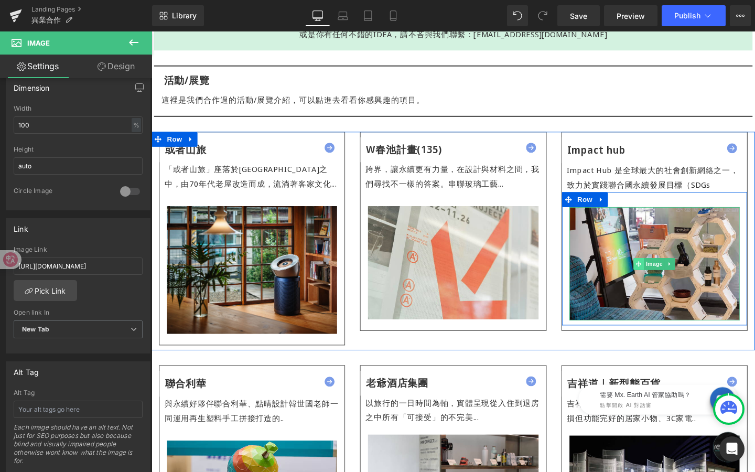
click at [662, 272] on span at bounding box center [664, 275] width 11 height 13
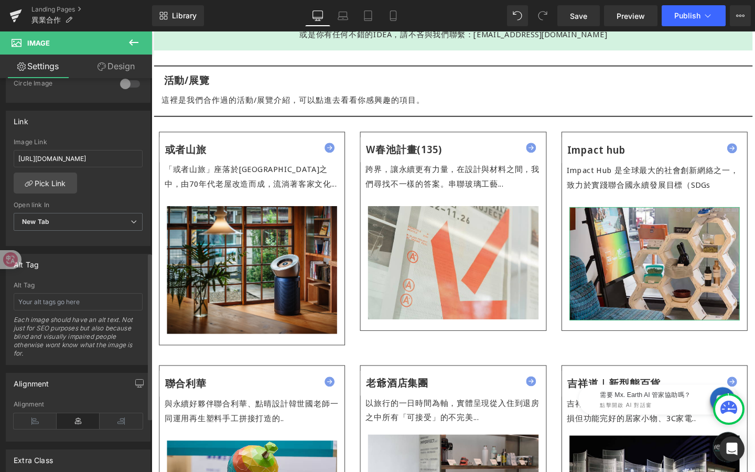
scroll to position [537, 0]
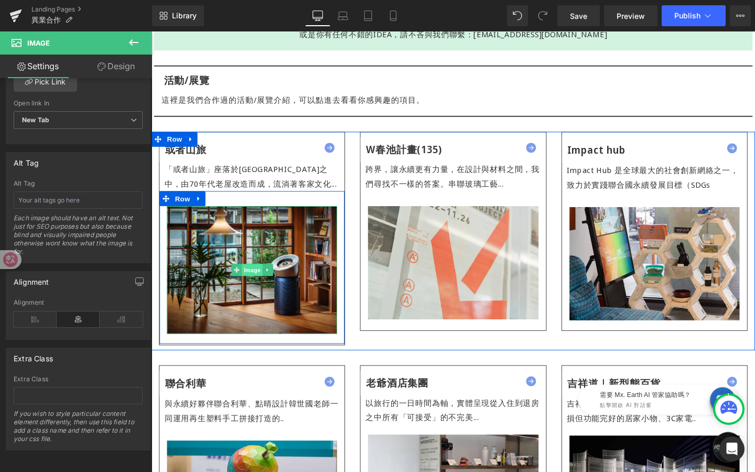
click at [257, 277] on div "Image" at bounding box center [257, 282] width 179 height 134
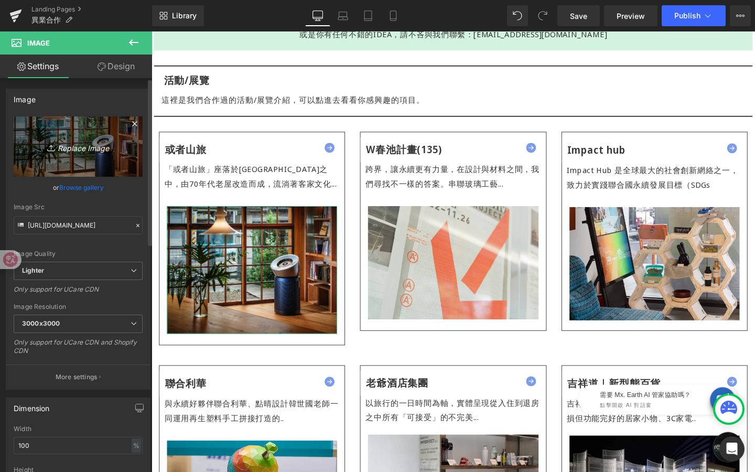
click at [80, 159] on link "Replace Image" at bounding box center [78, 146] width 129 height 60
type input "C:\fakepath\或者山旅-異業合作banner.jpg"
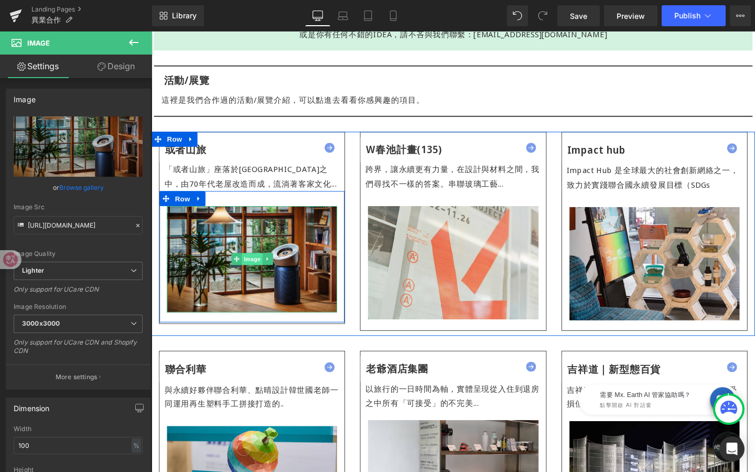
click at [258, 277] on span "Image" at bounding box center [257, 271] width 22 height 13
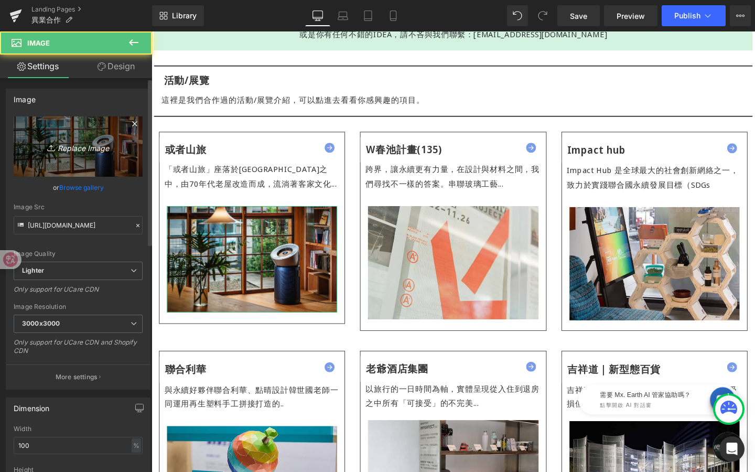
click at [87, 146] on icon "Replace Image" at bounding box center [78, 146] width 84 height 13
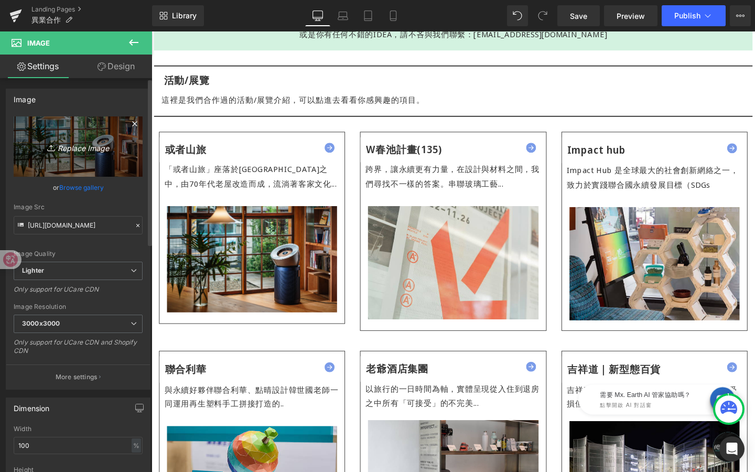
type input "C:\fakepath\或者山旅-異業合作banner.jpg"
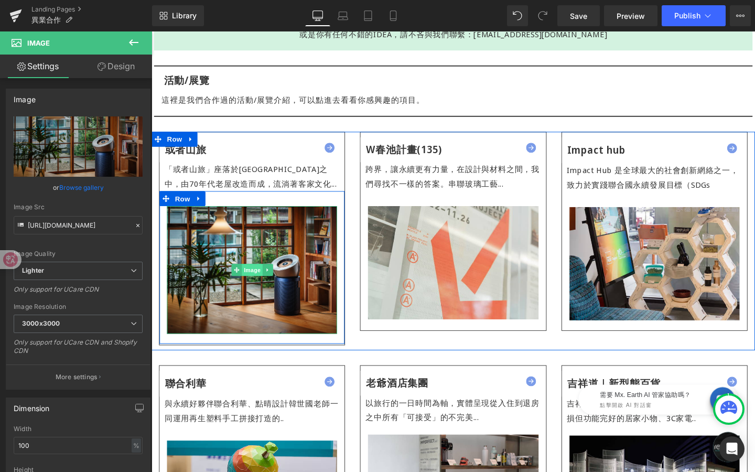
click at [258, 276] on div "Image" at bounding box center [257, 282] width 179 height 134
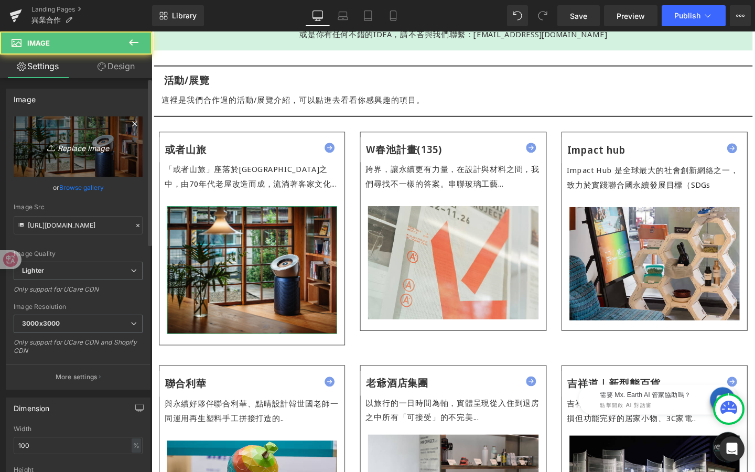
click at [90, 152] on icon "Replace Image" at bounding box center [78, 146] width 84 height 13
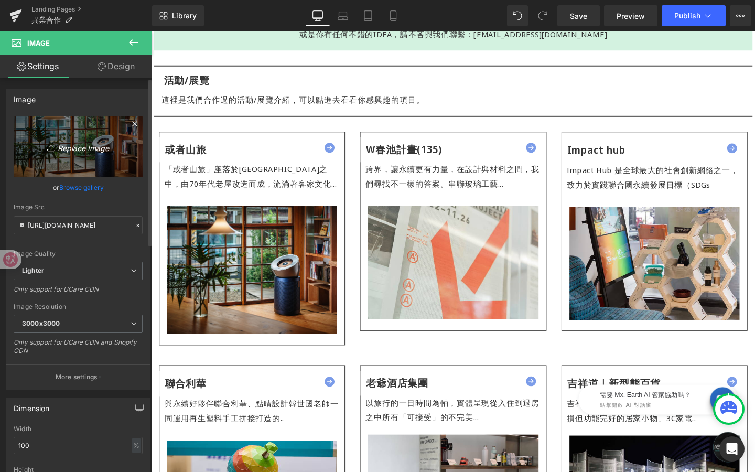
type input "C:\fakepath\或者山旅-異業合作banner.jpg"
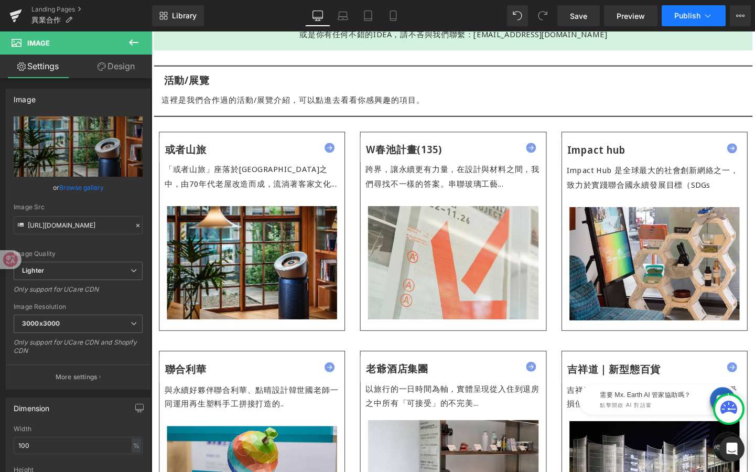
click at [686, 19] on span "Publish" at bounding box center [687, 16] width 26 height 8
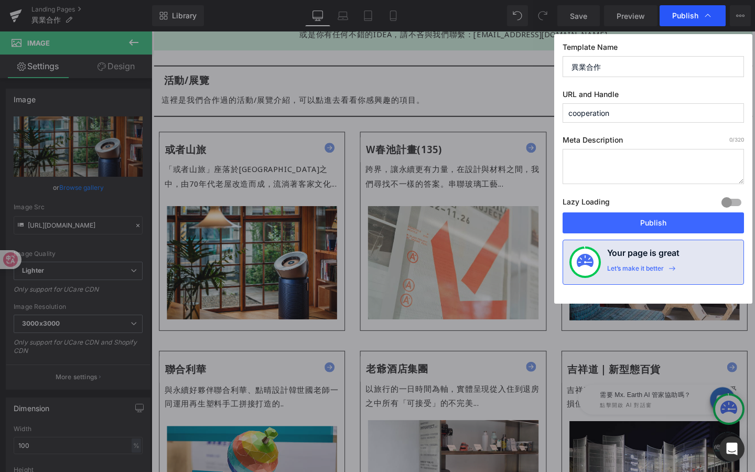
click at [684, 18] on span "Publish" at bounding box center [685, 15] width 26 height 9
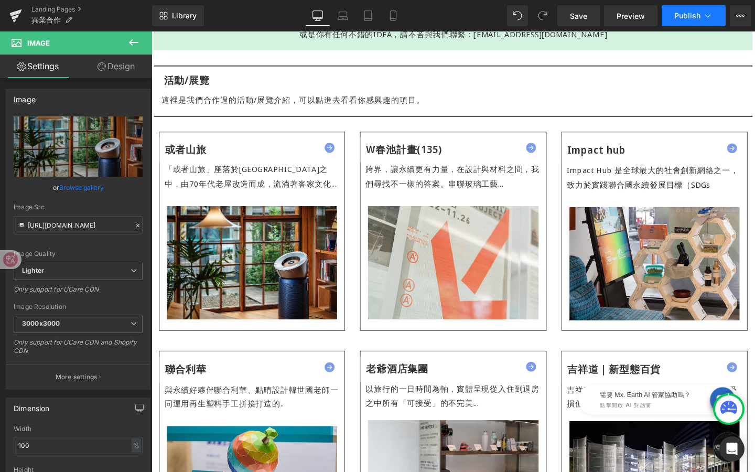
click at [699, 17] on span "Publish" at bounding box center [687, 16] width 26 height 8
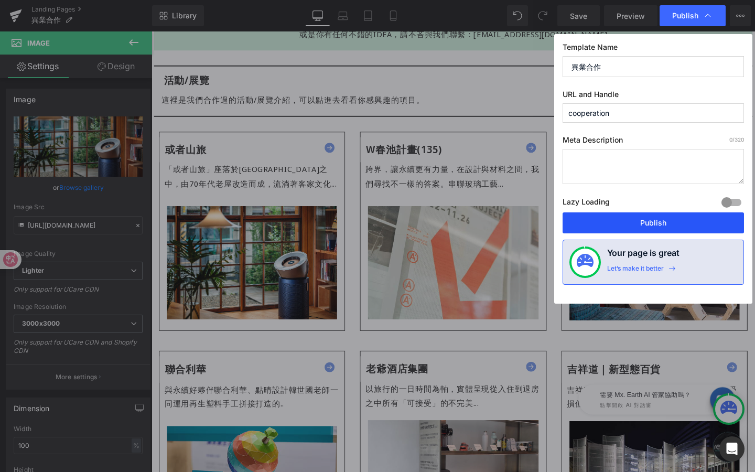
click at [643, 217] on button "Publish" at bounding box center [653, 222] width 181 height 21
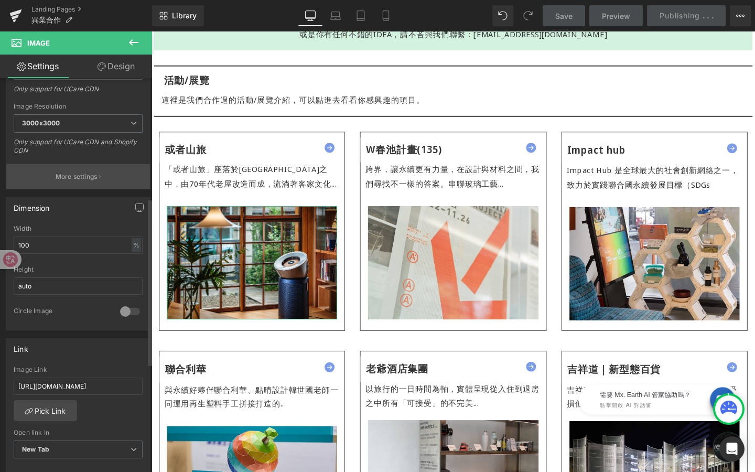
scroll to position [327, 0]
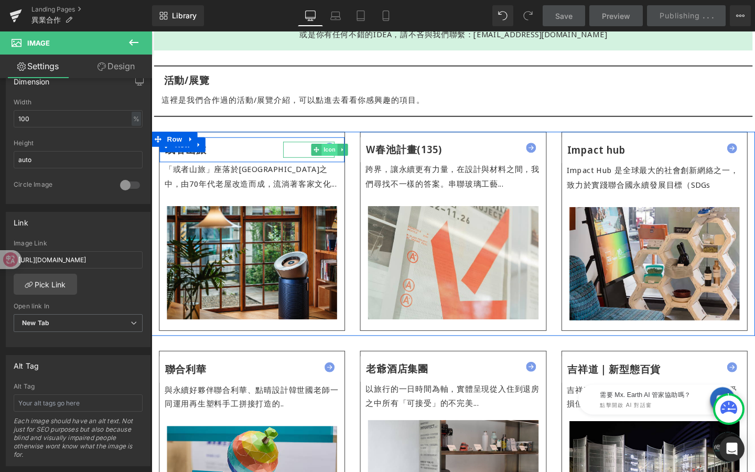
click at [341, 150] on div "Icon" at bounding box center [317, 155] width 55 height 17
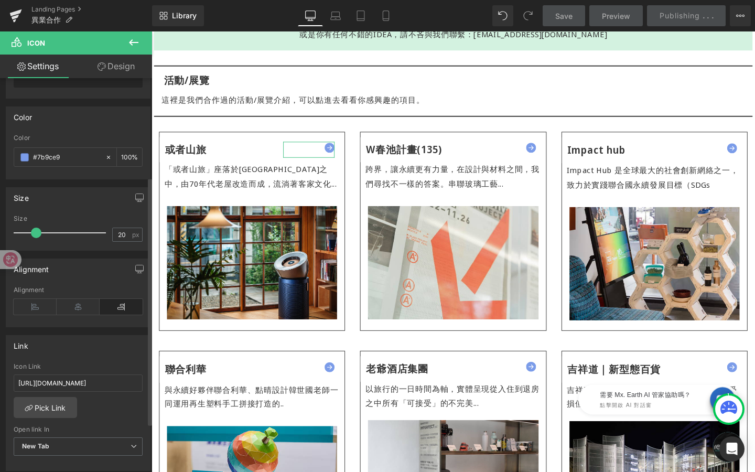
scroll to position [234, 0]
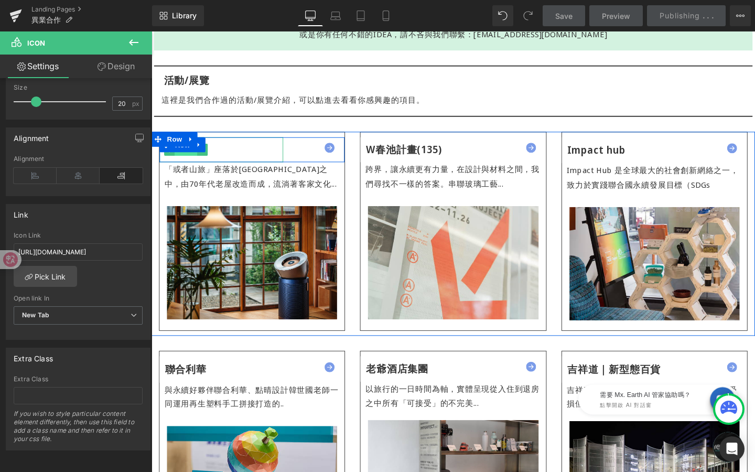
click at [193, 159] on link "Button" at bounding box center [182, 155] width 35 height 13
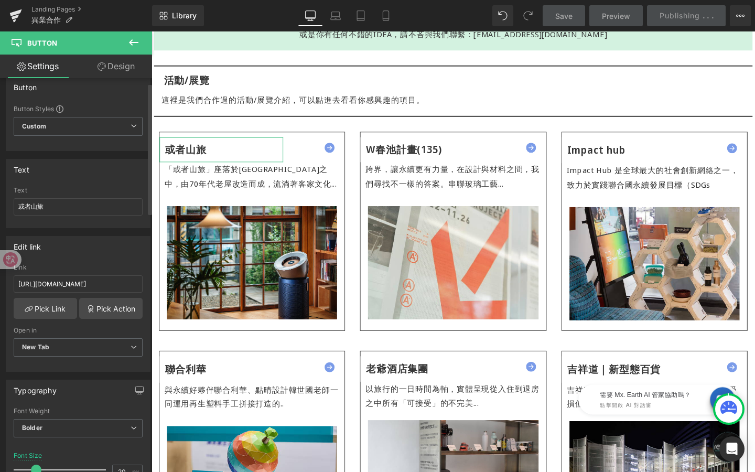
scroll to position [17, 0]
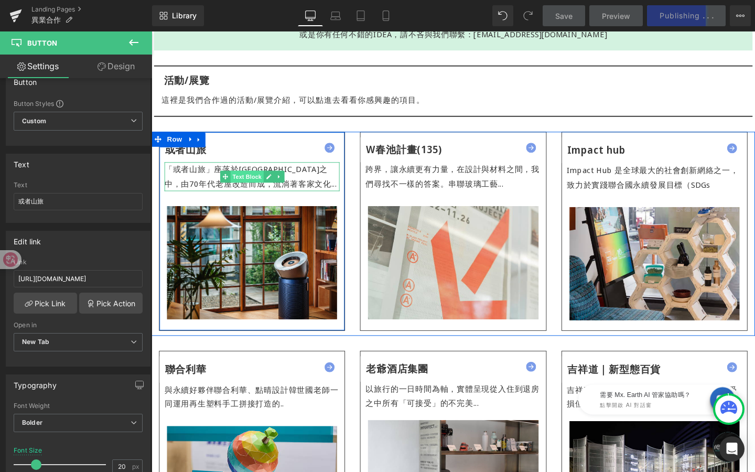
click at [249, 185] on span "Text Block" at bounding box center [251, 184] width 35 height 13
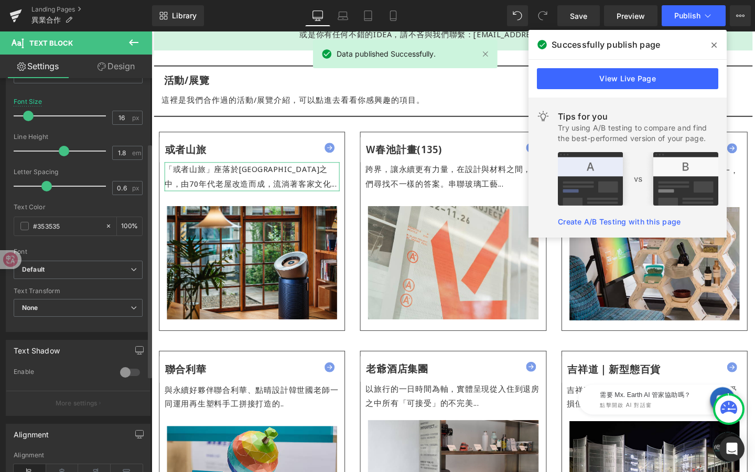
scroll to position [0, 0]
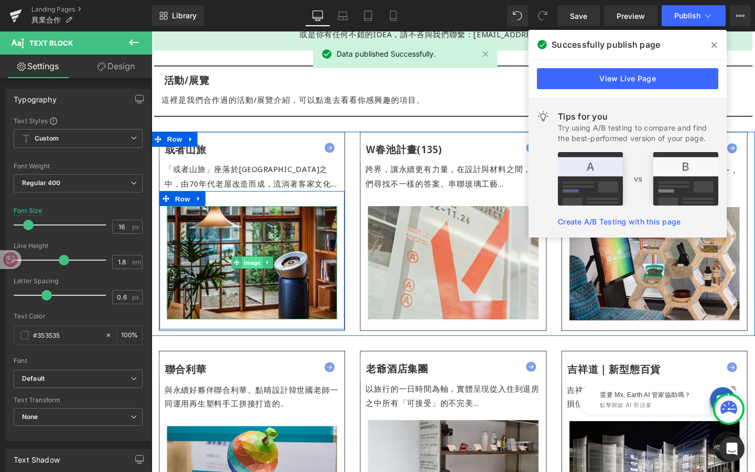
click at [259, 272] on div "Image" at bounding box center [257, 274] width 179 height 119
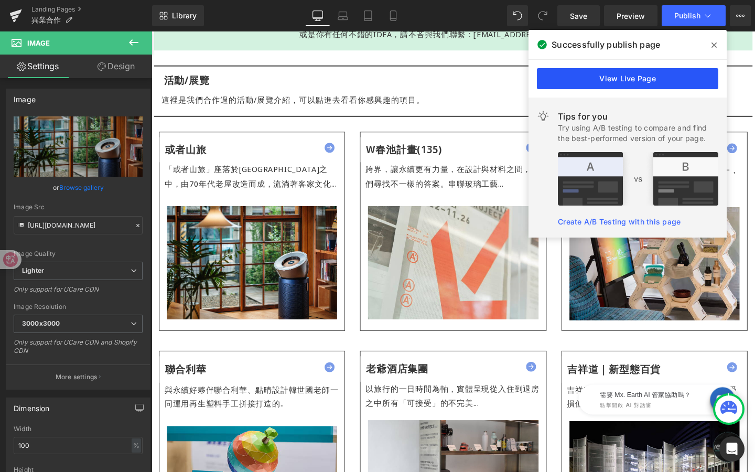
click at [681, 81] on link "View Live Page" at bounding box center [627, 78] width 181 height 21
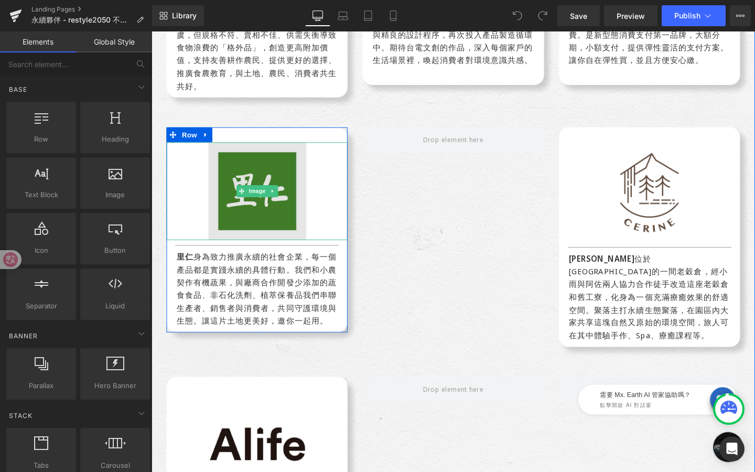
scroll to position [1791, 0]
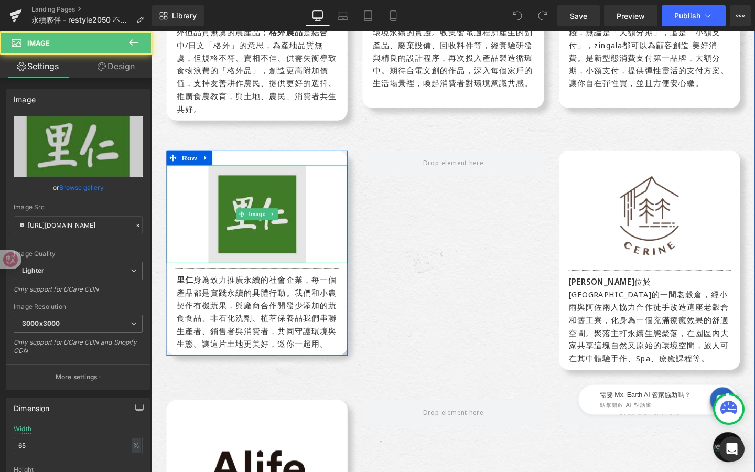
click at [209, 177] on img at bounding box center [263, 223] width 124 height 103
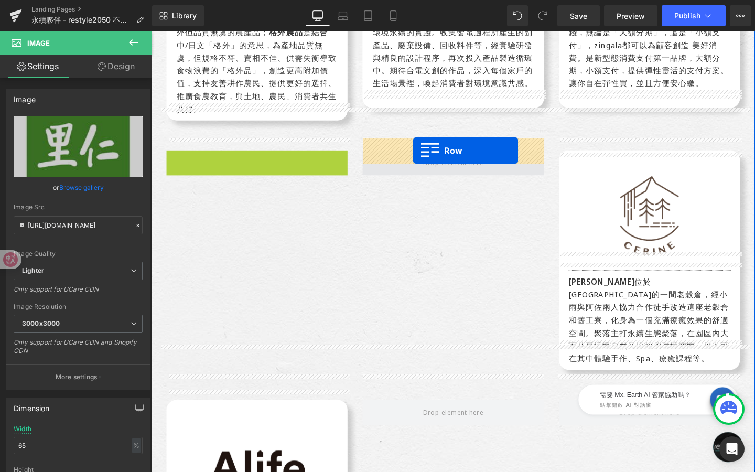
drag, startPoint x: 193, startPoint y: 153, endPoint x: 426, endPoint y: 156, distance: 232.8
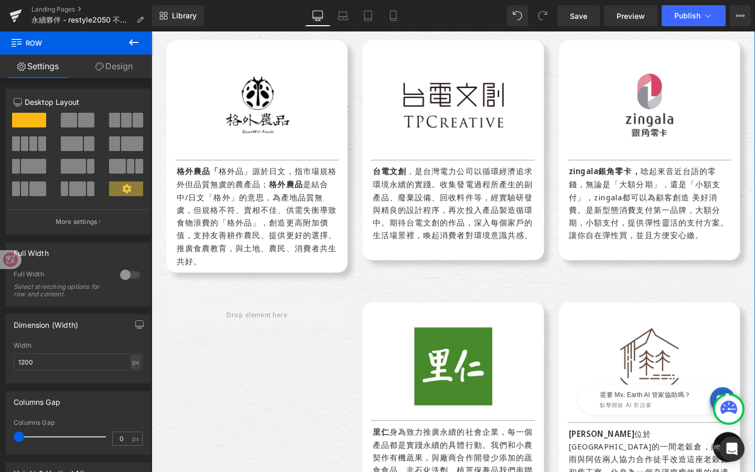
scroll to position [1610, 0]
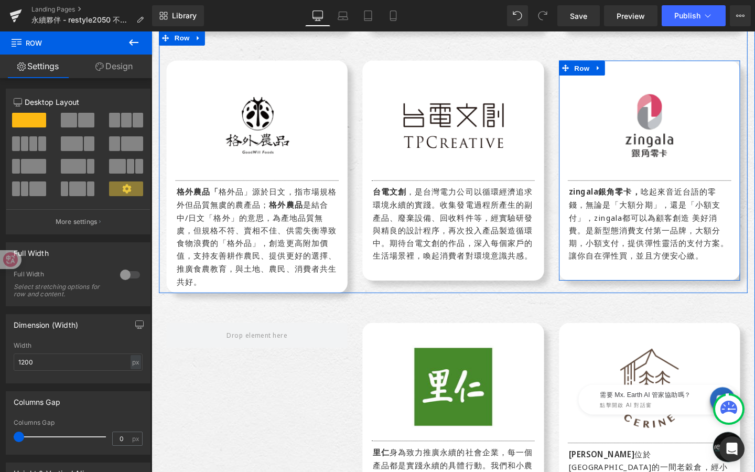
click at [669, 62] on div "Image Separator zingala銀角零卡， 唸起來音近台語的零錢，無論是「大額分期」，還是「小額支付」，zingala都可以為顧客創造 美好消費…" at bounding box center [675, 177] width 190 height 231
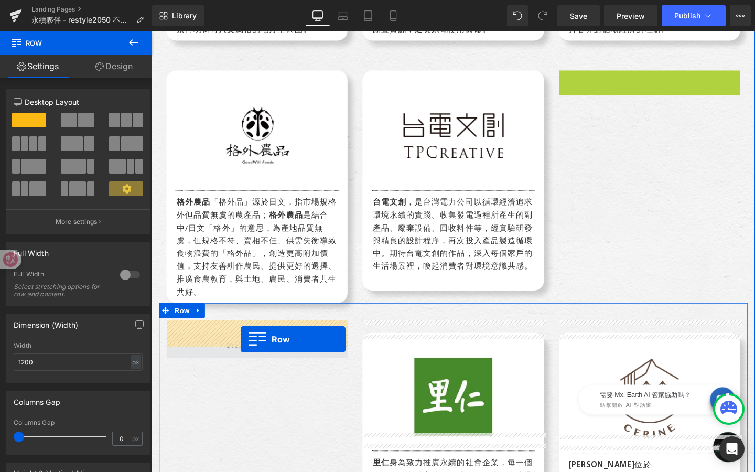
drag, startPoint x: 607, startPoint y: 57, endPoint x: 245, endPoint y: 355, distance: 468.5
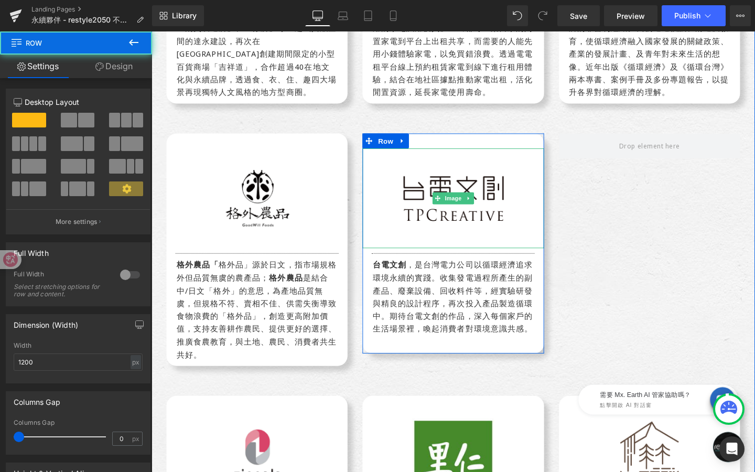
scroll to position [1510, 0]
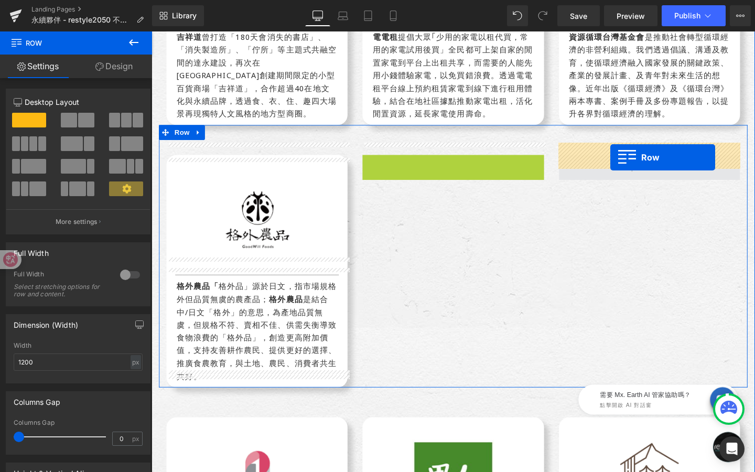
drag, startPoint x: 397, startPoint y: 154, endPoint x: 630, endPoint y: 164, distance: 233.5
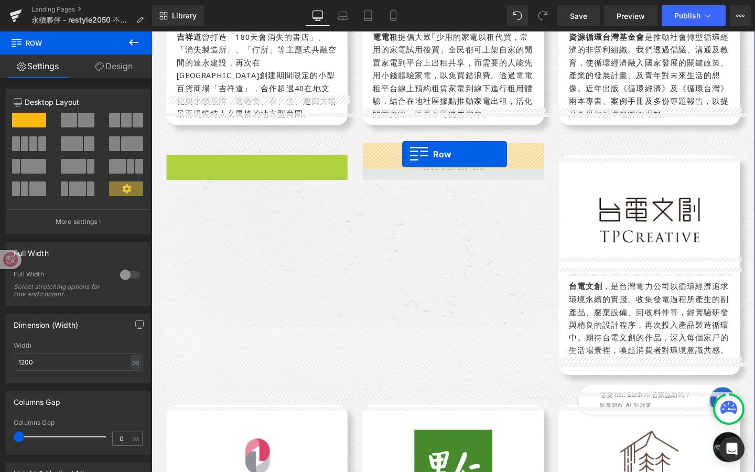
drag, startPoint x: 190, startPoint y: 153, endPoint x: 415, endPoint y: 161, distance: 225.1
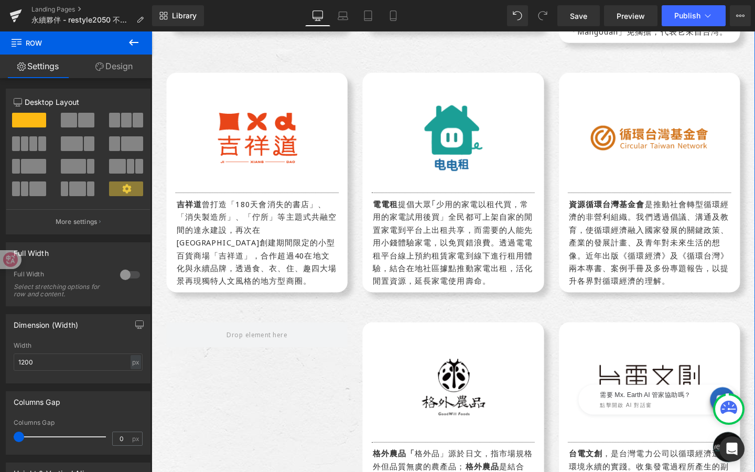
scroll to position [1319, 0]
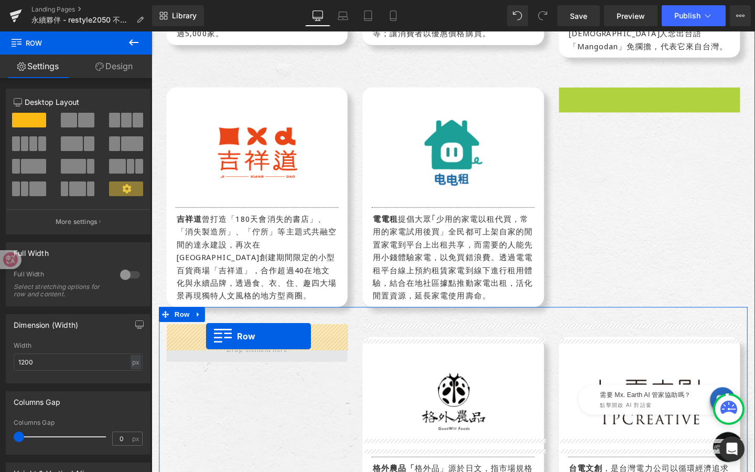
drag, startPoint x: 609, startPoint y: 85, endPoint x: 209, endPoint y: 352, distance: 480.9
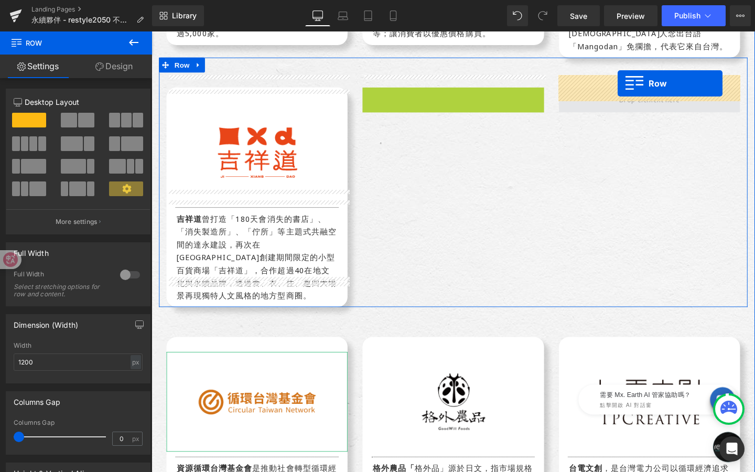
drag, startPoint x: 398, startPoint y: 87, endPoint x: 639, endPoint y: 87, distance: 240.7
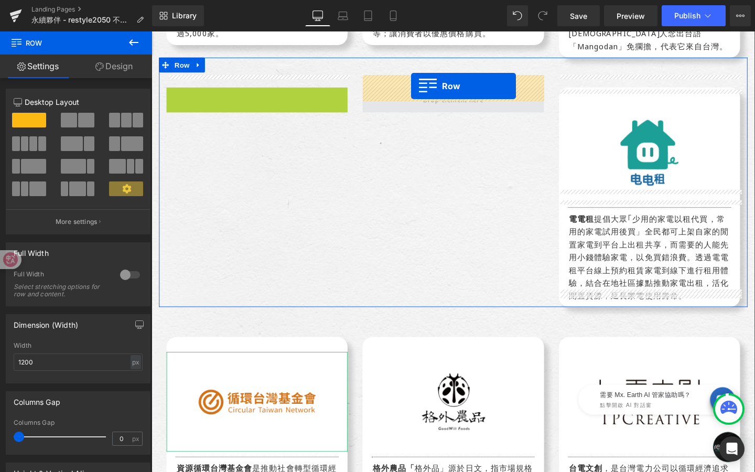
drag, startPoint x: 190, startPoint y: 87, endPoint x: 424, endPoint y: 89, distance: 233.3
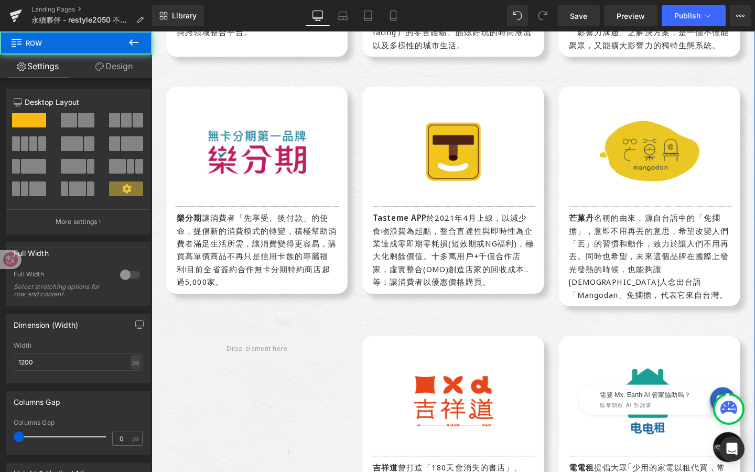
scroll to position [1021, 0]
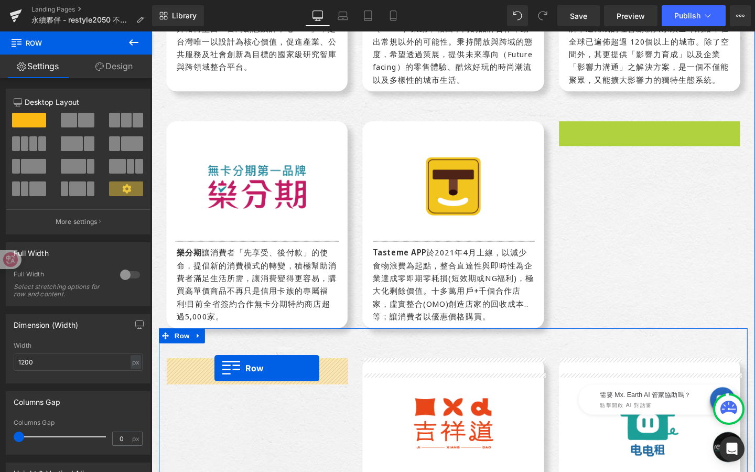
drag, startPoint x: 607, startPoint y: 132, endPoint x: 215, endPoint y: 386, distance: 466.3
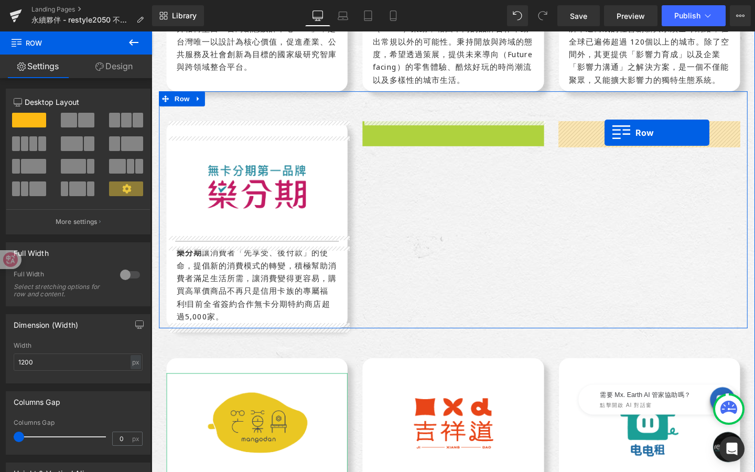
drag, startPoint x: 398, startPoint y: 141, endPoint x: 628, endPoint y: 138, distance: 229.1
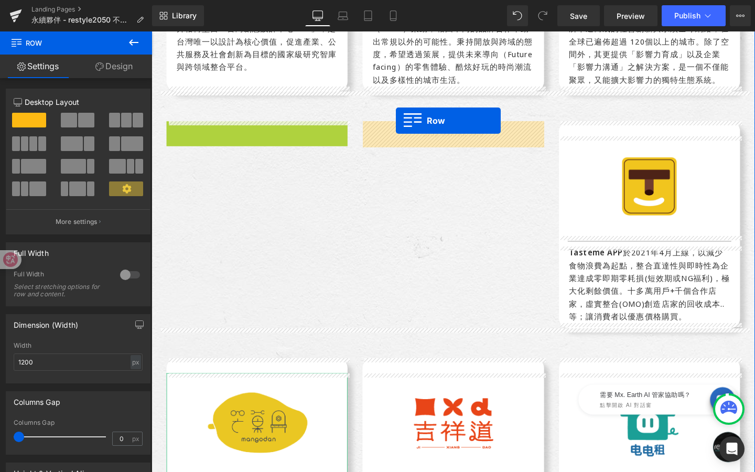
drag, startPoint x: 190, startPoint y: 128, endPoint x: 406, endPoint y: 125, distance: 216.6
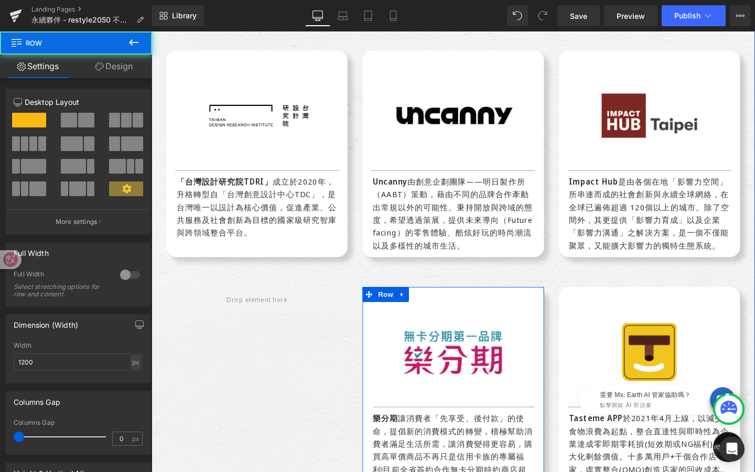
scroll to position [834, 0]
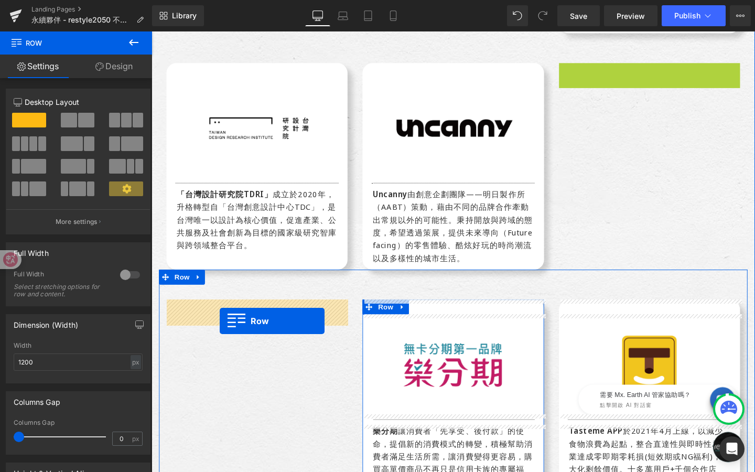
drag, startPoint x: 601, startPoint y: 69, endPoint x: 222, endPoint y: 329, distance: 460.0
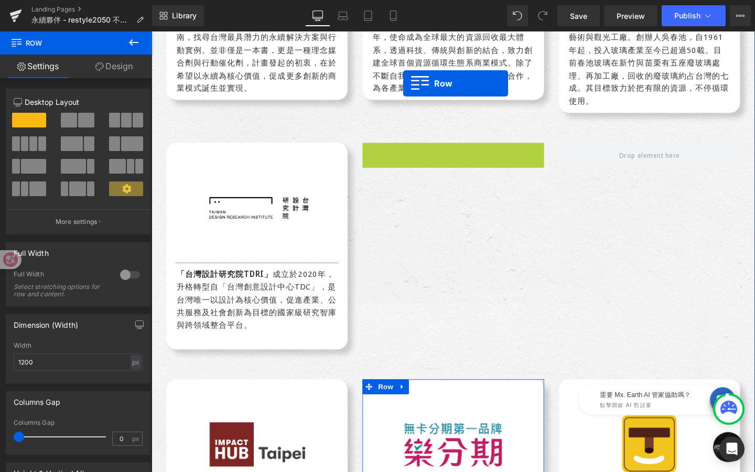
scroll to position [719, 0]
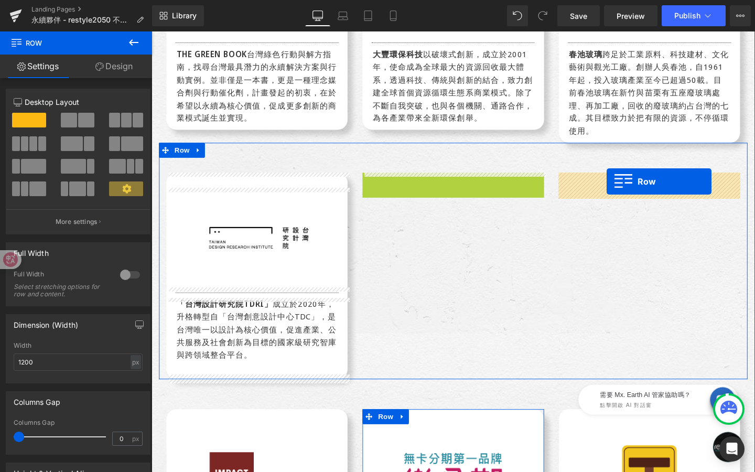
drag, startPoint x: 397, startPoint y: 76, endPoint x: 630, endPoint y: 189, distance: 259.6
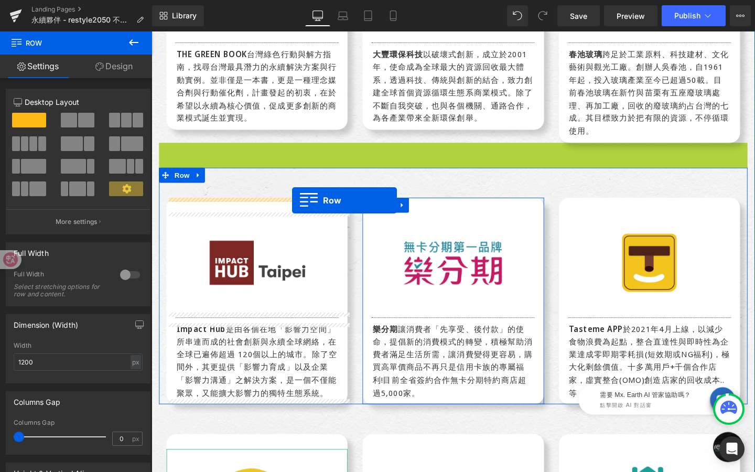
drag, startPoint x: 184, startPoint y: 158, endPoint x: 295, endPoint y: 166, distance: 110.9
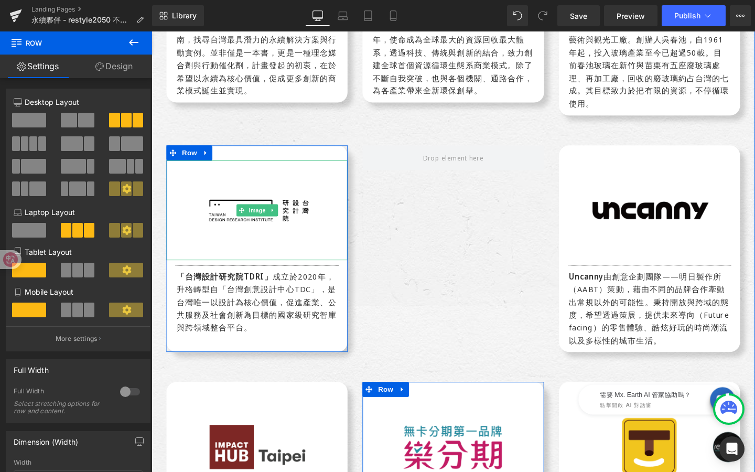
scroll to position [748, 0]
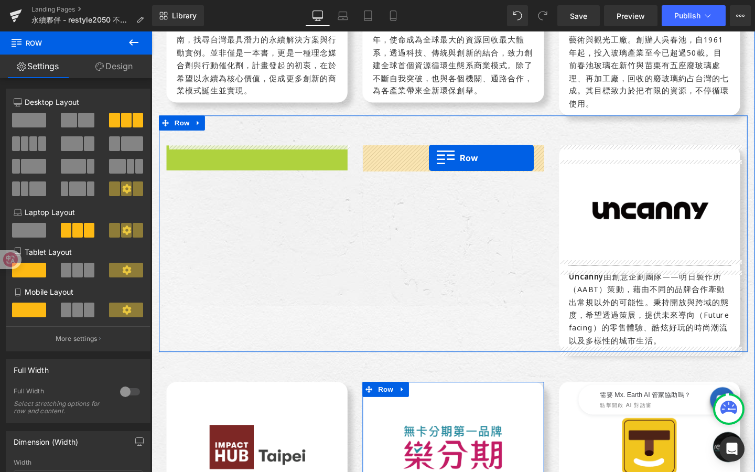
drag, startPoint x: 191, startPoint y: 162, endPoint x: 442, endPoint y: 164, distance: 250.6
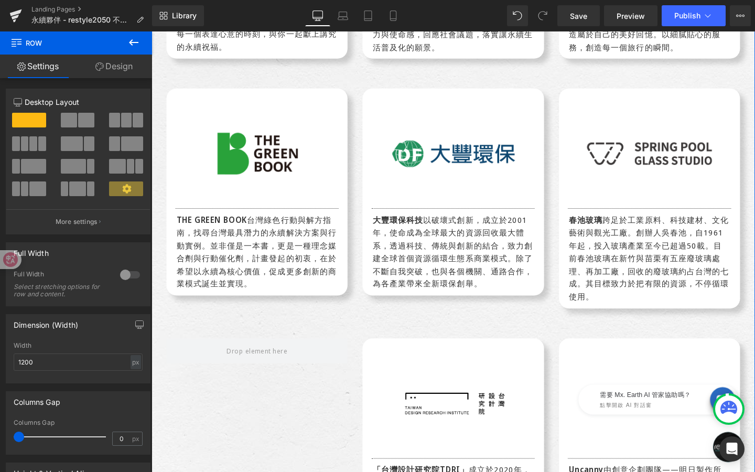
scroll to position [524, 0]
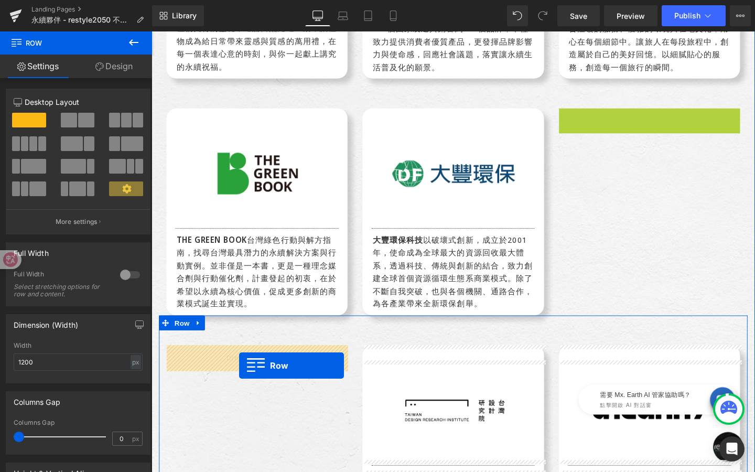
drag, startPoint x: 600, startPoint y: 117, endPoint x: 242, endPoint y: 382, distance: 445.7
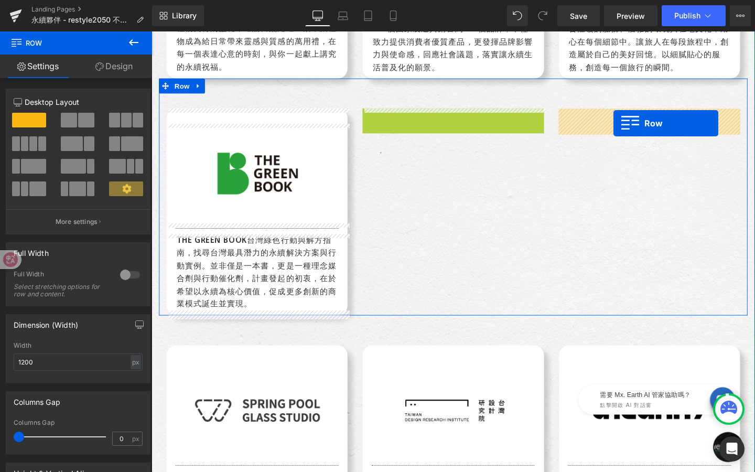
drag, startPoint x: 403, startPoint y: 121, endPoint x: 636, endPoint y: 128, distance: 233.4
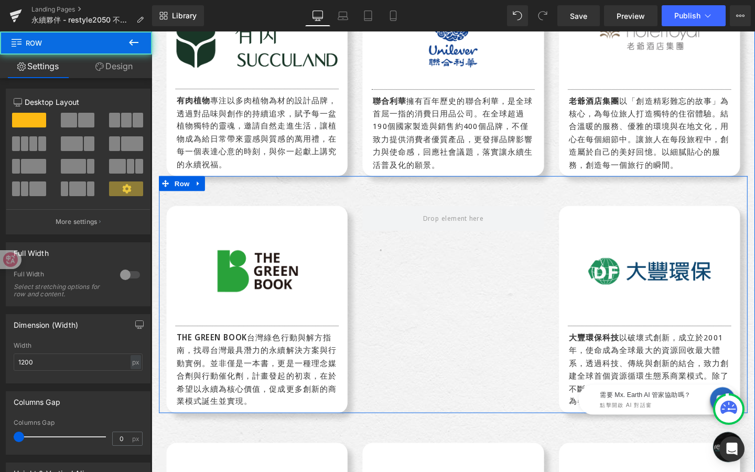
scroll to position [420, 0]
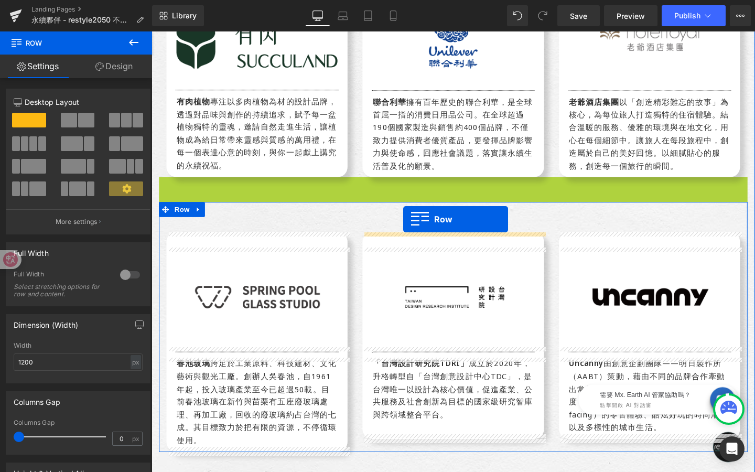
drag, startPoint x: 184, startPoint y: 190, endPoint x: 416, endPoint y: 227, distance: 235.2
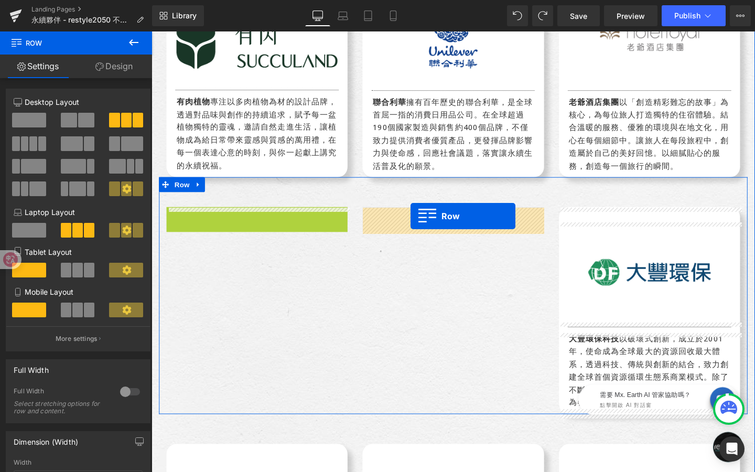
drag, startPoint x: 194, startPoint y: 224, endPoint x: 423, endPoint y: 225, distance: 229.1
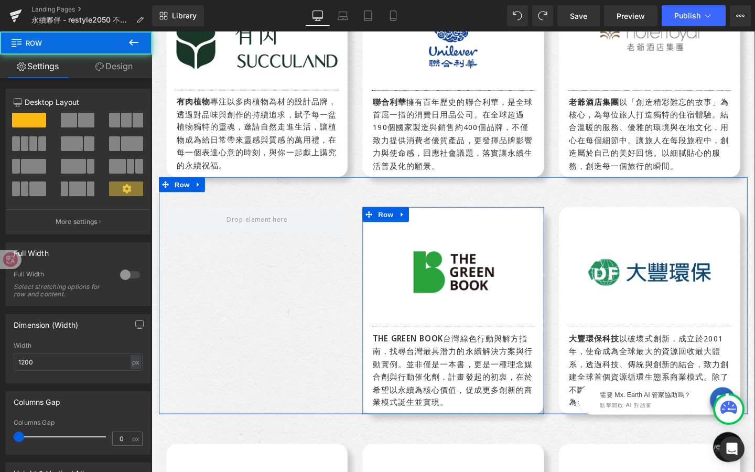
scroll to position [328, 0]
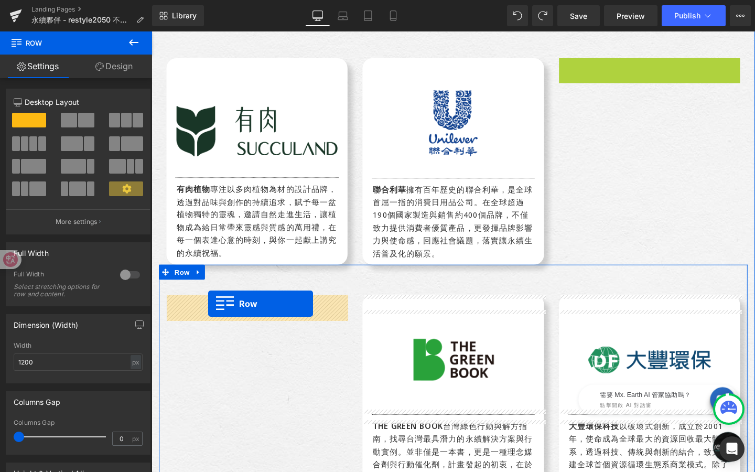
drag, startPoint x: 605, startPoint y: 66, endPoint x: 210, endPoint y: 319, distance: 469.3
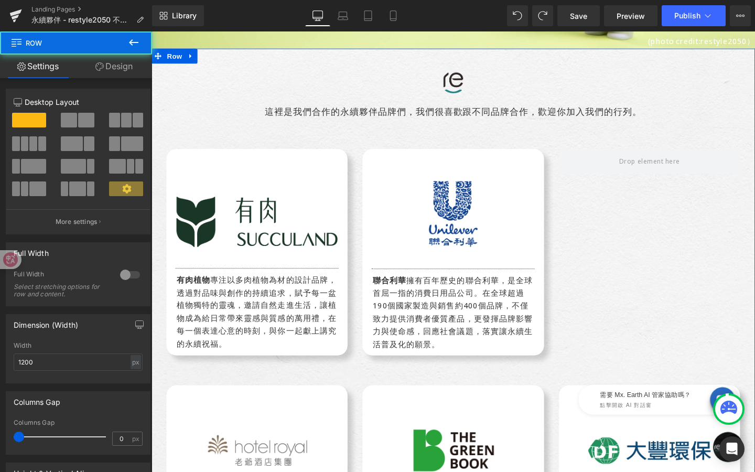
scroll to position [230, 0]
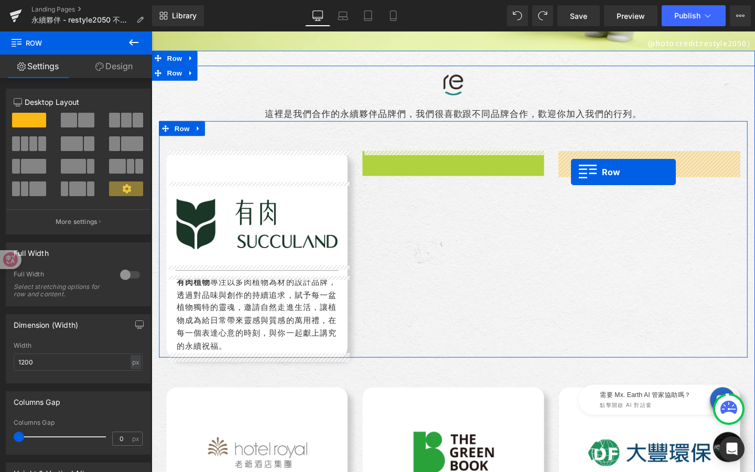
drag, startPoint x: 398, startPoint y: 168, endPoint x: 593, endPoint y: 179, distance: 194.8
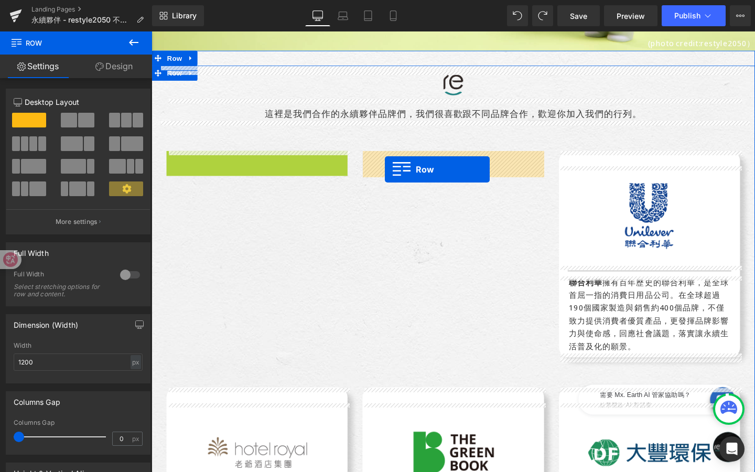
drag, startPoint x: 186, startPoint y: 163, endPoint x: 397, endPoint y: 177, distance: 211.8
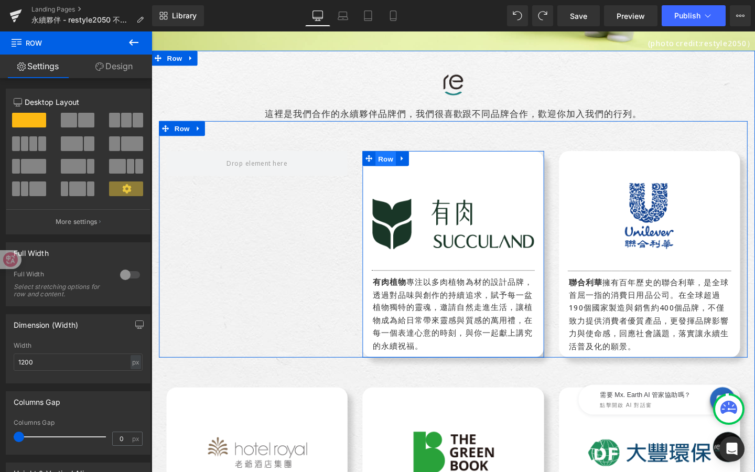
click at [398, 169] on span "Row" at bounding box center [397, 166] width 21 height 16
click at [398, 169] on span "Row" at bounding box center [397, 165] width 21 height 16
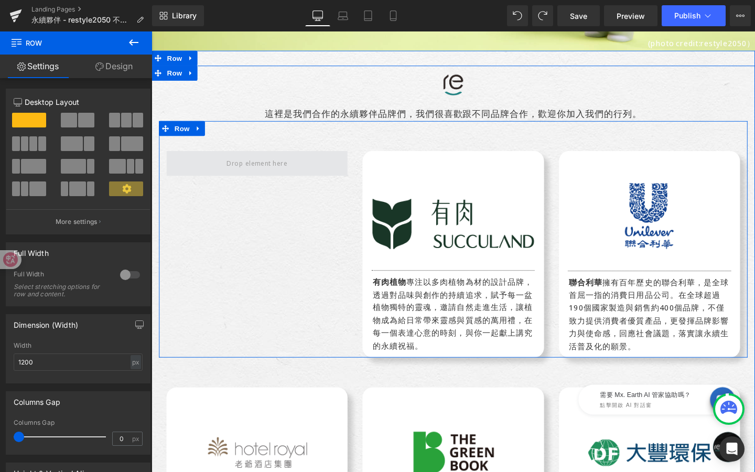
click at [295, 171] on span at bounding box center [262, 170] width 71 height 15
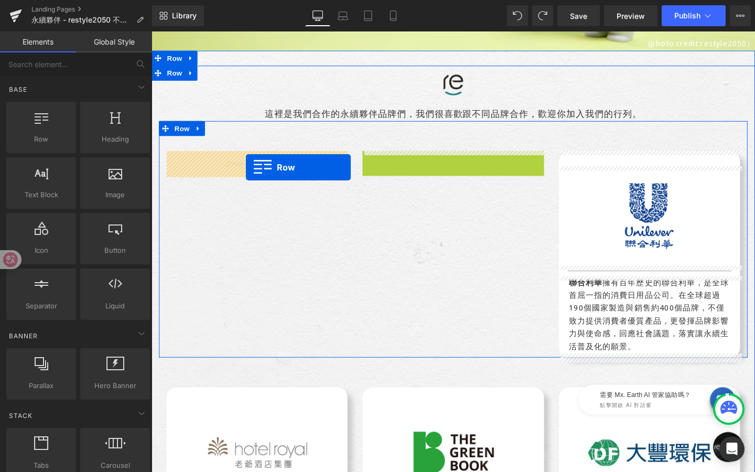
drag, startPoint x: 406, startPoint y: 168, endPoint x: 250, endPoint y: 174, distance: 156.4
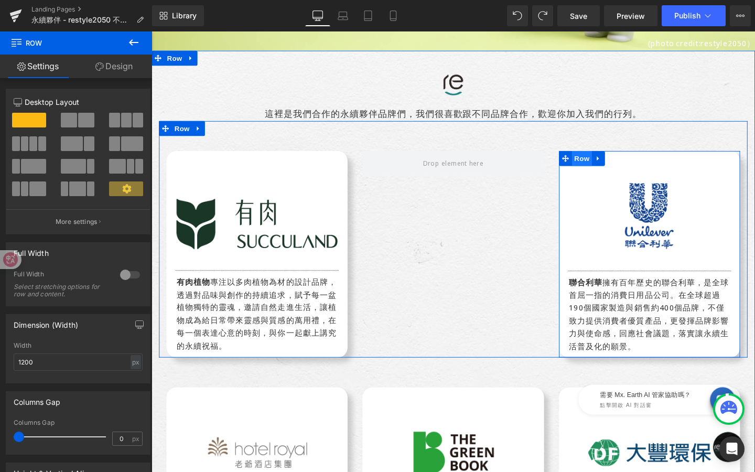
click at [610, 169] on span "Row" at bounding box center [604, 165] width 21 height 16
click at [618, 163] on icon at bounding box center [621, 165] width 7 height 8
click at [636, 163] on icon at bounding box center [634, 165] width 7 height 8
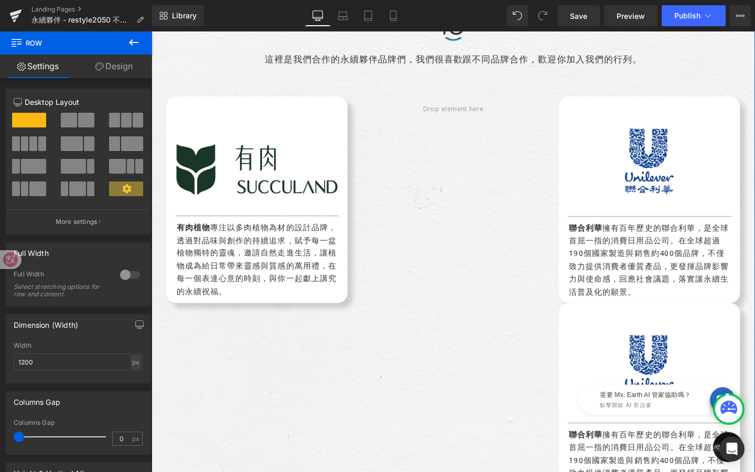
scroll to position [287, 0]
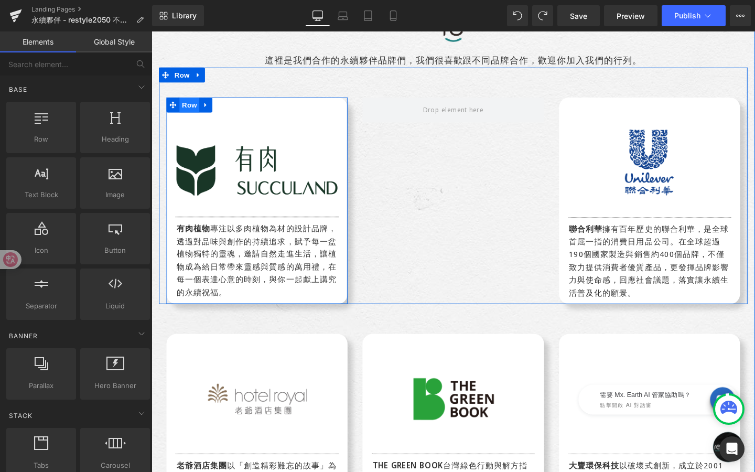
click at [189, 107] on span "Row" at bounding box center [191, 109] width 21 height 16
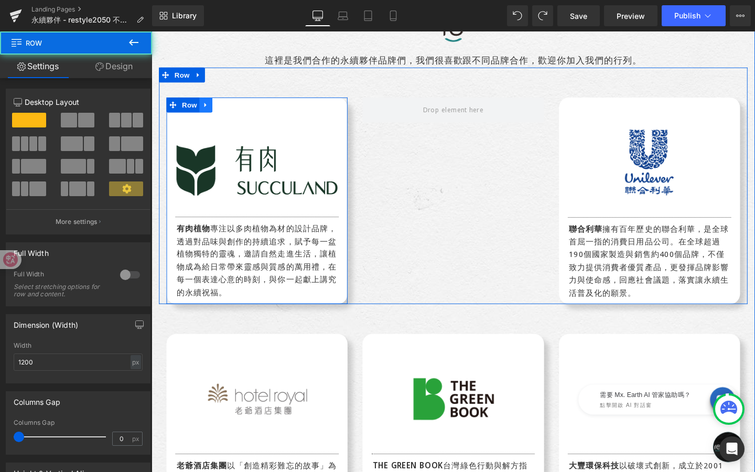
click at [207, 107] on icon at bounding box center [208, 108] width 2 height 5
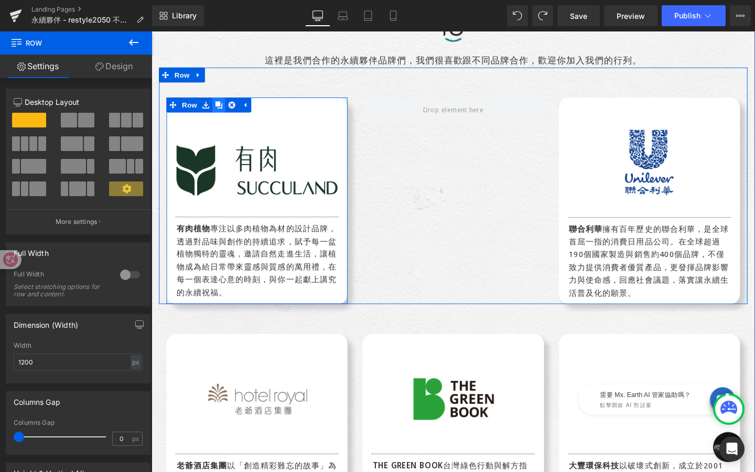
click at [226, 105] on link at bounding box center [222, 109] width 14 height 16
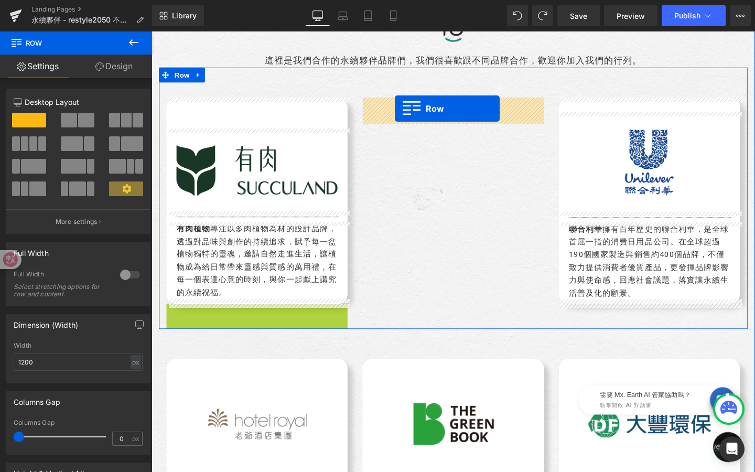
drag, startPoint x: 195, startPoint y: 326, endPoint x: 407, endPoint y: 112, distance: 301.4
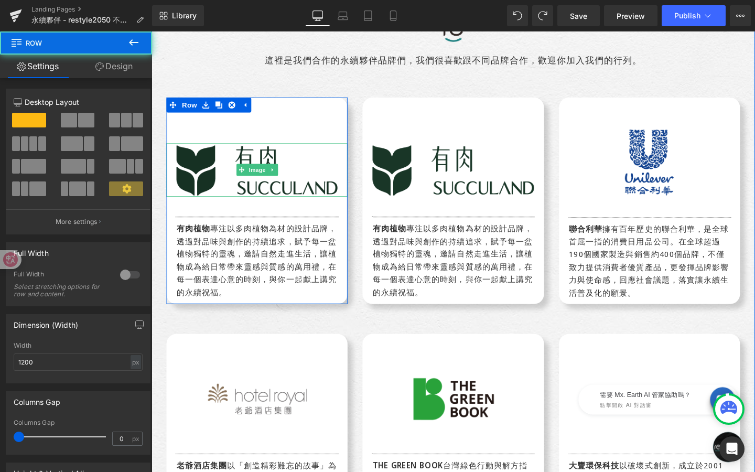
click at [256, 165] on img at bounding box center [262, 177] width 190 height 56
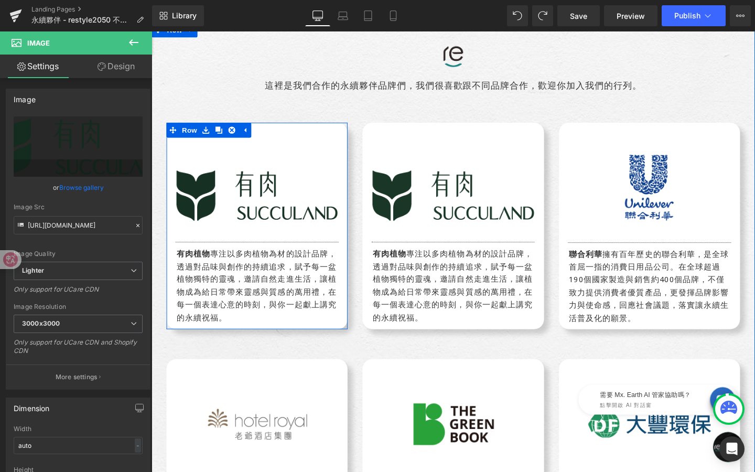
scroll to position [255, 0]
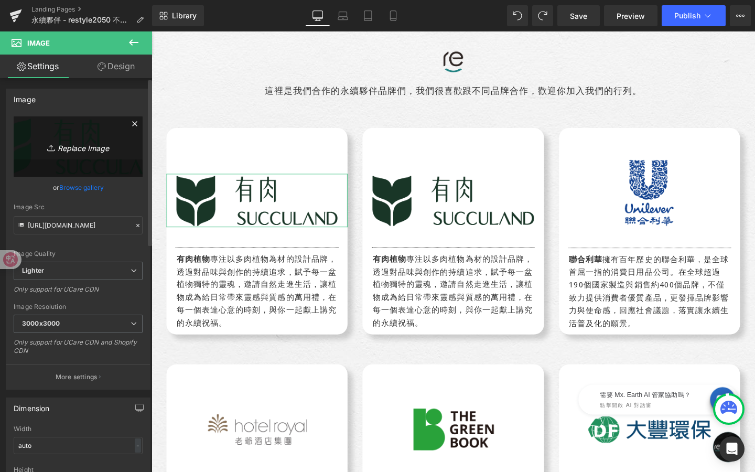
click at [82, 140] on icon "Replace Image" at bounding box center [78, 146] width 84 height 13
type input "C:\fakepath\或者山旅_logo.png"
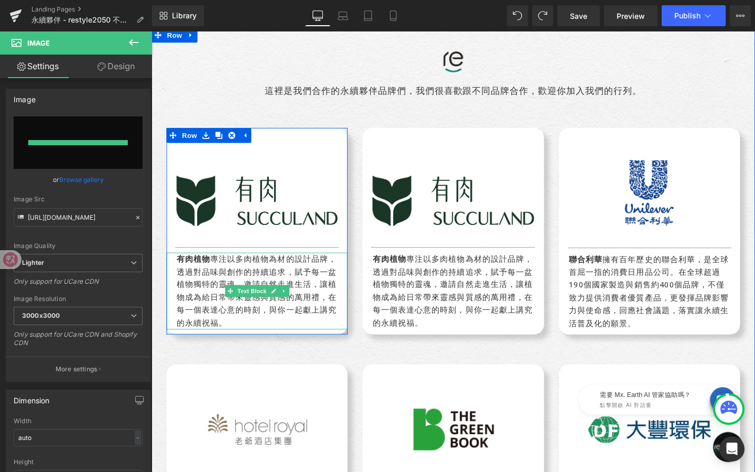
type input "https://ucarecdn.com/e694e944-c586-4db7-9f7e-e6985e5200e3/-/format/auto/-/previ…"
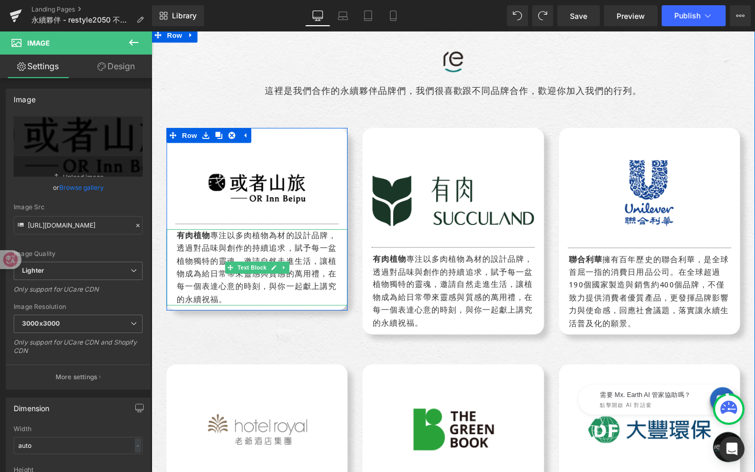
click at [270, 297] on div "有肉植物 專注以多肉植物為材的設計品牌，透過對品味與創作的持續追求，賦予每一盆植物獨特的靈魂，邀請自然走進生活，讓植物成為給日常帶來靈感與質感的萬用禮，在每一…" at bounding box center [262, 279] width 190 height 81
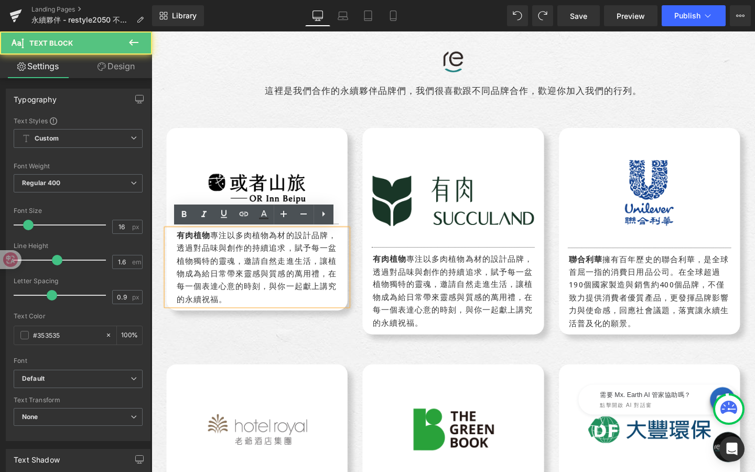
click at [244, 311] on div "有肉植物 專注以多肉植物為材的設計品牌，透過對品味與創作的持續追求，賦予每一盆植物獨特的靈魂，邀請自然走進生活，讓植物成為給日常帶來靈感與質感的萬用禮，在每一…" at bounding box center [262, 279] width 190 height 81
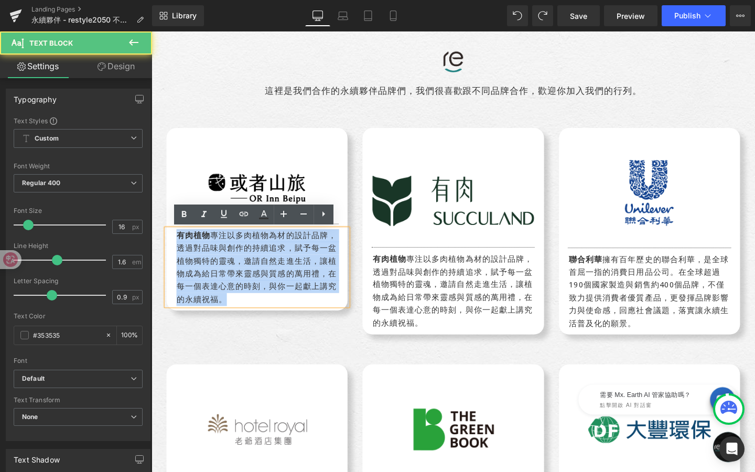
drag, startPoint x: 235, startPoint y: 316, endPoint x: 176, endPoint y: 248, distance: 89.9
click at [176, 249] on div "有肉植物 專注以多肉植物為材的設計品牌，透過對品味與創作的持續追求，賦予每一盆植物獨特的靈魂，邀請自然走進生活，讓植物成為給日常帶來靈感與質感的萬用禮，在每一…" at bounding box center [262, 279] width 190 height 81
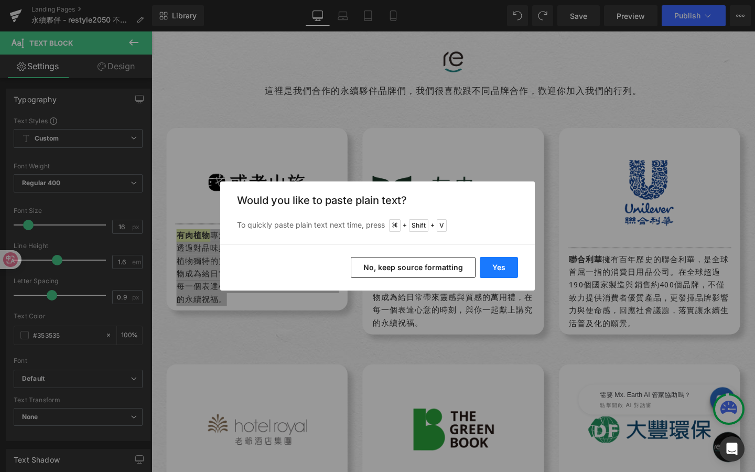
click at [501, 265] on button "Yes" at bounding box center [499, 267] width 38 height 21
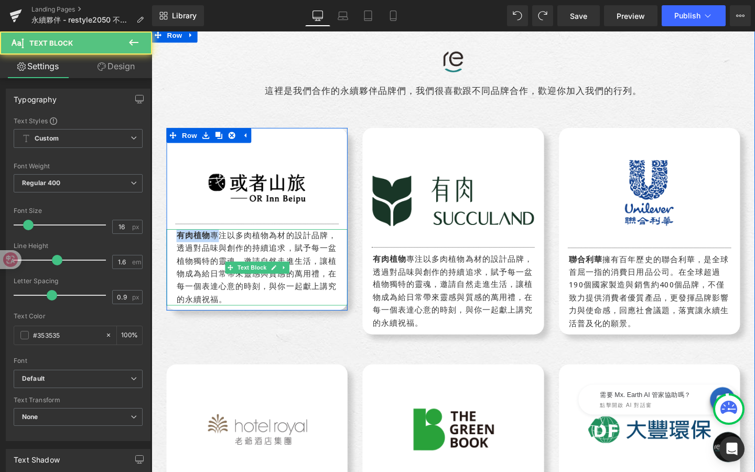
drag, startPoint x: 222, startPoint y: 248, endPoint x: 144, endPoint y: 235, distance: 78.6
click at [197, 314] on div "注以多肉植物為材的設計品牌，透過對品味與創作的持續追求，賦予每一盆植物獨特的靈魂，邀請自然走進生活，讓植物成為給日常帶來靈感與質感的萬用禮，在每一個表達心意的…" at bounding box center [262, 279] width 190 height 81
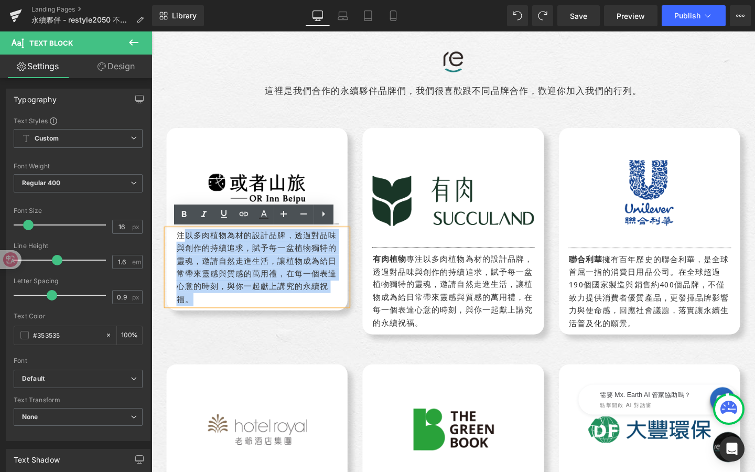
drag, startPoint x: 197, startPoint y: 314, endPoint x: 186, endPoint y: 243, distance: 71.6
click at [186, 243] on div "注以多肉植物為材的設計品牌，透過對品味與創作的持續追求，賦予每一盆植物獨特的靈魂，邀請自然走進生活，讓植物成為給日常帶來靈感與質感的萬用禮，在每一個表達心意的…" at bounding box center [262, 279] width 190 height 81
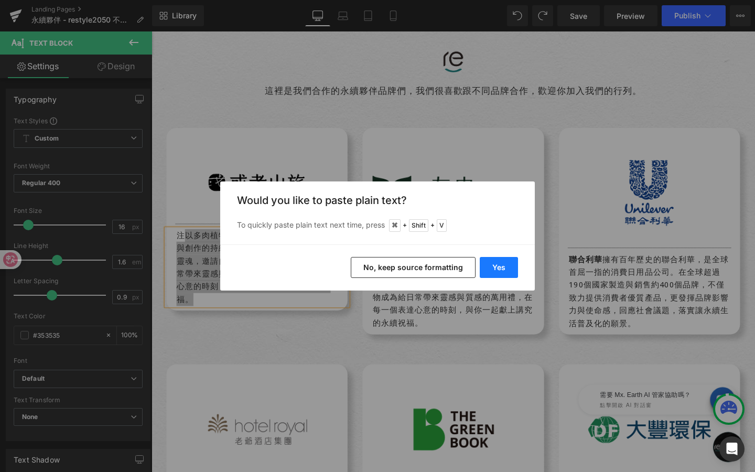
click at [498, 264] on button "Yes" at bounding box center [499, 267] width 38 height 21
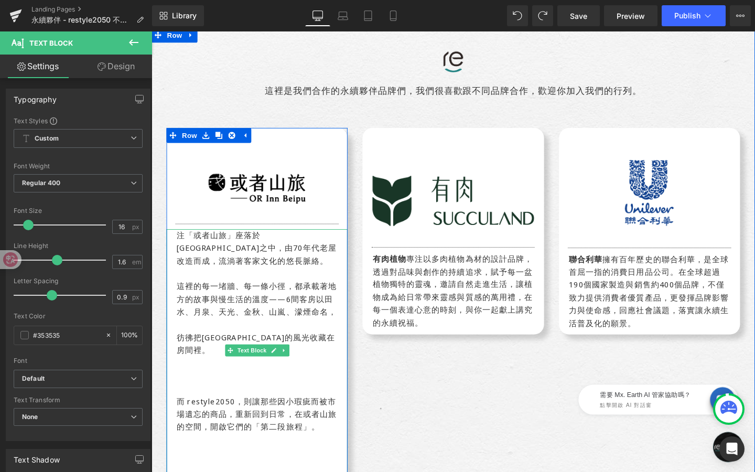
click at [189, 246] on div "注「或者山旅」座落於新竹北埔群山之中，由70年代老屋改造而成，流淌著客家文化的悠長脈絡。 這裡的每一堵牆、每一條小徑，都承載著地方的故事與慢生活的溫度——6間…" at bounding box center [262, 373] width 190 height 268
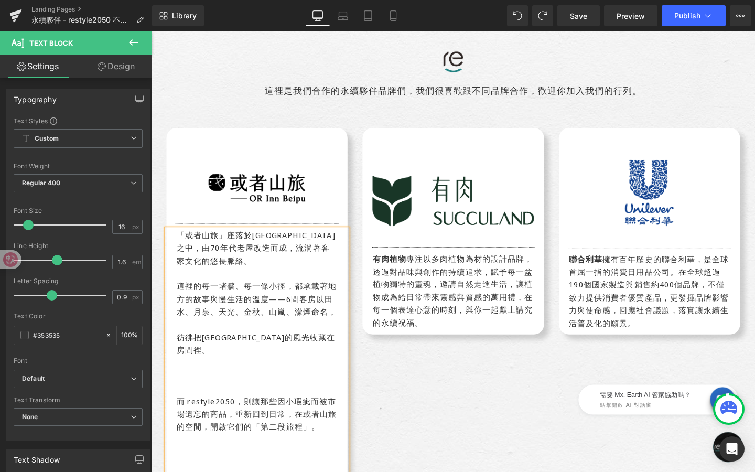
click at [179, 297] on div "這裡的每一堵牆、每一條小徑，都承載著地方的故事與慢生活的溫度——6間客房以田水、月泉、天光、金秋、山嵐、濛煙命名，" at bounding box center [262, 313] width 169 height 40
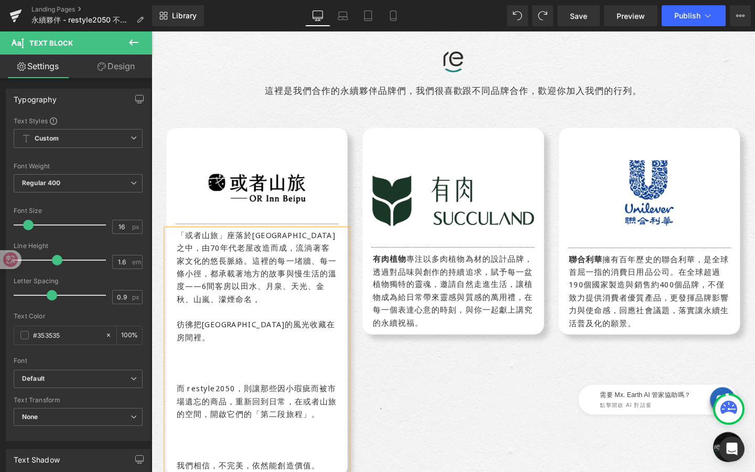
click at [178, 335] on div "彷彿把[GEOGRAPHIC_DATA]的風光收藏在房間裡。" at bounding box center [262, 346] width 169 height 27
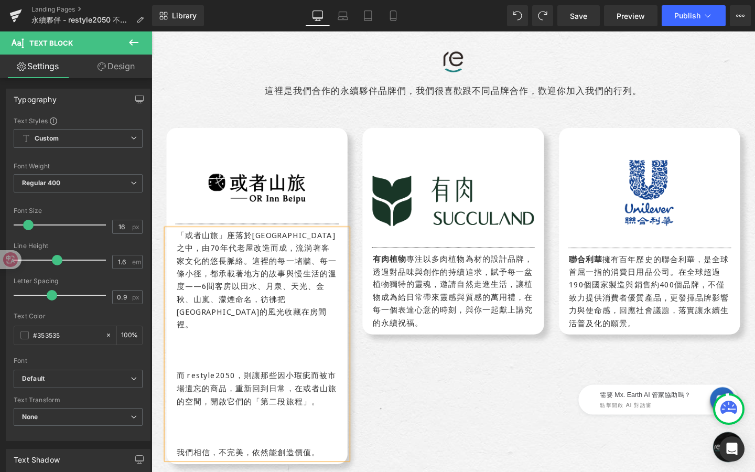
click at [178, 386] on div "而 restyle2050，則讓那些因小瑕疵而被市場遺忘的商品，重新回到日常，在或者山旅的空間，開啟它們的「第二段旅程」。" at bounding box center [262, 406] width 169 height 40
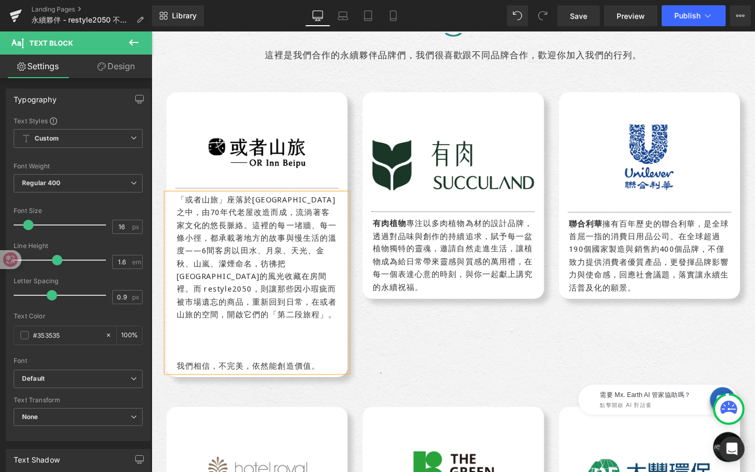
scroll to position [281, 0]
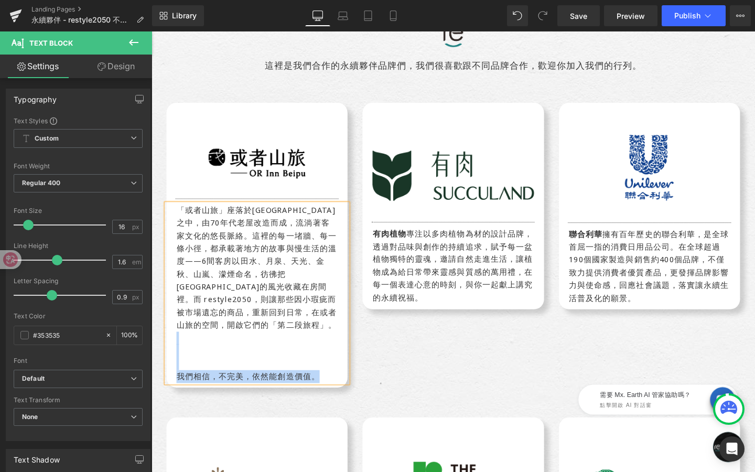
drag, startPoint x: 330, startPoint y: 375, endPoint x: 181, endPoint y: 341, distance: 152.9
click at [181, 341] on div "「或者山旅」座落於新竹北埔群山之中，由70年代老屋改造而成，流淌著客家文化的悠長脈絡。 這裡的每一堵牆、每一條小徑，都承載著地方的故事與慢生活的溫度——6間客…" at bounding box center [262, 307] width 190 height 188
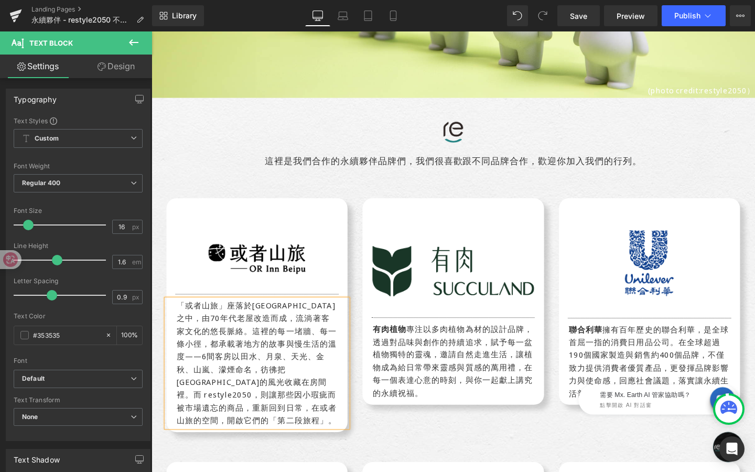
scroll to position [183, 0]
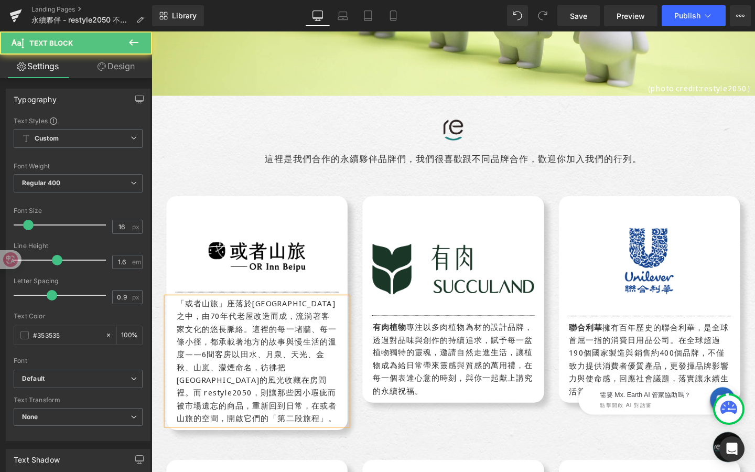
click at [229, 318] on div "「或者山旅」座落於新竹北埔群山之中，由70年代老屋改造而成，流淌著客家文化的悠長脈絡。 這裡的每一堵牆、每一條小徑，都承載著地方的故事與慢生活的溫度——6間客…" at bounding box center [262, 378] width 190 height 134
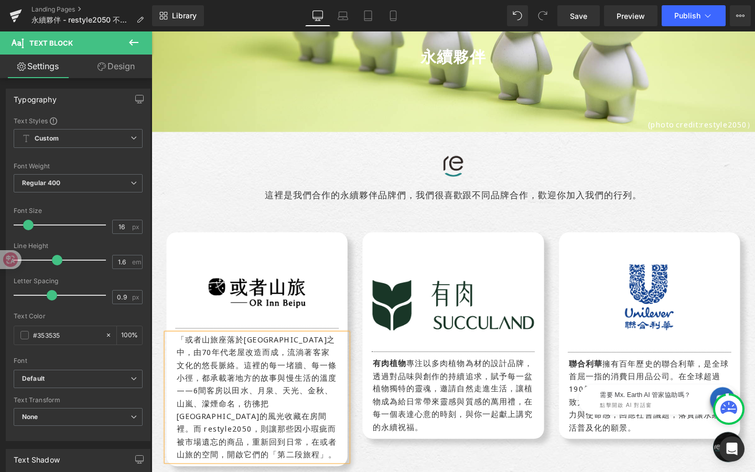
scroll to position [154, 0]
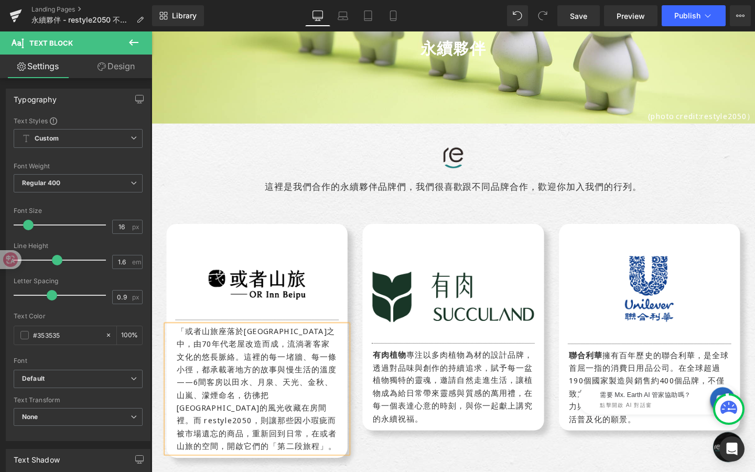
click at [187, 346] on div "「或者山旅座落於新竹北埔群山之中，由70年代老屋改造而成，流淌著客家文化的悠長脈絡。 這裡的每一堵牆、每一條小徑，都承載著地方的故事與慢生活的溫度——6間客房…" at bounding box center [262, 407] width 190 height 134
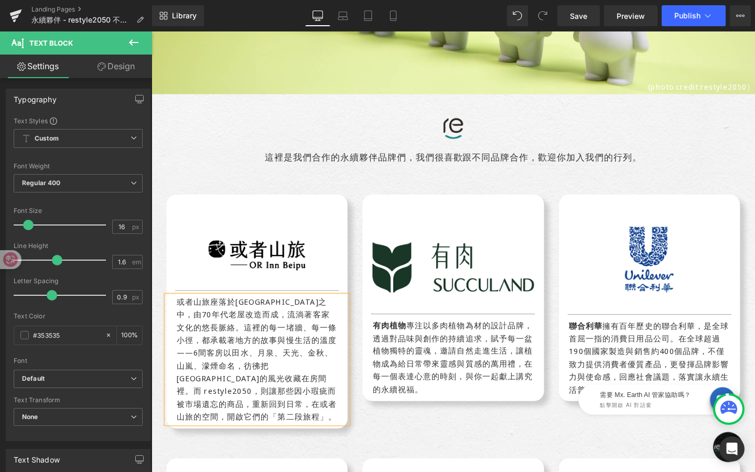
scroll to position [200, 0]
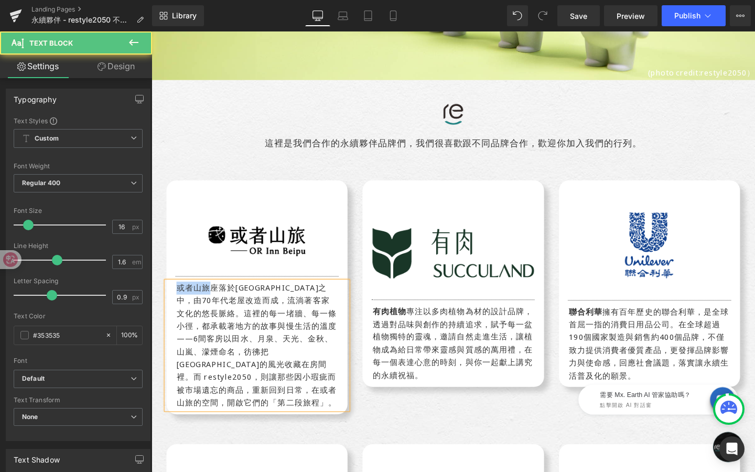
drag, startPoint x: 212, startPoint y: 300, endPoint x: 178, endPoint y: 300, distance: 34.1
click at [178, 300] on div "或者山旅座落於新竹北埔群山之中，由70年代老屋改造而成，流淌著客家文化的悠長脈絡。 這裡的每一堵牆、每一條小徑，都承載著地方的故事與慢生活的溫度——6間客房以…" at bounding box center [262, 361] width 190 height 134
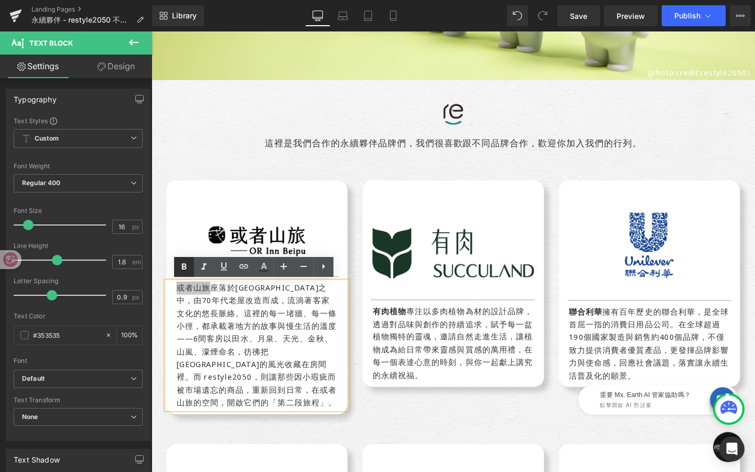
click at [181, 267] on icon at bounding box center [184, 267] width 13 height 13
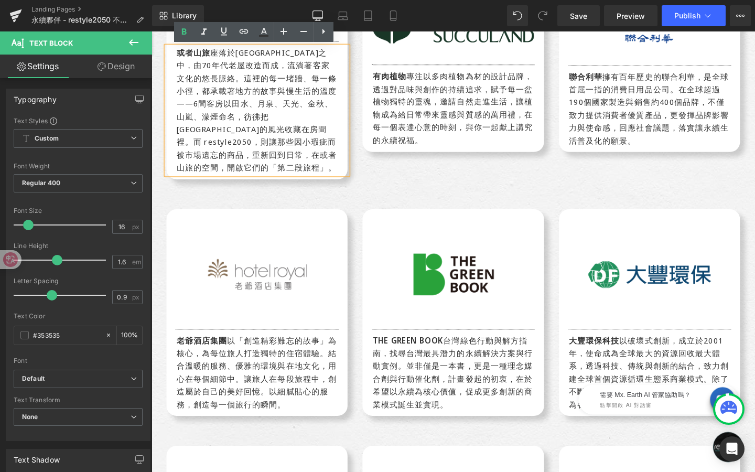
scroll to position [250, 0]
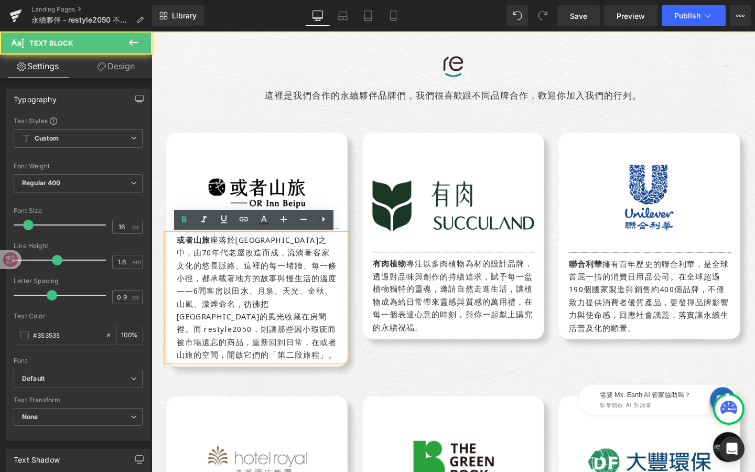
click at [213, 250] on div "或者山旅 座落於新竹北埔群山之中，由70年代老屋改造而成，流淌著客家文化的悠長脈絡。 這裡的每一堵牆、每一條小徑，都承載著地方的故事與慢生活的溫度——6間客房…" at bounding box center [262, 311] width 190 height 134
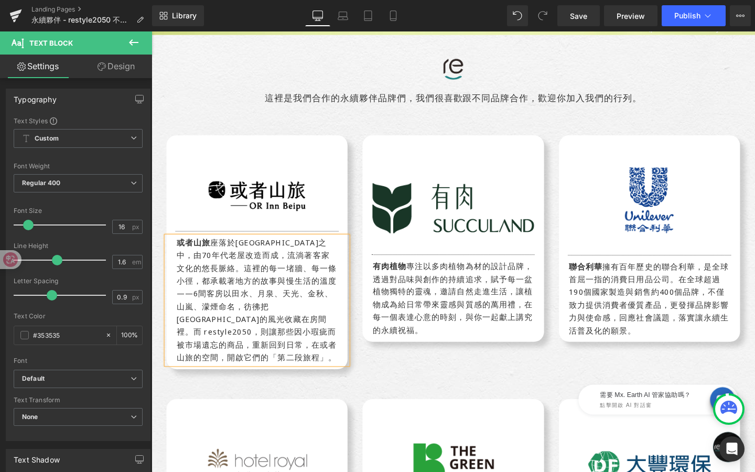
scroll to position [242, 0]
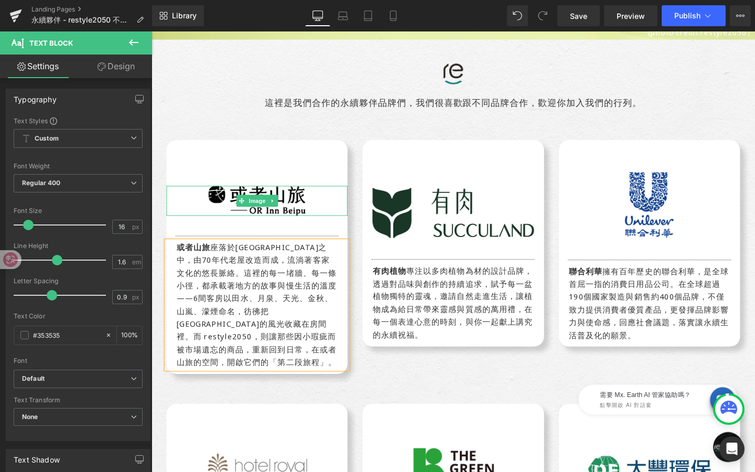
click at [283, 219] on img at bounding box center [262, 208] width 123 height 31
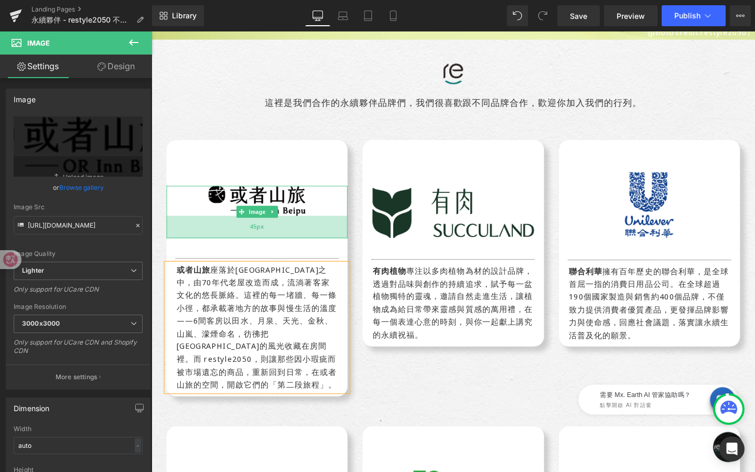
drag, startPoint x: 276, startPoint y: 222, endPoint x: 275, endPoint y: 246, distance: 23.6
click at [275, 246] on div "45px" at bounding box center [262, 237] width 190 height 24
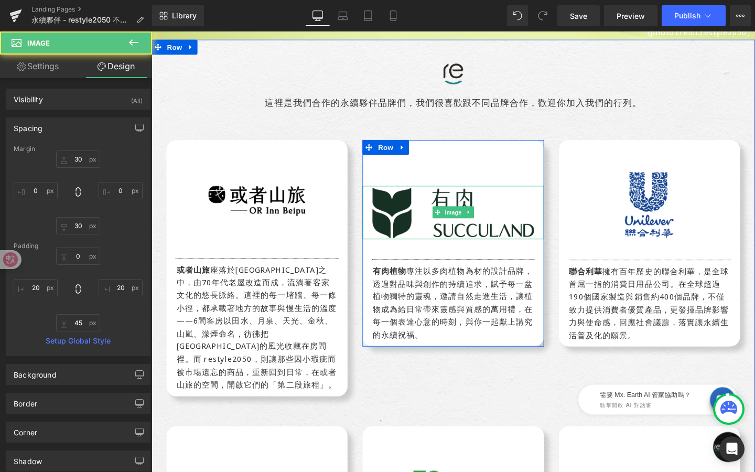
click at [401, 214] on img at bounding box center [468, 221] width 190 height 56
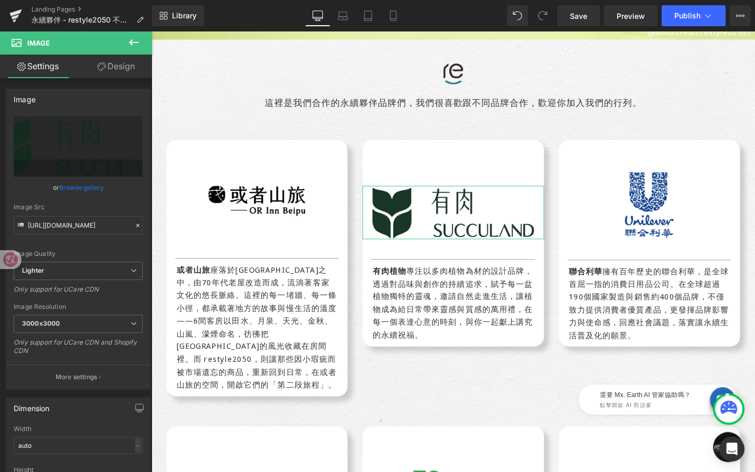
click at [107, 69] on link "Design" at bounding box center [116, 67] width 76 height 24
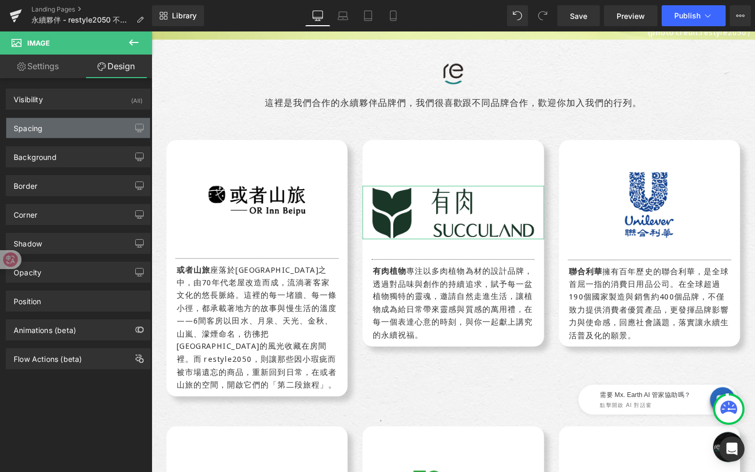
click at [76, 130] on div "Spacing" at bounding box center [78, 128] width 144 height 20
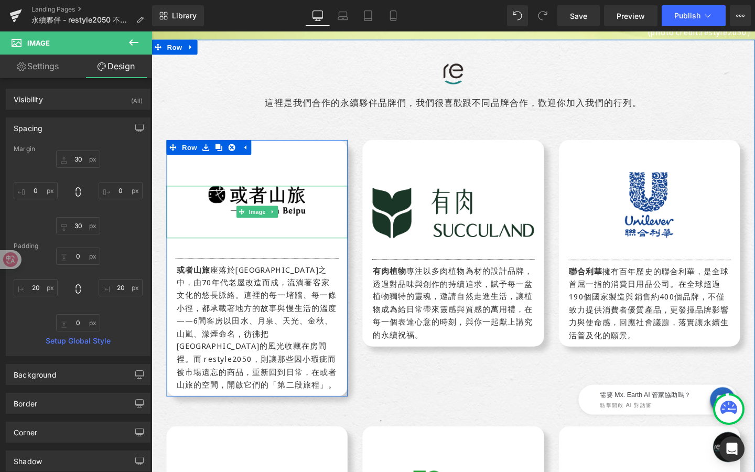
click at [254, 204] on img at bounding box center [262, 220] width 123 height 55
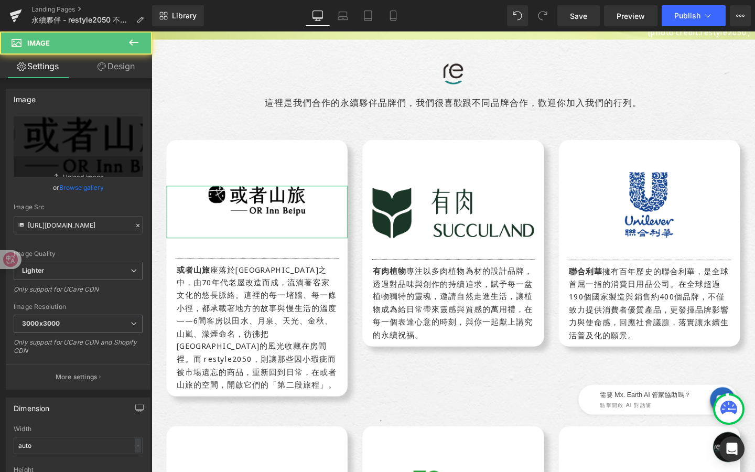
click at [102, 71] on link "Design" at bounding box center [116, 67] width 76 height 24
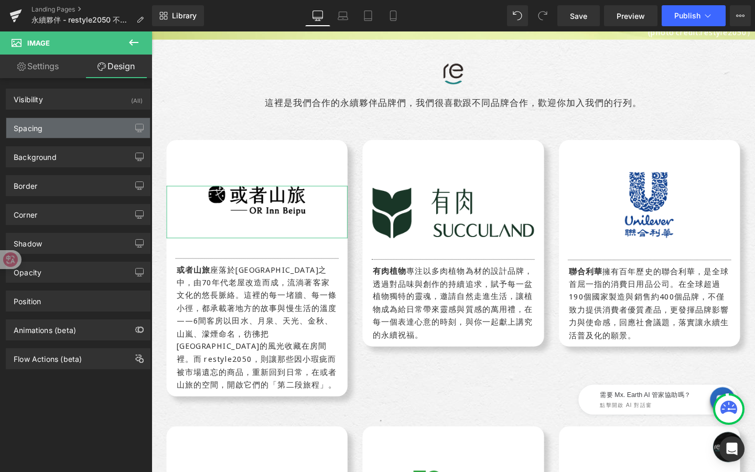
type input "30"
type input "0"
type input "30"
type input "0"
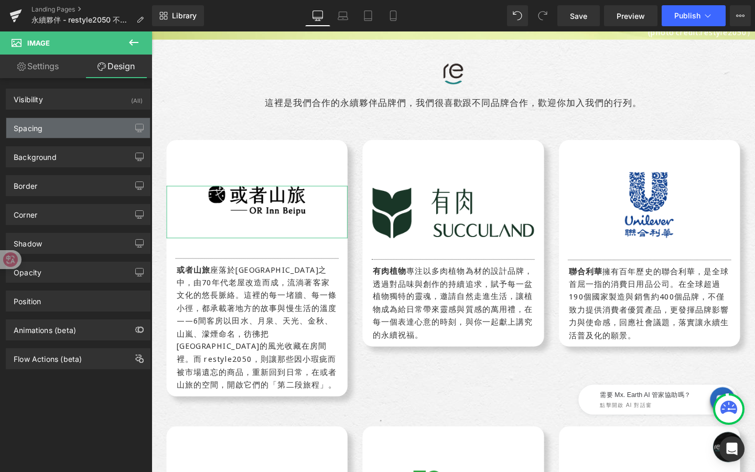
type input "20"
type input "45"
type input "20"
click at [77, 134] on div "Spacing" at bounding box center [78, 128] width 144 height 20
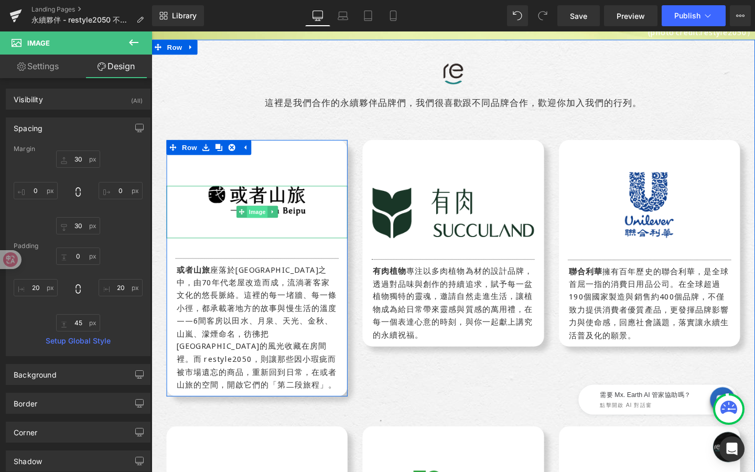
click at [260, 220] on div "Image 45px" at bounding box center [262, 220] width 190 height 55
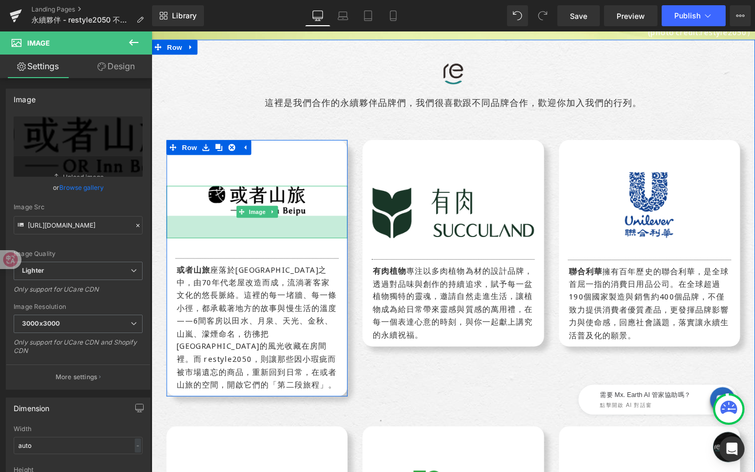
click at [267, 241] on span "45px" at bounding box center [262, 236] width 15 height 9
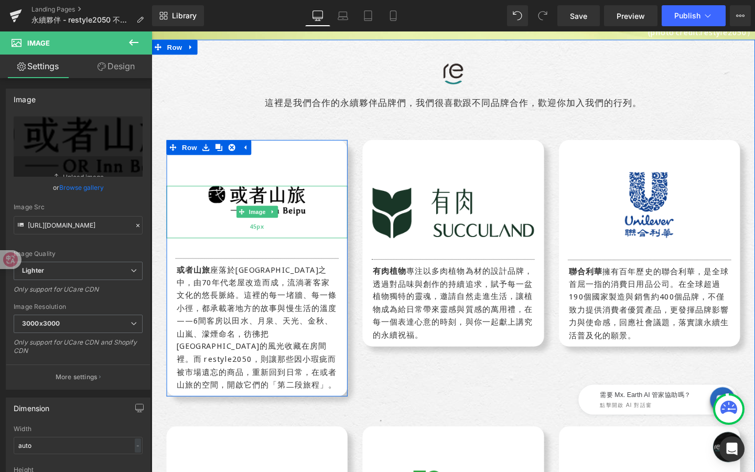
click at [267, 241] on div "Image 45px" at bounding box center [262, 220] width 190 height 55
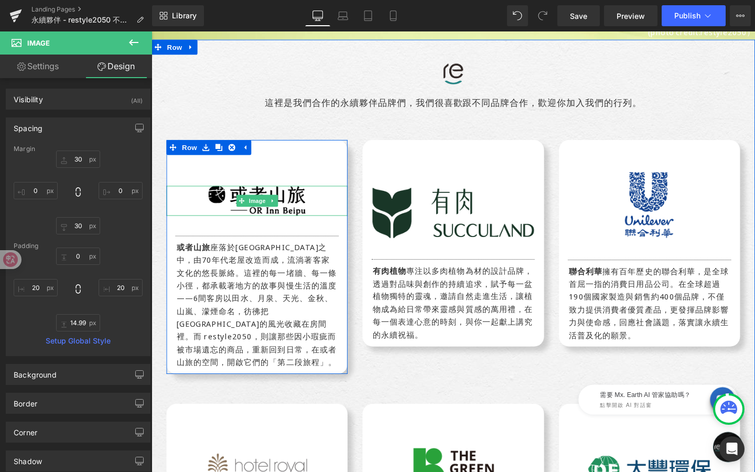
click at [263, 206] on span "Image" at bounding box center [263, 209] width 22 height 13
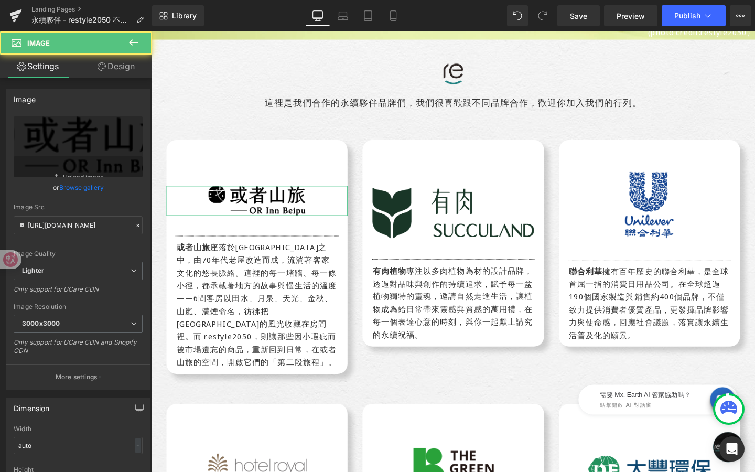
click at [122, 71] on link "Design" at bounding box center [116, 67] width 76 height 24
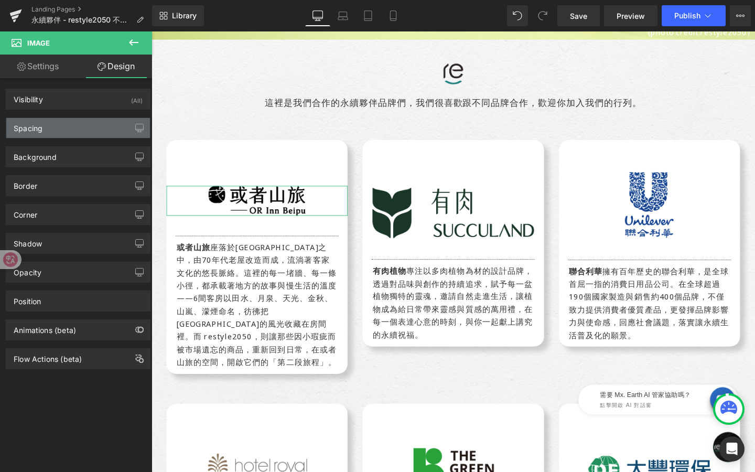
click at [107, 137] on div "Spacing" at bounding box center [78, 128] width 144 height 20
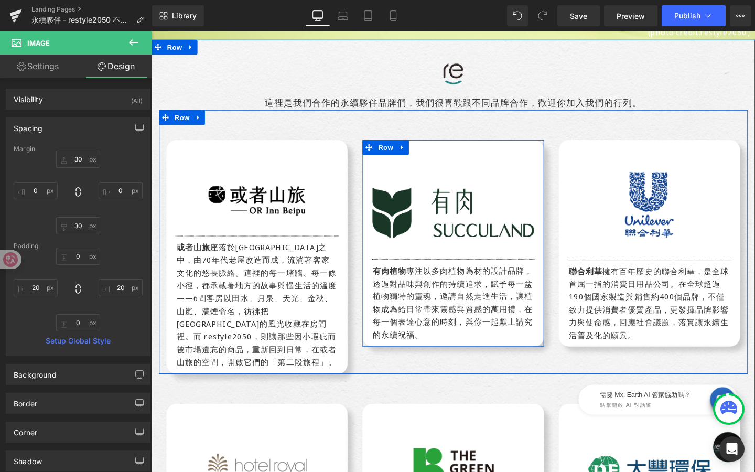
click at [443, 256] on div "Image Separator 有肉植物 專注以多肉植物為材的設計品牌，透過對品味與創作的持續追求，賦予每一盆植物獨特的靈魂，邀請自然走進生活，讓植物成為給日…" at bounding box center [468, 267] width 190 height 179
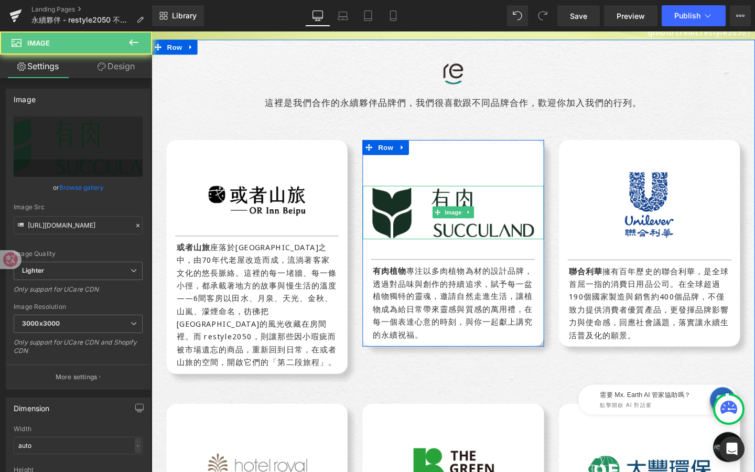
click at [457, 203] on img at bounding box center [468, 221] width 190 height 56
click at [469, 228] on img at bounding box center [468, 221] width 190 height 56
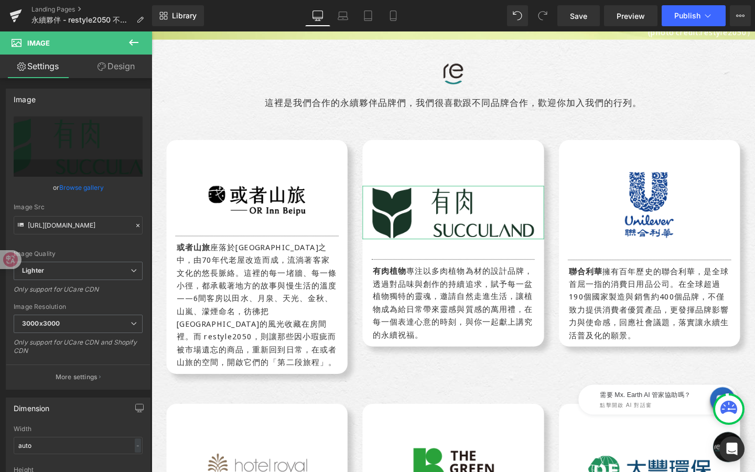
click at [116, 55] on link "Design" at bounding box center [116, 67] width 76 height 24
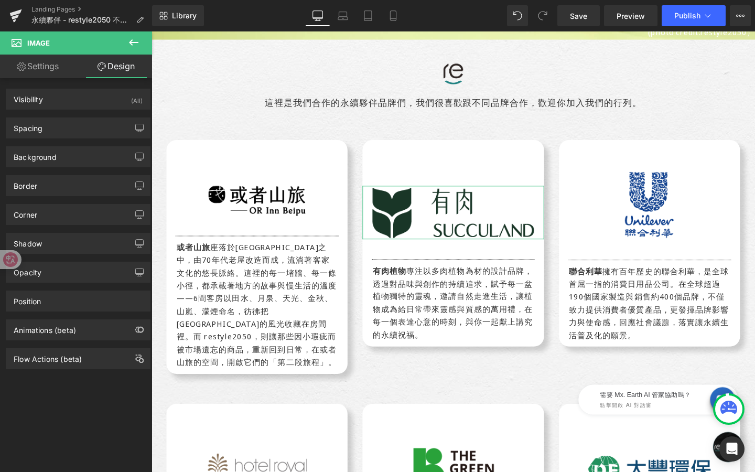
click at [98, 140] on div "Background Color & Image color transparent Color transparent 0 % Image Replace …" at bounding box center [78, 152] width 157 height 29
click at [106, 125] on div "Spacing" at bounding box center [78, 128] width 144 height 20
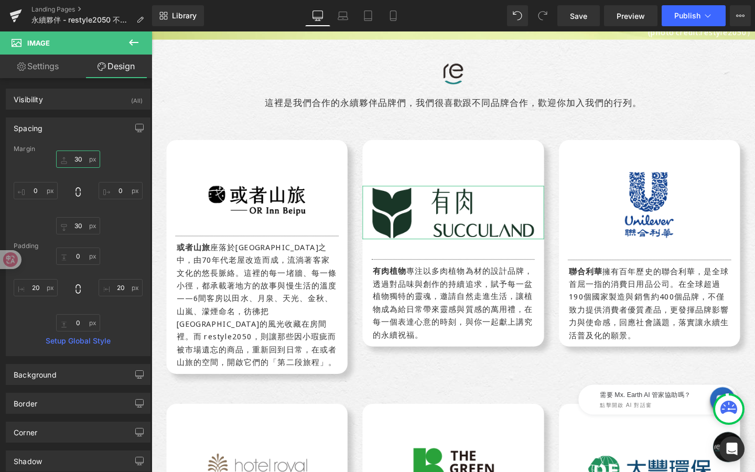
click at [78, 164] on input "30" at bounding box center [78, 158] width 44 height 17
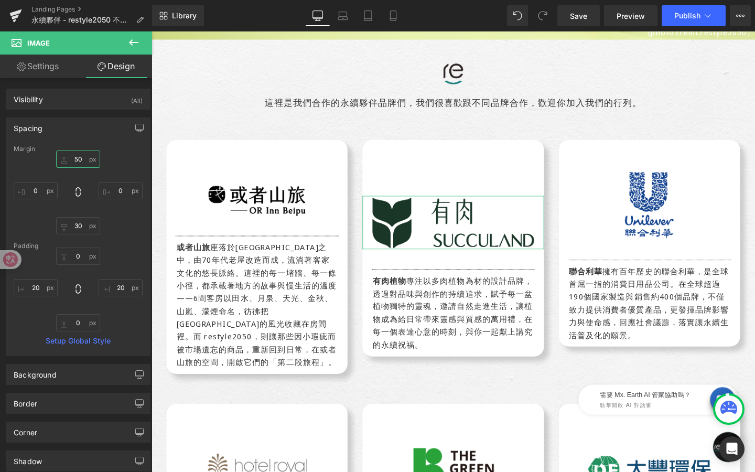
type input "5"
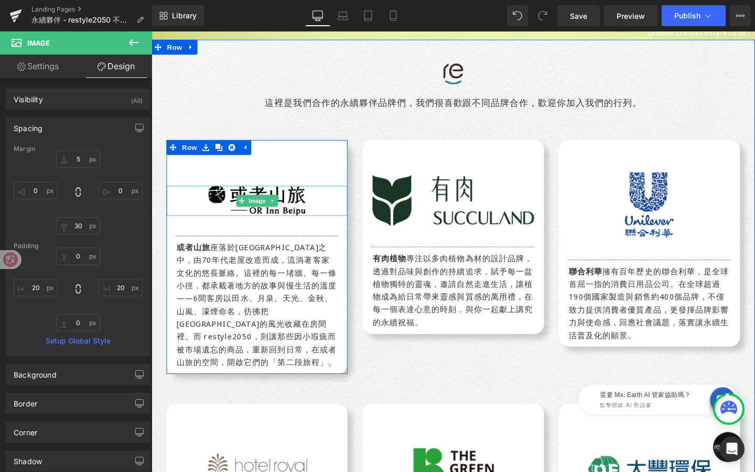
click at [240, 213] on img at bounding box center [262, 208] width 123 height 31
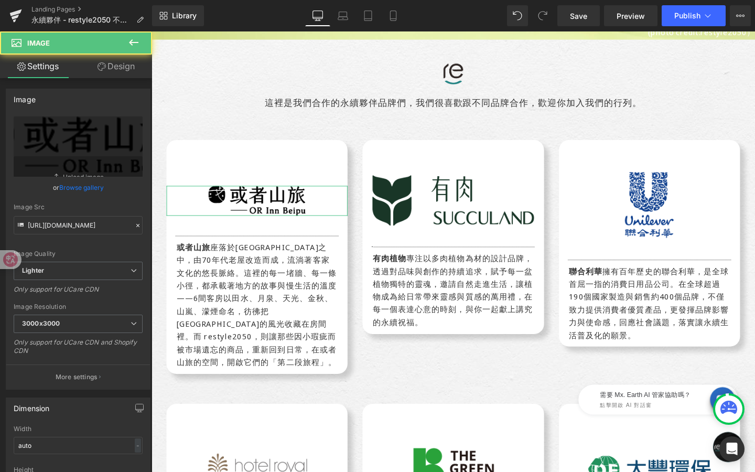
click at [116, 69] on link "Design" at bounding box center [116, 67] width 76 height 24
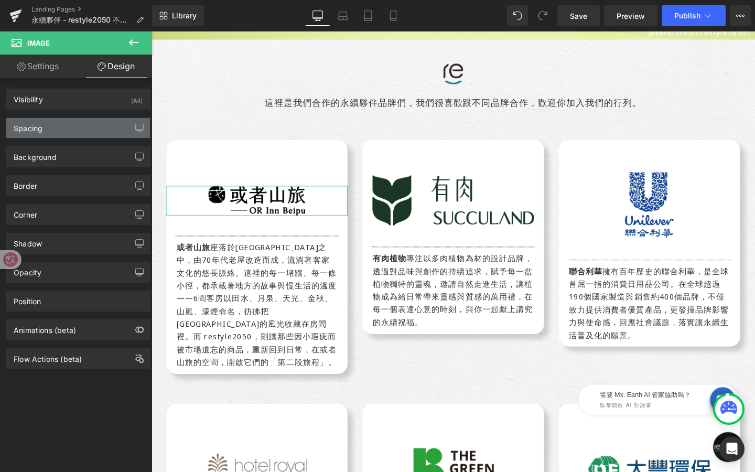
type input "30"
type input "0"
type input "30"
type input "0"
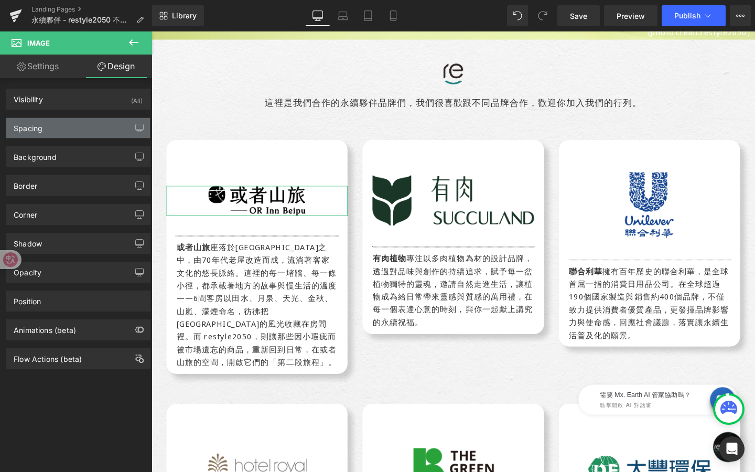
type input "20"
type input "0"
type input "20"
click at [98, 135] on div "Spacing" at bounding box center [78, 128] width 144 height 20
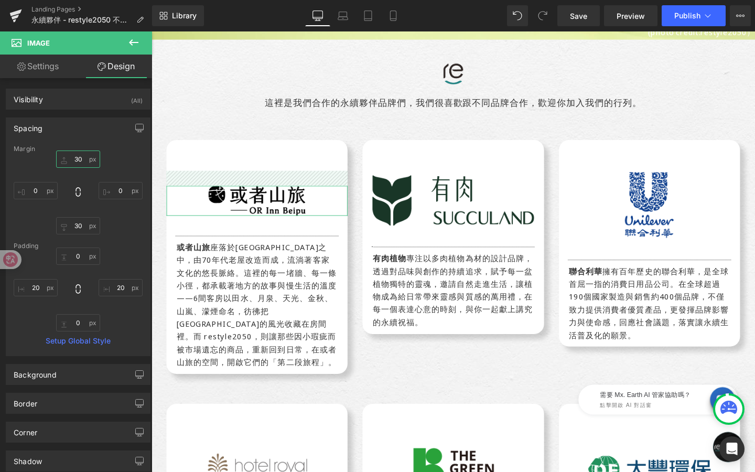
click at [82, 159] on input "30" at bounding box center [78, 158] width 44 height 17
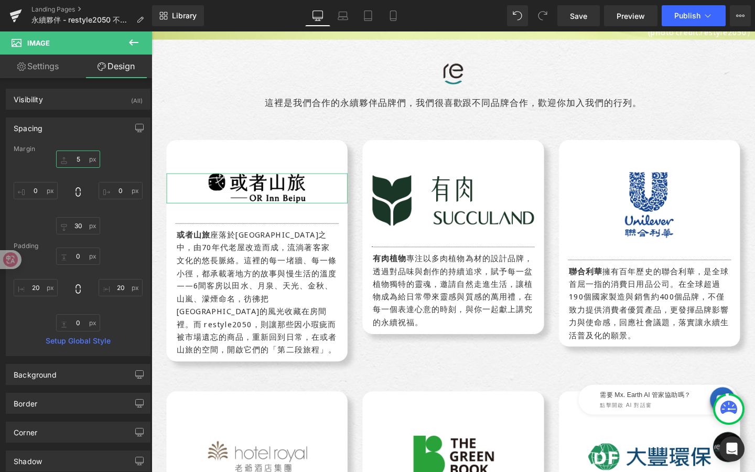
type input "5-"
type input "50"
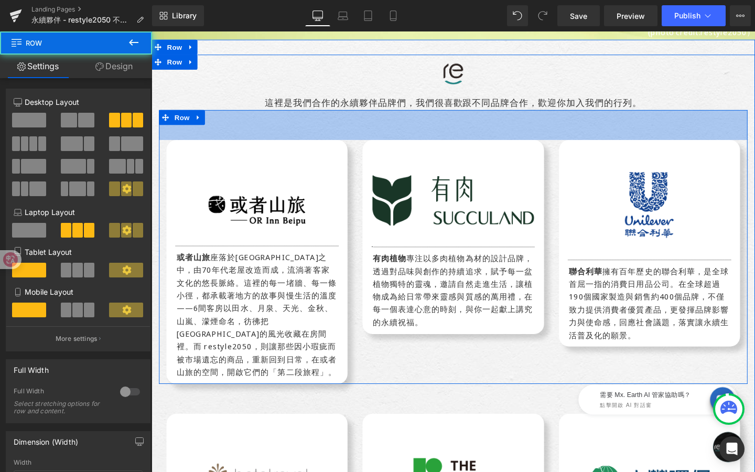
click at [420, 136] on div "60px" at bounding box center [468, 129] width 619 height 31
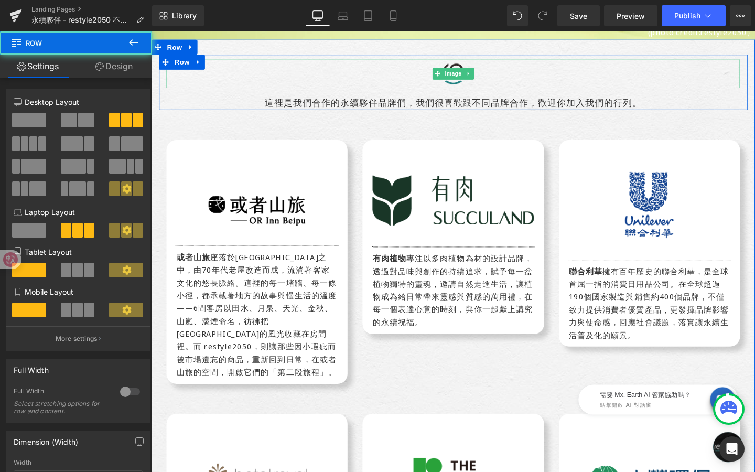
click at [532, 64] on div at bounding box center [468, 76] width 603 height 30
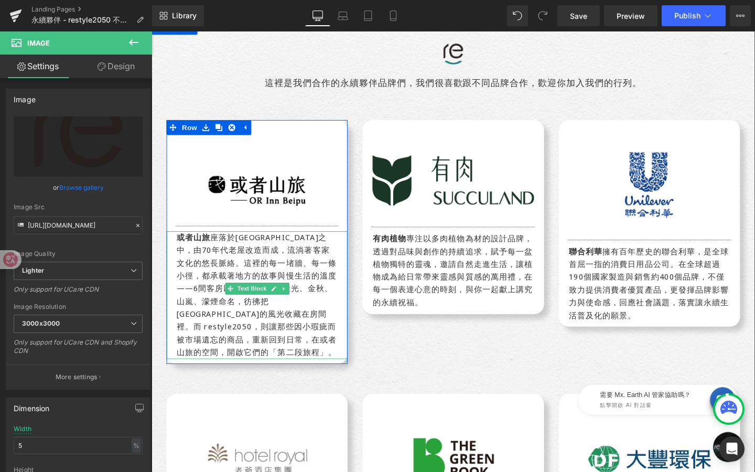
scroll to position [267, 0]
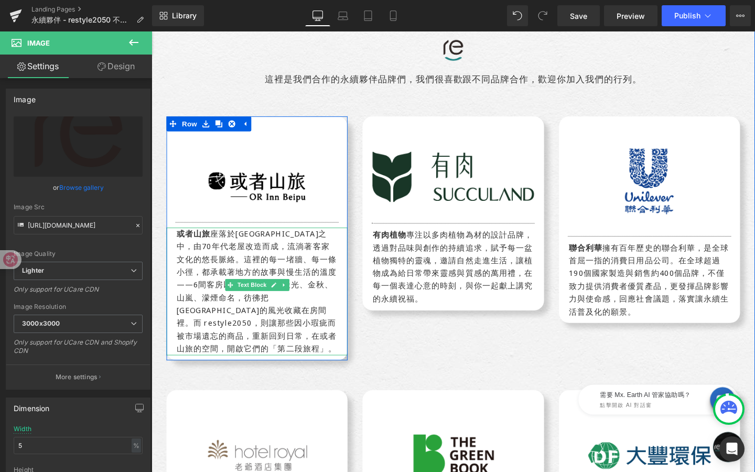
click at [287, 332] on div "或者山旅 座落於新竹北埔群山之中，由70年代老屋改造而成，流淌著客家文化的悠長脈絡。 這裡的每一堵牆、每一條小徑，都承載著地方的故事與慢生活的溫度——6間客房…" at bounding box center [262, 305] width 190 height 134
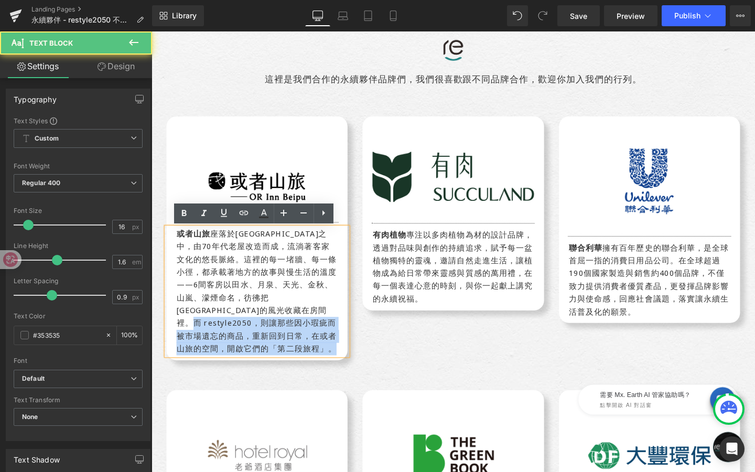
drag, startPoint x: 337, startPoint y: 315, endPoint x: 343, endPoint y: 331, distance: 17.9
click at [344, 356] on div "或者山旅 座落於新竹北埔群山之中，由70年代老屋改造而成，流淌著客家文化的悠長脈絡。 這裡的每一堵牆、每一條小徑，都承載著地方的故事與慢生活的溫度——6間客房…" at bounding box center [262, 305] width 190 height 134
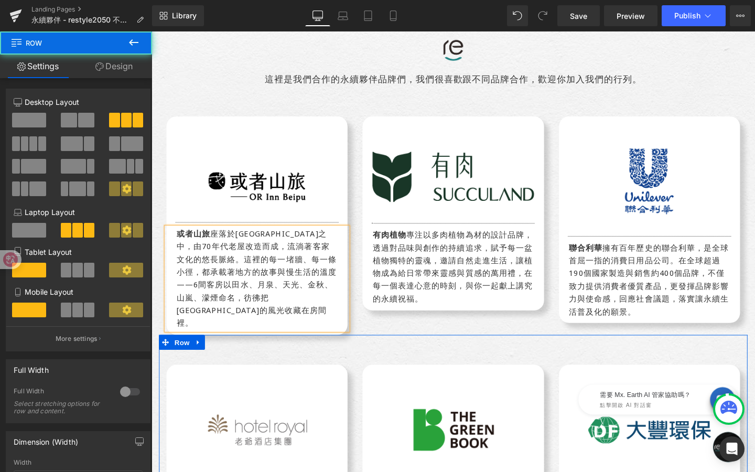
click at [369, 350] on div "Image Separator 老爺酒店集團 以「創造精彩難忘的故事」為核心，為每位旅人打造獨特的住宿體驗。結合溫暖的服務、優雅的環境與在地文化，用心在每個細…" at bounding box center [468, 474] width 619 height 249
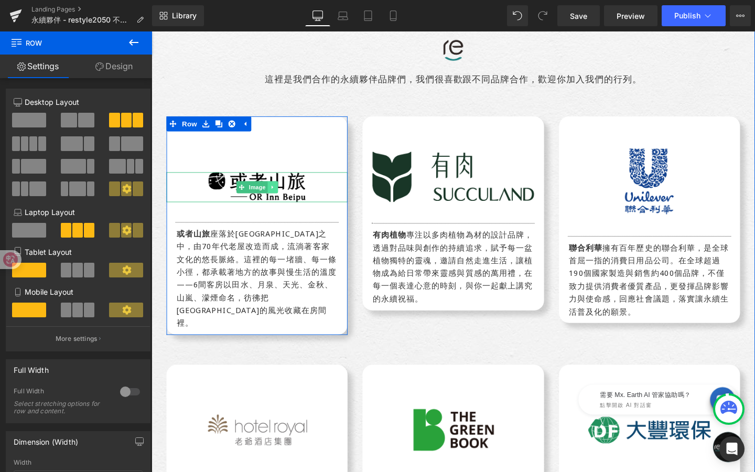
click at [276, 190] on link at bounding box center [278, 195] width 11 height 13
click at [241, 199] on div "Image" at bounding box center [262, 194] width 190 height 31
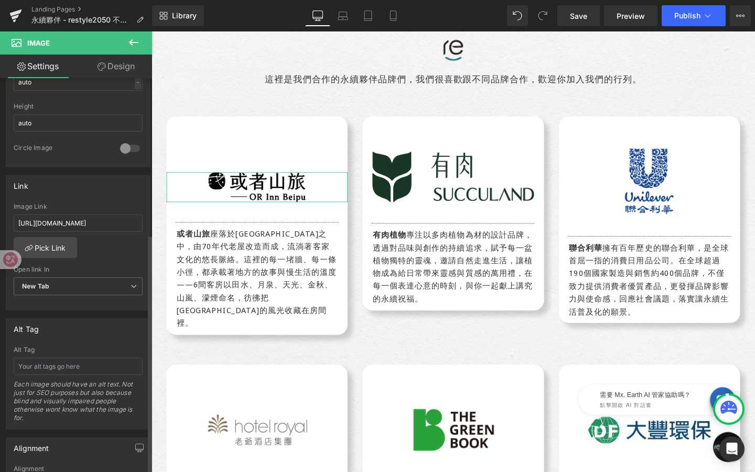
scroll to position [339, 0]
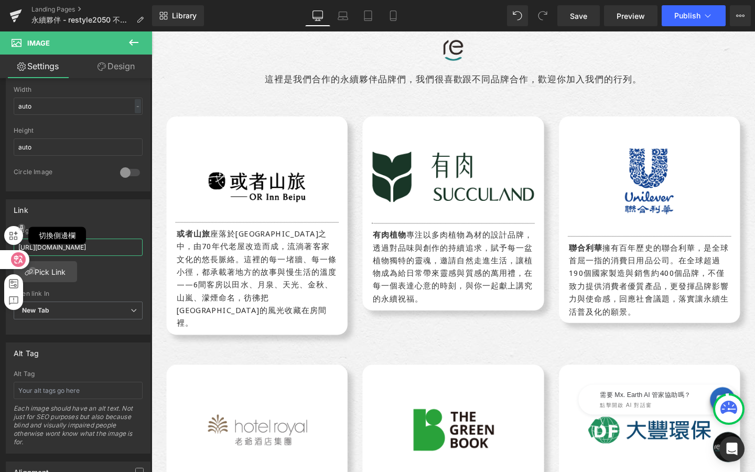
drag, startPoint x: 122, startPoint y: 249, endPoint x: 6, endPoint y: 249, distance: 115.3
click at [6, 249] on html "Image You are previewing how the will restyle your page. You can not edit Eleme…" at bounding box center [377, 236] width 755 height 472
paste input "www.restyle2050.com/blogs/case/or-inn-beipu?_ab=0&key=1755505849693"
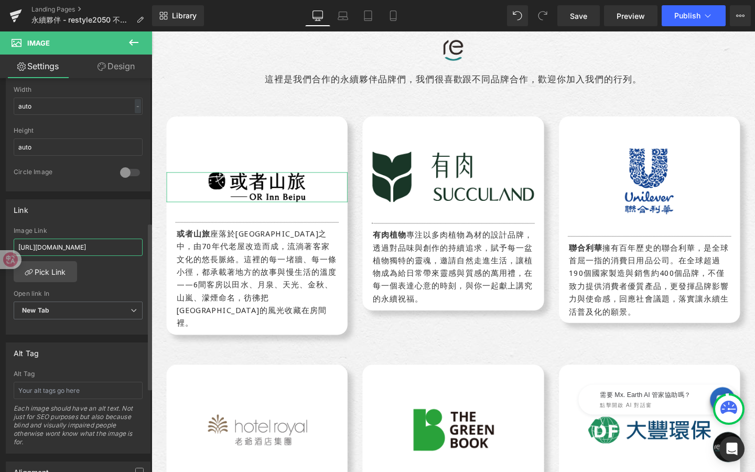
type input "[URL][DOMAIN_NAME]"
click at [73, 197] on div "Link https://www.restyle2050.com/blogs/case/or-inn-beipu?_ab=0&key=175550584969…" at bounding box center [78, 263] width 157 height 144
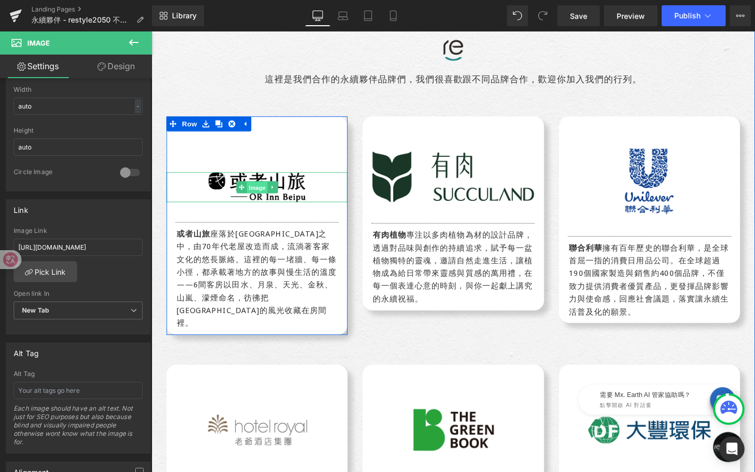
click at [264, 190] on span "Image" at bounding box center [263, 195] width 22 height 13
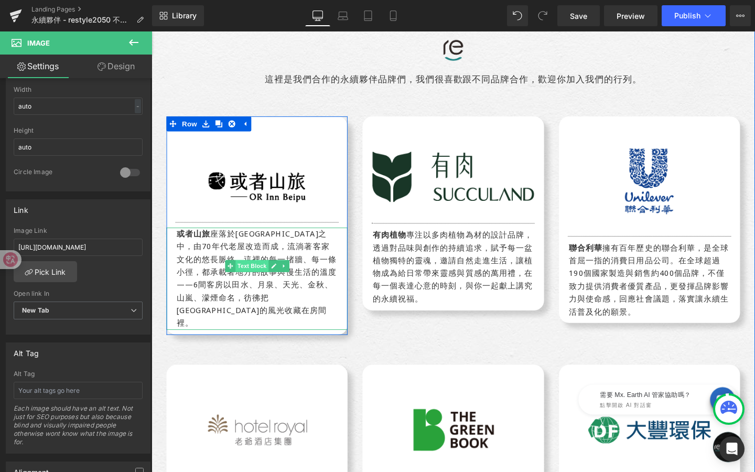
click at [264, 278] on span "Text Block" at bounding box center [257, 278] width 35 height 13
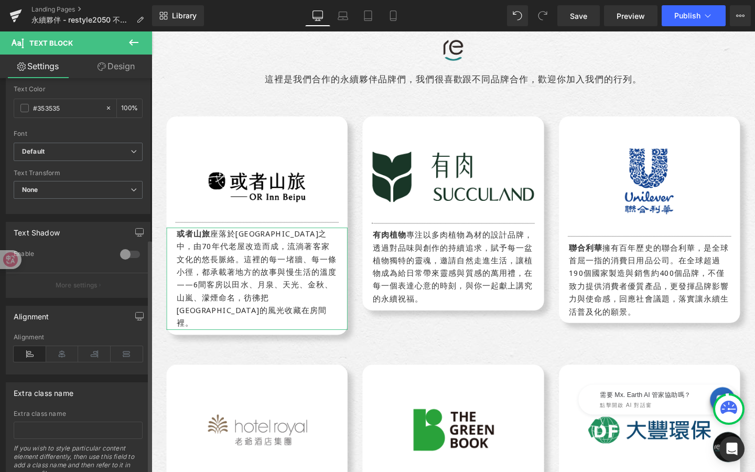
scroll to position [270, 0]
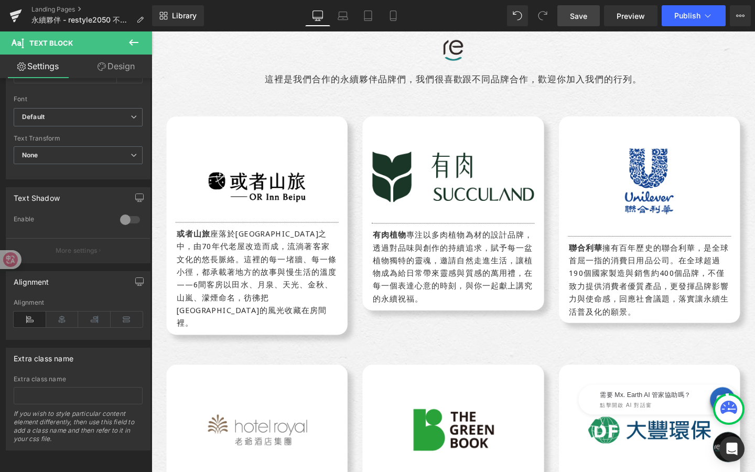
click at [585, 17] on span "Save" at bounding box center [578, 15] width 17 height 11
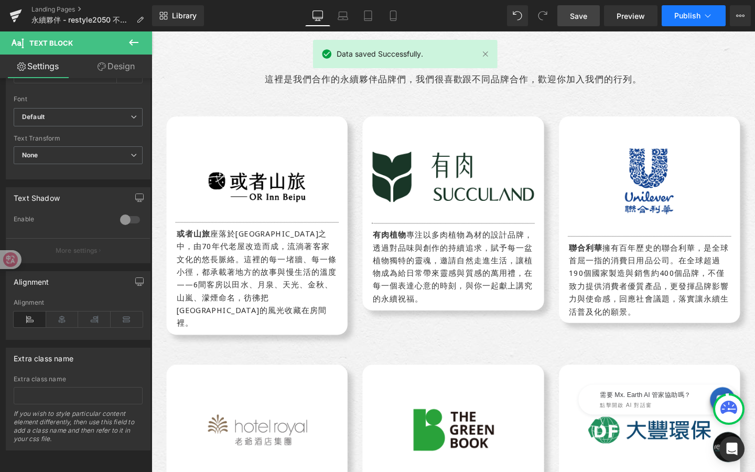
click at [694, 14] on span "Publish" at bounding box center [687, 16] width 26 height 8
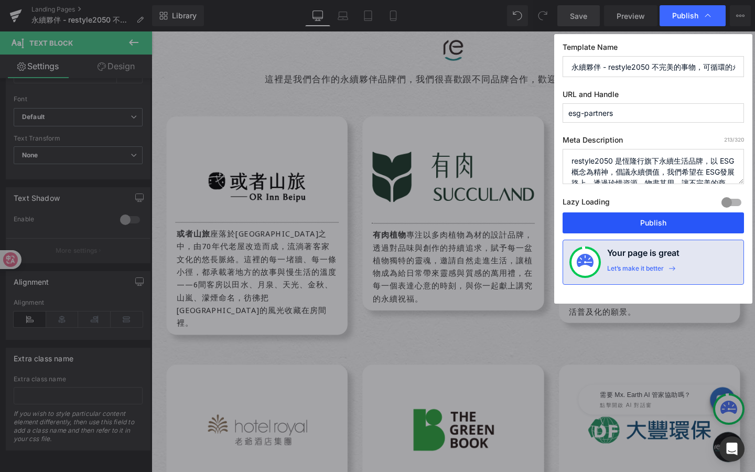
click at [662, 221] on button "Publish" at bounding box center [653, 222] width 181 height 21
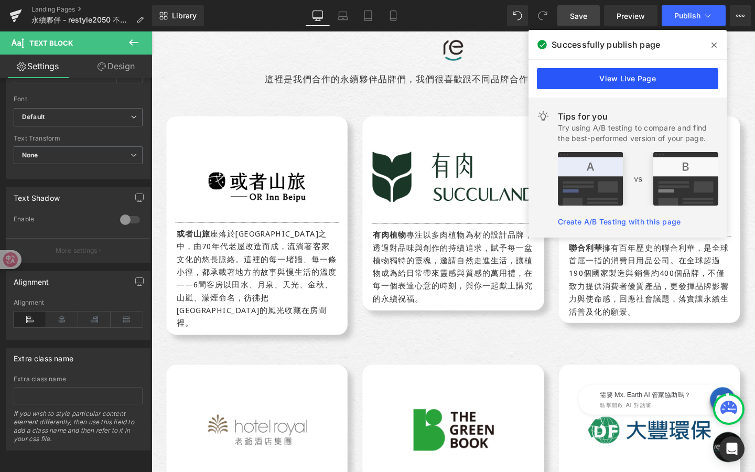
click at [686, 75] on link "View Live Page" at bounding box center [627, 78] width 181 height 21
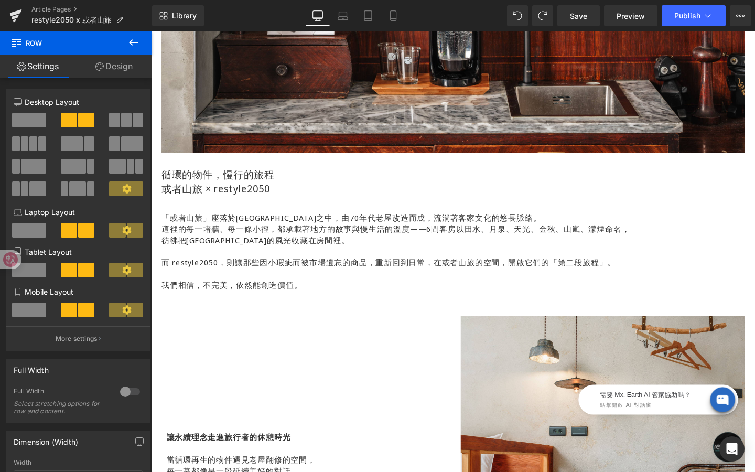
scroll to position [546, 0]
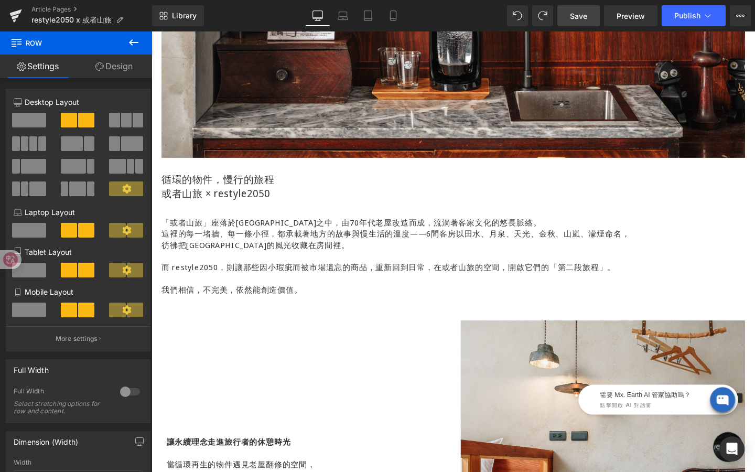
click at [578, 17] on span "Save" at bounding box center [578, 15] width 17 height 11
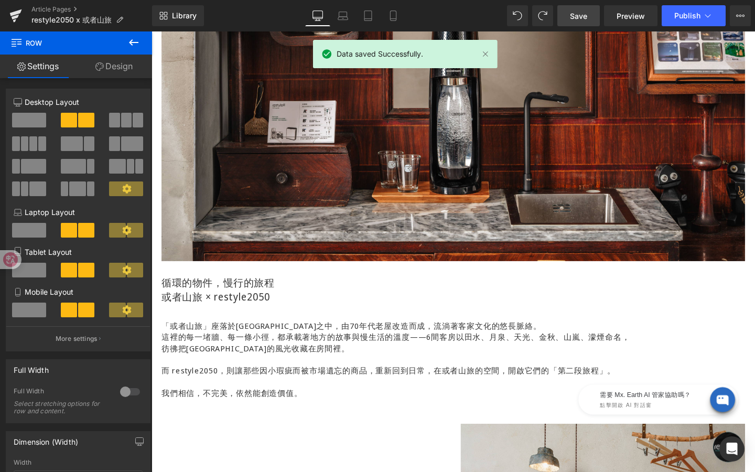
scroll to position [297, 0]
